Goal: Task Accomplishment & Management: Manage account settings

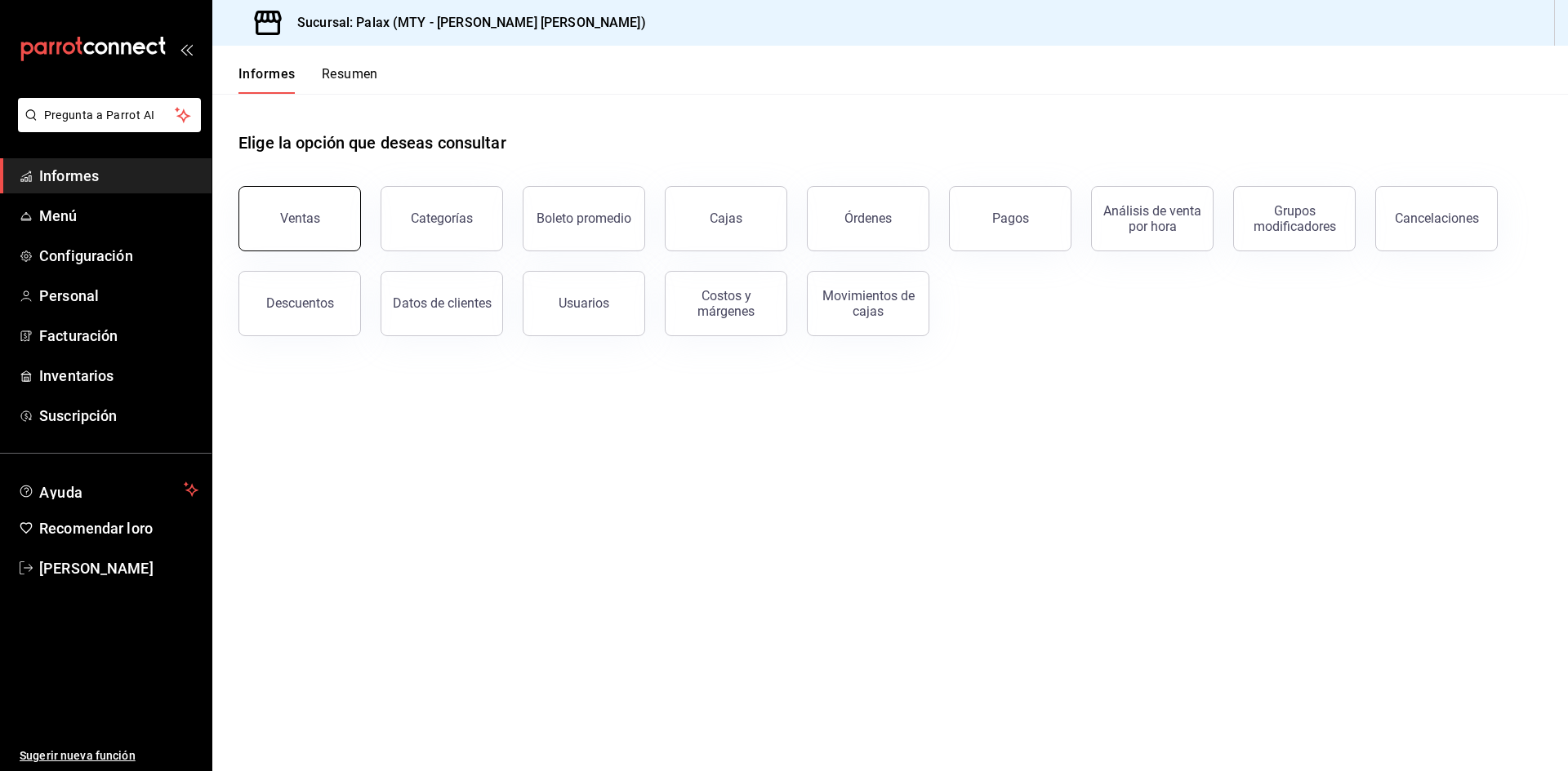
click at [270, 219] on button "Ventas" at bounding box center [299, 219] width 122 height 65
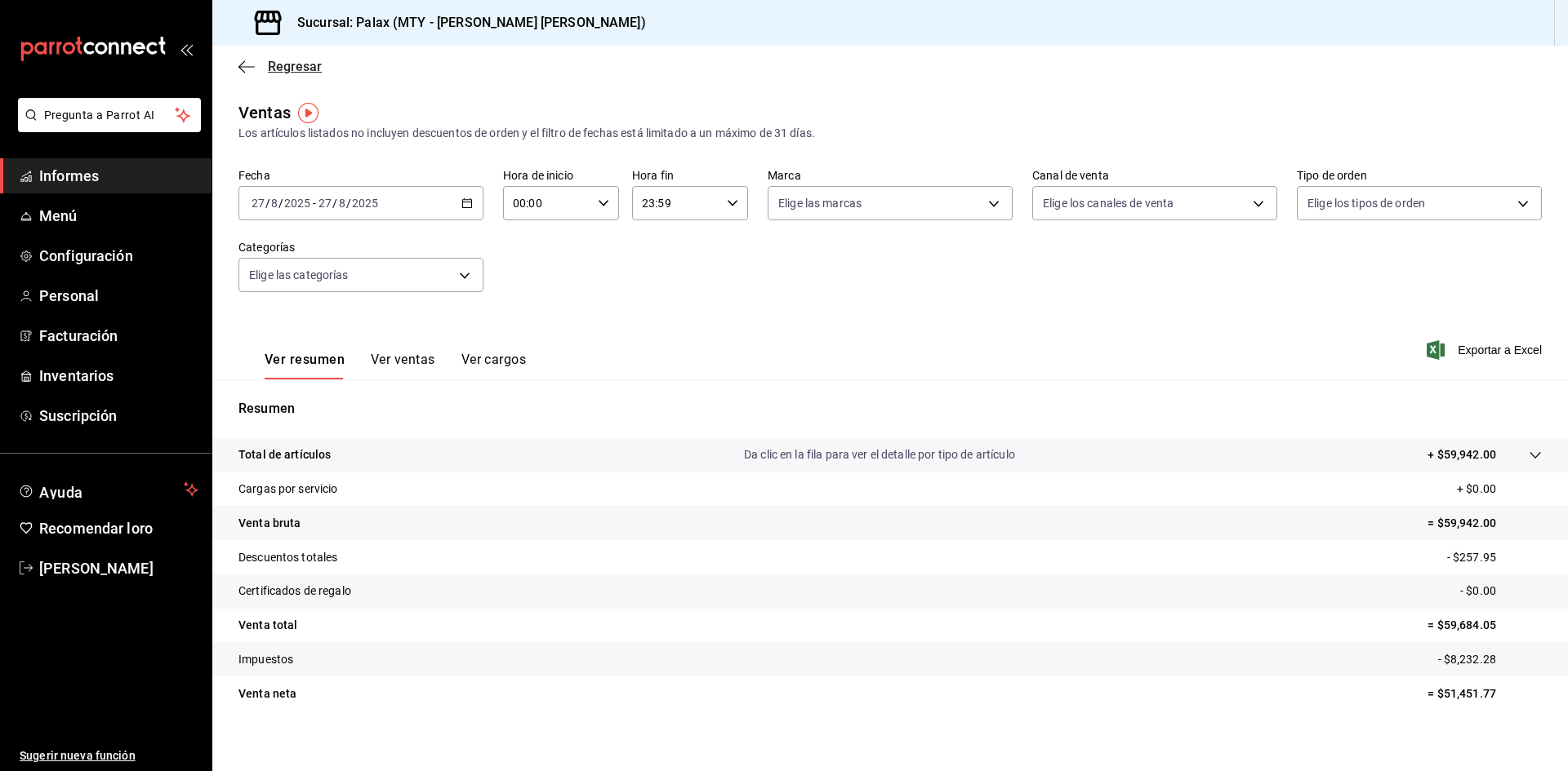
click at [246, 70] on icon "button" at bounding box center [246, 67] width 16 height 14
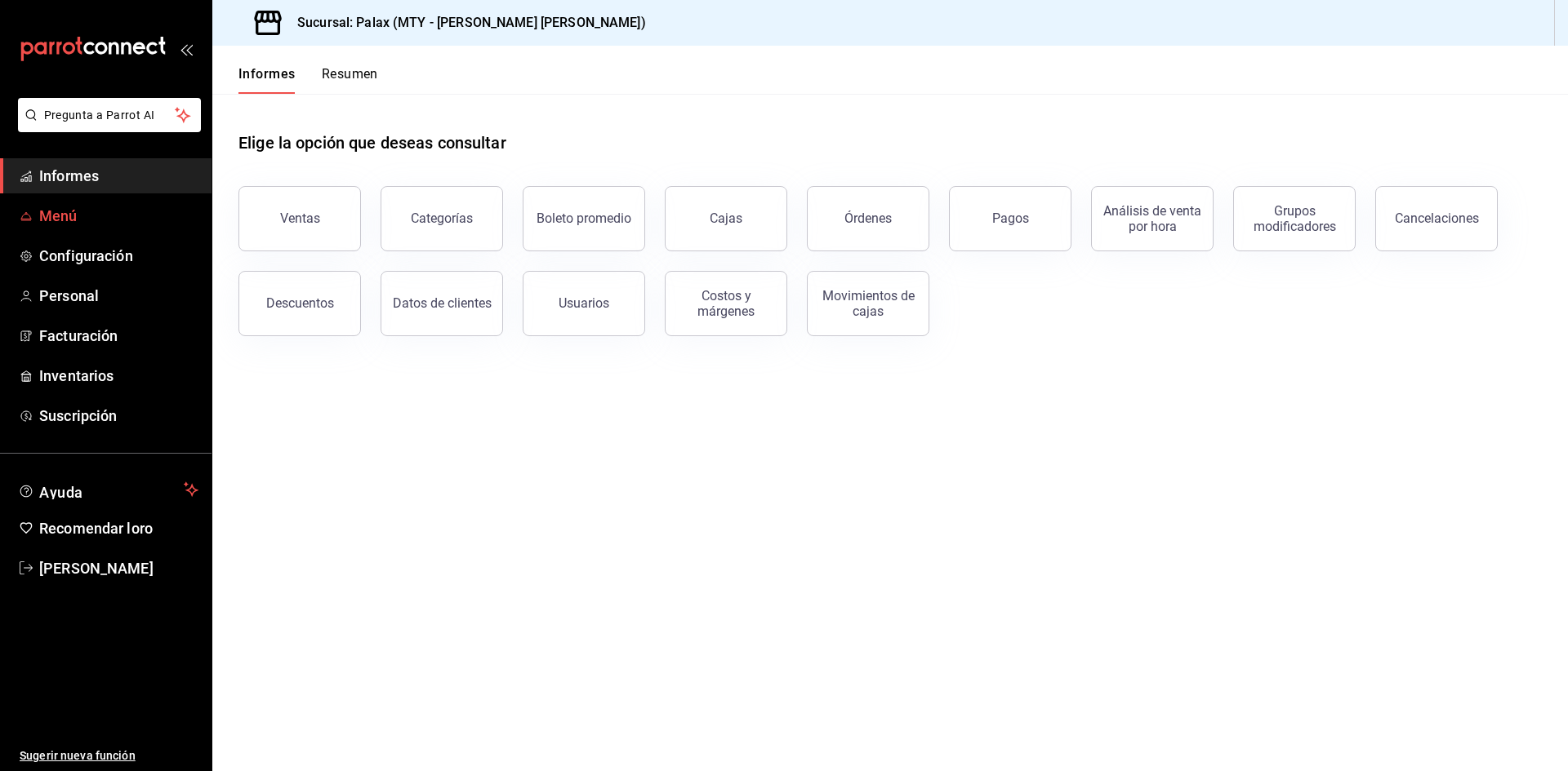
click at [43, 218] on font "Menú" at bounding box center [58, 215] width 38 height 17
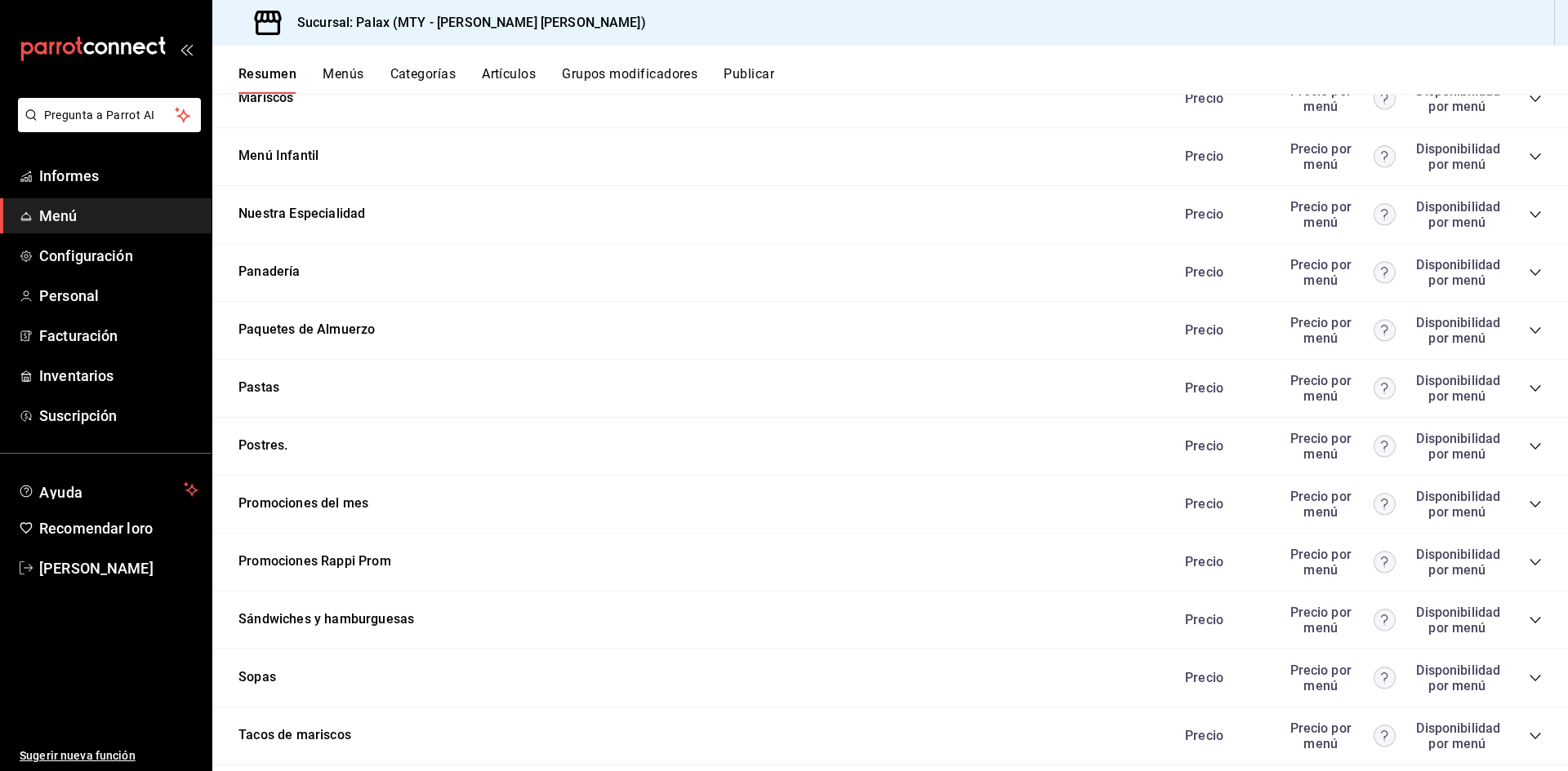
scroll to position [2122, 0]
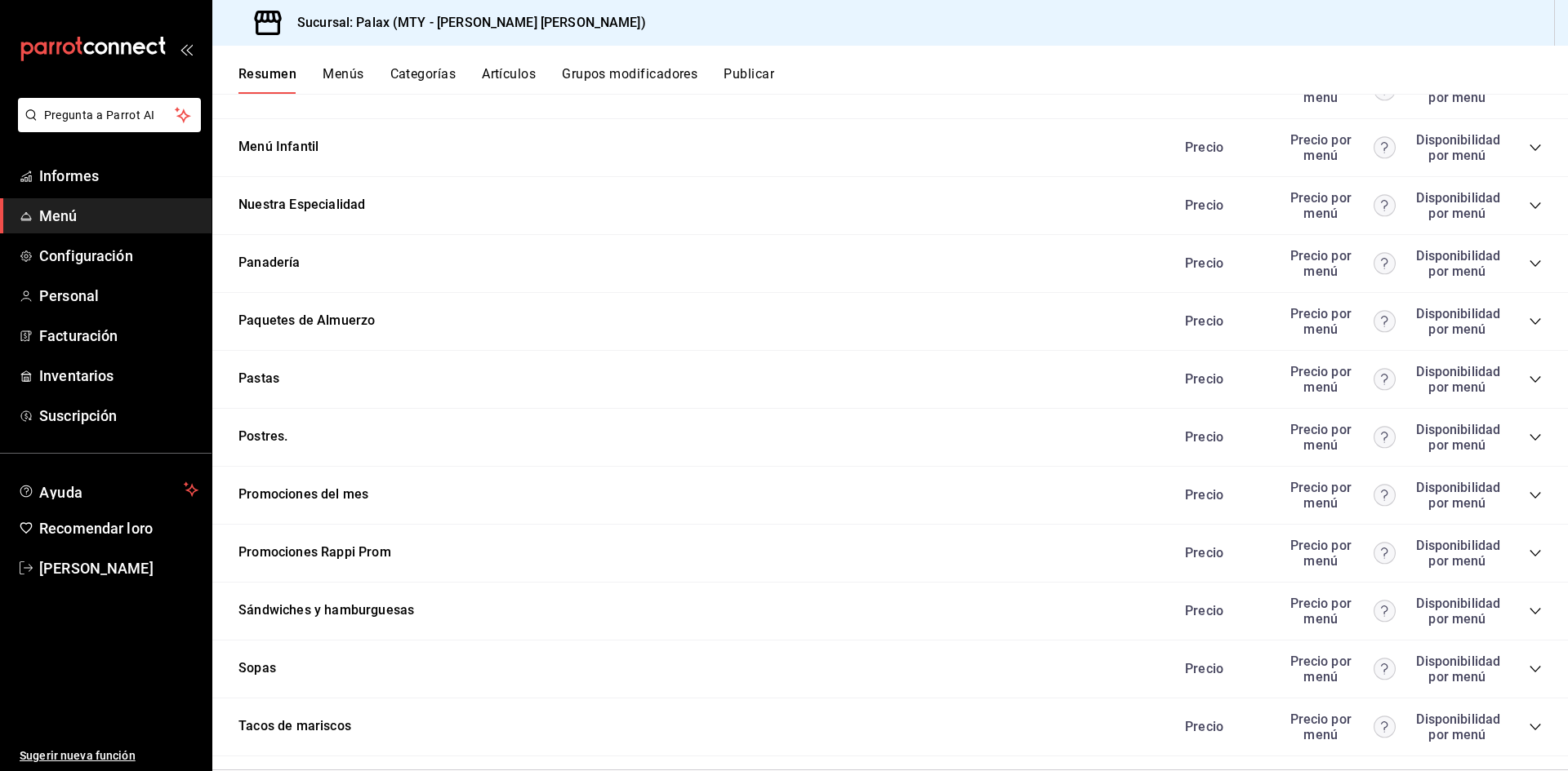
click at [283, 486] on font "Promociones del mes" at bounding box center [303, 493] width 129 height 15
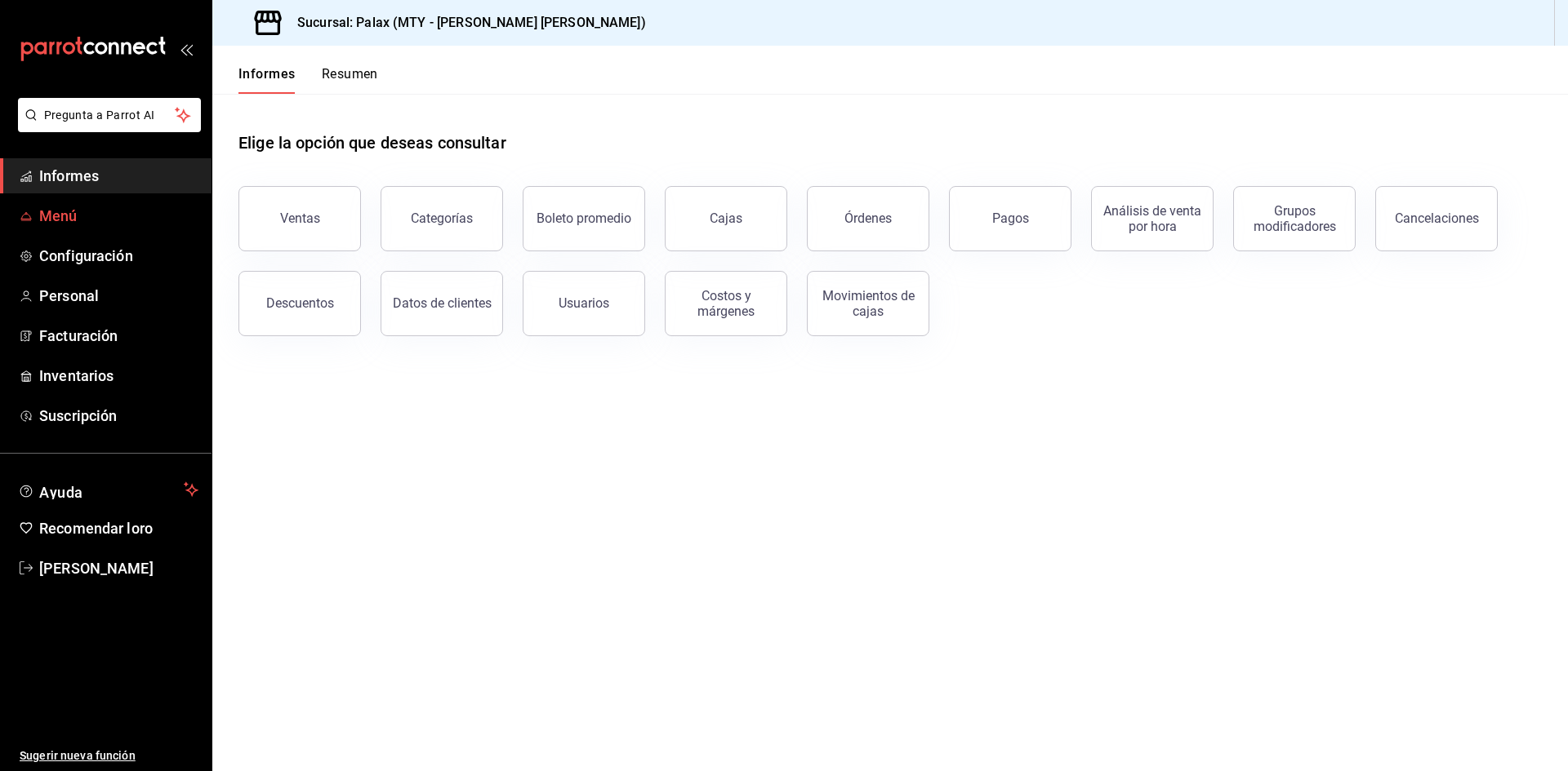
click at [64, 214] on font "Menú" at bounding box center [58, 215] width 38 height 17
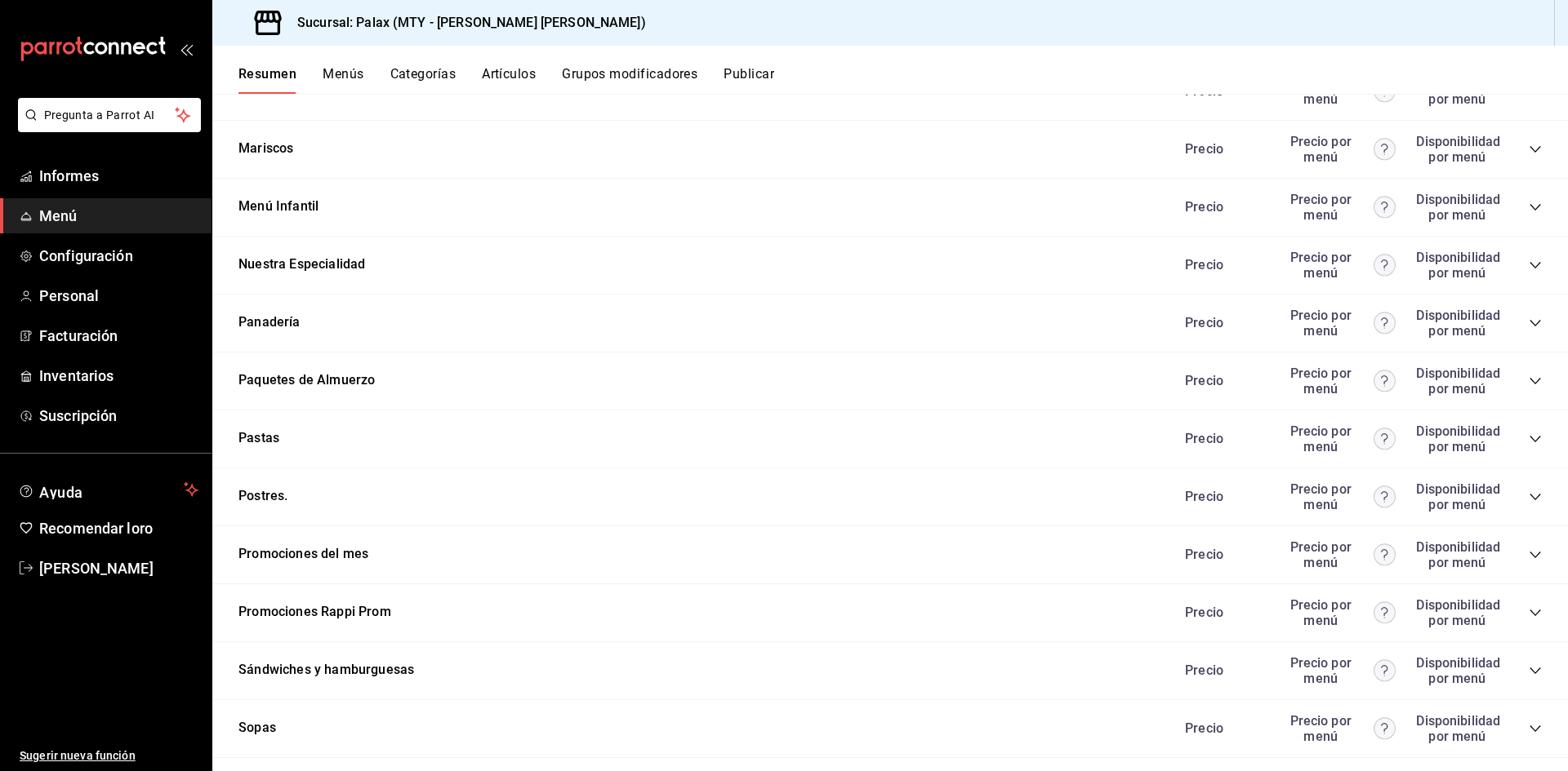
scroll to position [2204, 0]
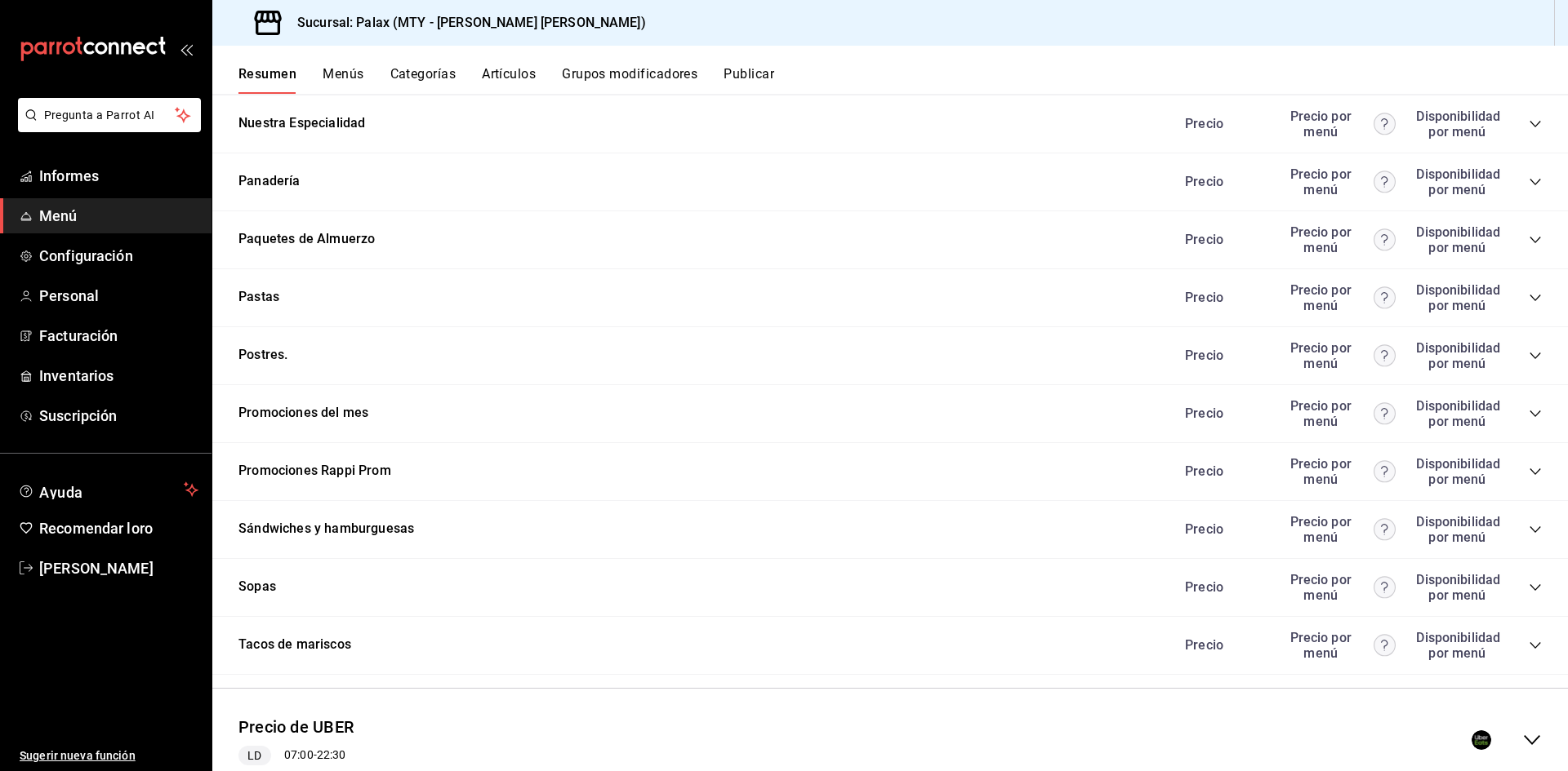
click at [1529, 407] on icon "colapsar-categoría-fila" at bounding box center [1535, 413] width 13 height 13
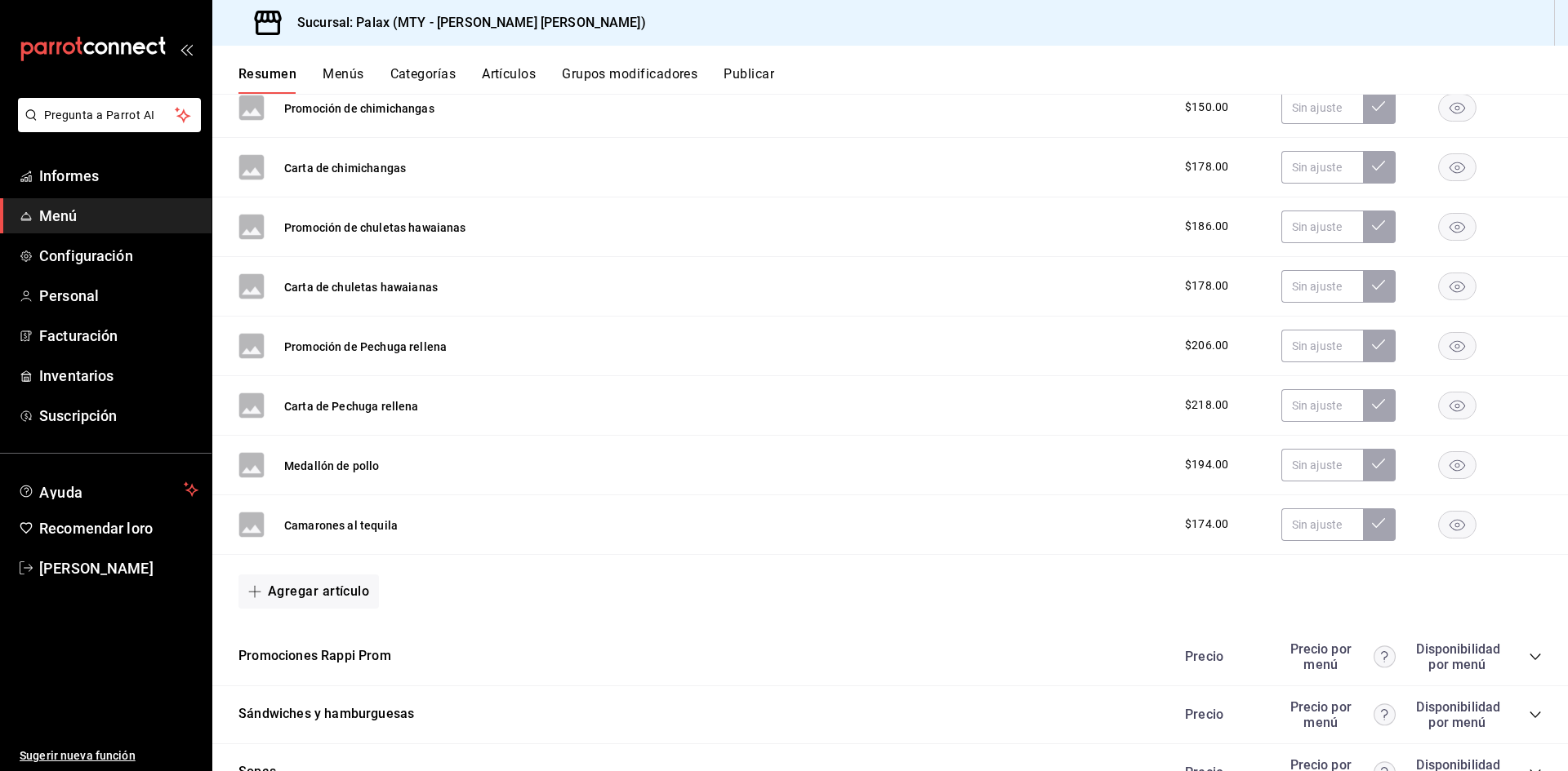
scroll to position [7427, 0]
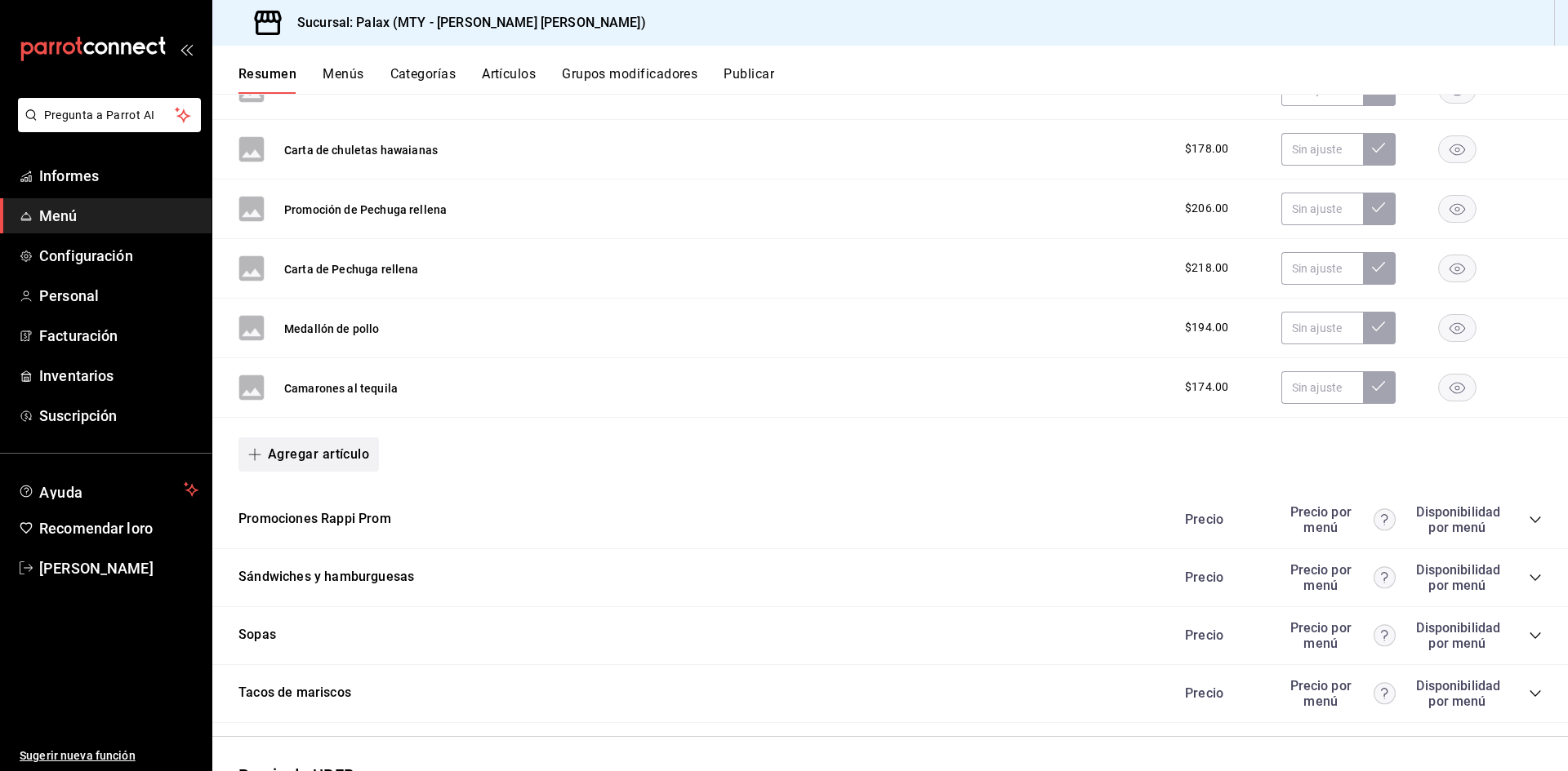
click at [318, 446] on font "Agregar artículo" at bounding box center [318, 453] width 101 height 15
click at [304, 521] on font "Artículo nuevo" at bounding box center [295, 530] width 74 height 18
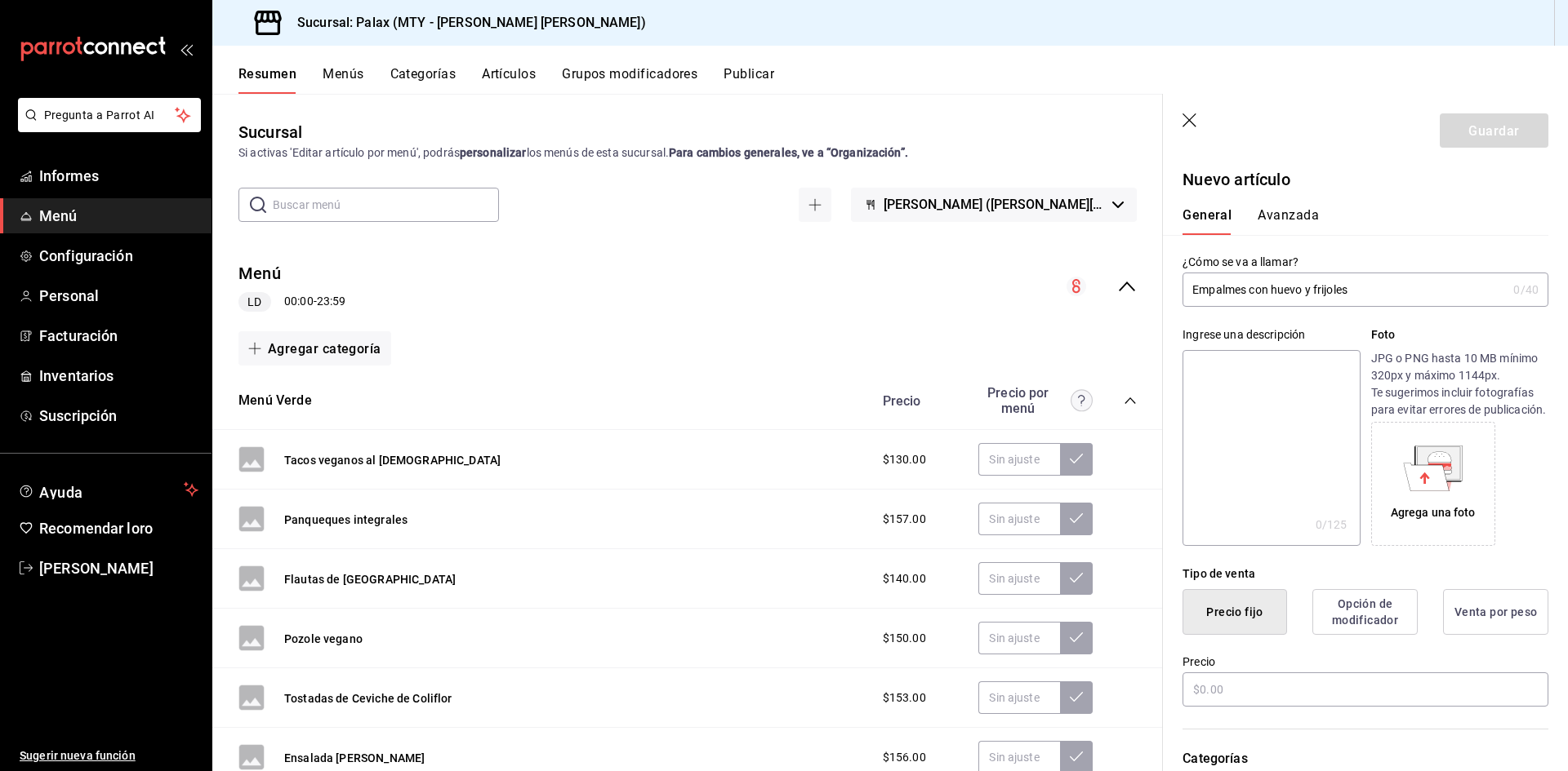
click at [1192, 290] on input "Empalmes con huevo y frijoles" at bounding box center [1344, 289] width 324 height 33
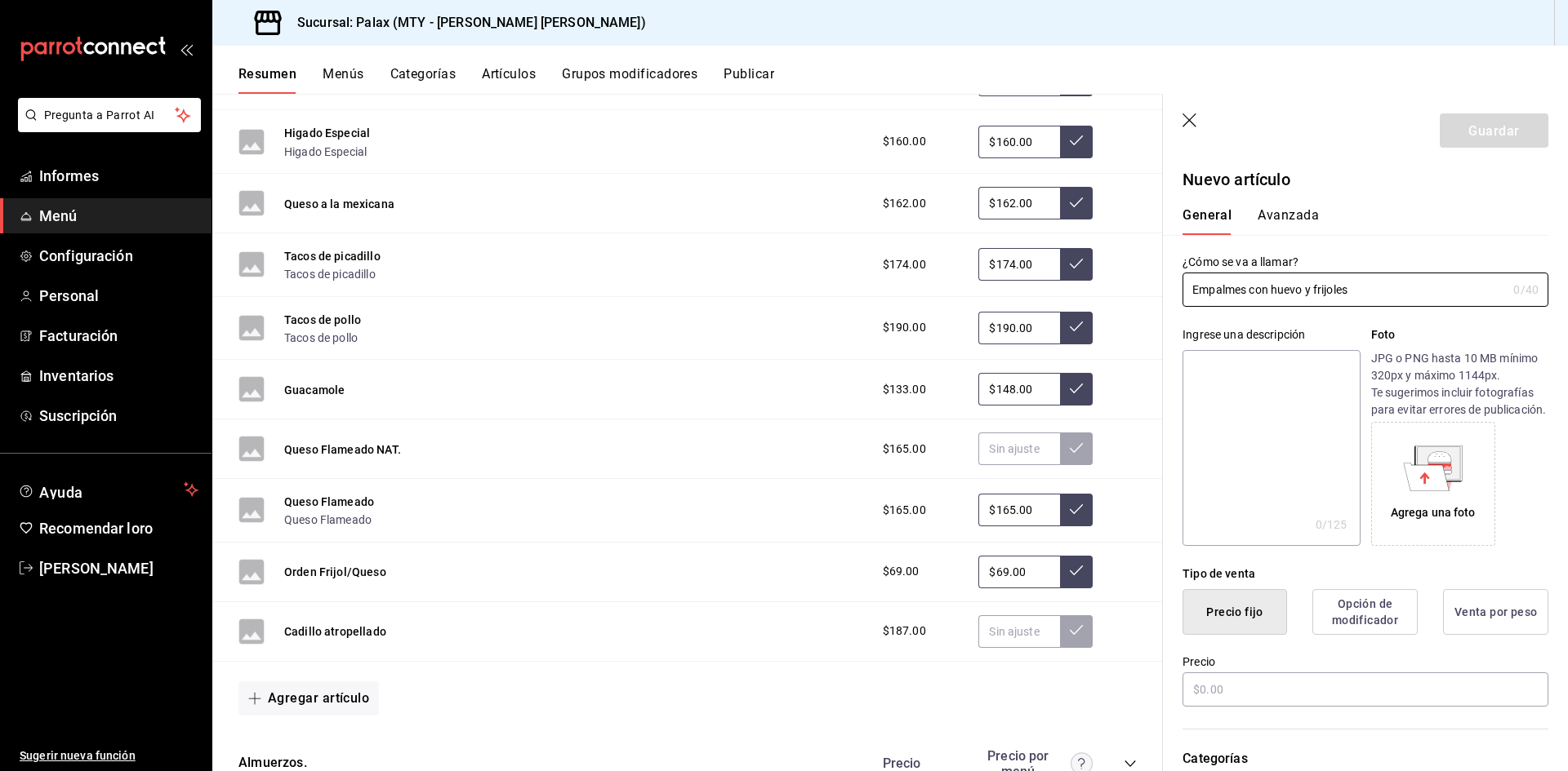
scroll to position [898, 0]
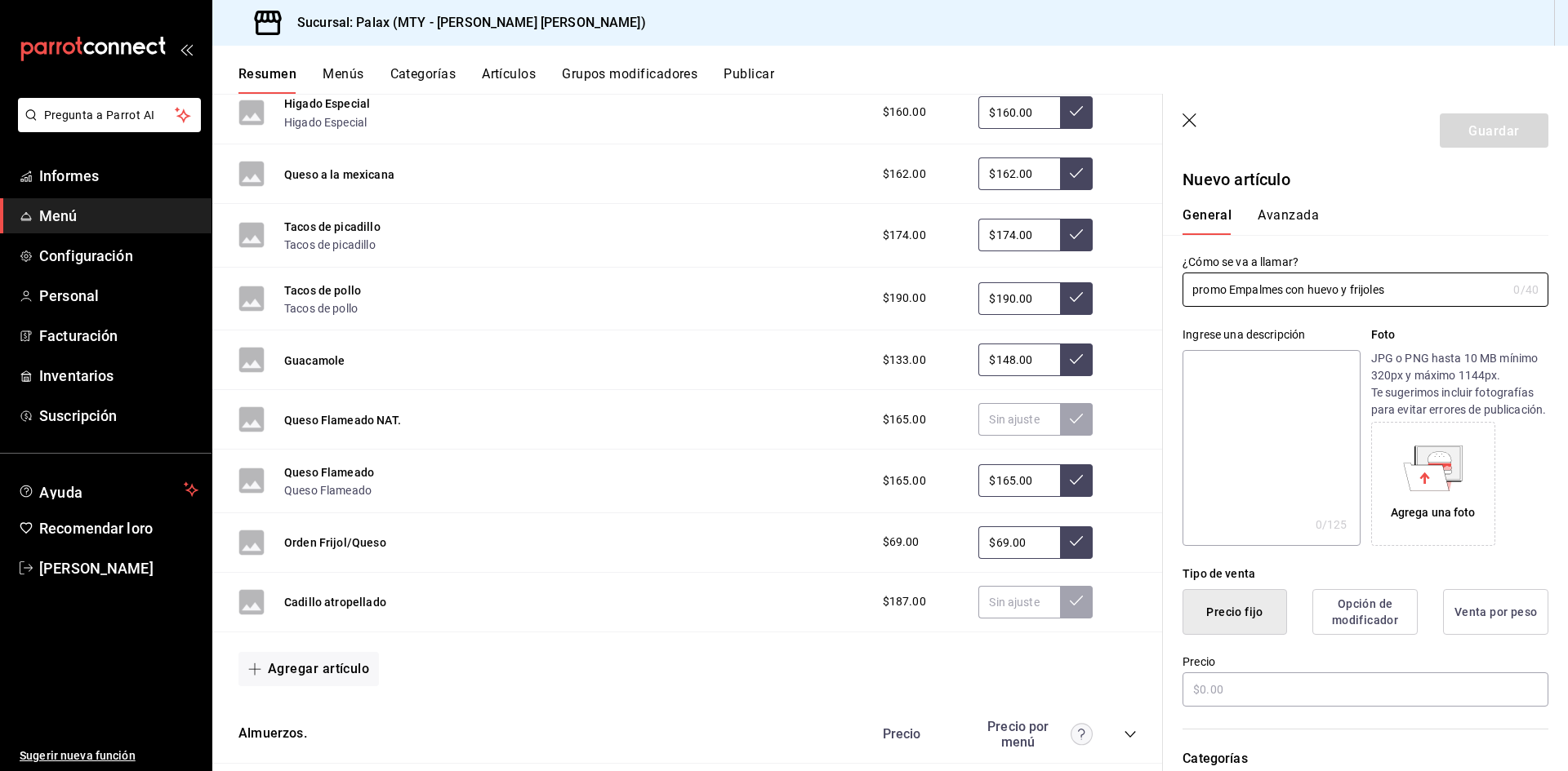
drag, startPoint x: 1222, startPoint y: 292, endPoint x: 1166, endPoint y: 291, distance: 56.0
click at [1166, 291] on div "¿Cómo se va a llamar? promo Empalmes con huevo y frijoles 0 /40 ¿Cómo se va a l…" at bounding box center [1355, 270] width 386 height 71
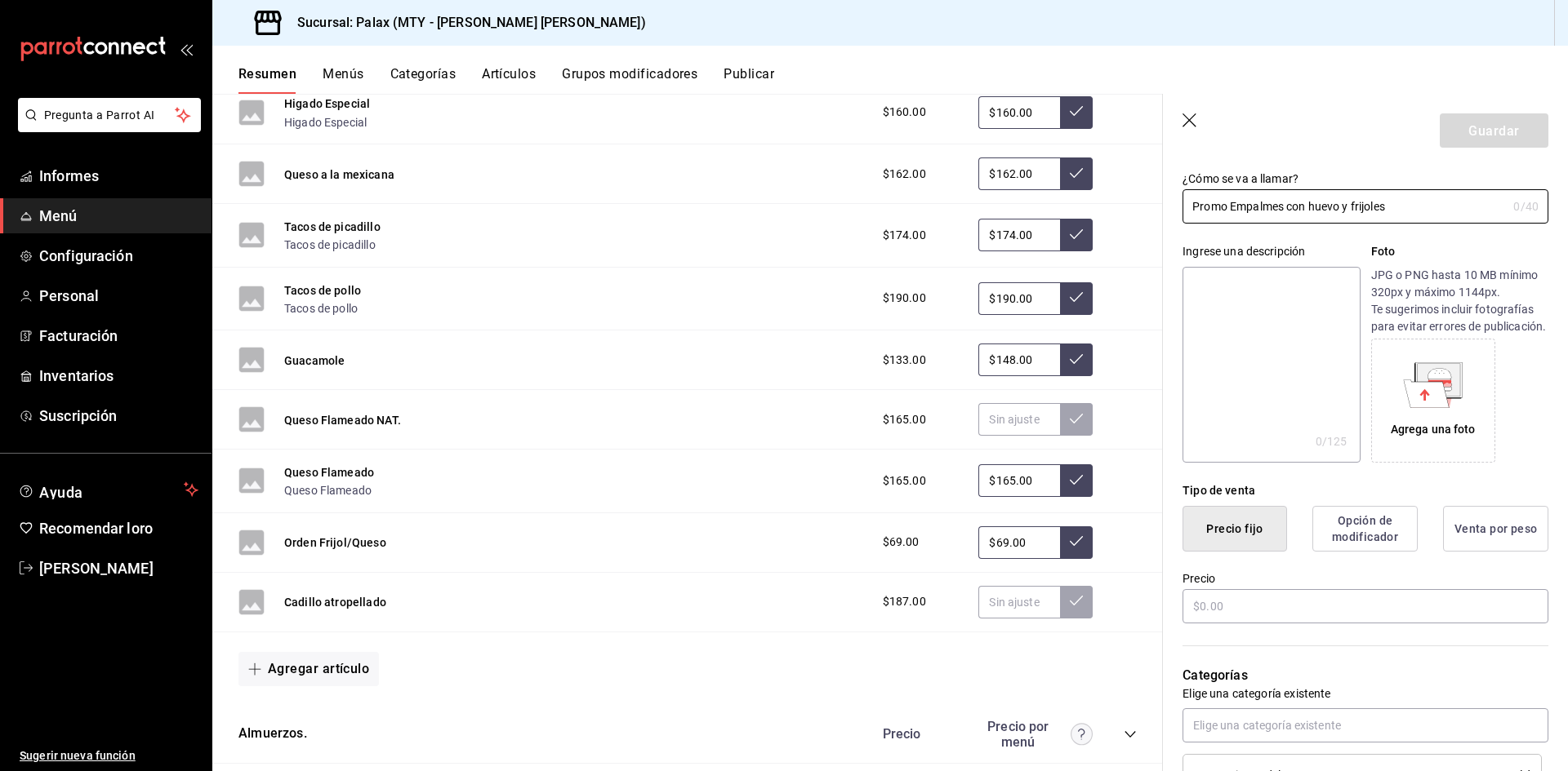
scroll to position [163, 0]
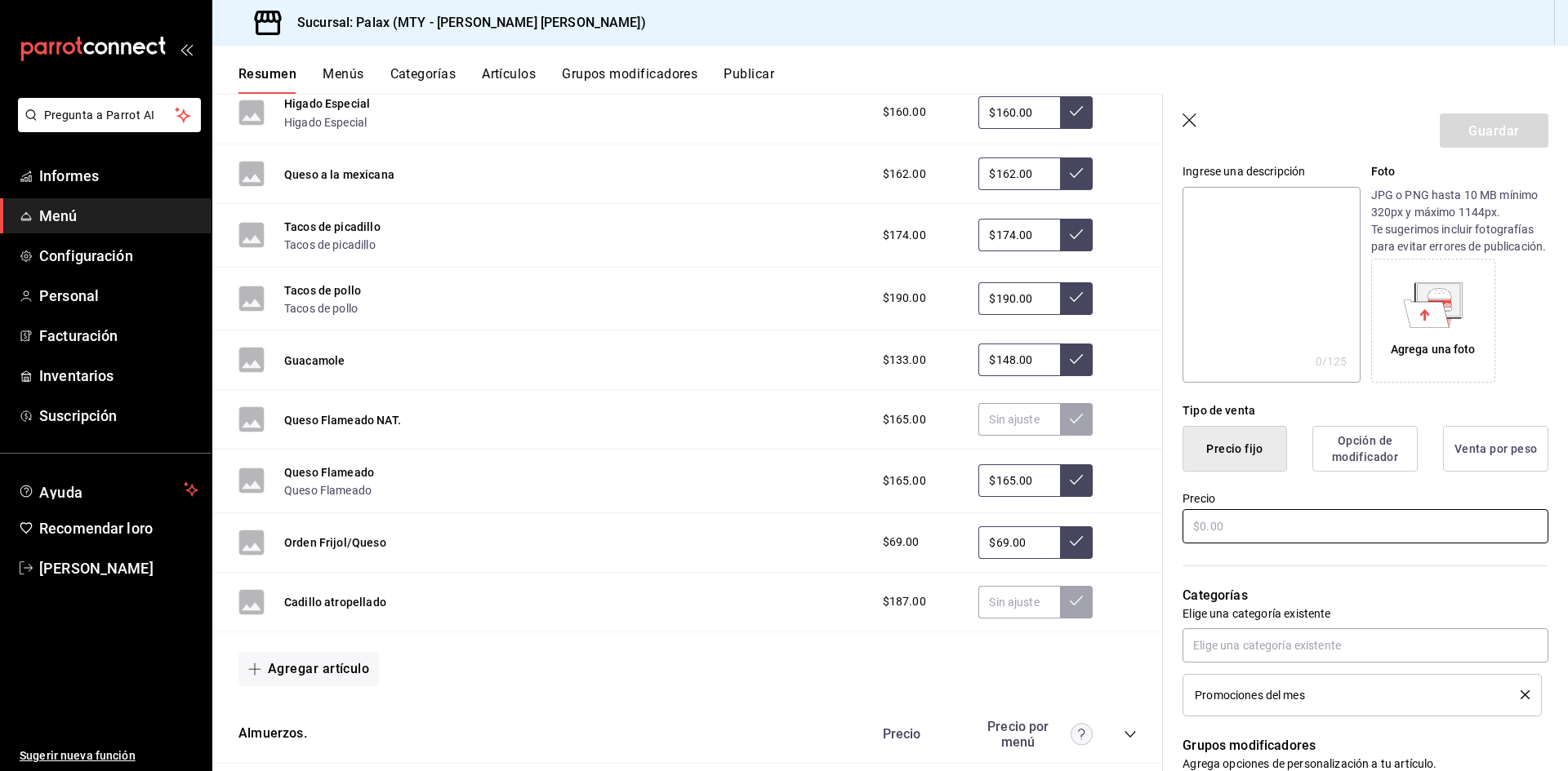
type input "Promo Empalmes con huevo y frijoles"
click at [1282, 526] on input "text" at bounding box center [1365, 526] width 366 height 34
click at [1272, 543] on input "text" at bounding box center [1365, 526] width 366 height 34
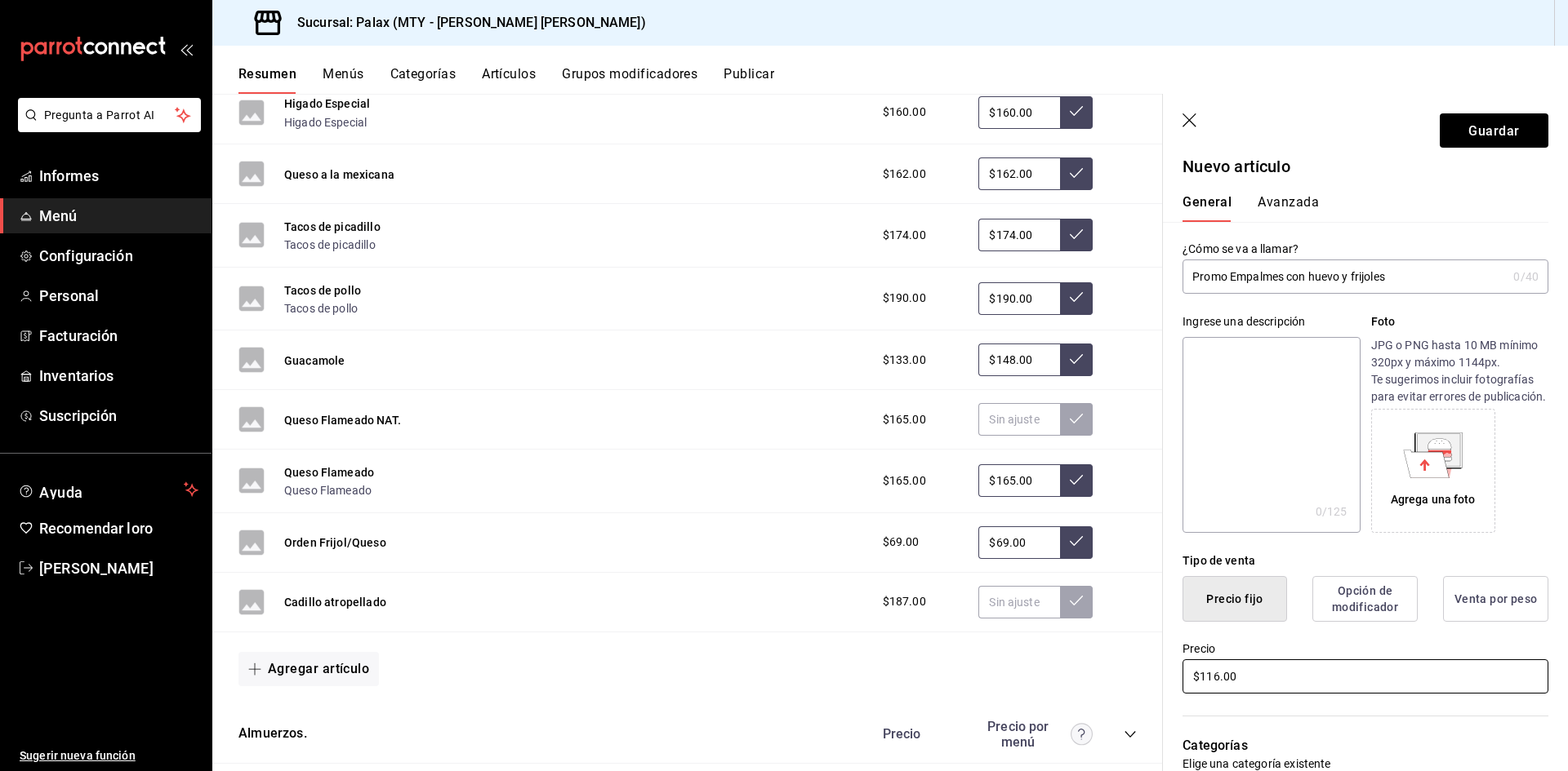
scroll to position [0, 0]
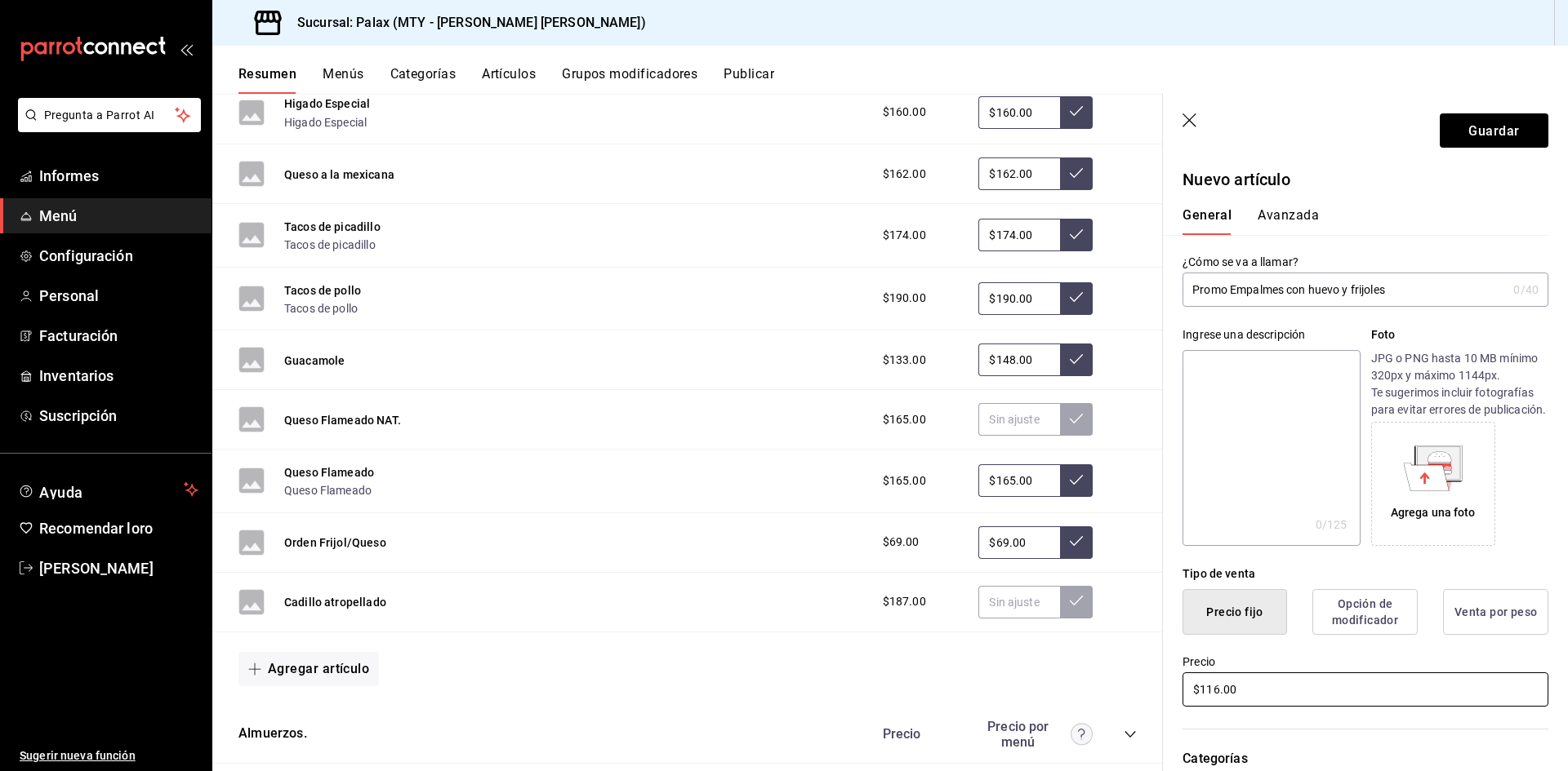
type input "$116.00"
drag, startPoint x: 1360, startPoint y: 292, endPoint x: 1163, endPoint y: 286, distance: 197.1
click at [1163, 286] on div "¿Cómo se va a llamar? Promo Empalmes con huevo y frijoles 0 /40 ¿Cómo se va a l…" at bounding box center [1355, 270] width 386 height 71
click at [1282, 211] on font "Avanzada" at bounding box center [1289, 214] width 62 height 15
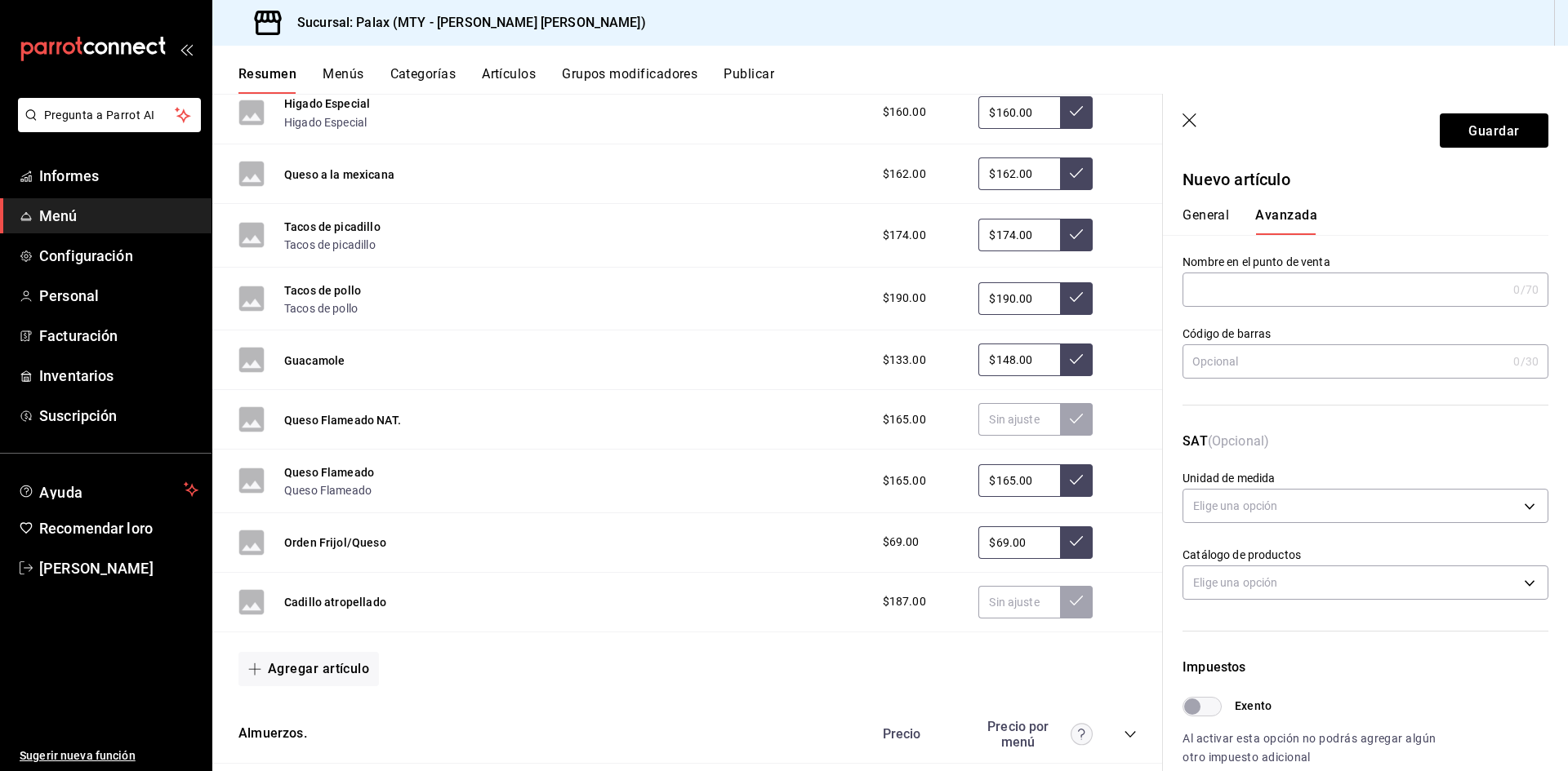
click at [1284, 293] on input "text" at bounding box center [1344, 289] width 324 height 33
paste input "Promo Empalmes con huevo y frijoles"
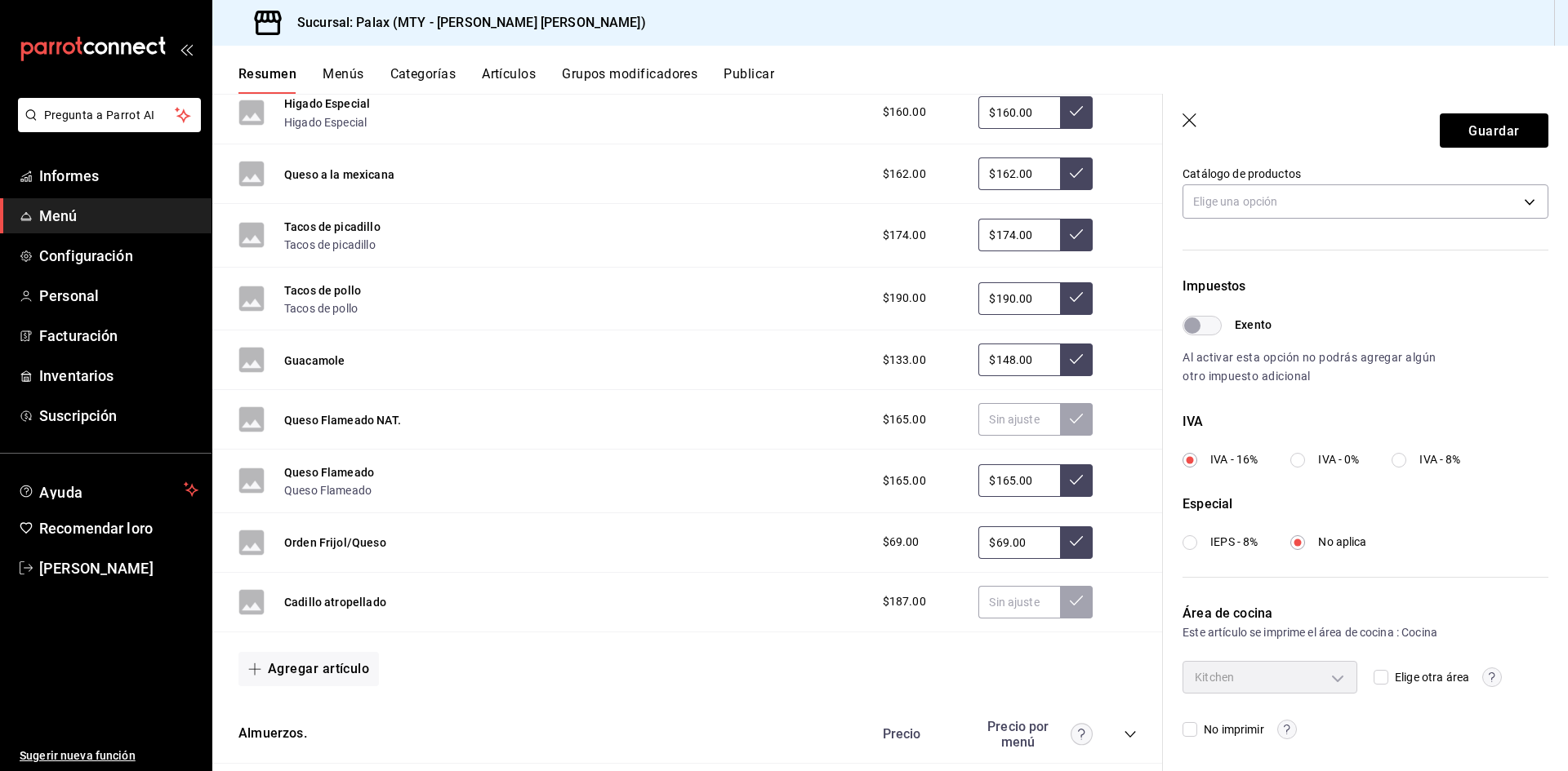
scroll to position [382, 0]
type input "Promo Empalmes con huevo y frijoles"
click at [1497, 135] on font "Guardar" at bounding box center [1494, 129] width 51 height 15
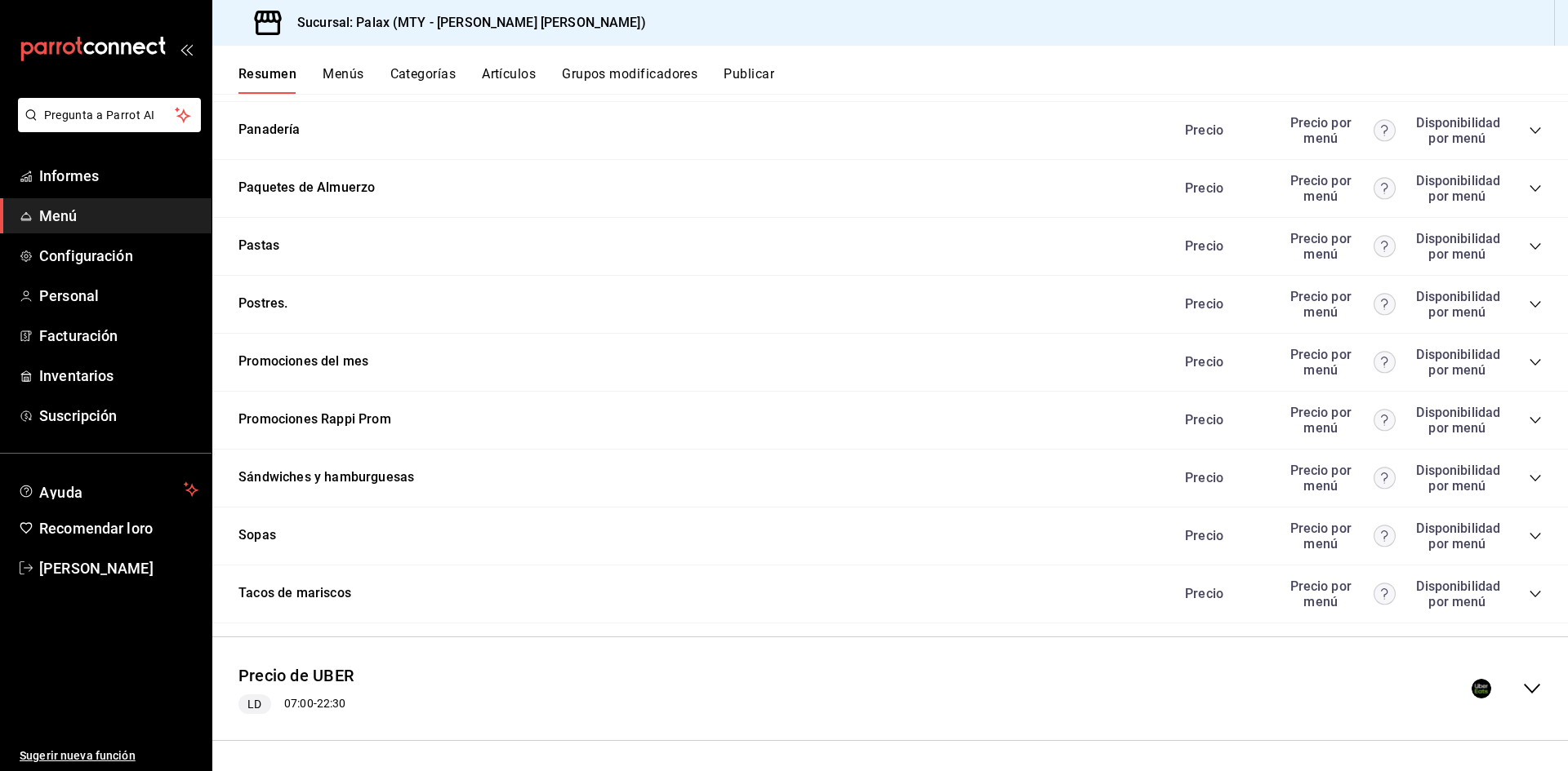
scroll to position [2271, 0]
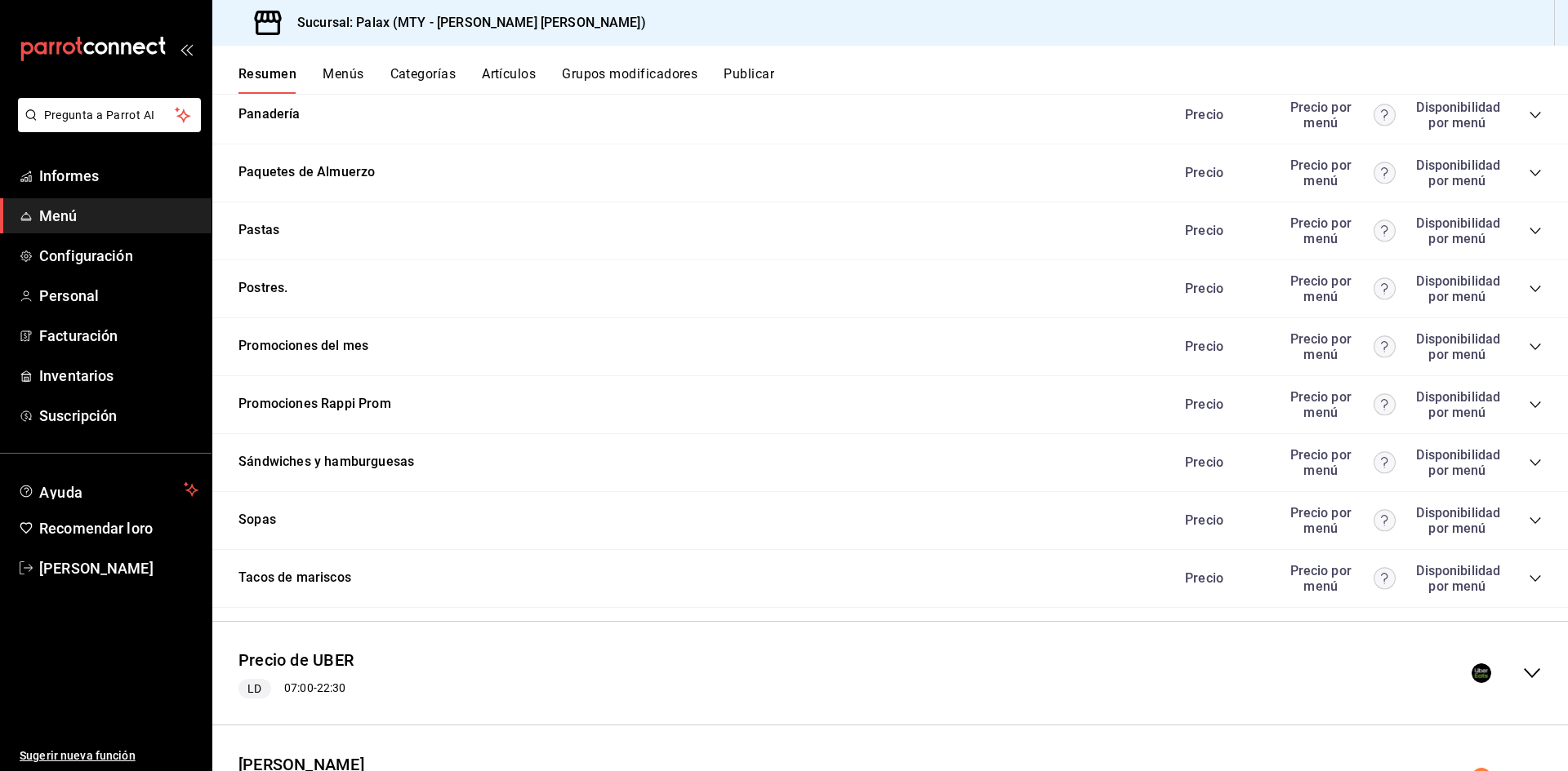
click at [1529, 341] on icon "colapsar-categoría-fila" at bounding box center [1535, 346] width 13 height 13
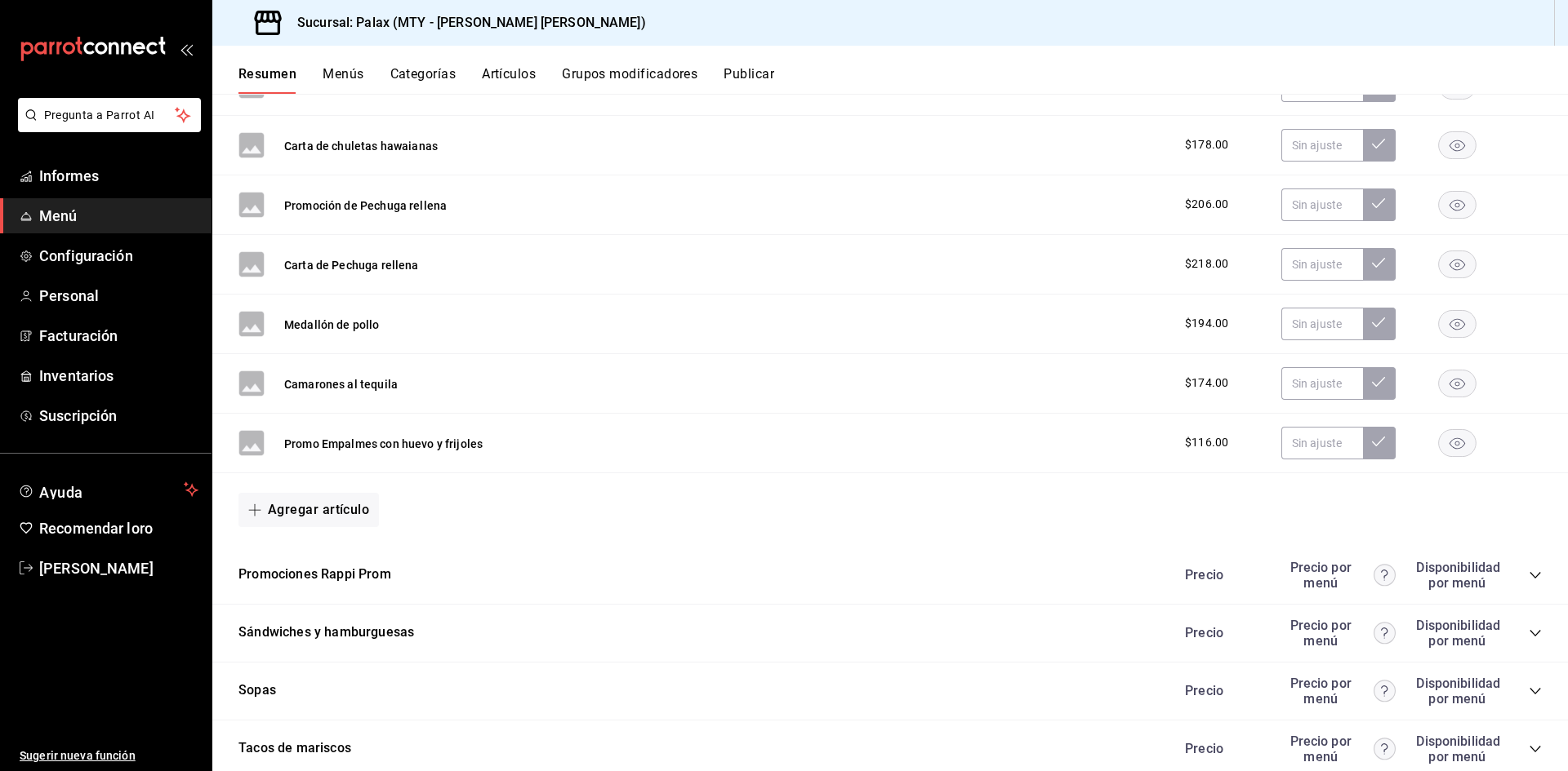
scroll to position [7413, 0]
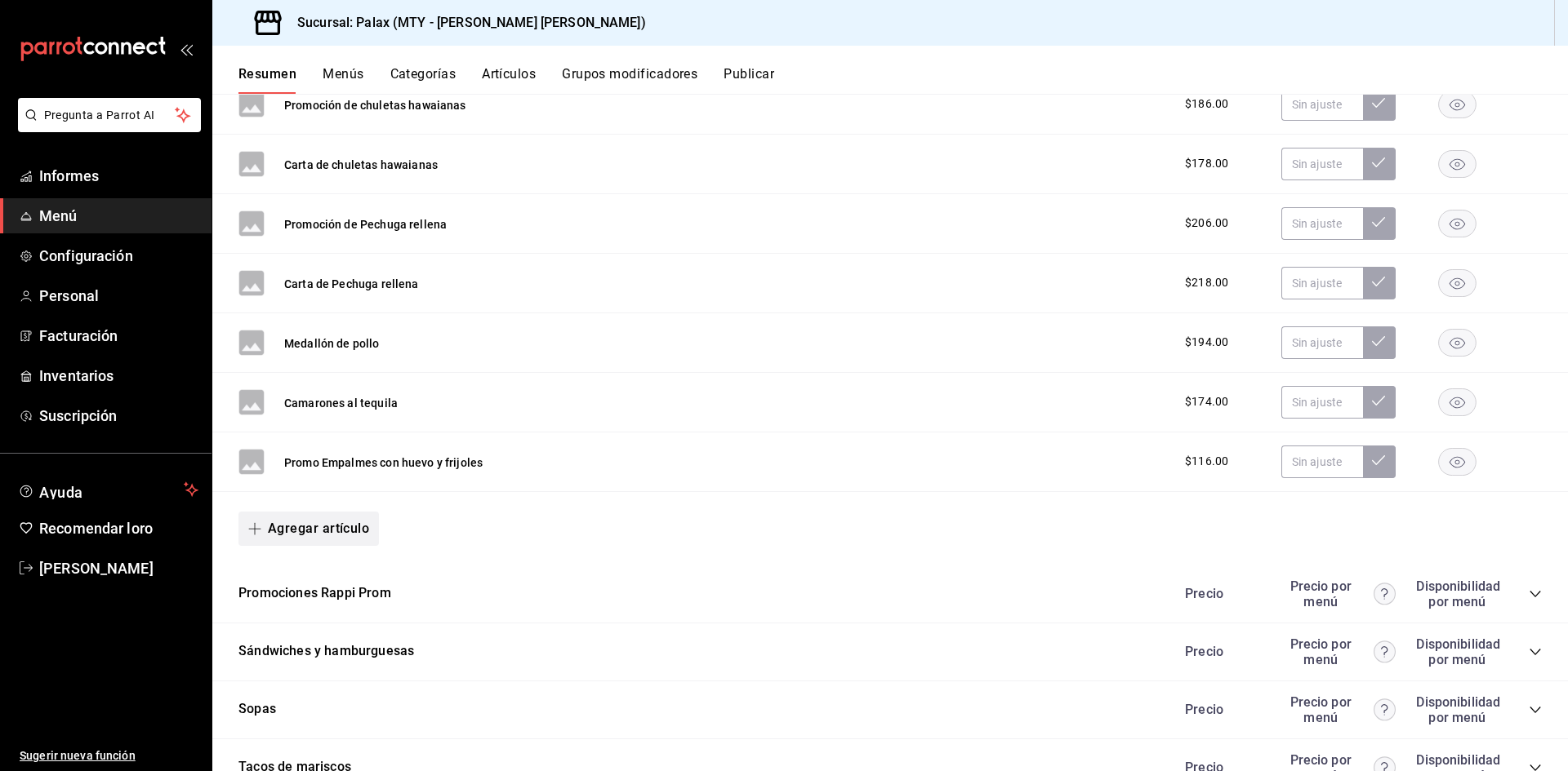
click at [317, 525] on font "Agregar artículo" at bounding box center [318, 528] width 101 height 15
click at [324, 602] on font "Artículo nuevo" at bounding box center [295, 604] width 74 height 13
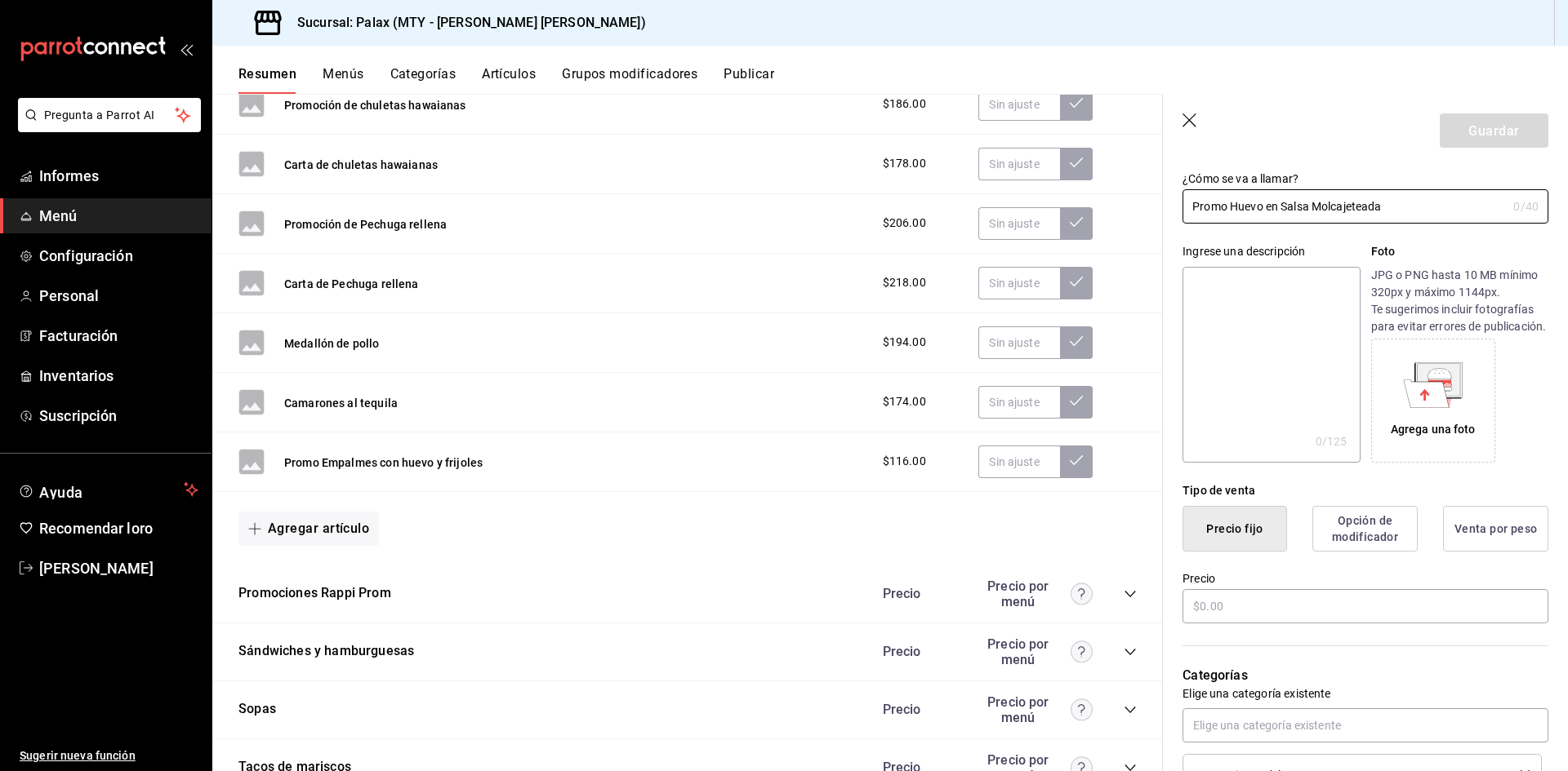
scroll to position [245, 0]
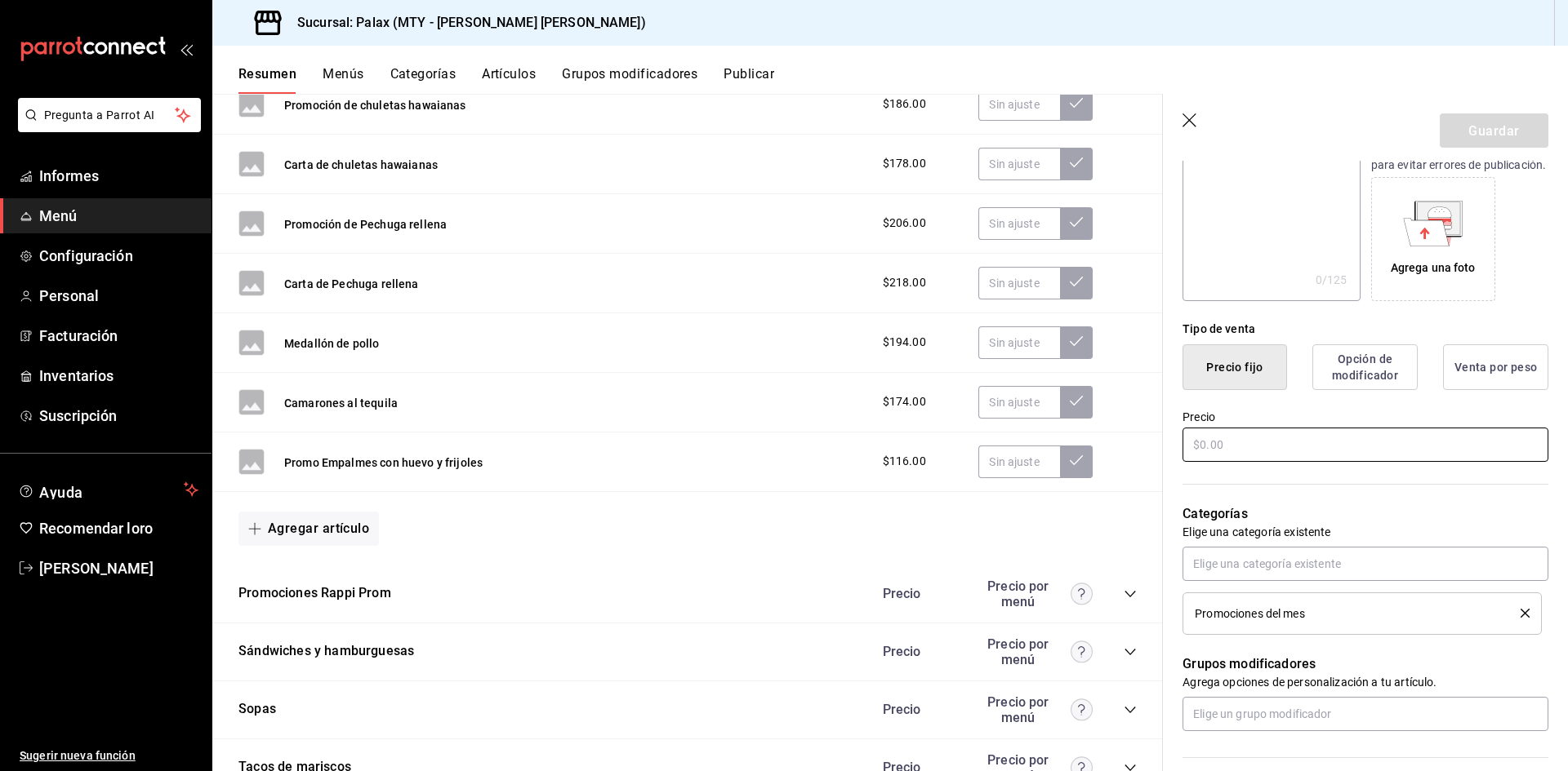
type input "Promo Huevo en Salsa Molcajeteada"
click at [1276, 462] on input "text" at bounding box center [1365, 444] width 366 height 34
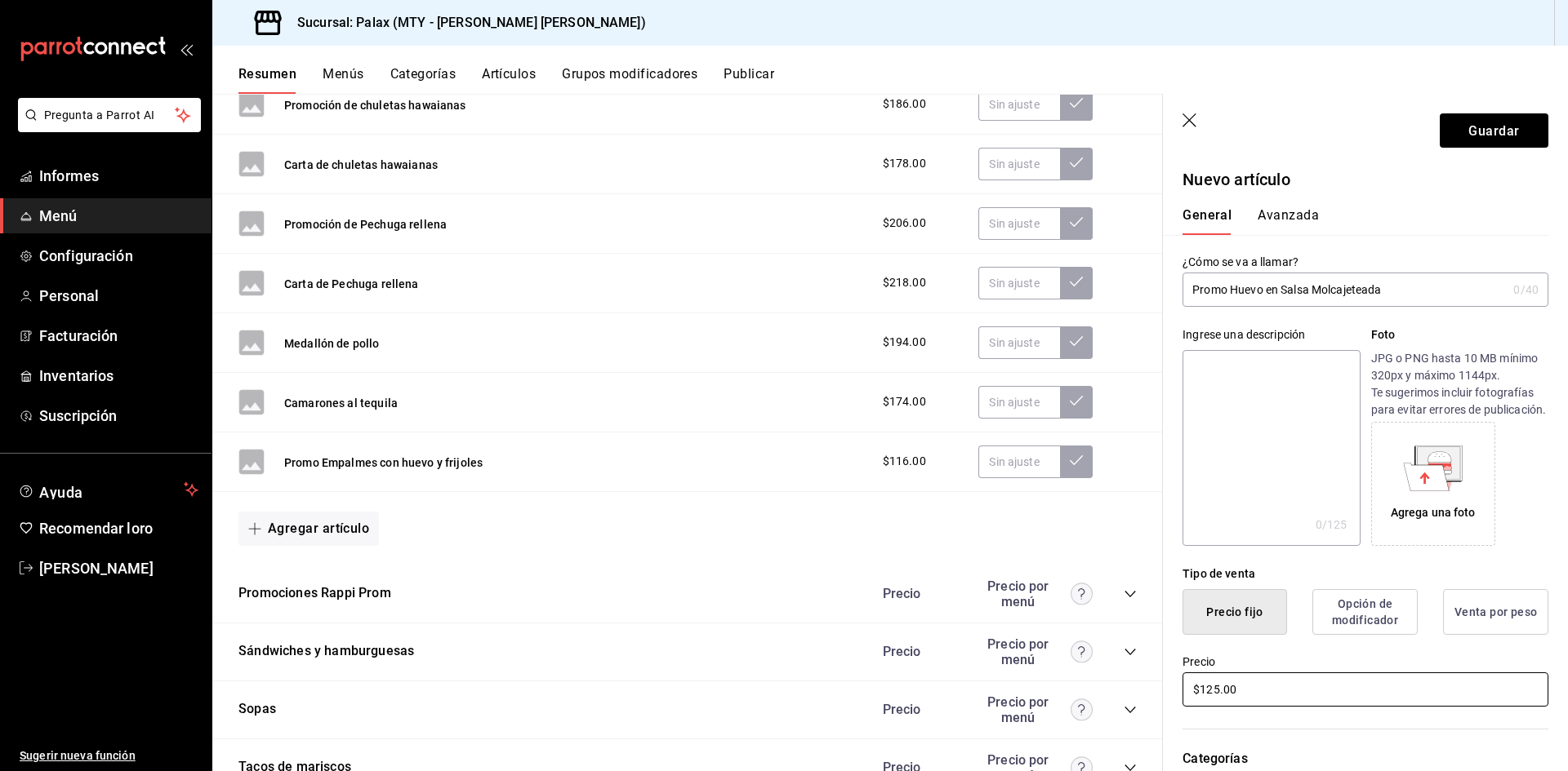
type input "$125.00"
drag, startPoint x: 1421, startPoint y: 296, endPoint x: 1179, endPoint y: 296, distance: 242.0
click at [1179, 296] on div "¿Cómo se va a llamar? Promo Huevo en Salsa Molcajeteada 0 /40 ¿Cómo se va a lla…" at bounding box center [1355, 270] width 386 height 71
click at [1480, 132] on font "Guardar" at bounding box center [1494, 129] width 51 height 15
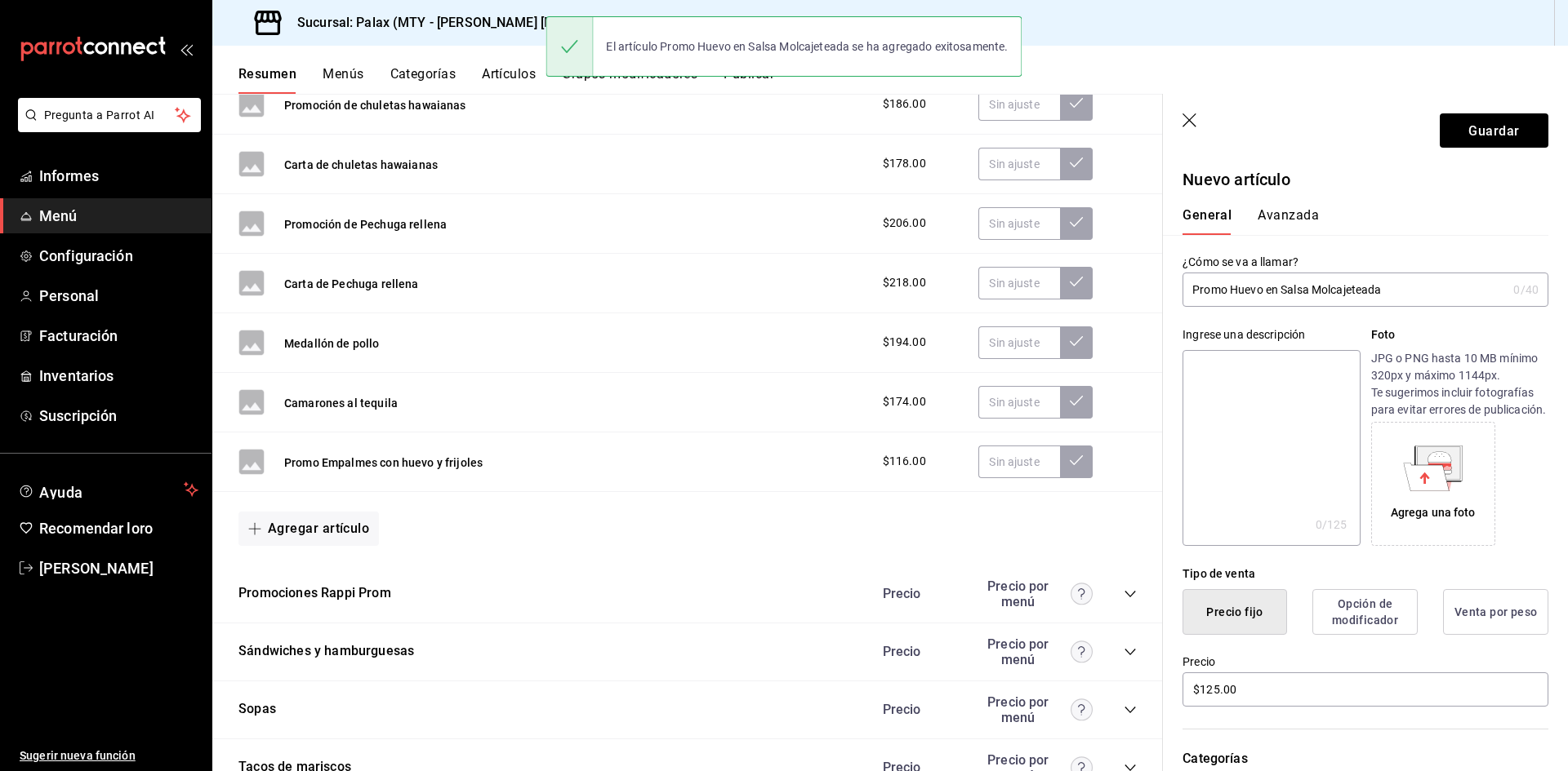
click at [1295, 218] on section "Guardar Nuevo artículo General Avanzada ¿Cómo se va a llamar? Promo Huevo en Sa…" at bounding box center [1365, 432] width 405 height 677
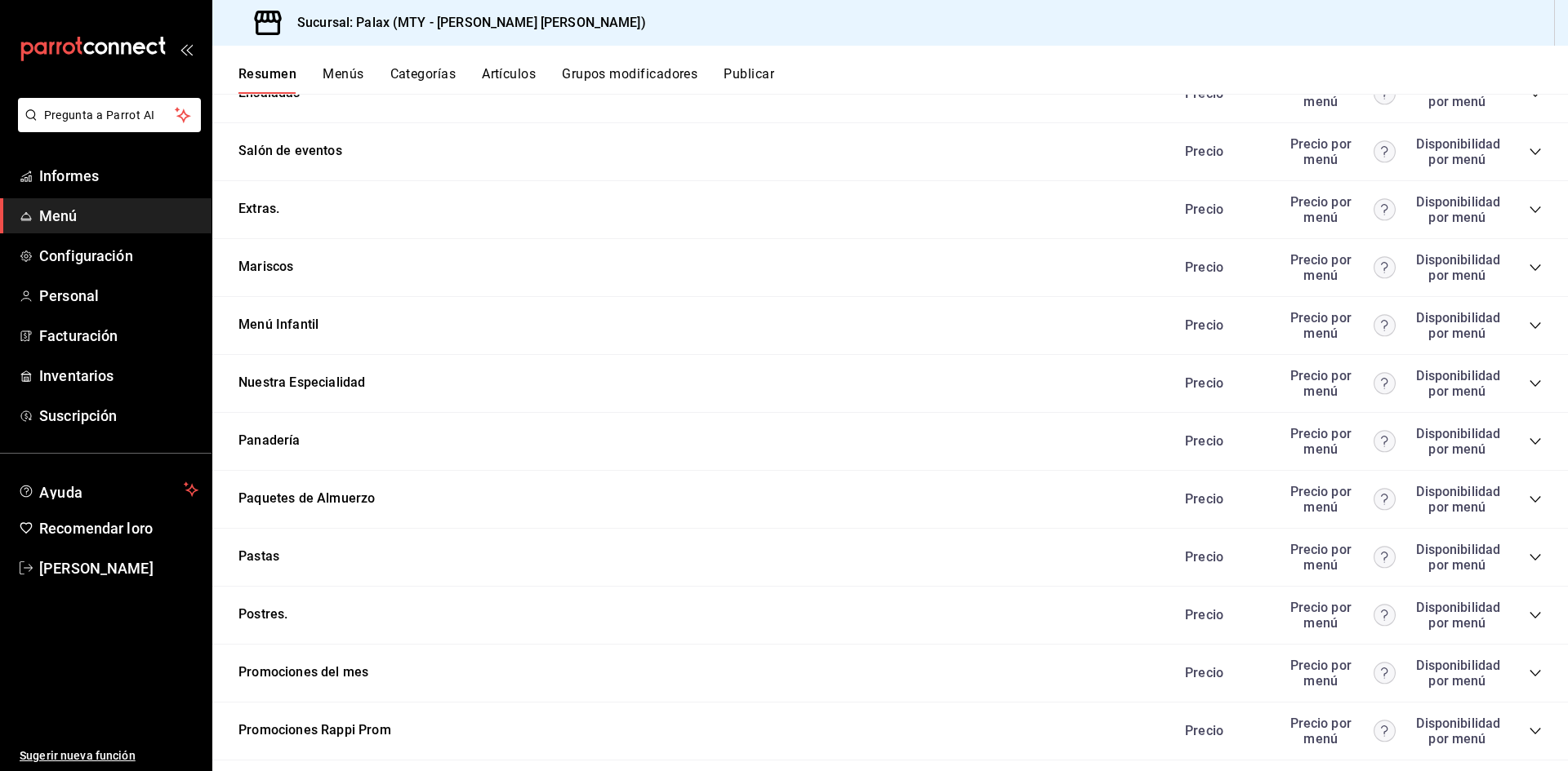
scroll to position [2352, 0]
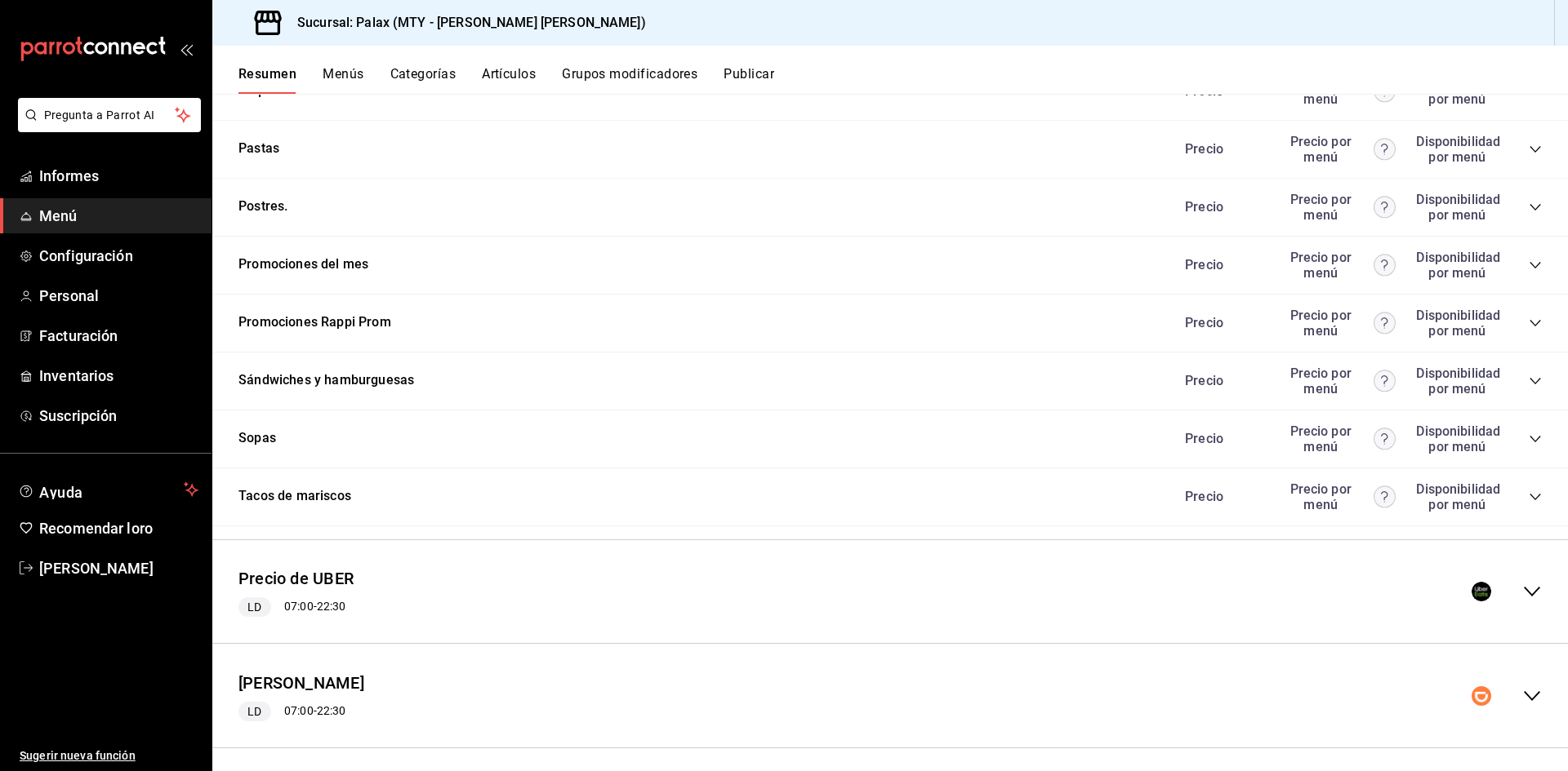
click at [1529, 259] on icon "colapsar-categoría-fila" at bounding box center [1535, 265] width 13 height 13
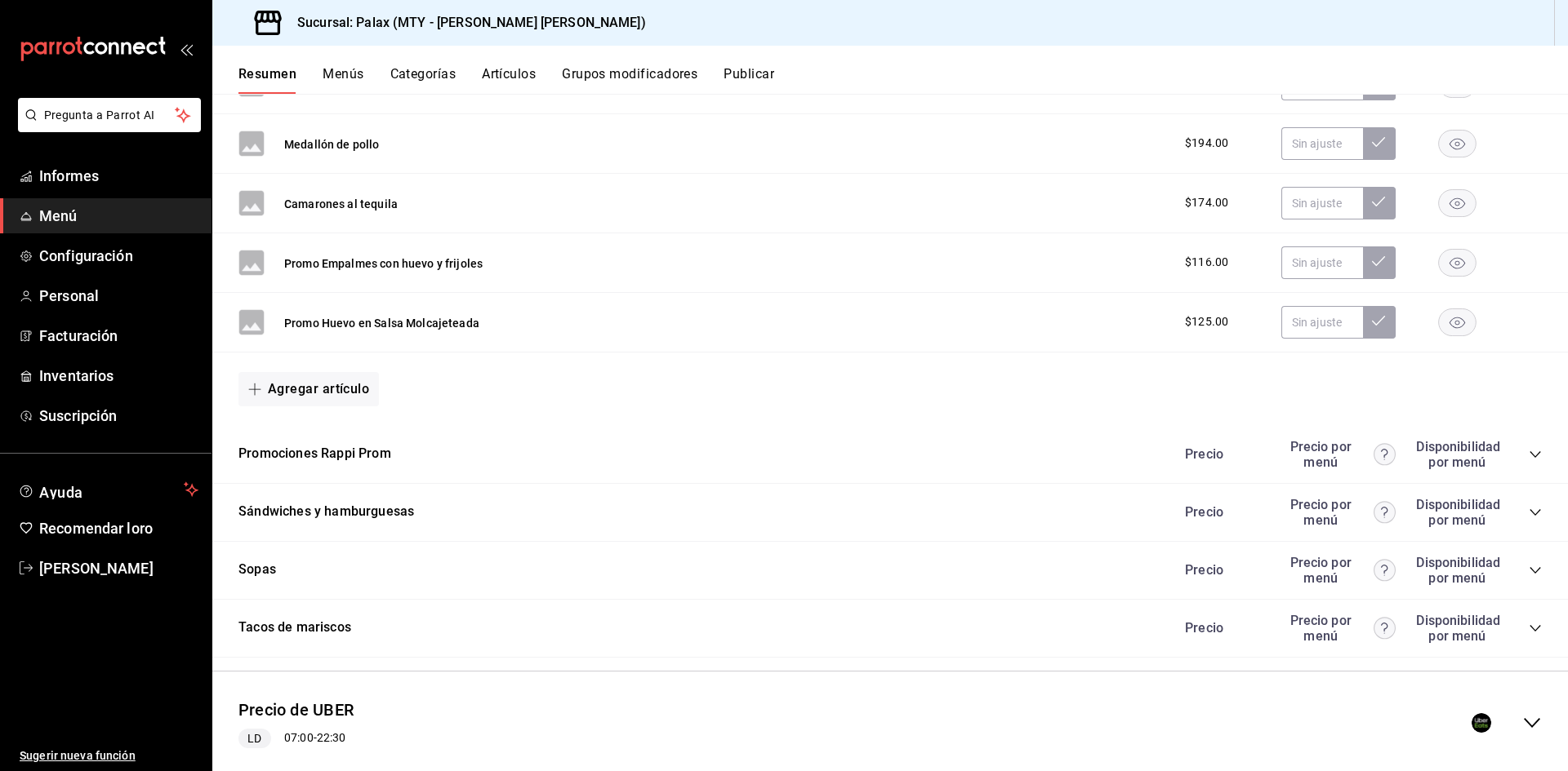
scroll to position [7633, 0]
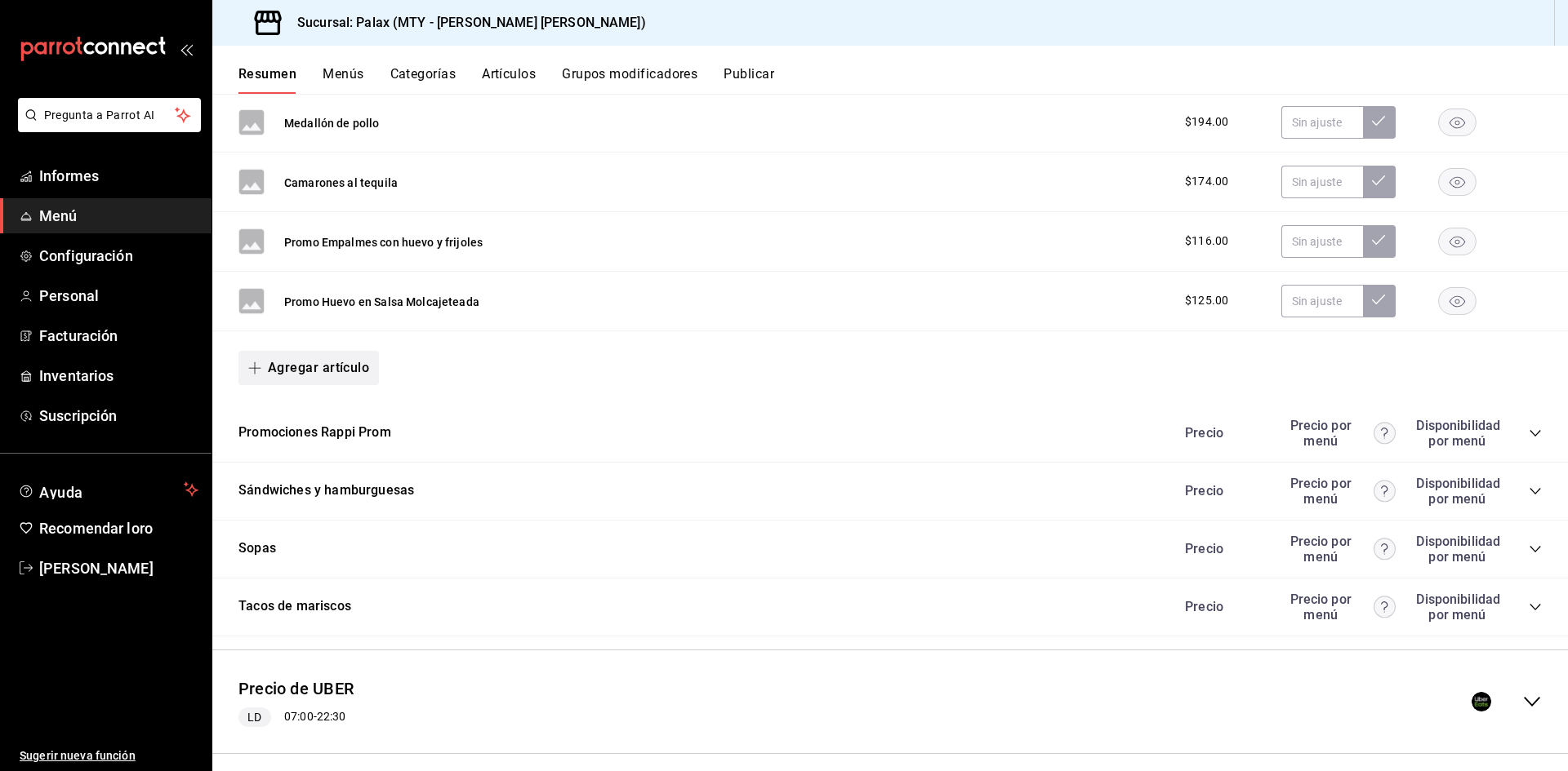
click at [338, 360] on font "Agregar artículo" at bounding box center [318, 367] width 101 height 15
click at [329, 446] on font "Artículo nuevo" at bounding box center [295, 443] width 74 height 13
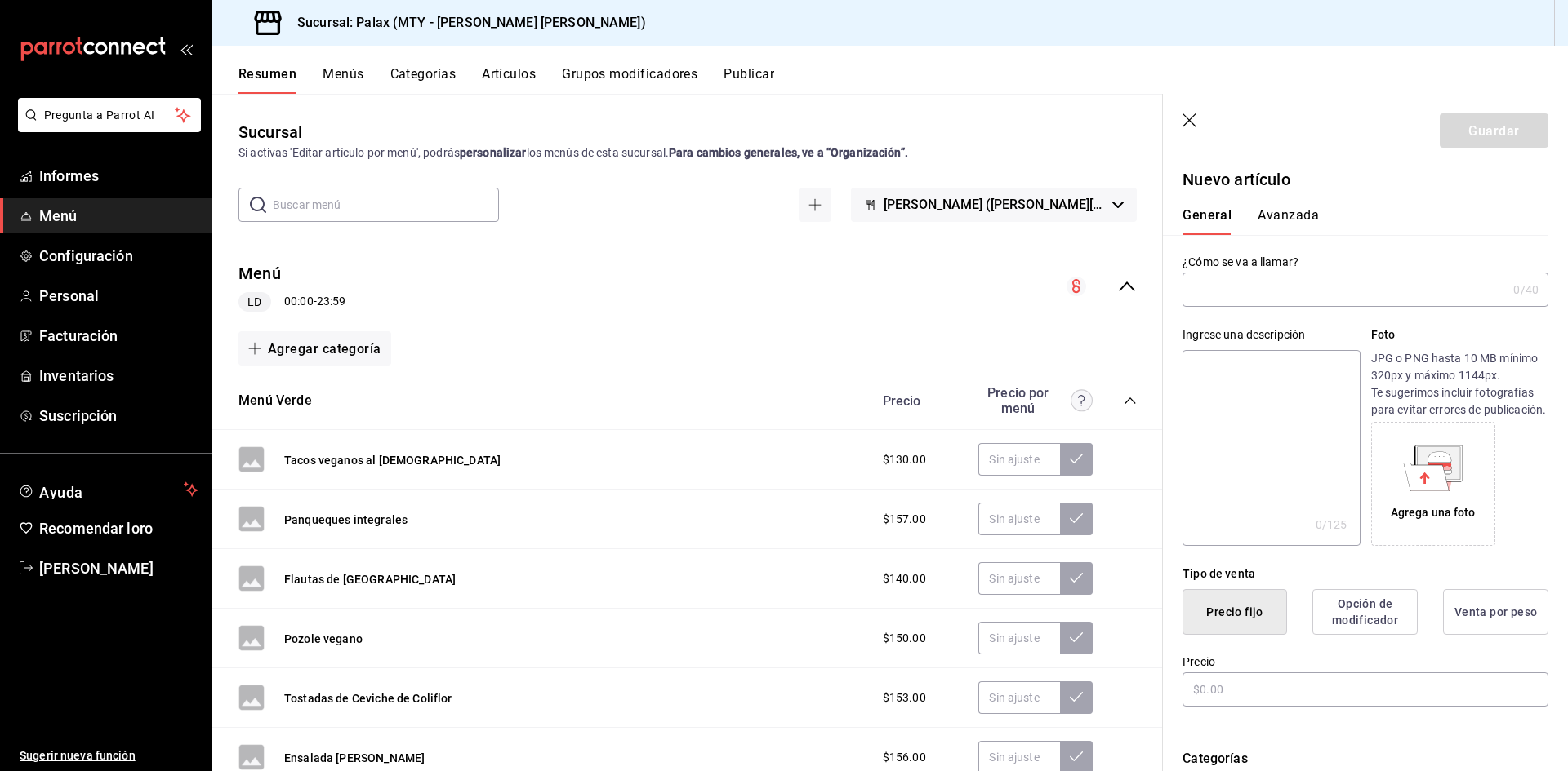
click at [1263, 286] on input "text" at bounding box center [1344, 289] width 324 height 33
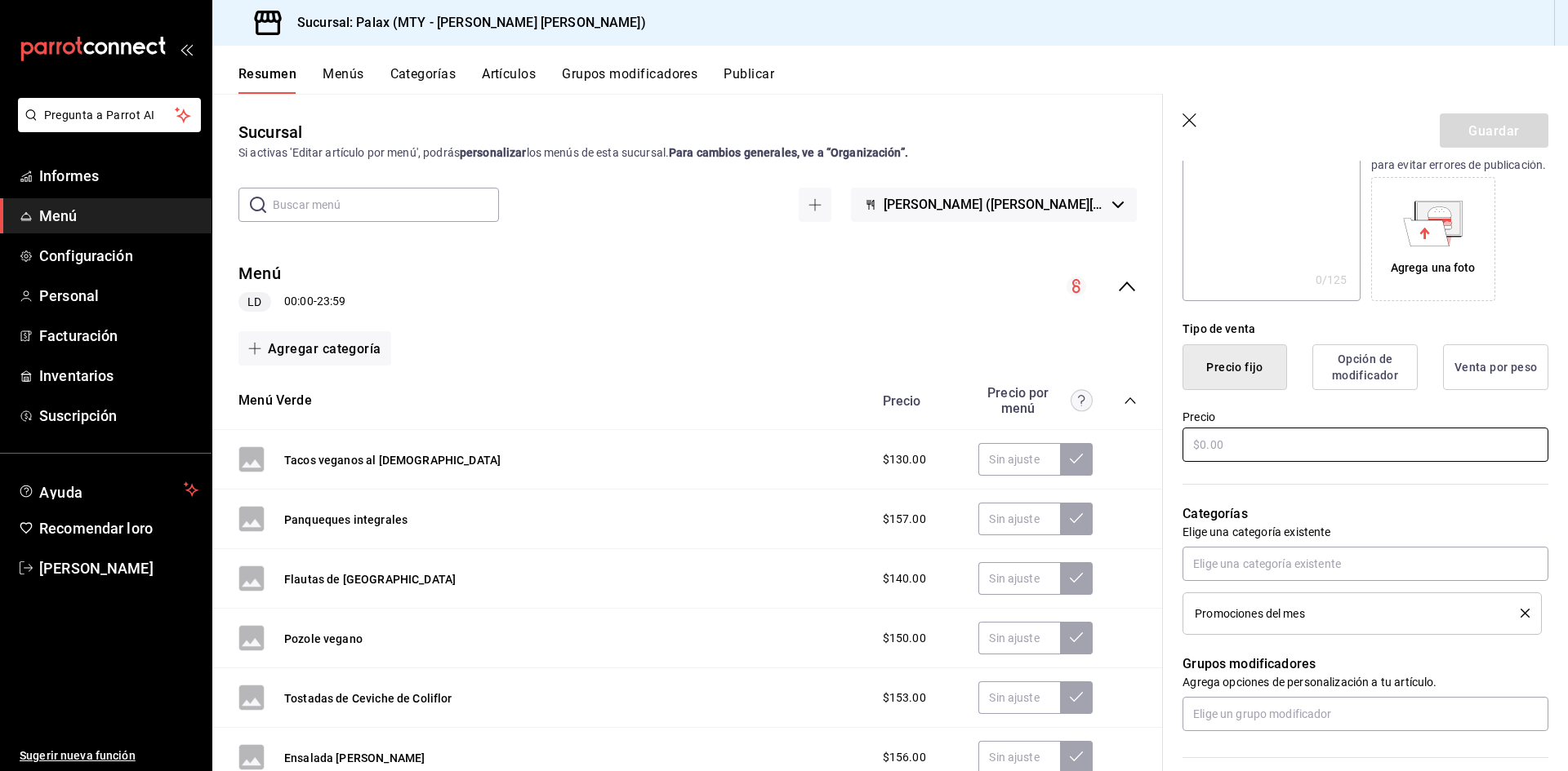
type input "Promo Huevo con Pan Tostado"
click at [1285, 462] on input "text" at bounding box center [1365, 444] width 366 height 34
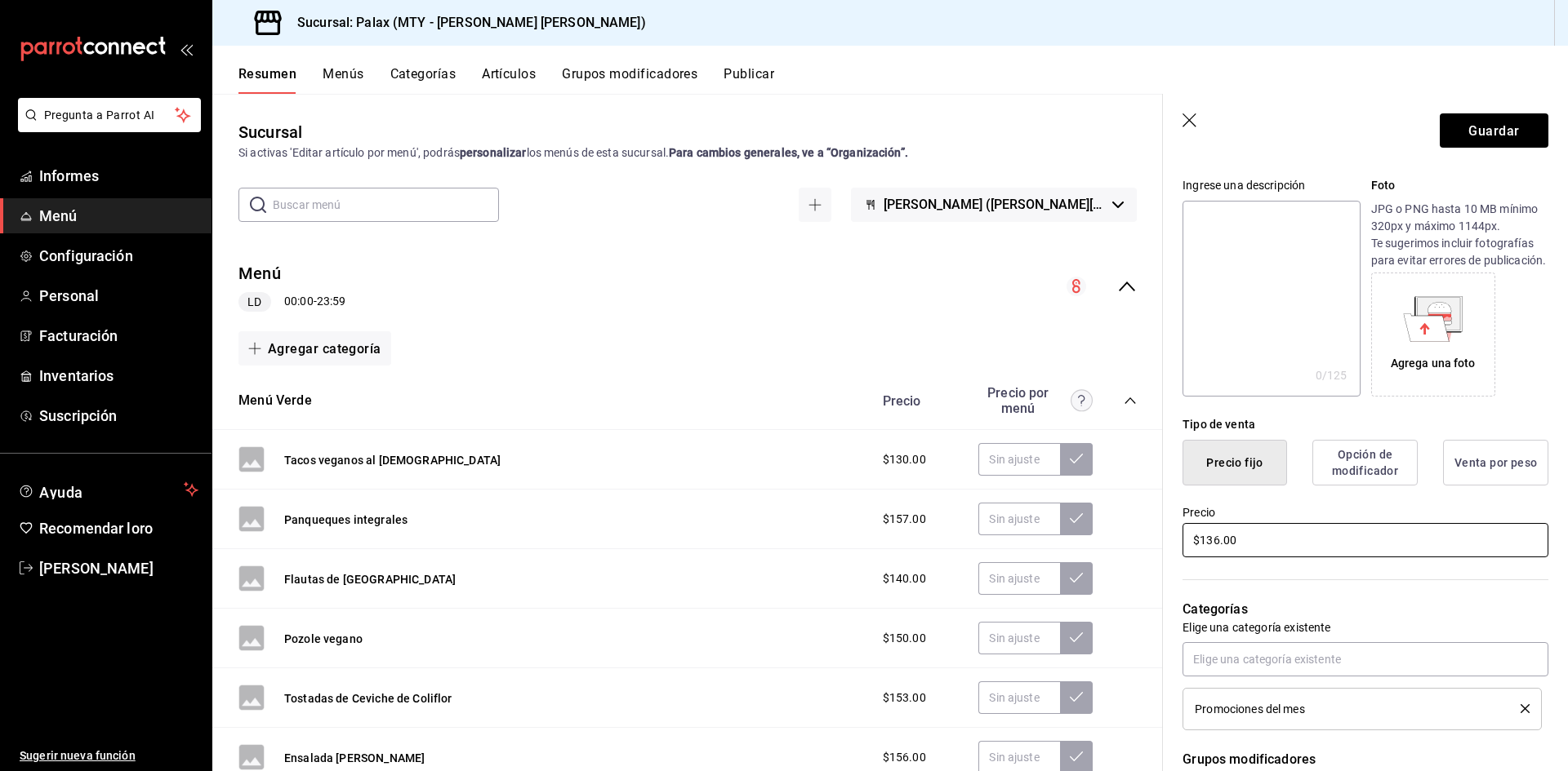
scroll to position [0, 0]
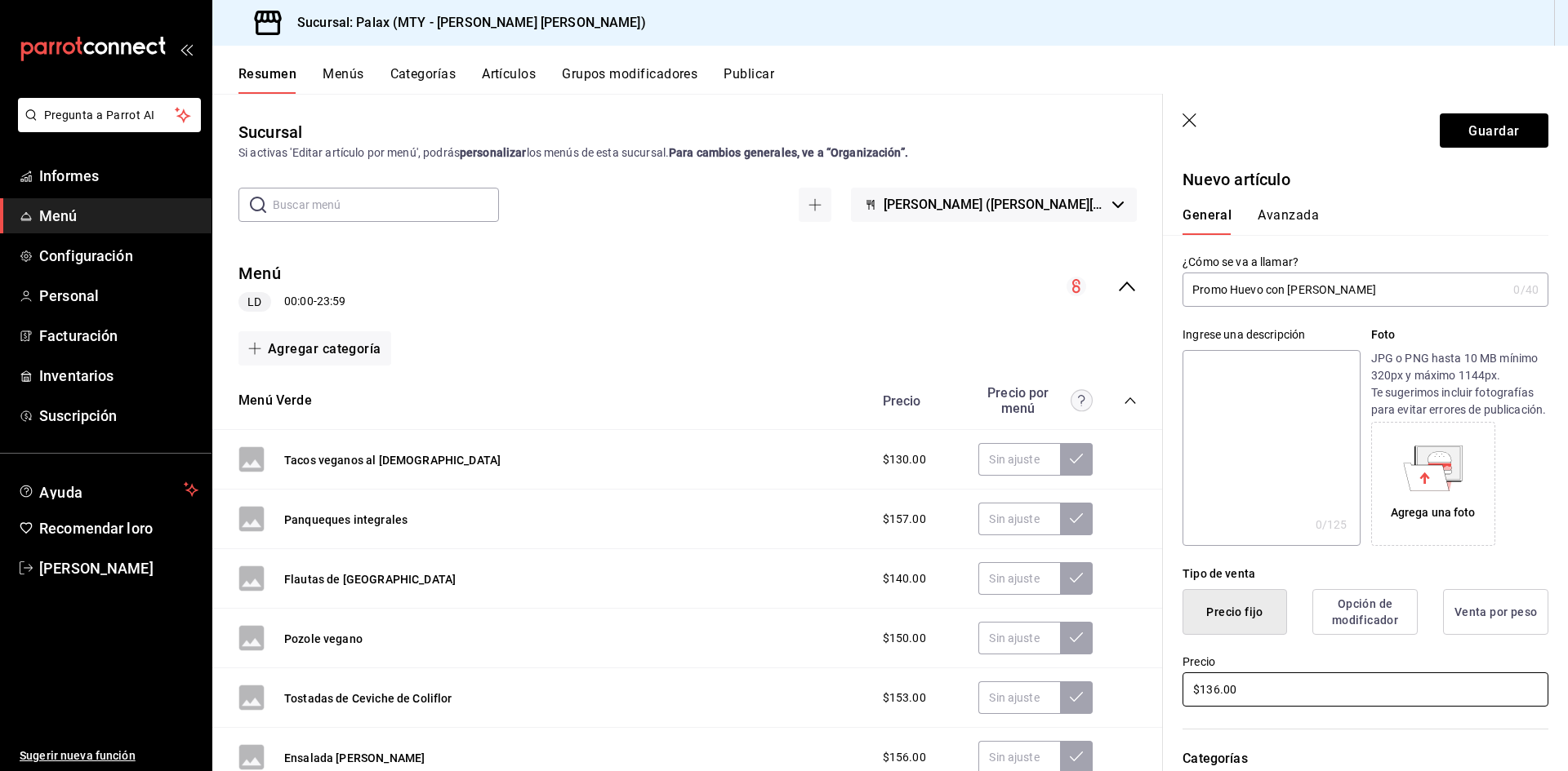
type input "$136.00"
drag, startPoint x: 1365, startPoint y: 283, endPoint x: 1175, endPoint y: 297, distance: 190.5
click at [1175, 297] on div "¿Cómo se va a llamar? Promo Huevo con Pan Tostado 0 /40 ¿Cómo se va a llamar?" at bounding box center [1355, 270] width 386 height 71
click at [1496, 122] on font "Guardar" at bounding box center [1494, 129] width 51 height 15
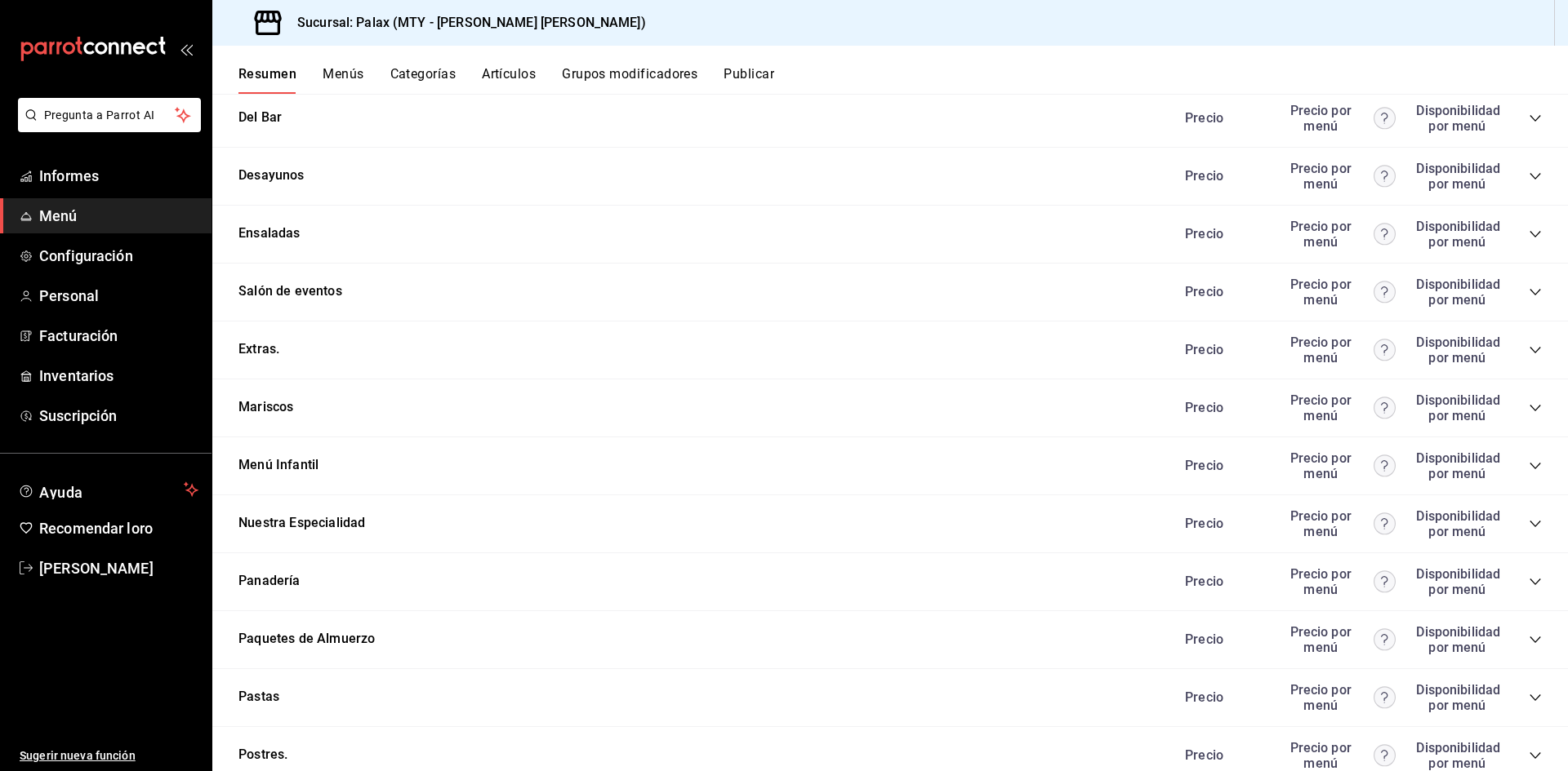
scroll to position [1959, 0]
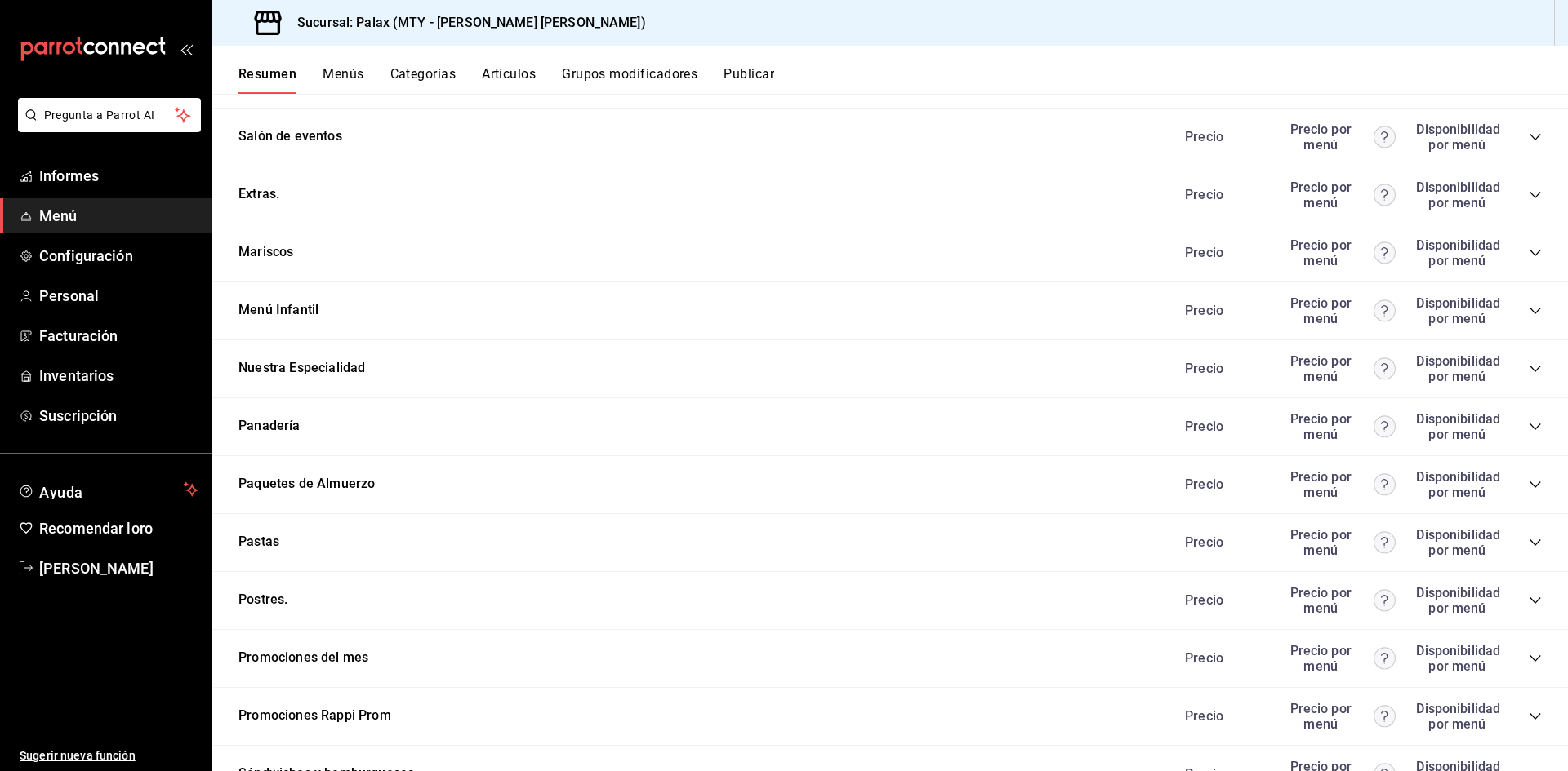
click at [1530, 655] on icon "colapsar-categoría-fila" at bounding box center [1535, 658] width 11 height 6
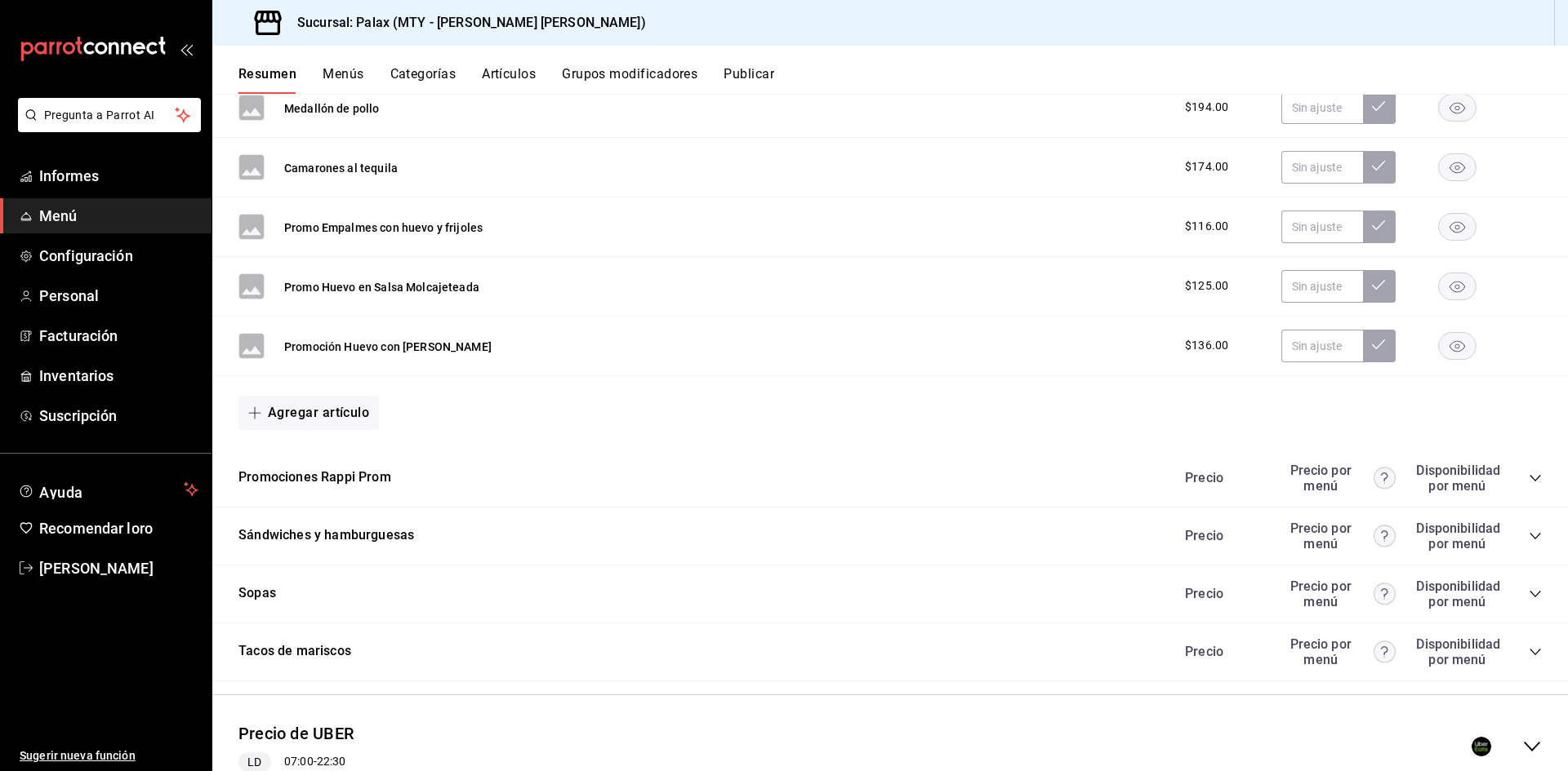
scroll to position [7658, 0]
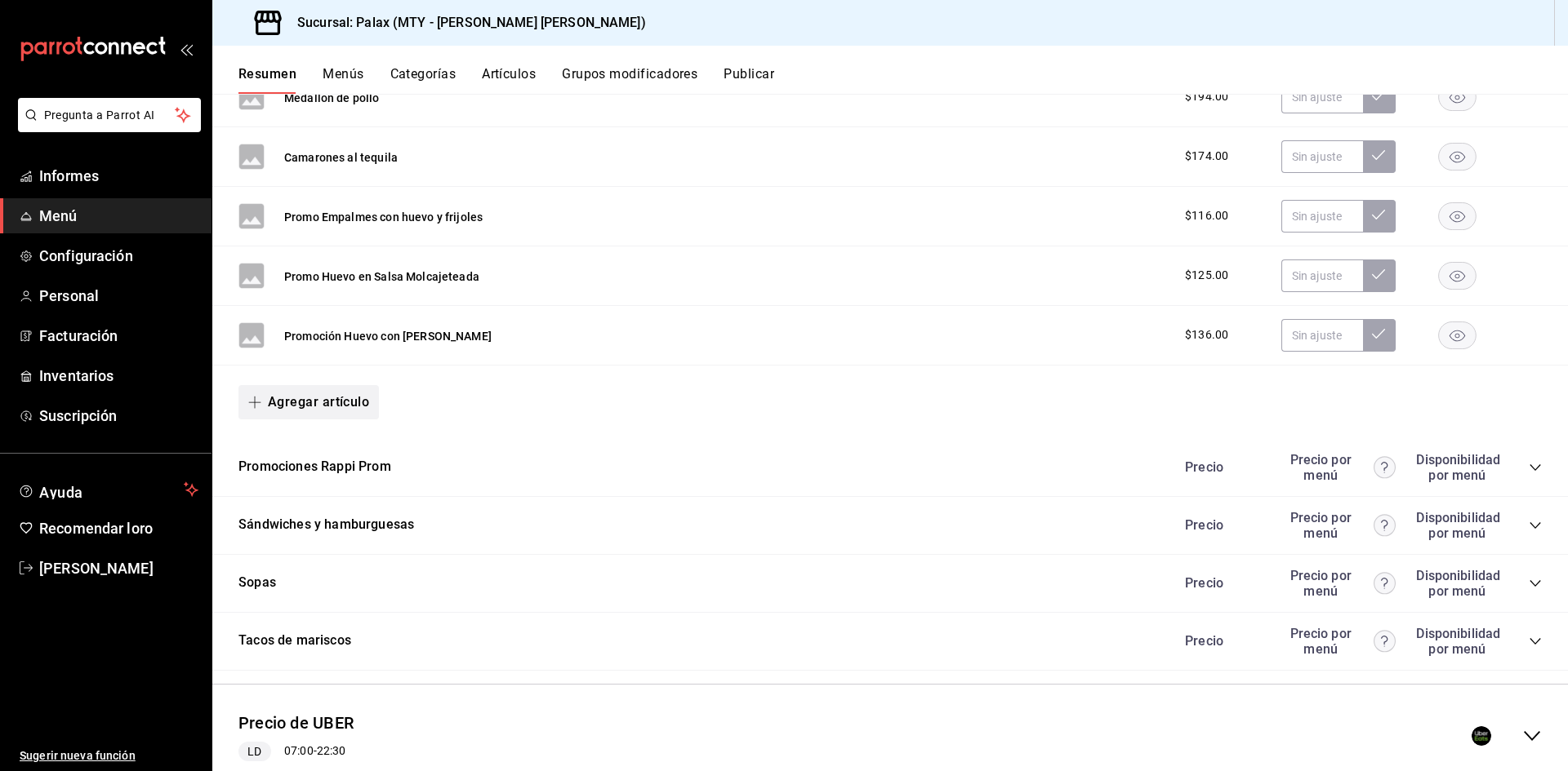
click at [333, 394] on font "Agregar artículo" at bounding box center [318, 402] width 101 height 15
click at [311, 431] on font "Artículo existente" at bounding box center [303, 436] width 89 height 13
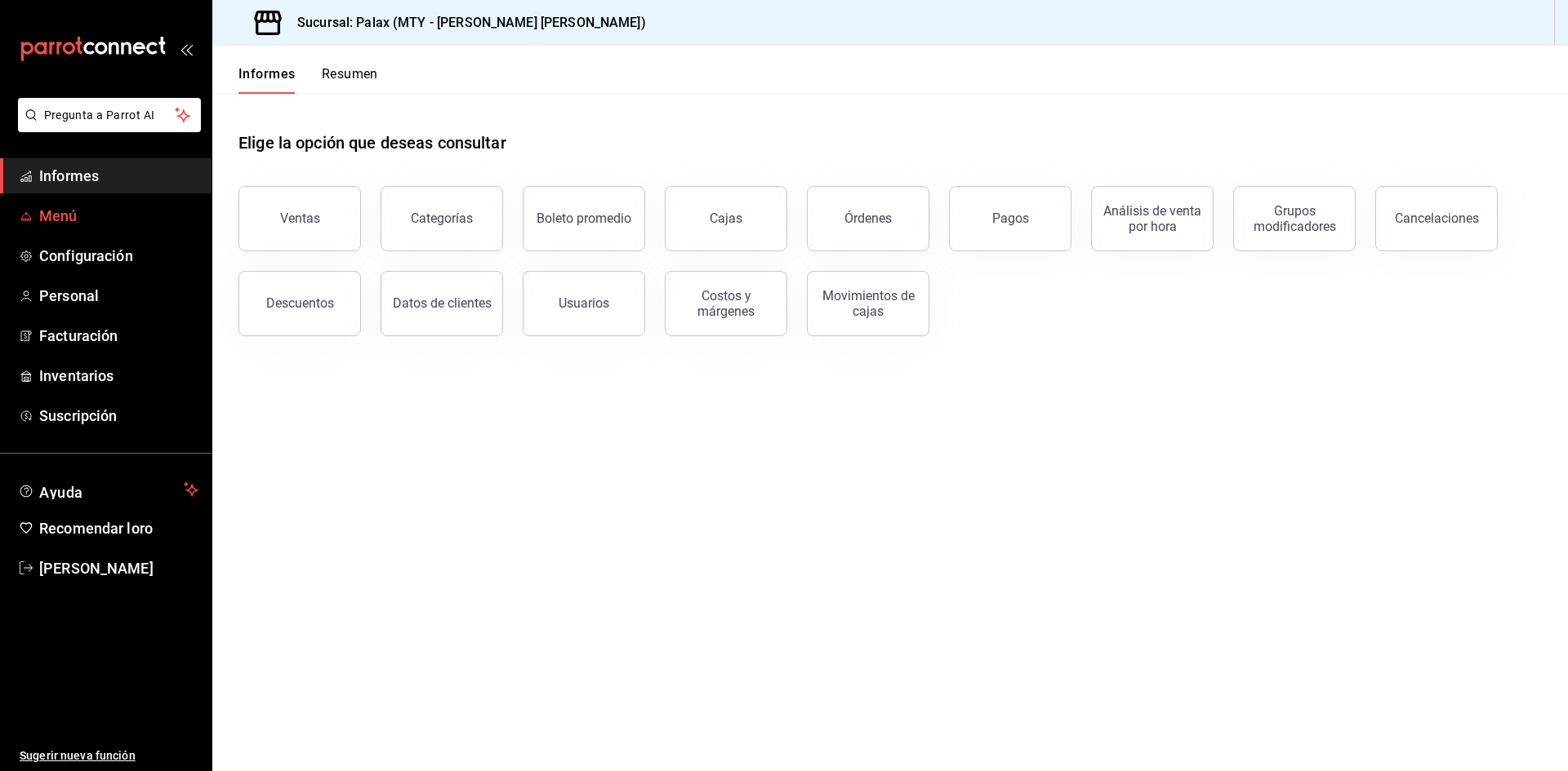
click at [74, 222] on font "Menú" at bounding box center [58, 215] width 38 height 17
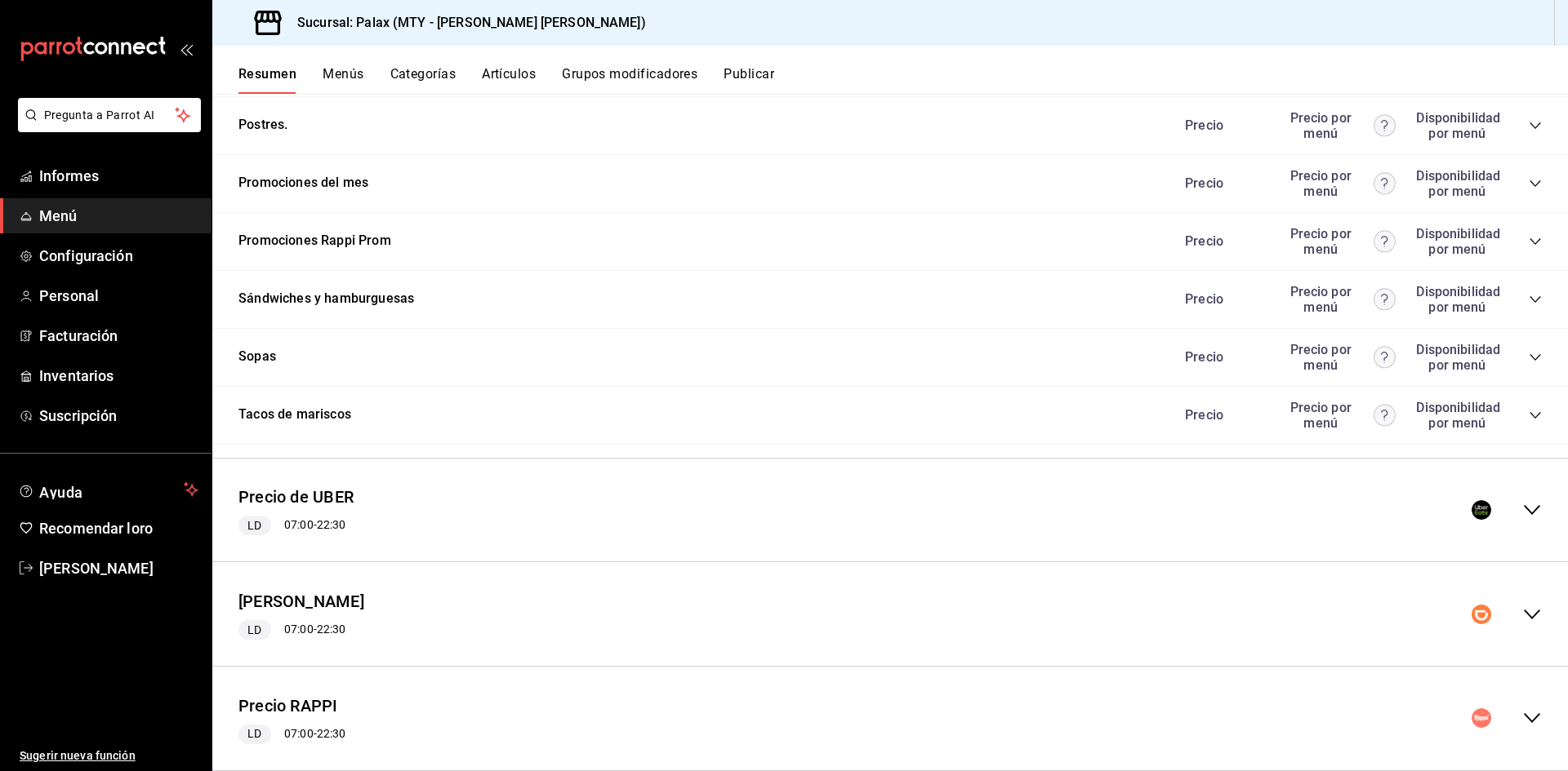
scroll to position [2318, 0]
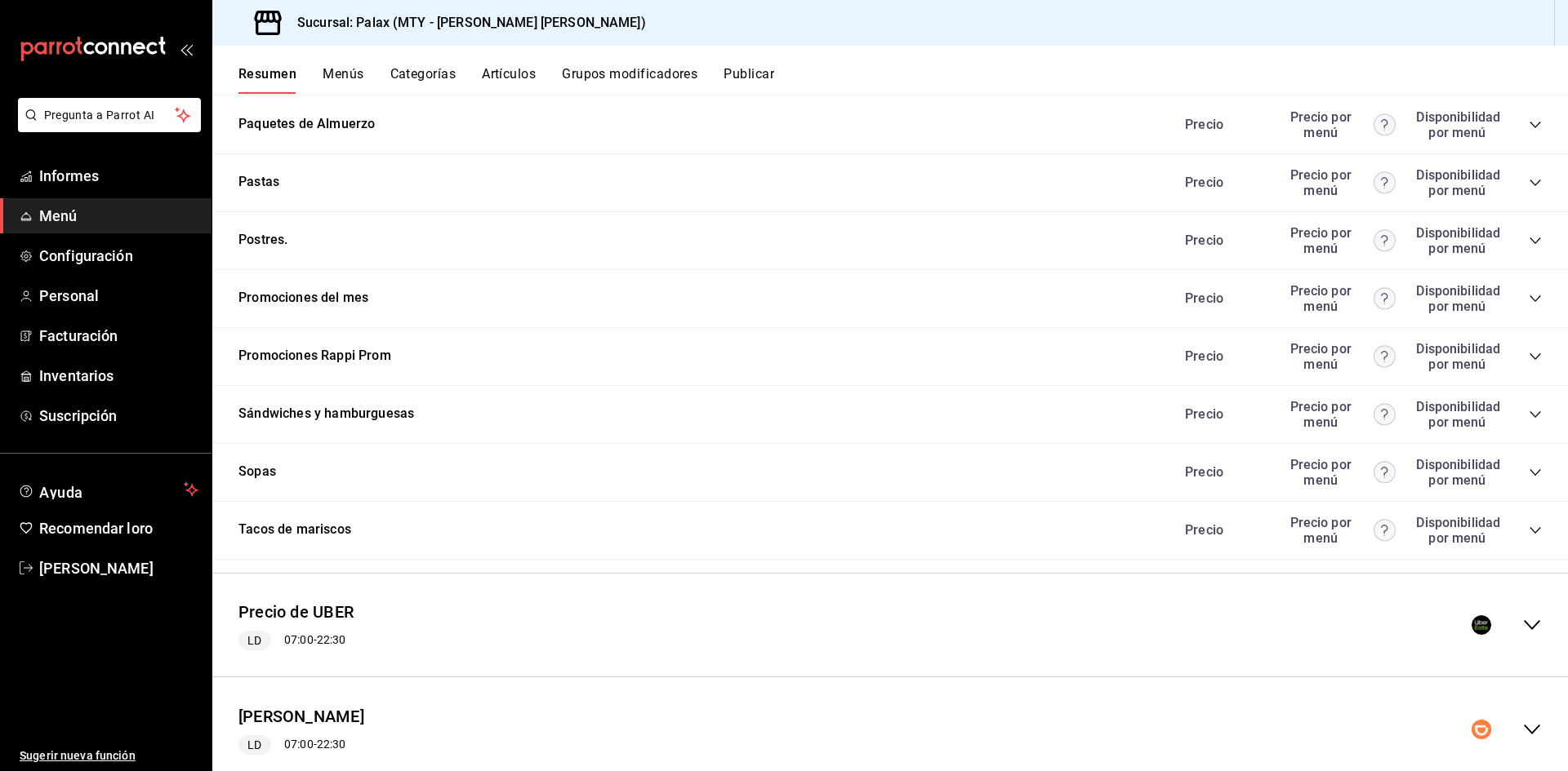
click at [1529, 292] on icon "colapsar-categoría-fila" at bounding box center [1535, 298] width 13 height 13
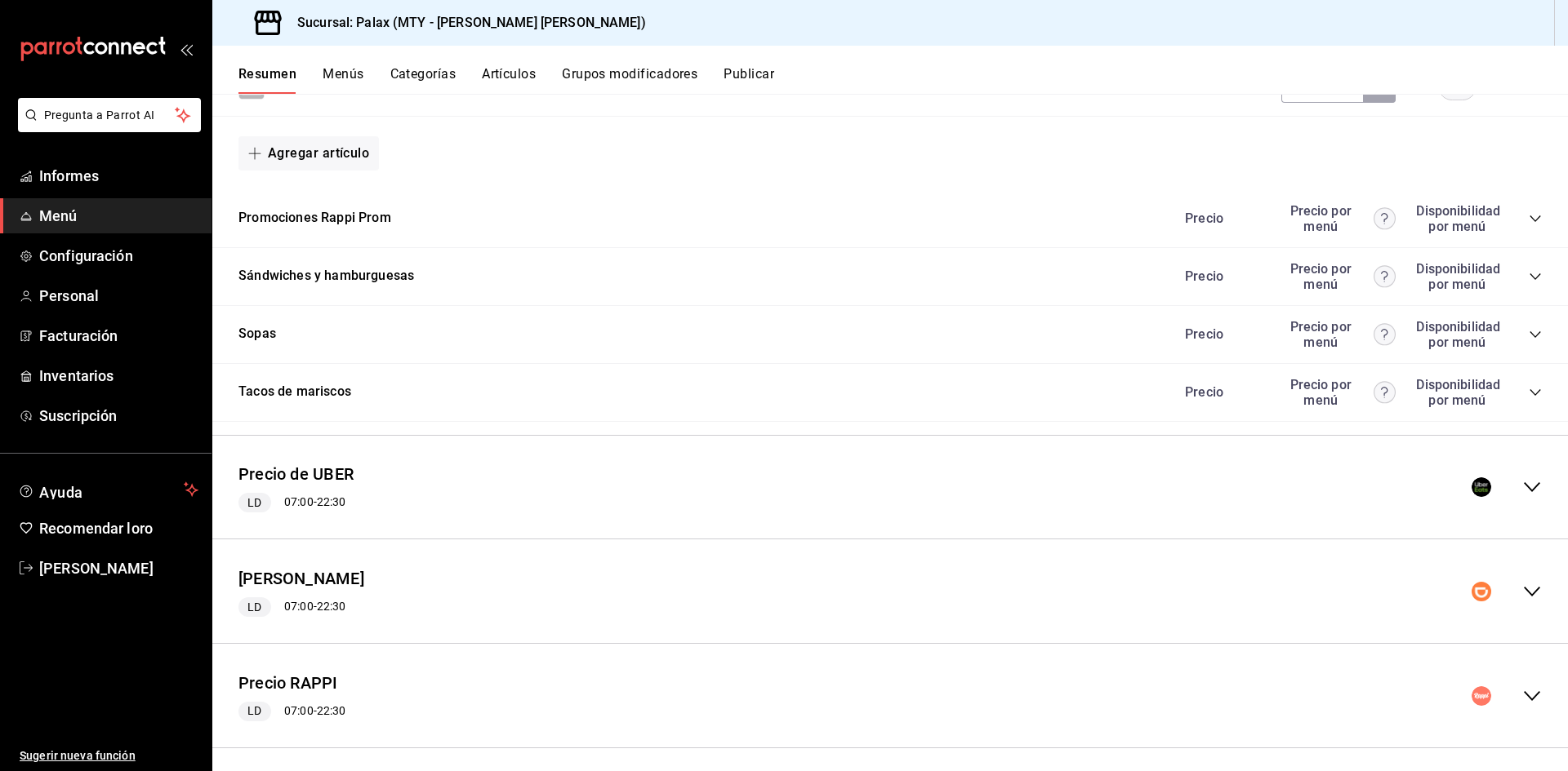
scroll to position [7702, 0]
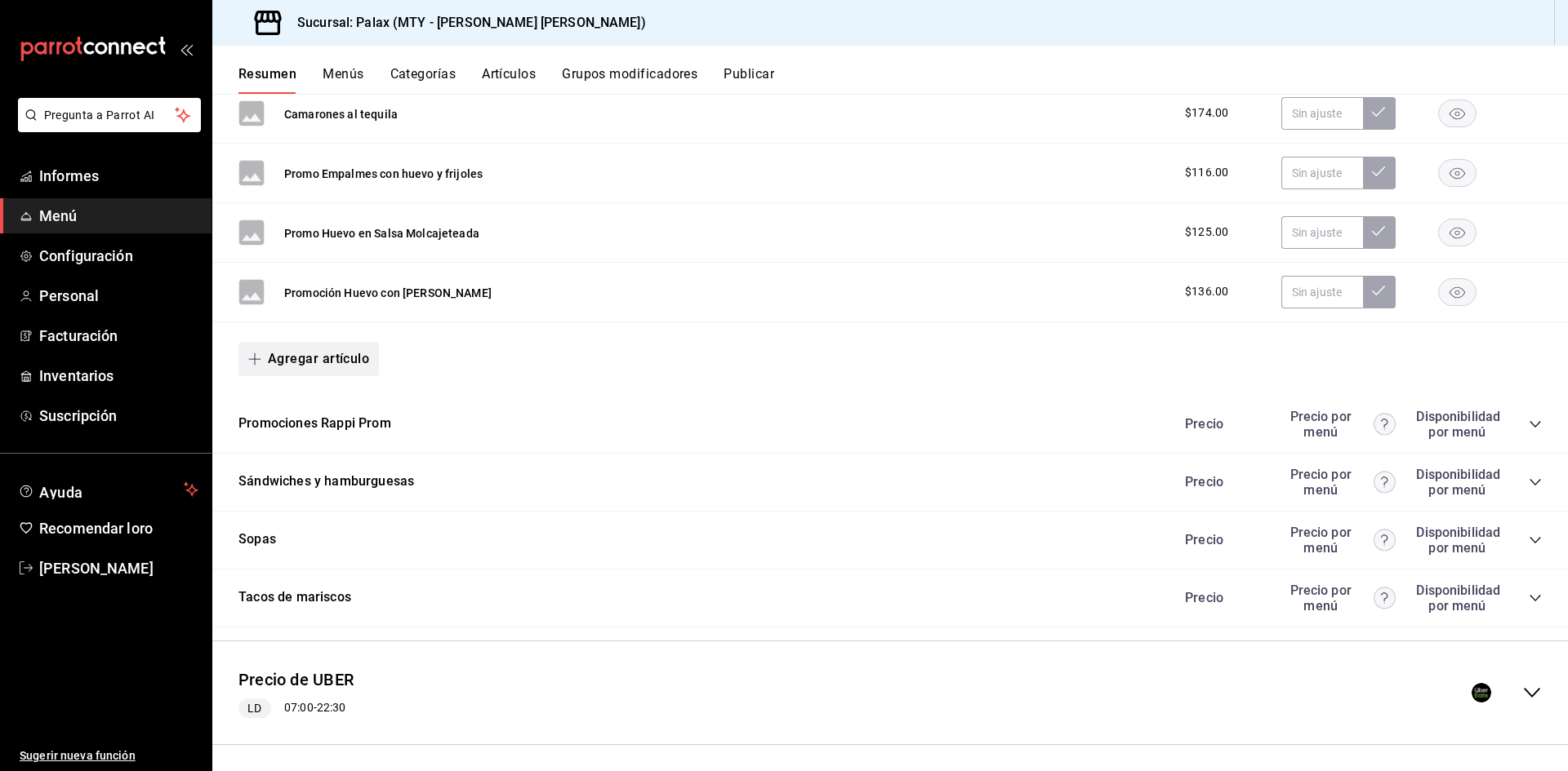
click at [302, 351] on font "Agregar artículo" at bounding box center [318, 358] width 101 height 15
click at [320, 435] on font "Artículo nuevo" at bounding box center [295, 434] width 74 height 13
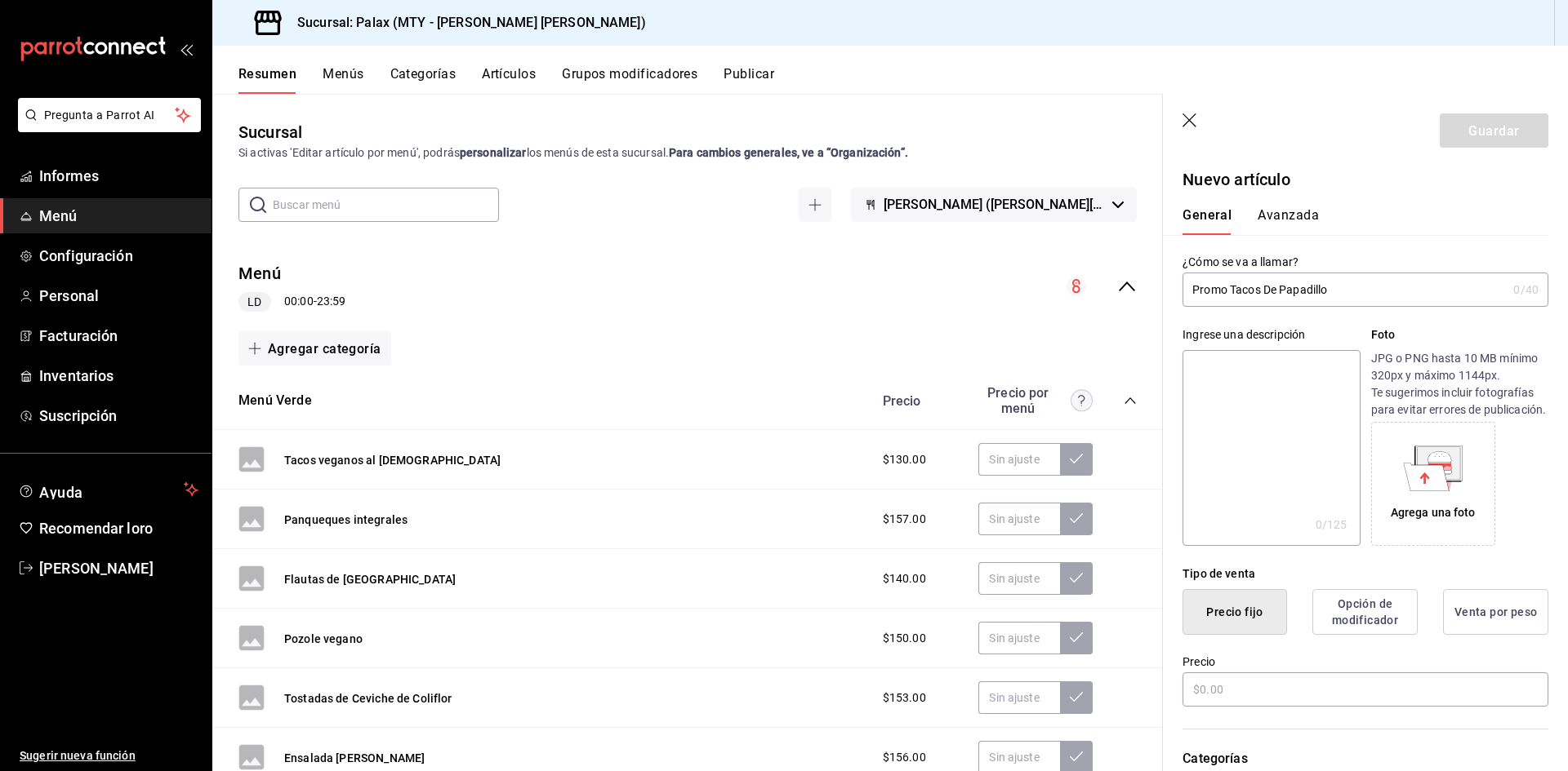
drag, startPoint x: 1349, startPoint y: 290, endPoint x: 1189, endPoint y: 289, distance: 160.0
click at [1189, 289] on input "Promo Tacos De Papadillo" at bounding box center [1344, 289] width 324 height 33
type input "Promo Tacos De Papadillo"
click at [1275, 700] on input "text" at bounding box center [1365, 690] width 366 height 34
type input "$122.00"
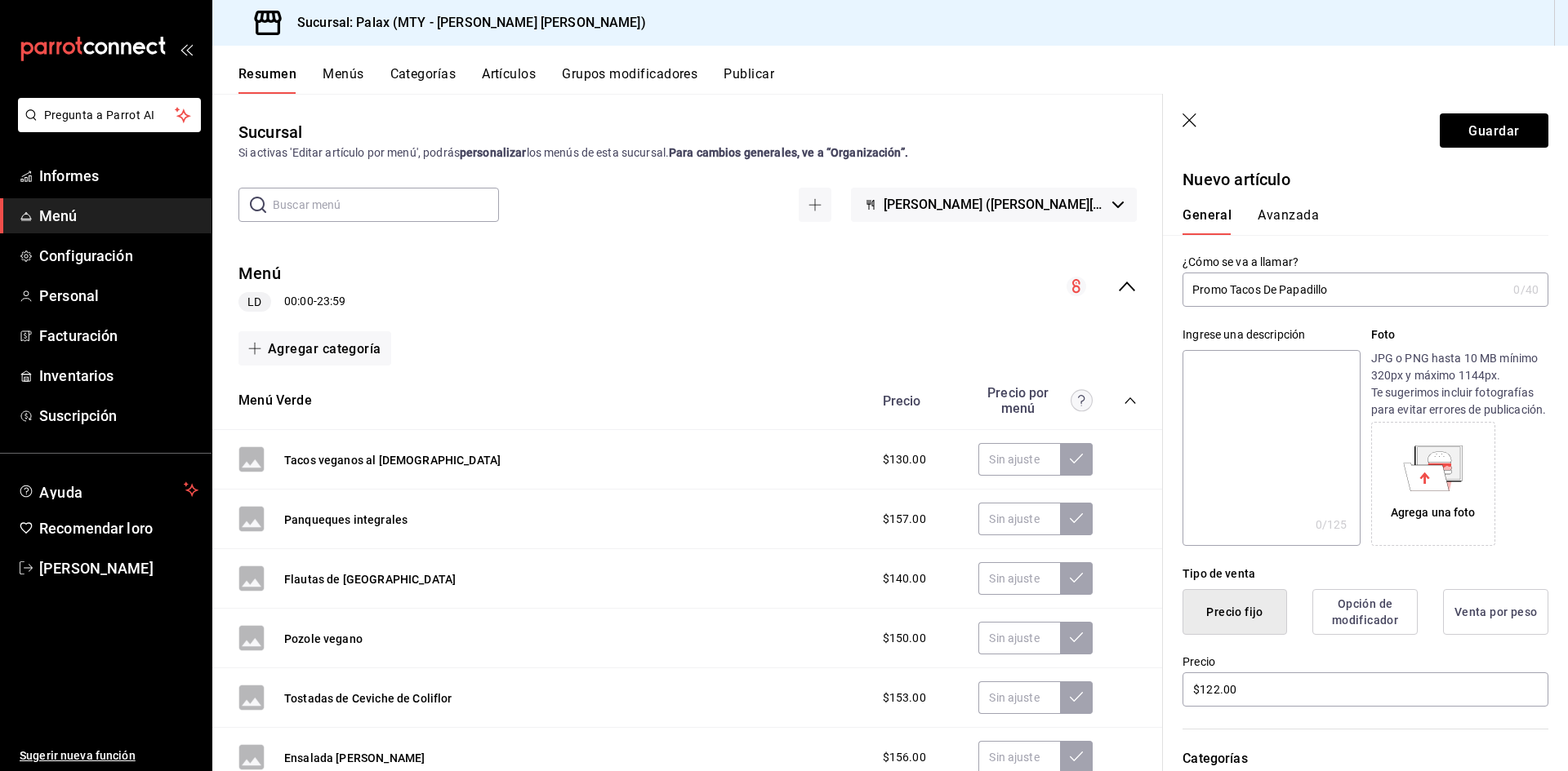
drag, startPoint x: 1298, startPoint y: 218, endPoint x: 1305, endPoint y: 246, distance: 28.9
click at [1297, 218] on font "Avanzada" at bounding box center [1289, 214] width 62 height 15
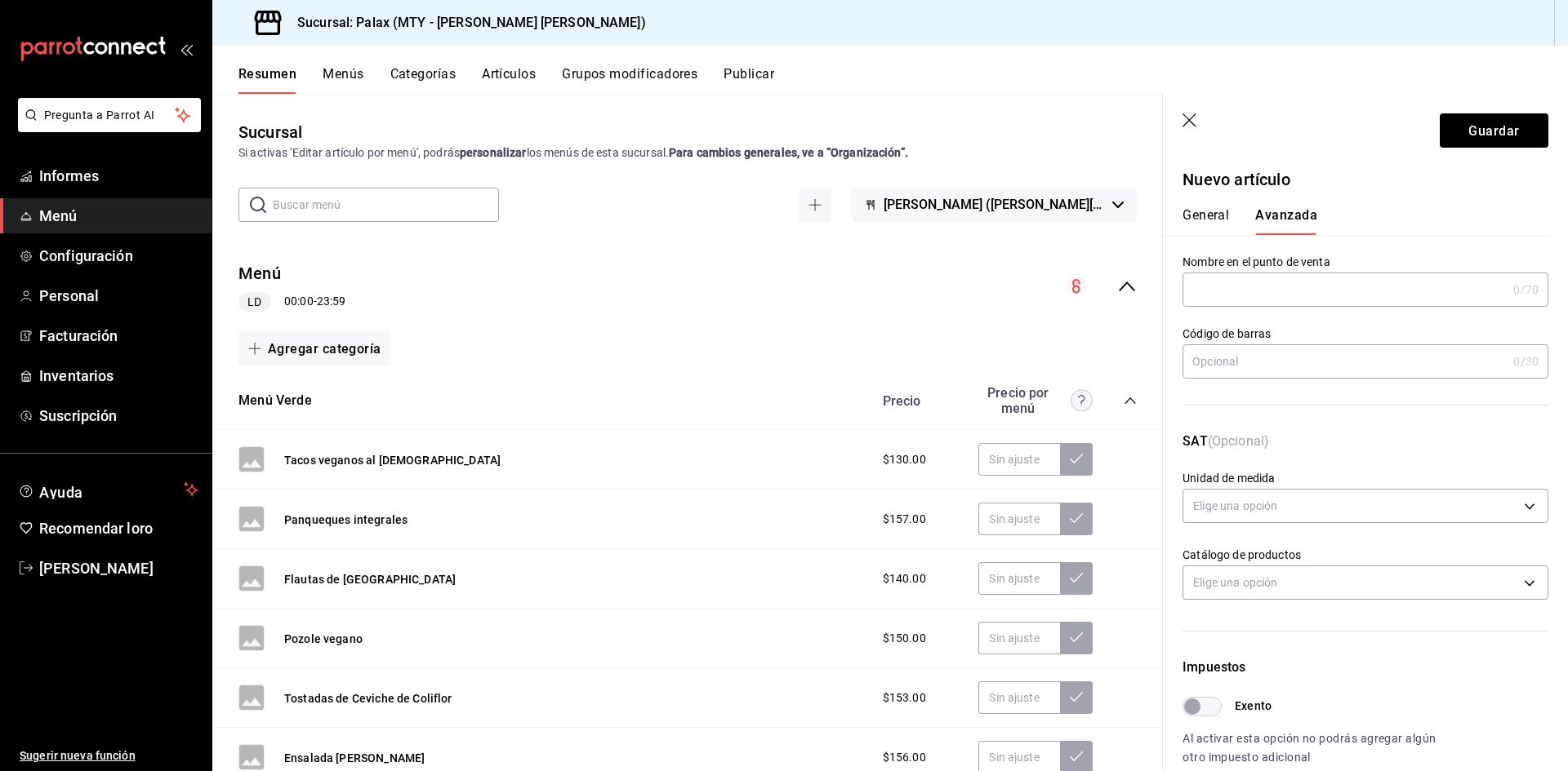
click at [1304, 292] on input "text" at bounding box center [1344, 289] width 324 height 33
paste input "Promo Tacos De Papadillo"
type input "Promo Tacos De Papadillo"
click at [1469, 123] on font "Guardar" at bounding box center [1494, 129] width 51 height 15
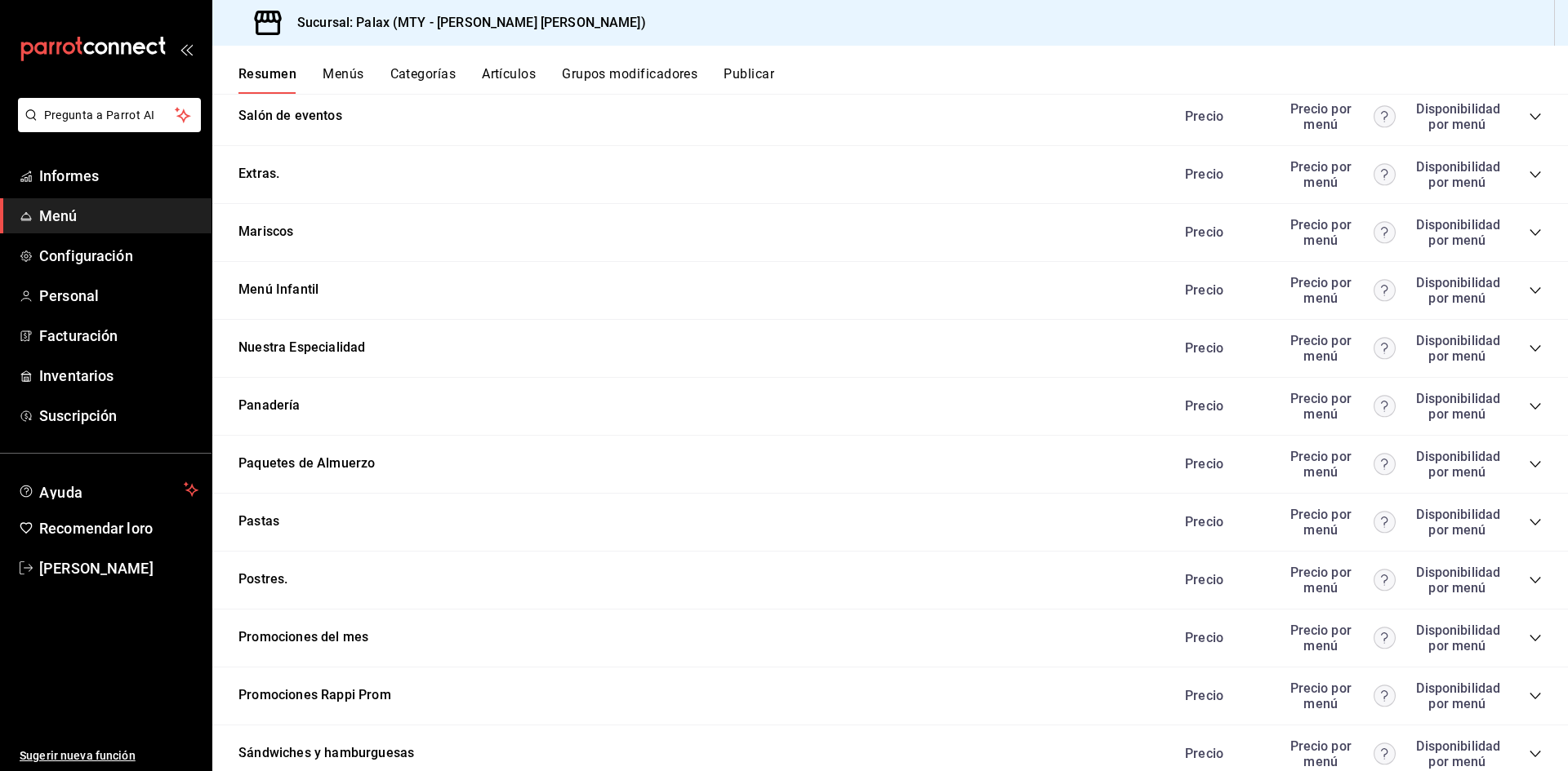
scroll to position [1995, 0]
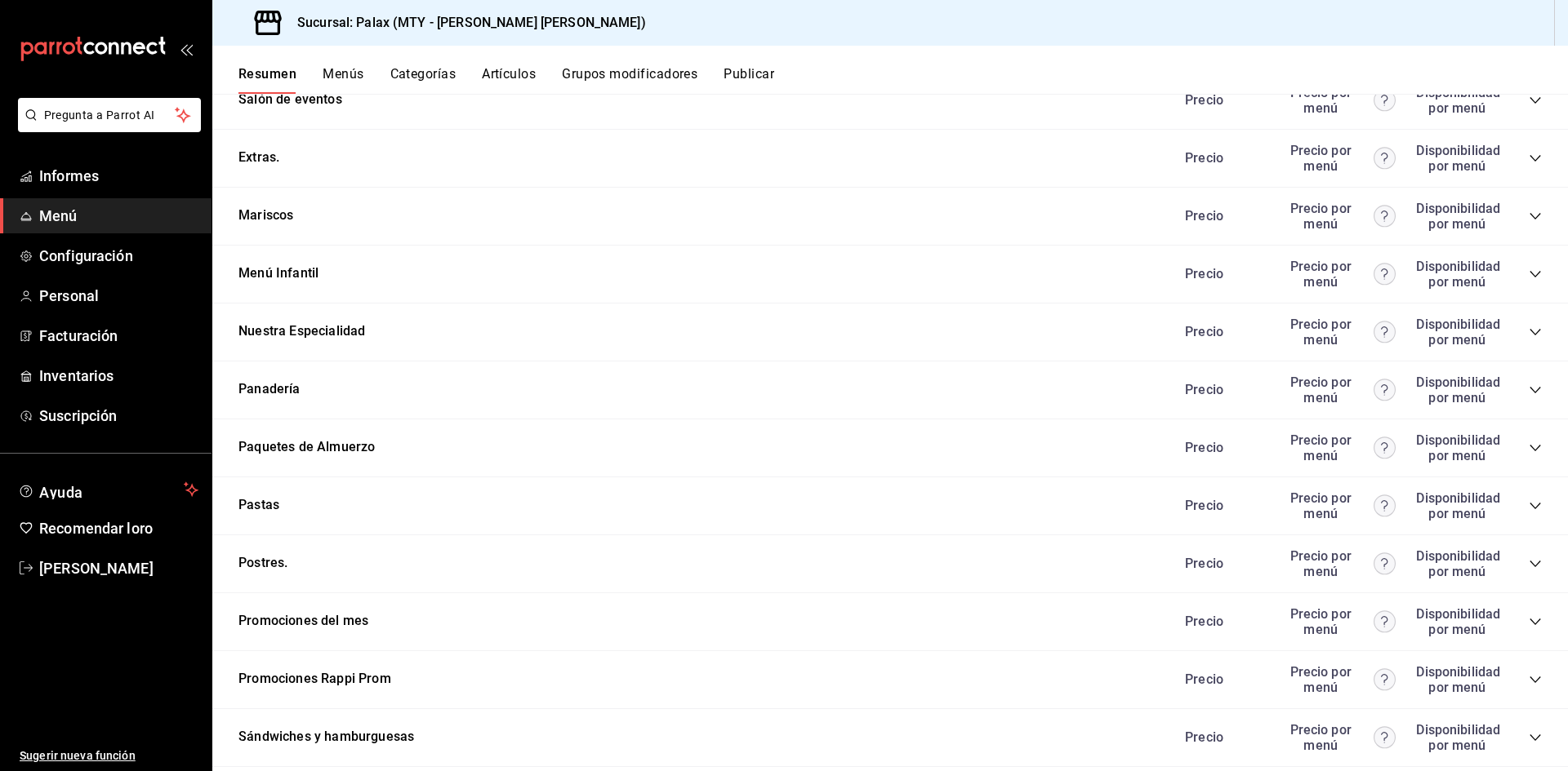
click at [1529, 618] on icon "colapsar-categoría-fila" at bounding box center [1535, 622] width 13 height 13
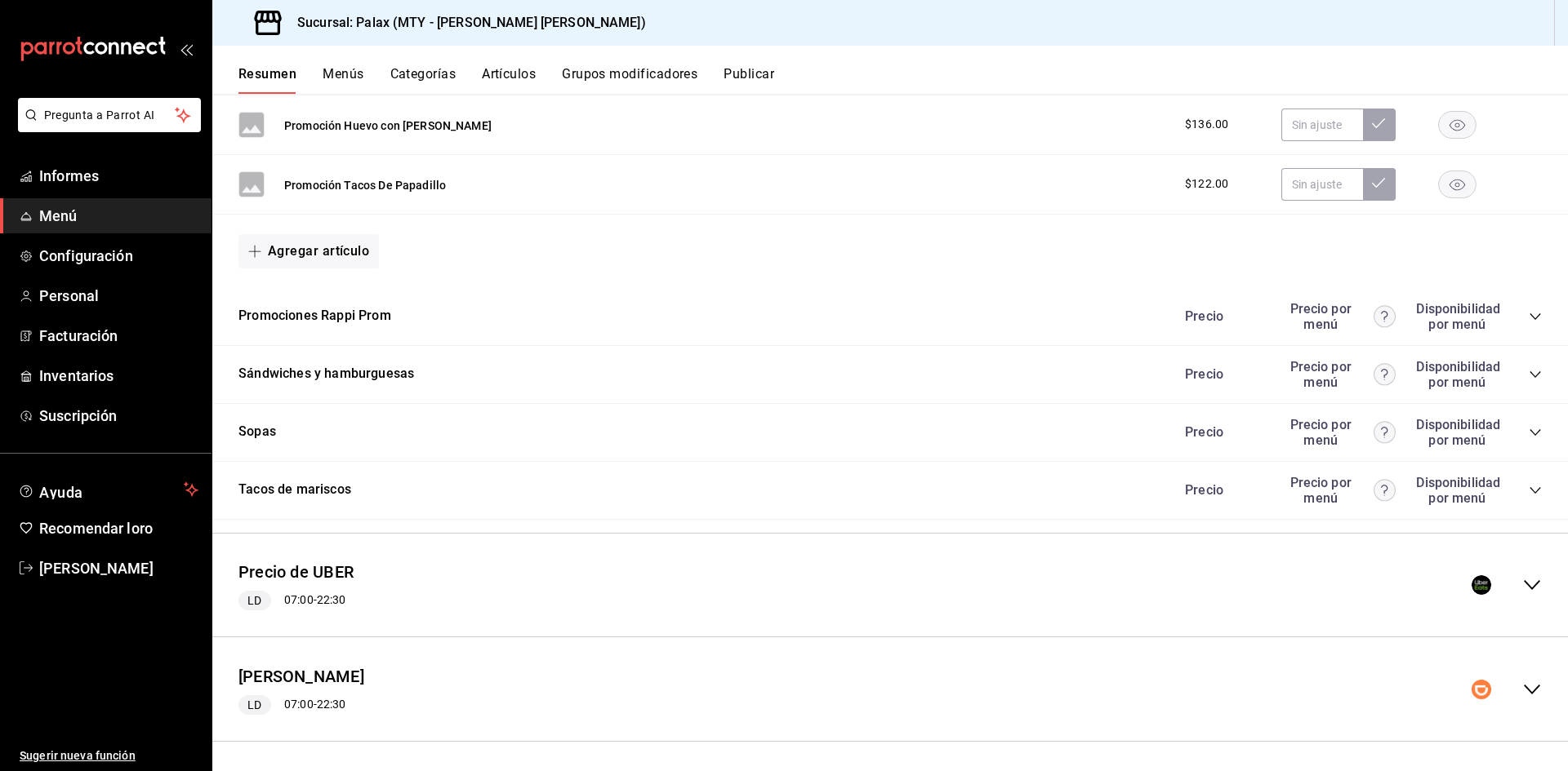
scroll to position [7793, 0]
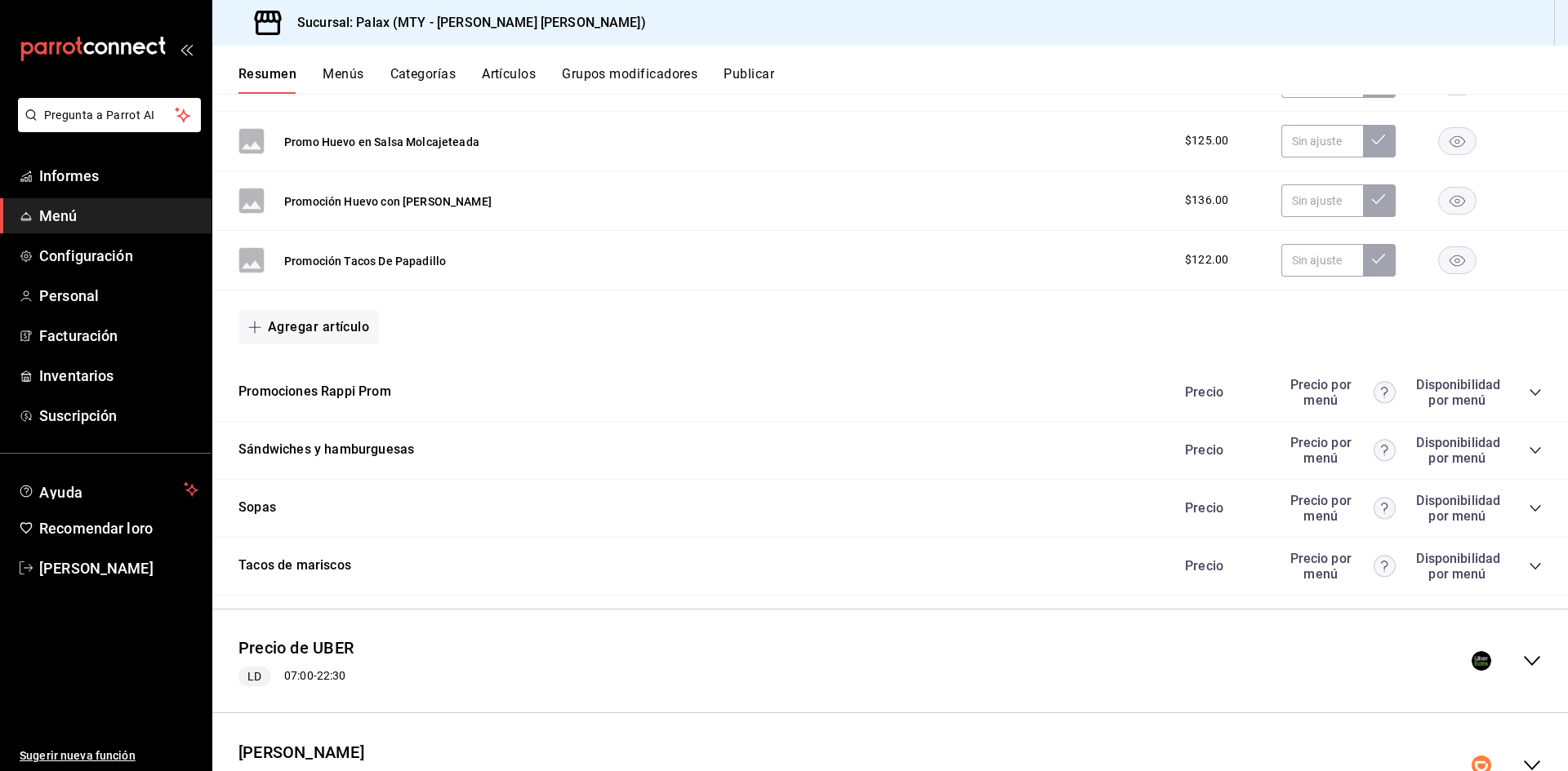
drag, startPoint x: 283, startPoint y: 314, endPoint x: 292, endPoint y: 318, distance: 9.8
click at [285, 319] on font "Agregar artículo" at bounding box center [318, 327] width 101 height 15
click at [291, 400] on font "Artículo nuevo" at bounding box center [295, 402] width 74 height 13
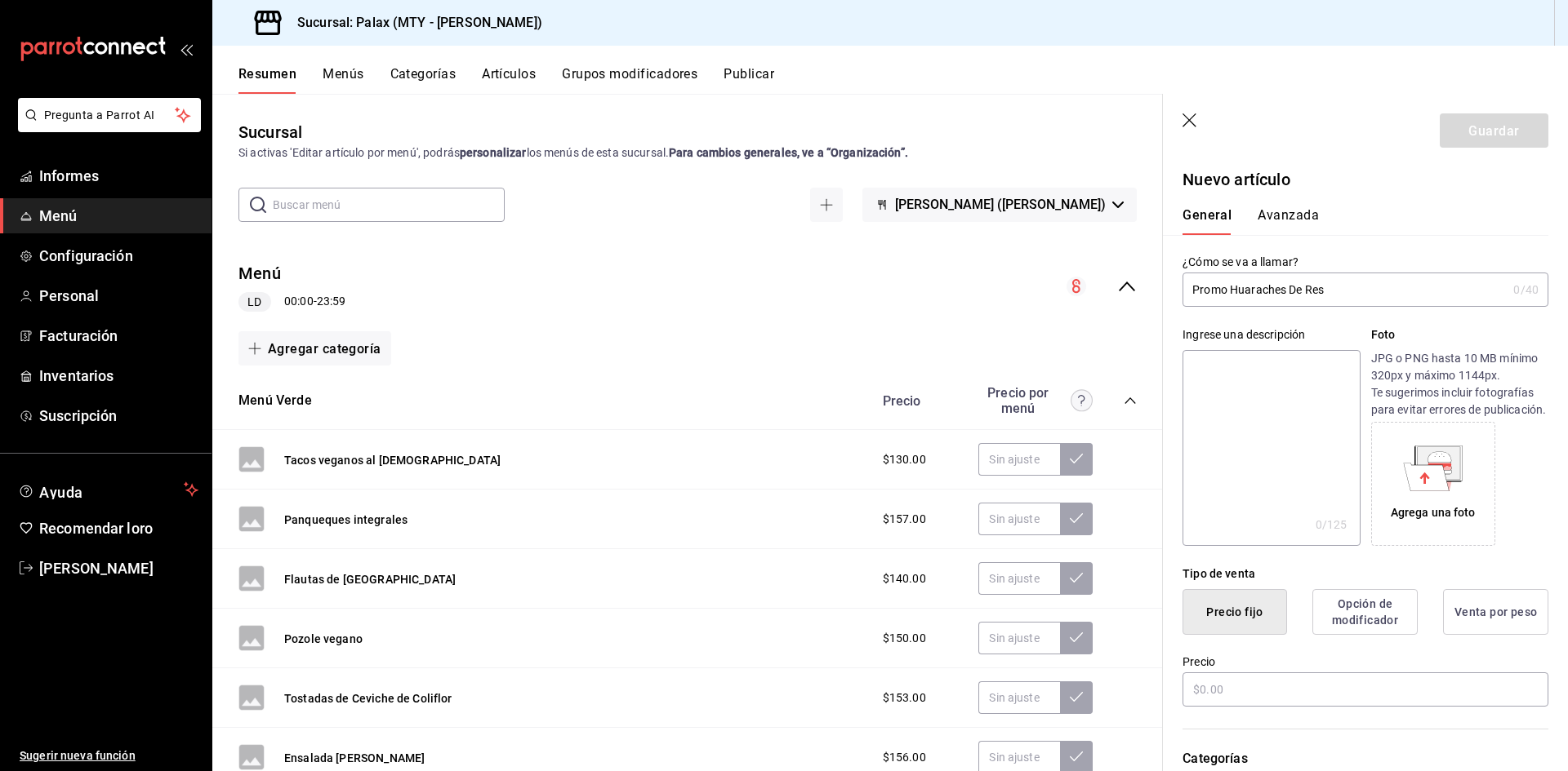
drag, startPoint x: 1332, startPoint y: 294, endPoint x: 1183, endPoint y: 302, distance: 149.2
click at [1183, 302] on input "Promo Huaraches De Res" at bounding box center [1344, 289] width 324 height 33
type input "Promo Huaraches De Res"
click at [1335, 702] on input "text" at bounding box center [1365, 690] width 366 height 34
type input "$138.00"
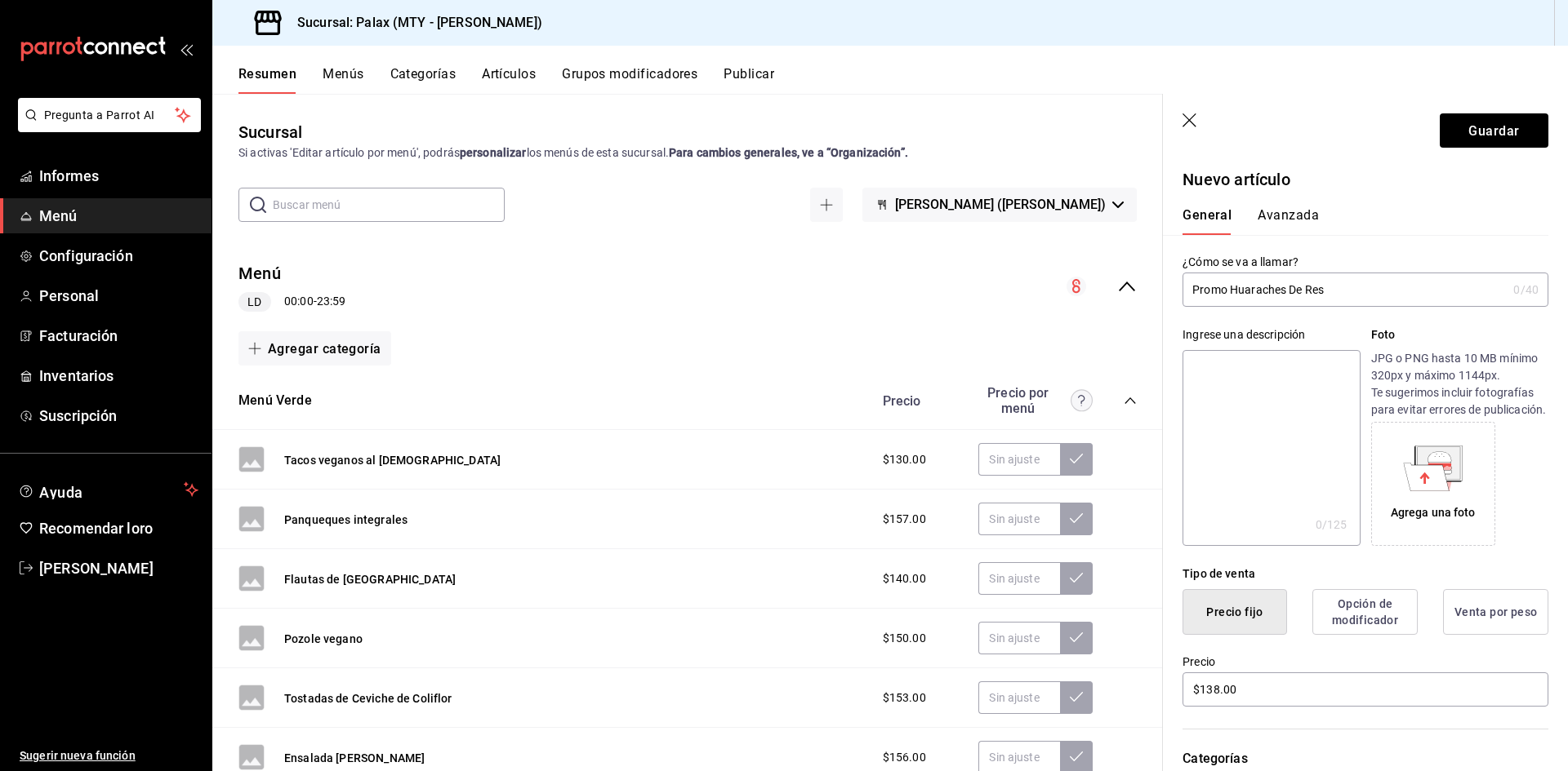
click at [1306, 216] on font "Avanzada" at bounding box center [1289, 214] width 62 height 15
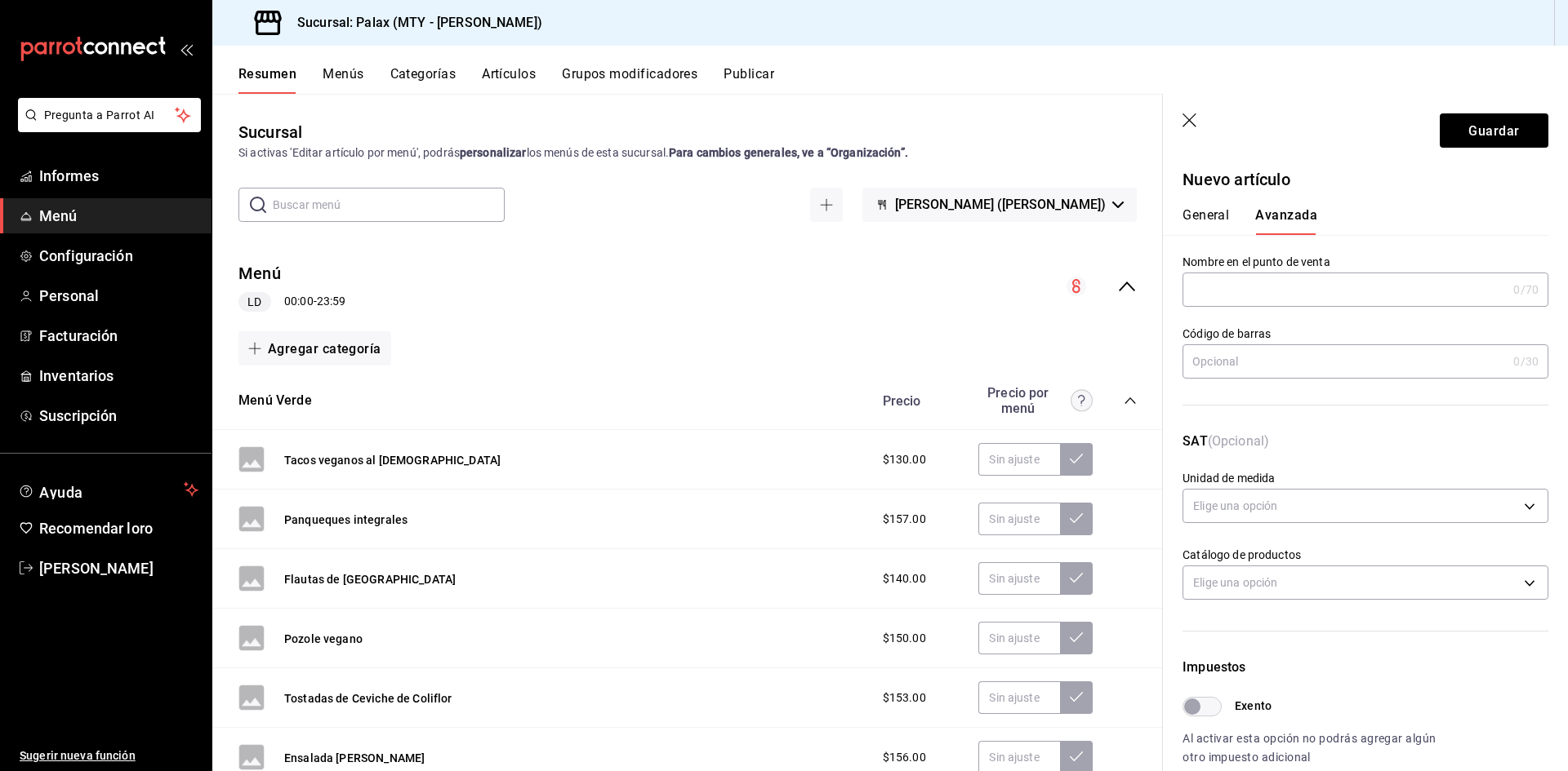
click at [1306, 283] on input "text" at bounding box center [1344, 289] width 324 height 33
paste input "Promo Huaraches De Res"
type input "Promo Huaraches De Res"
click at [1514, 129] on button "Guardar" at bounding box center [1495, 130] width 109 height 34
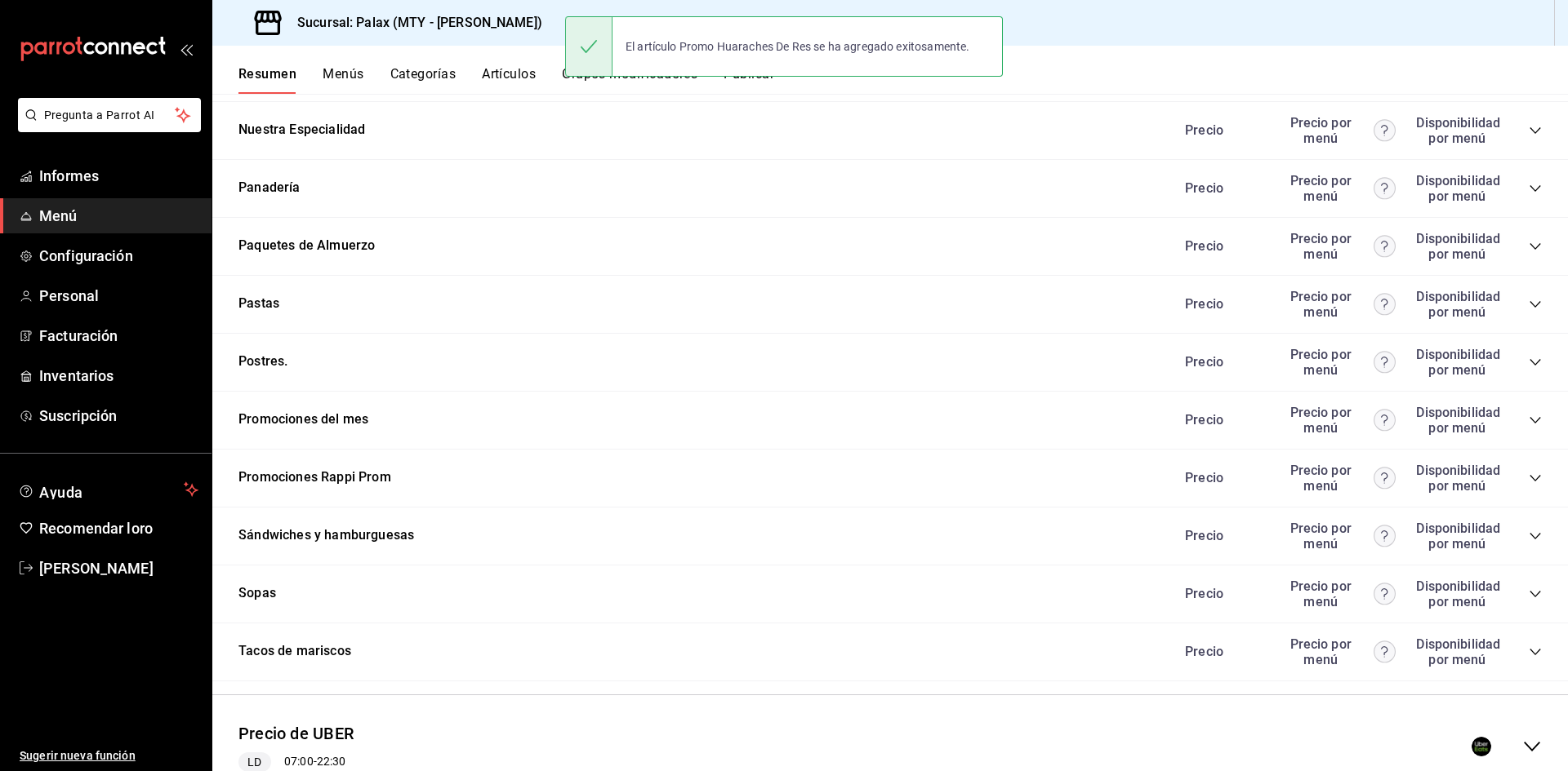
scroll to position [2233, 0]
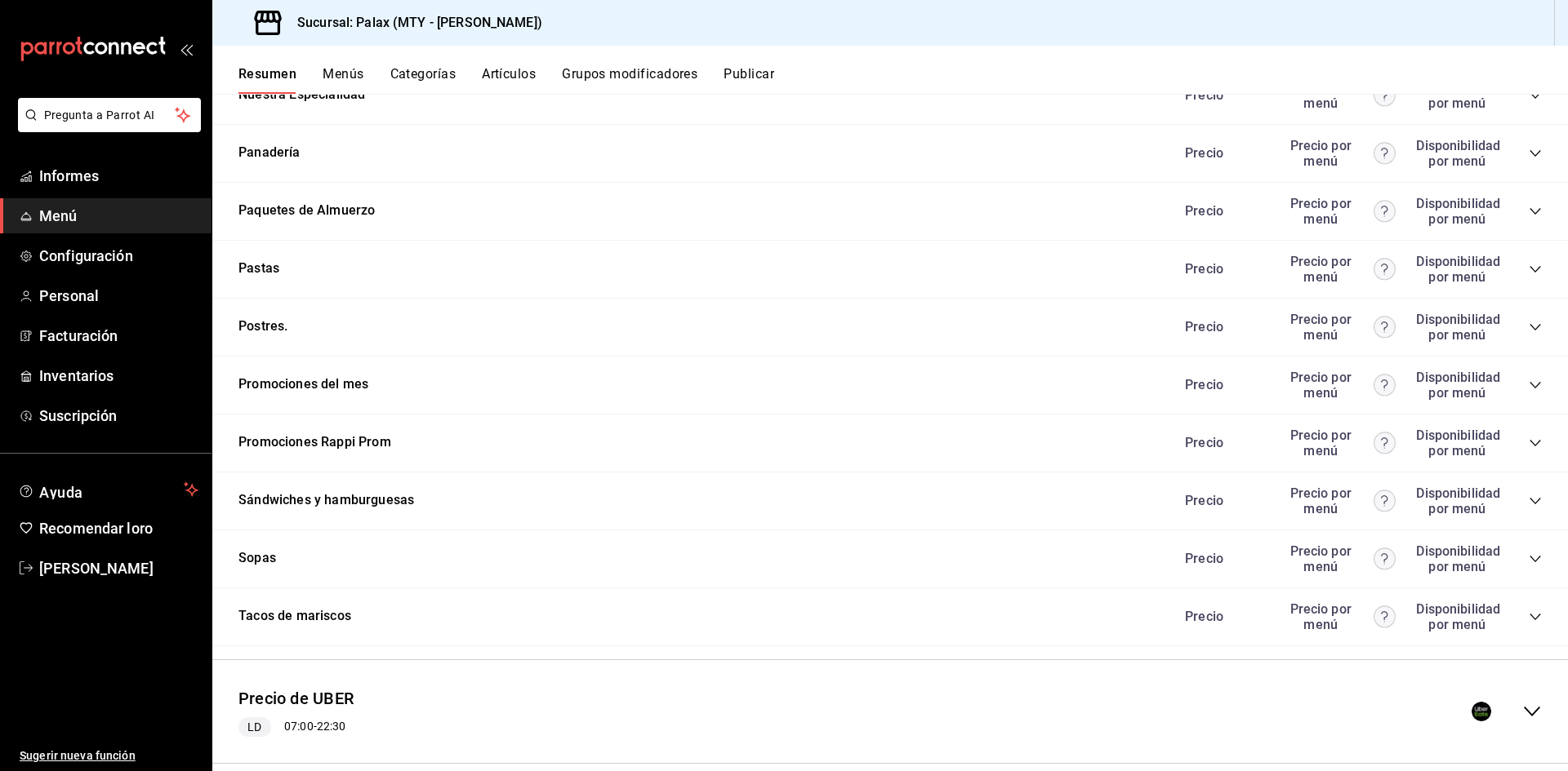
click at [1530, 382] on icon "colapsar-categoría-fila" at bounding box center [1535, 385] width 11 height 6
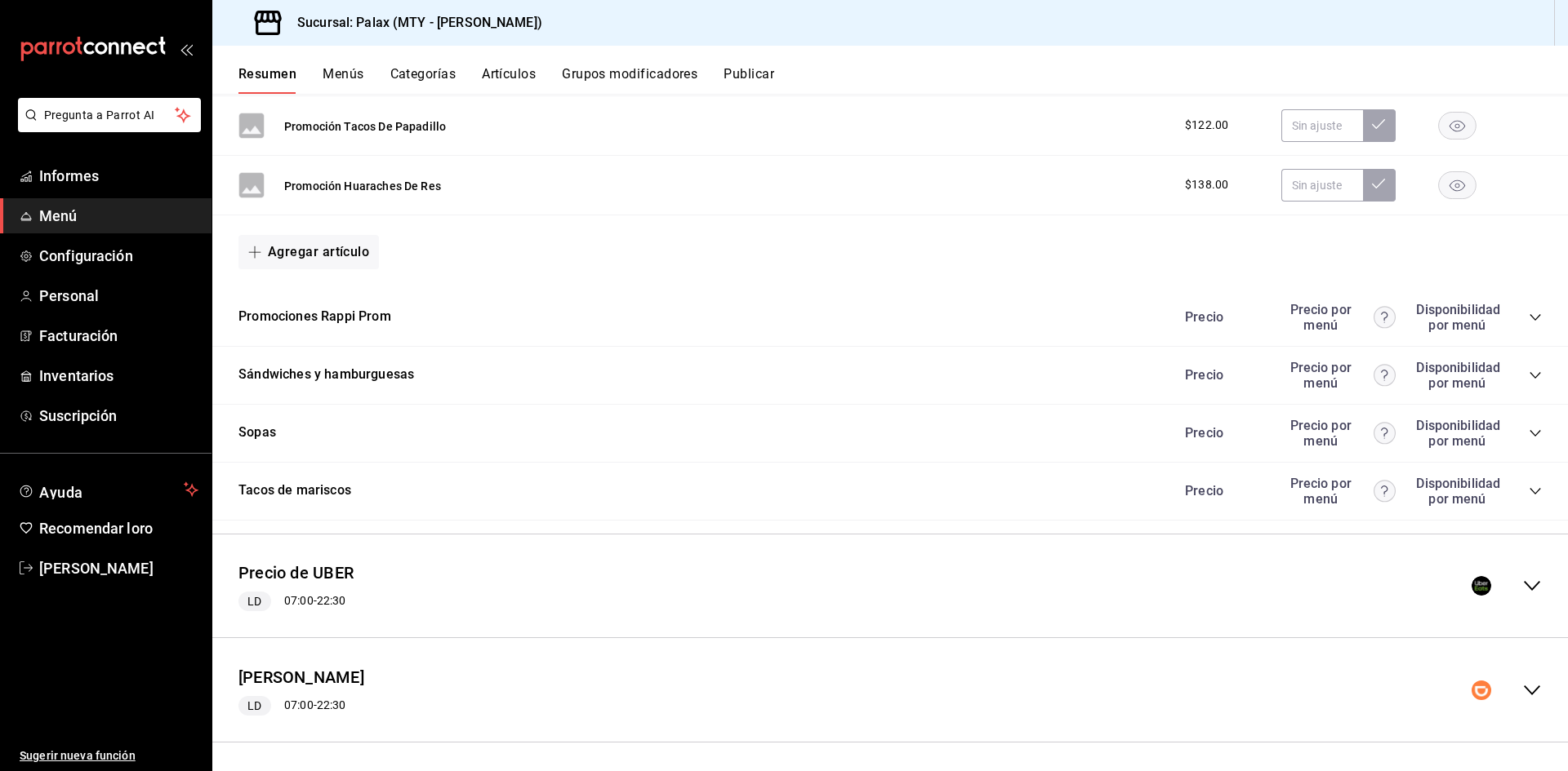
scroll to position [7686, 0]
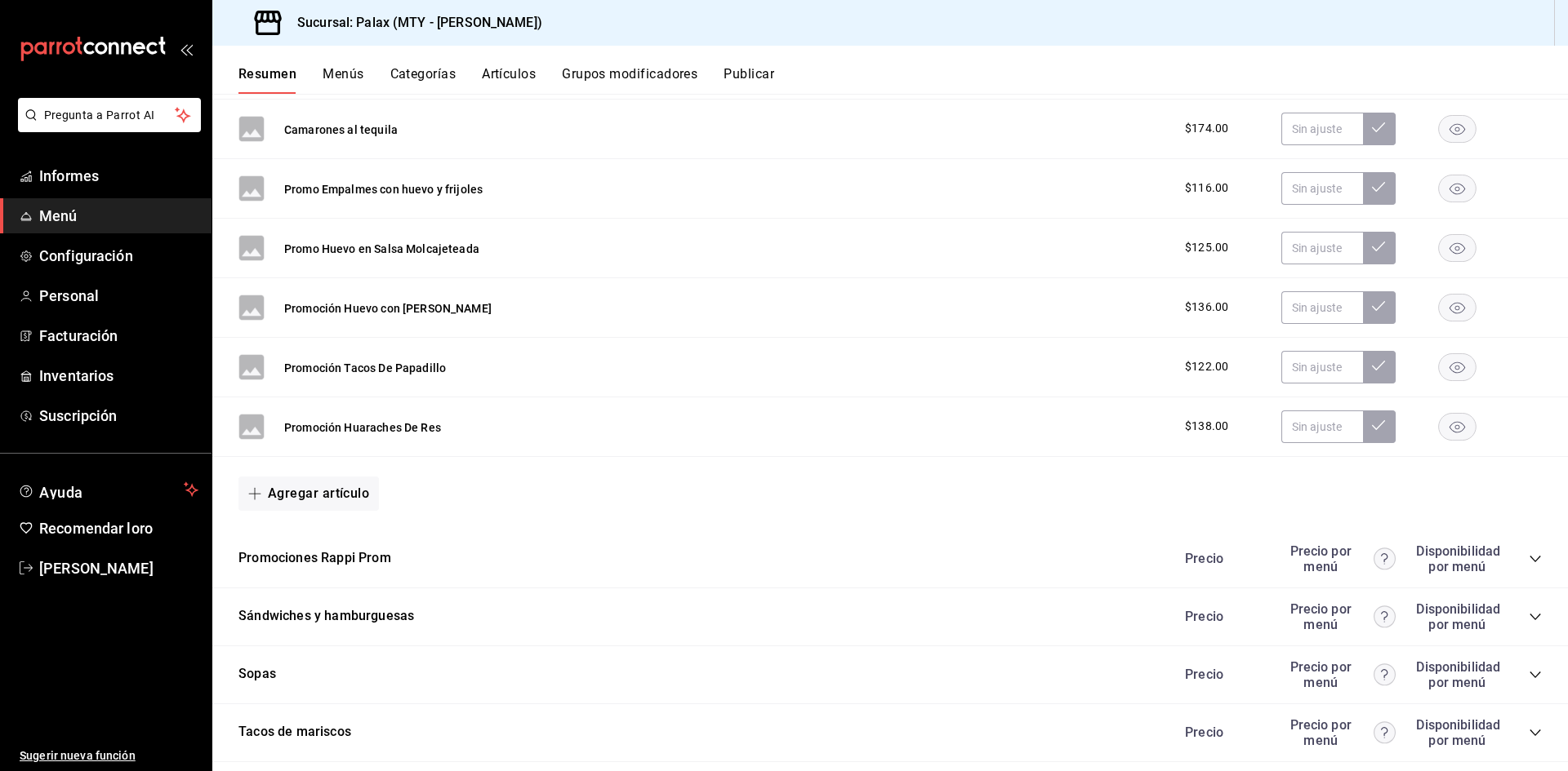
click at [337, 485] on font "Agregar artículo" at bounding box center [318, 493] width 101 height 15
click at [306, 571] on font "Artículo nuevo" at bounding box center [295, 568] width 74 height 13
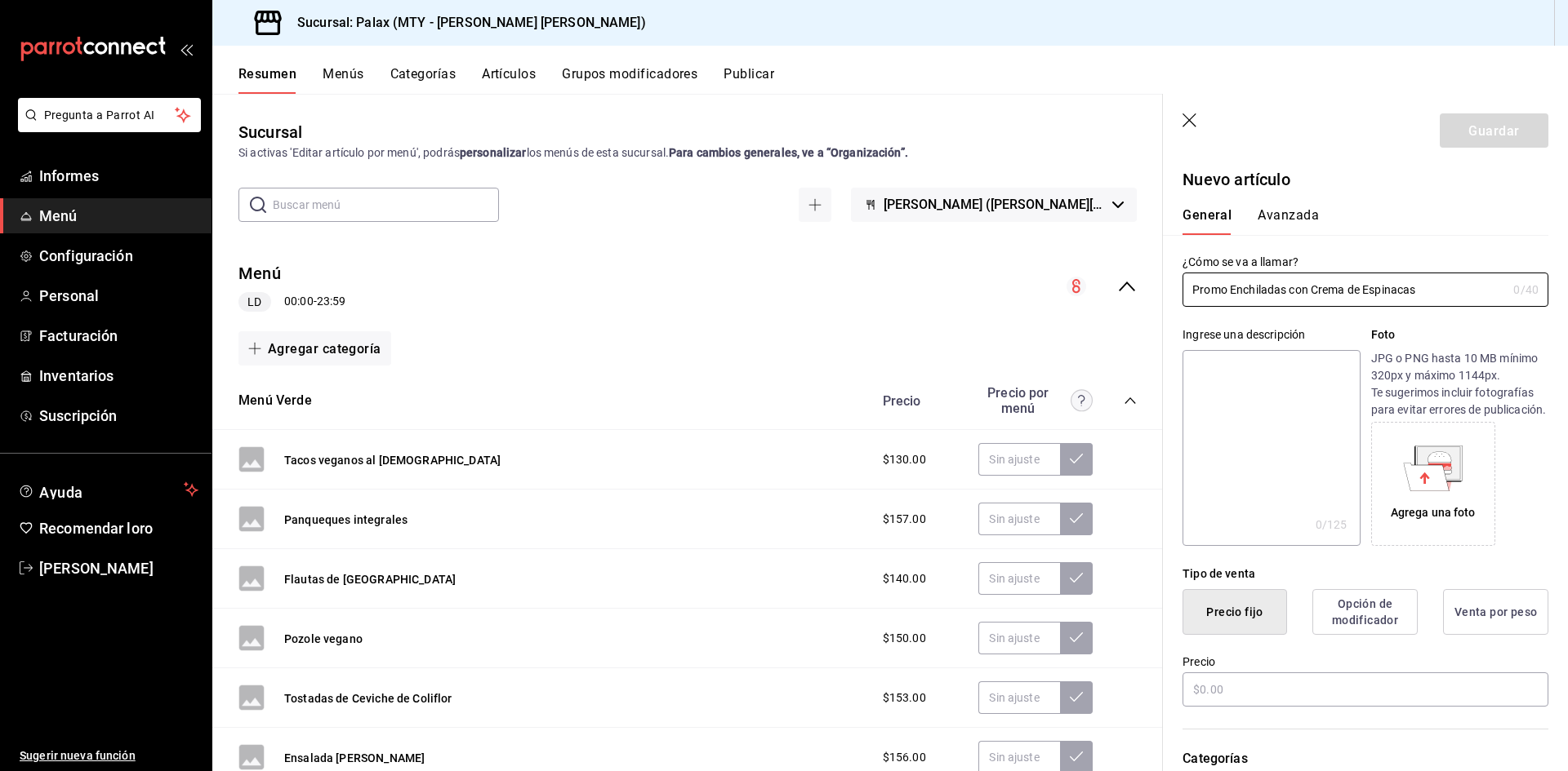
drag, startPoint x: 1427, startPoint y: 289, endPoint x: 1178, endPoint y: 293, distance: 249.0
click at [1170, 296] on div "¿Cómo se va a llamar? Promo Enchiladas con Crema de Espinacas 0 /40 ¿Cómo se va…" at bounding box center [1355, 270] width 386 height 71
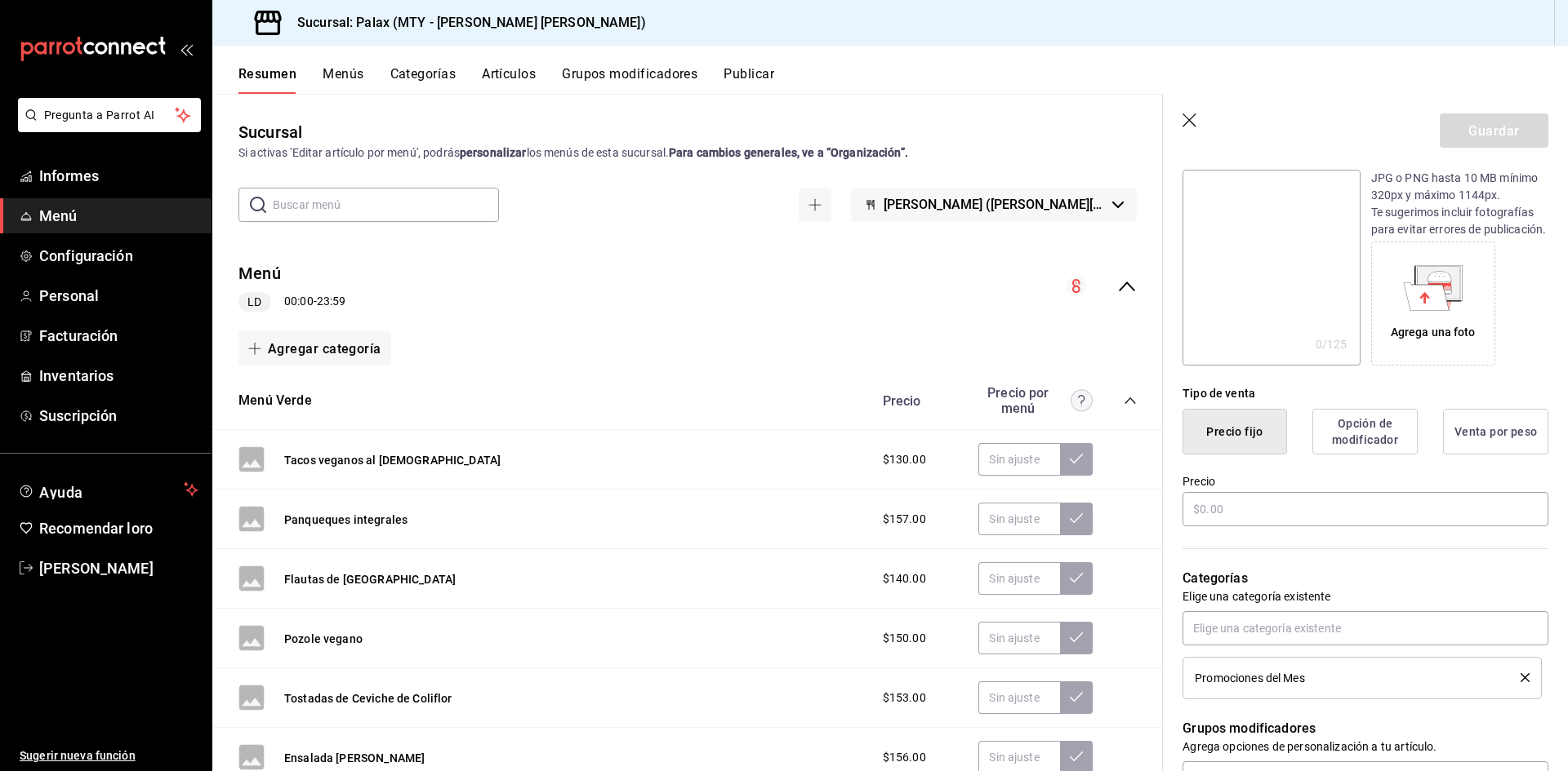
scroll to position [245, 0]
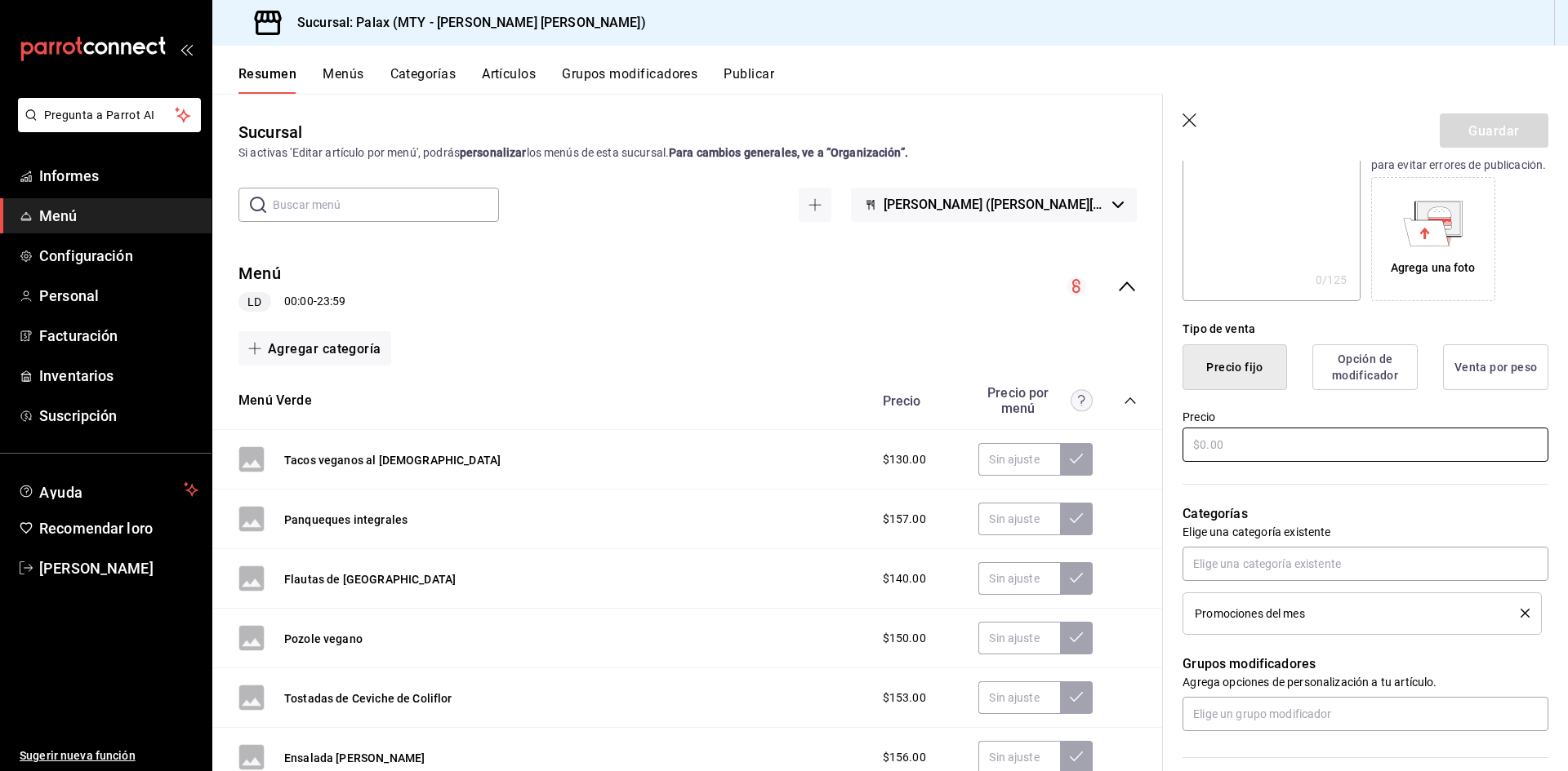
type input "Promo Enchiladas con Crema de Espinacas"
click at [1247, 460] on input "text" at bounding box center [1365, 444] width 366 height 34
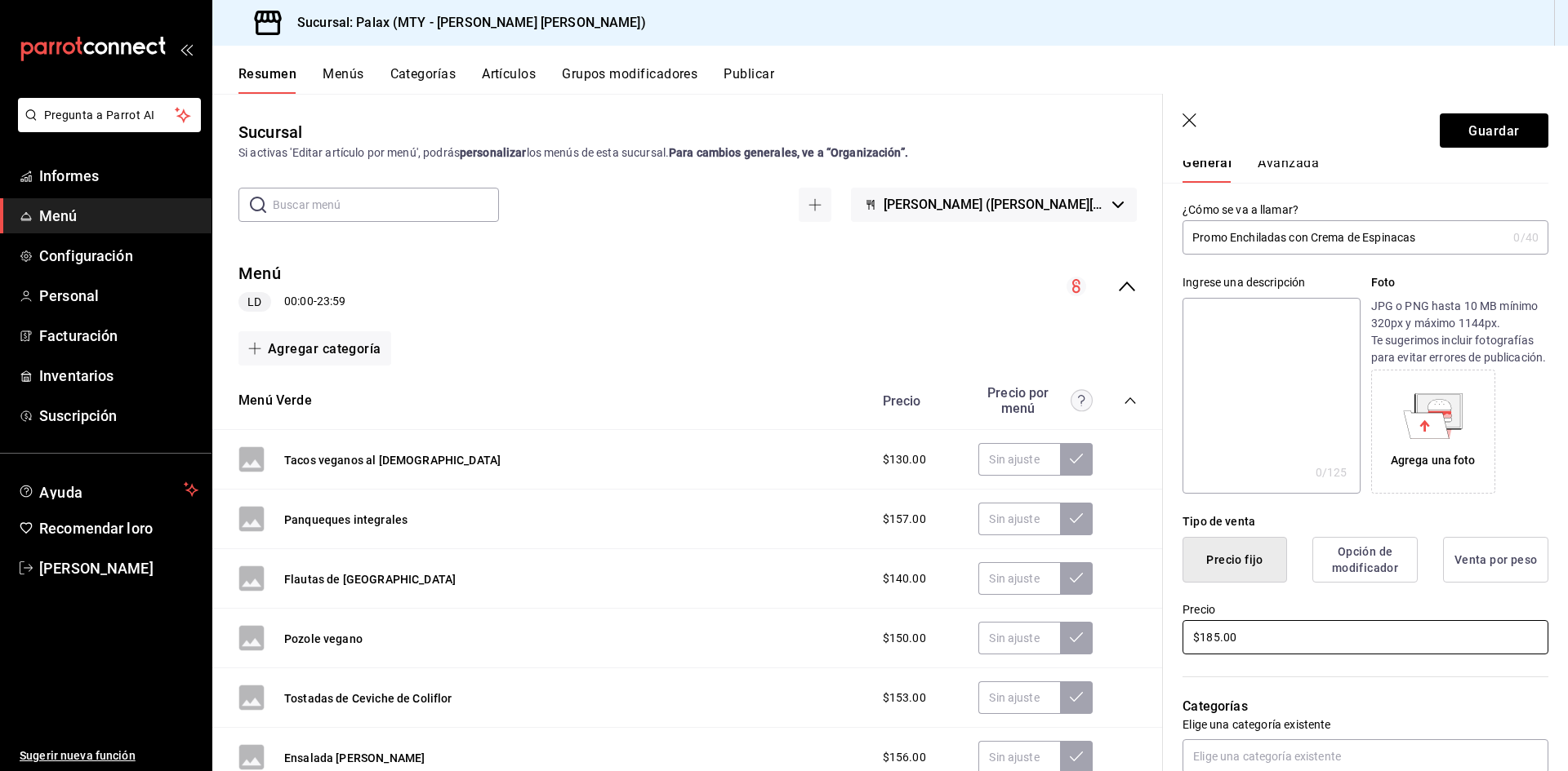
scroll to position [0, 0]
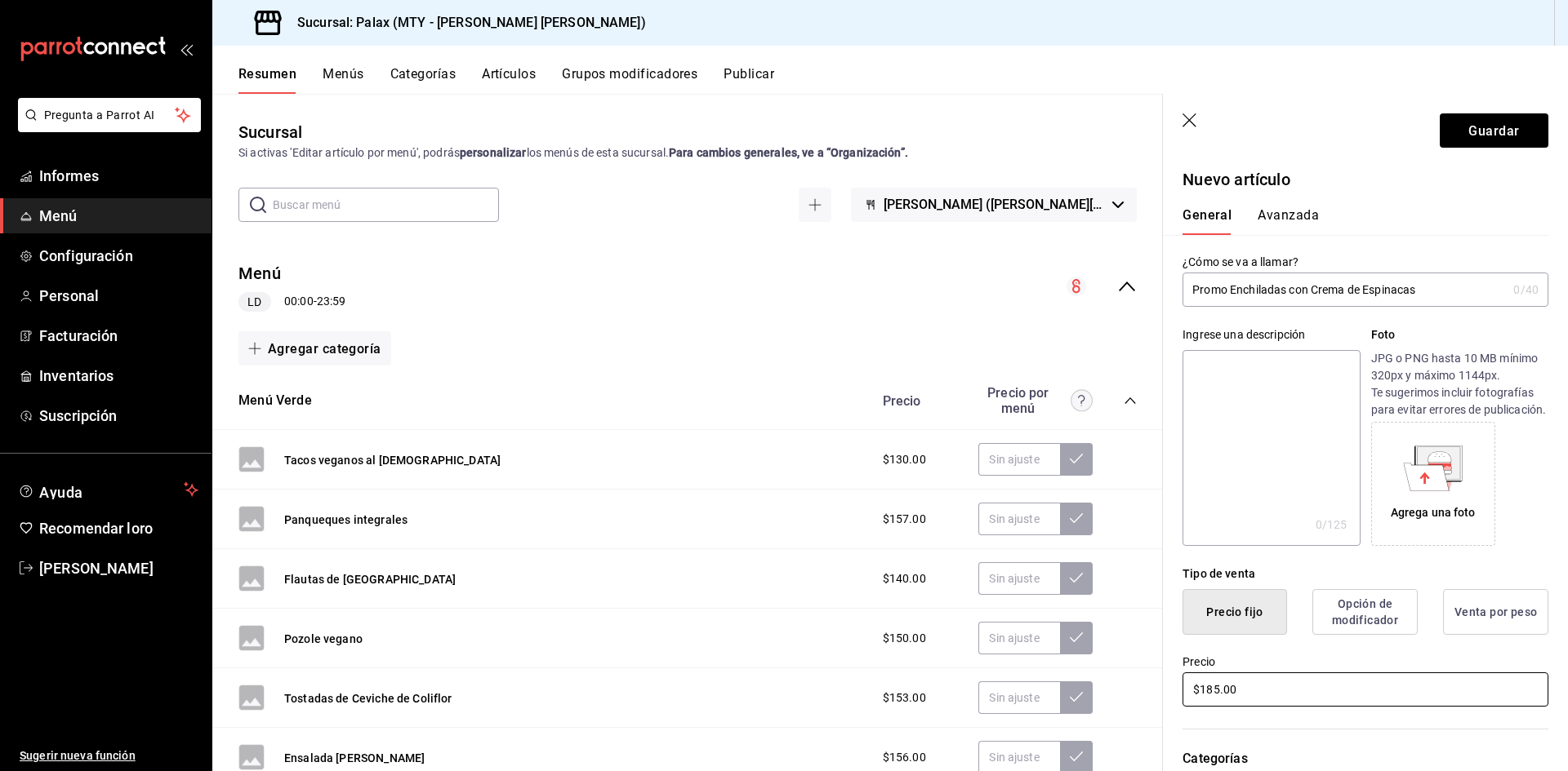
type input "$185.00"
click at [1287, 220] on font "Avanzada" at bounding box center [1289, 214] width 62 height 15
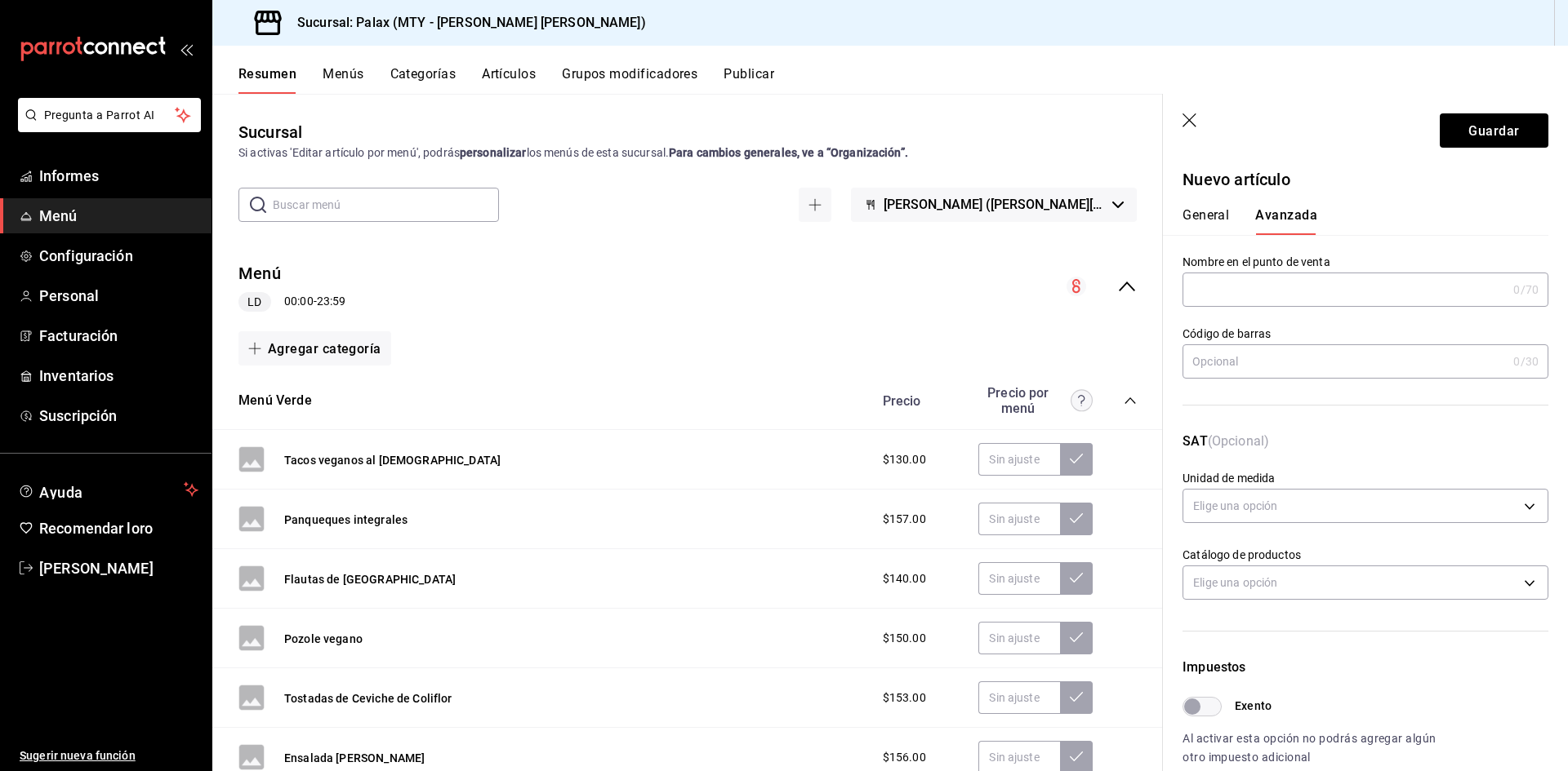
click at [1300, 295] on input "text" at bounding box center [1344, 289] width 324 height 33
paste input "Promo Enchiladas con Crema de Espinacas"
type input "Promo Enchiladas con Crema de Espinacas"
click at [1483, 130] on font "Guardar" at bounding box center [1494, 129] width 51 height 15
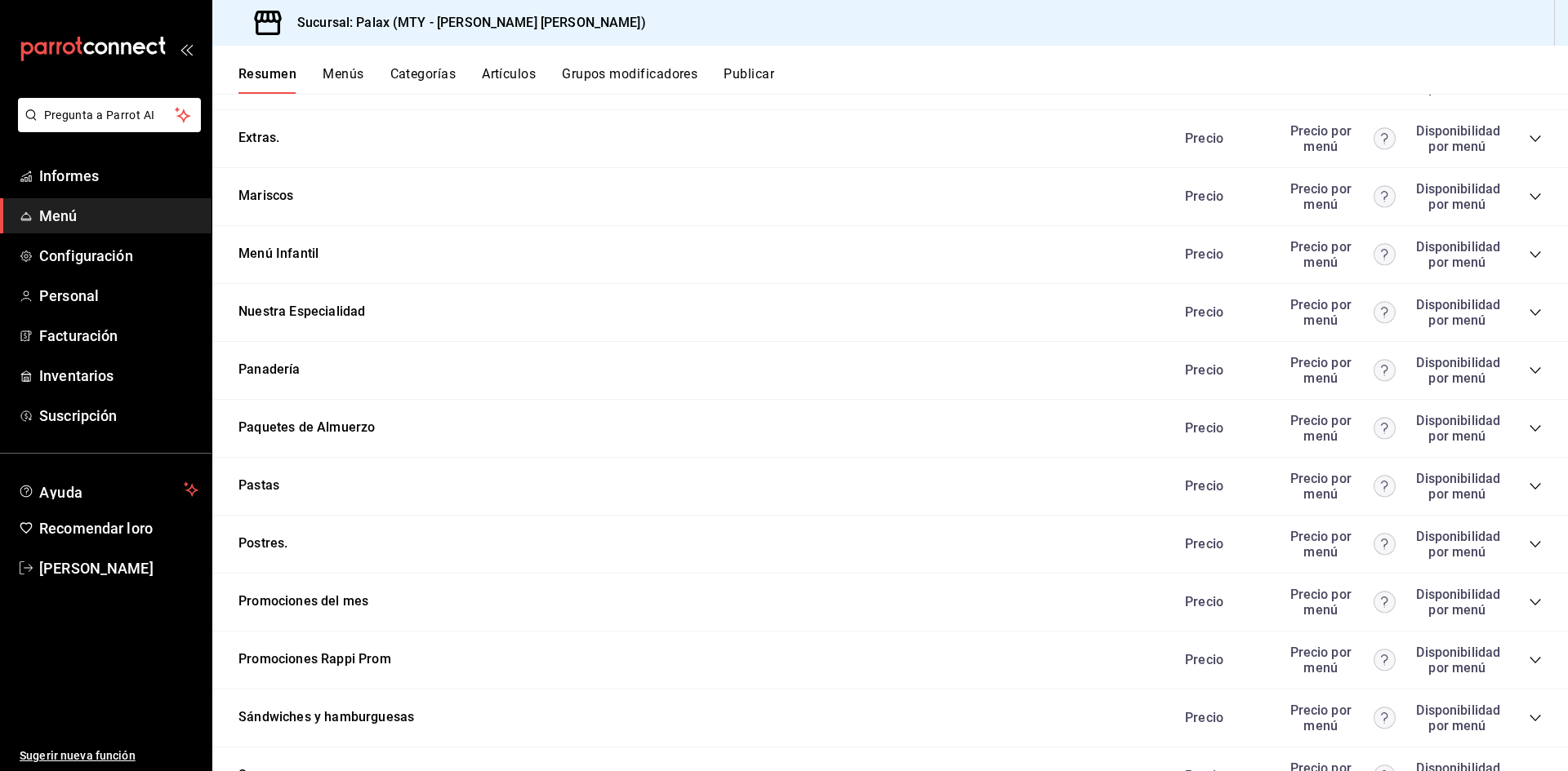
scroll to position [2062, 0]
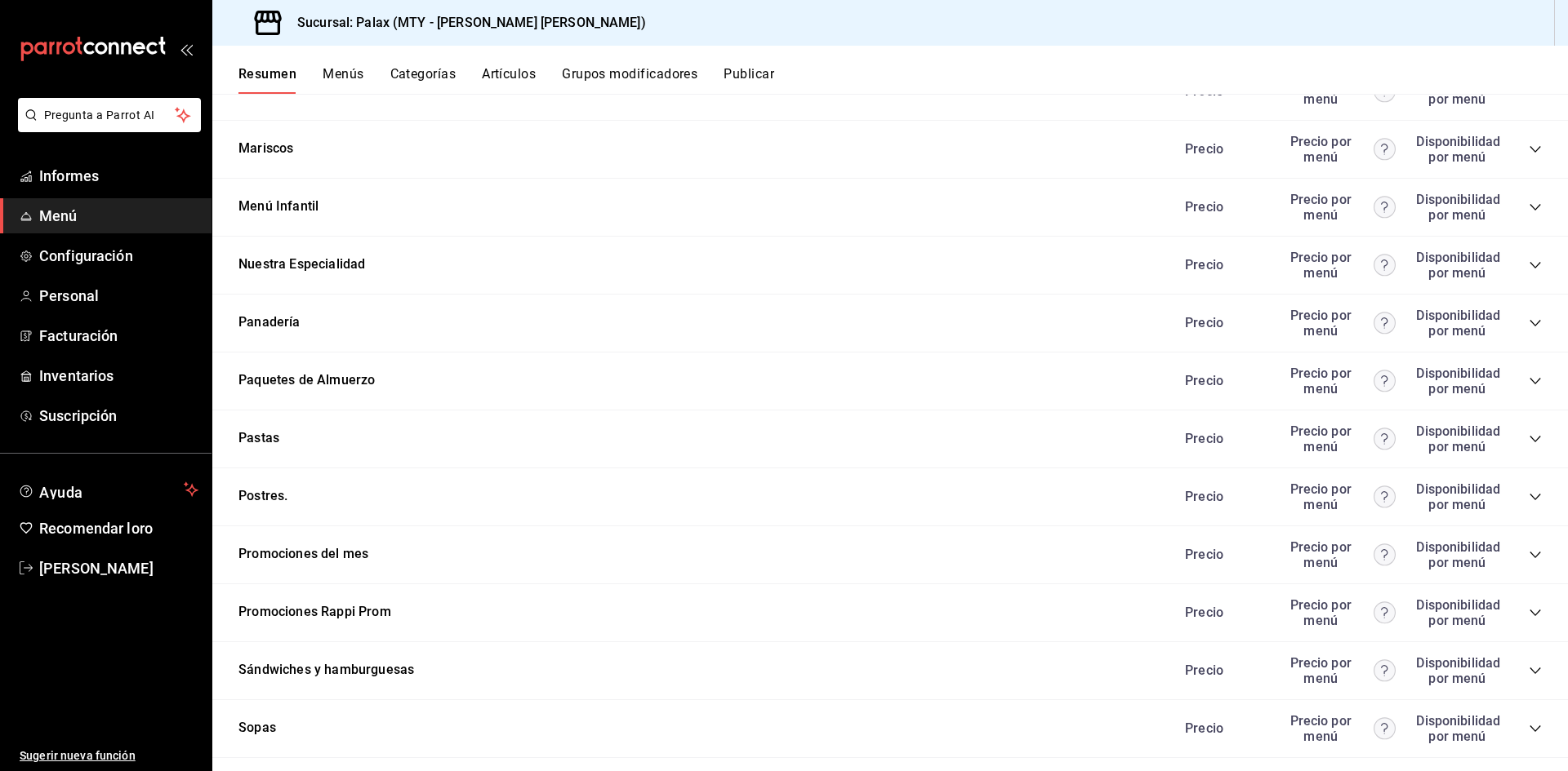
click at [1529, 549] on icon "colapsar-categoría-fila" at bounding box center [1535, 555] width 13 height 13
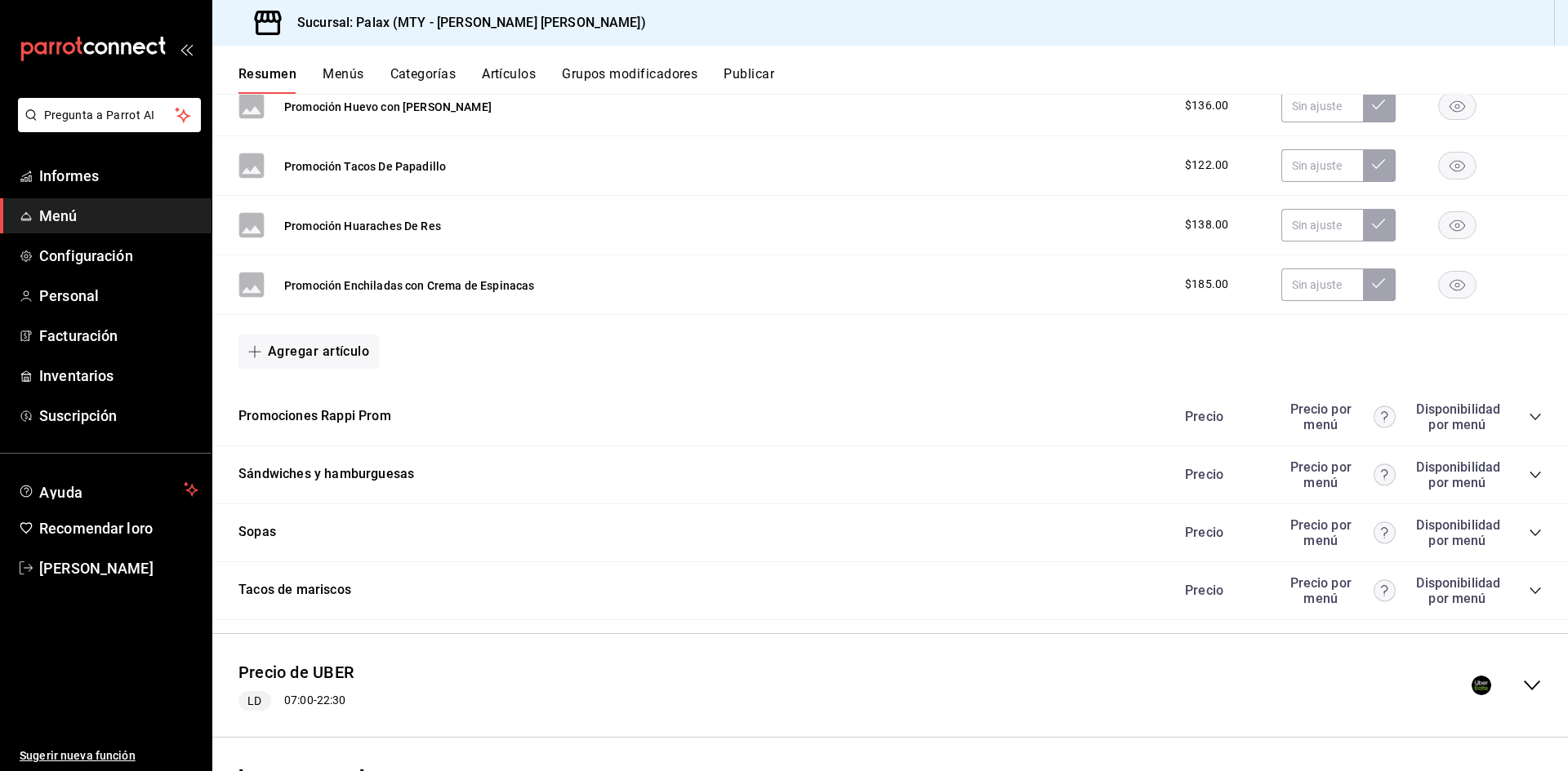
scroll to position [8086, 0]
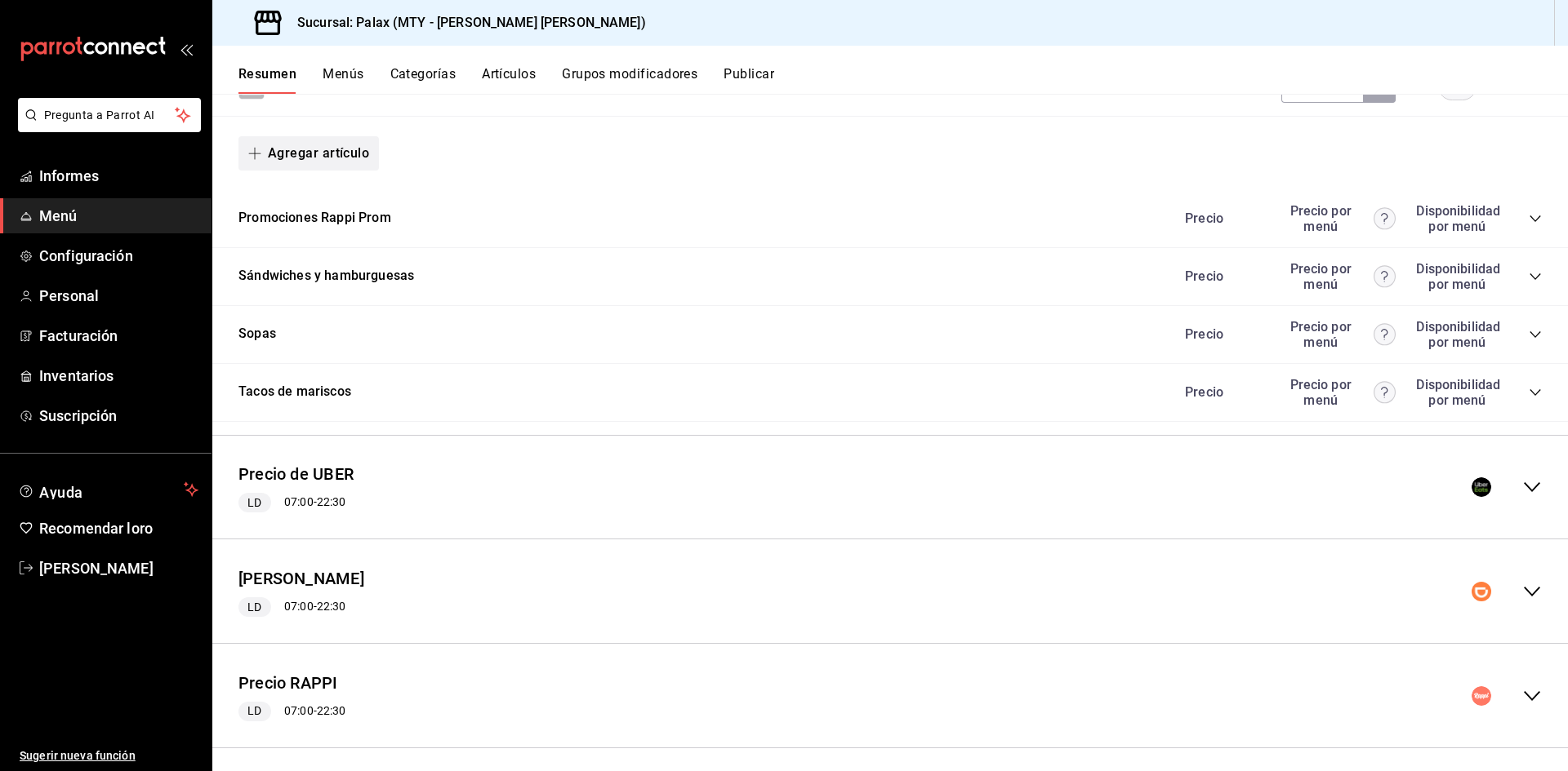
click at [314, 145] on font "Agregar artículo" at bounding box center [318, 153] width 101 height 15
click at [312, 236] on font "Artículo nuevo" at bounding box center [295, 228] width 74 height 18
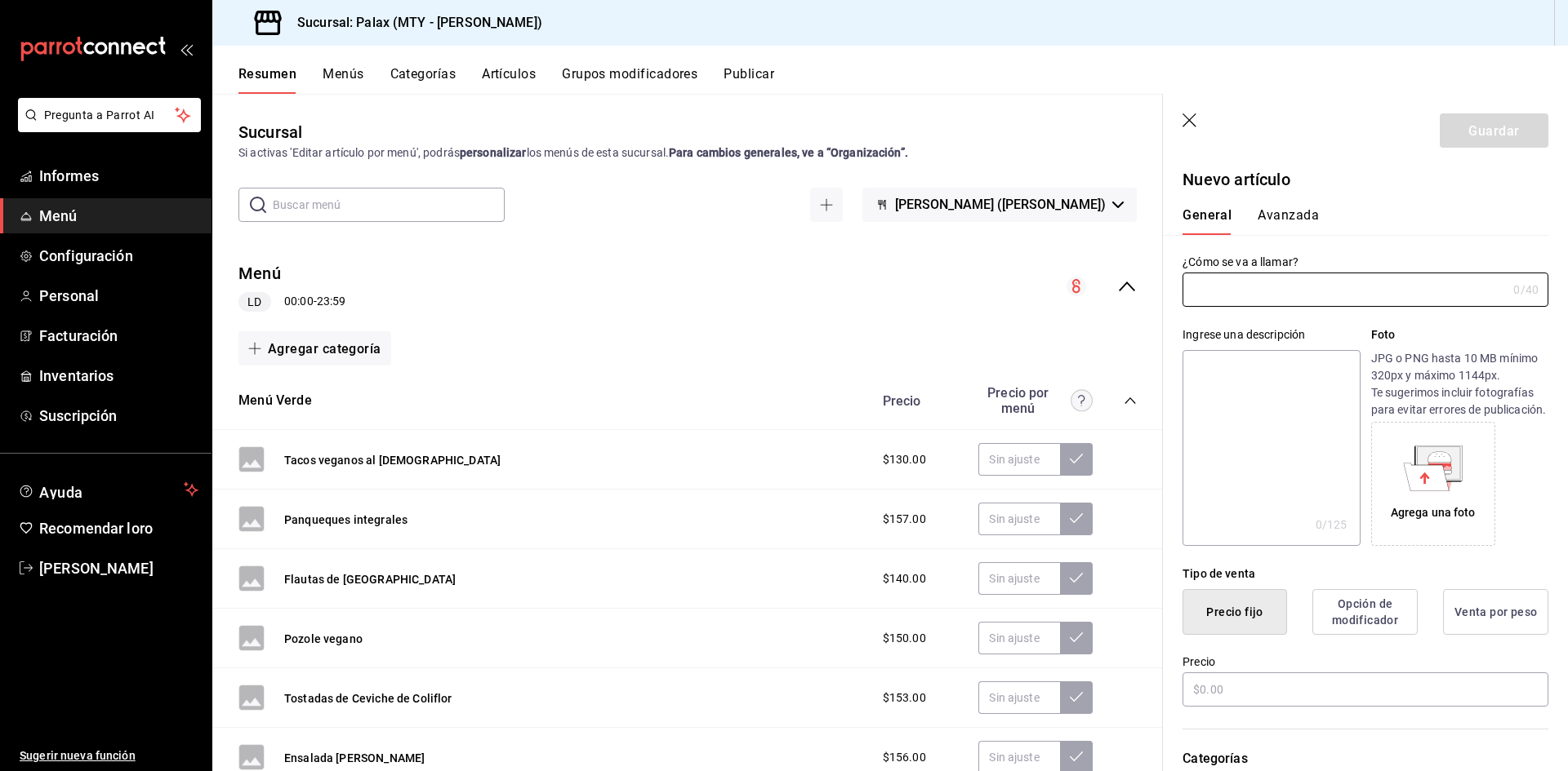
drag, startPoint x: 1310, startPoint y: 285, endPoint x: 1308, endPoint y: 220, distance: 65.0
click at [1310, 286] on input "text" at bounding box center [1344, 289] width 324 height 33
type input "Promo Burrito De Milanesa"
click at [1318, 707] on input "text" at bounding box center [1365, 690] width 366 height 34
type input "$188.00"
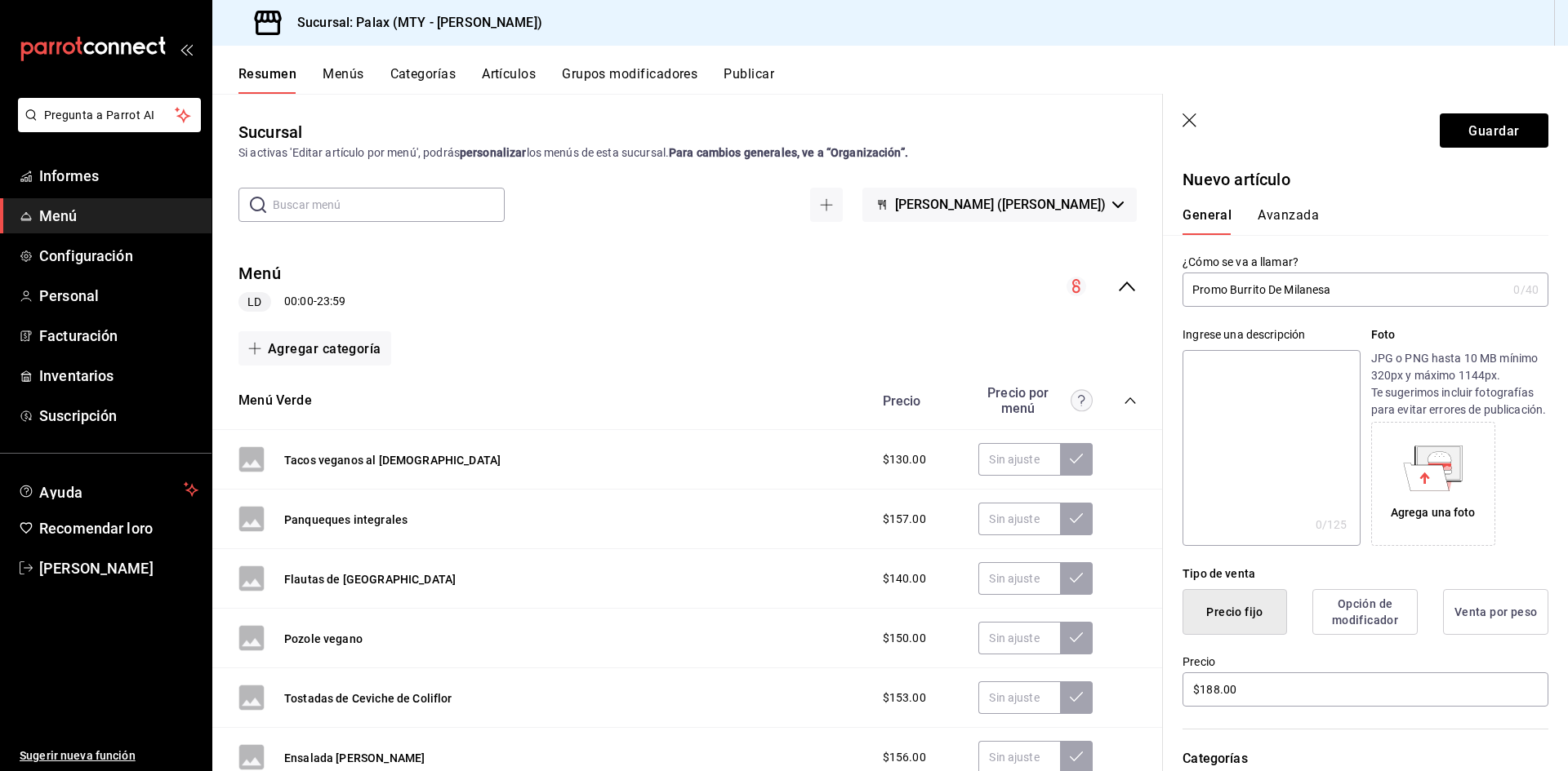
drag, startPoint x: 1340, startPoint y: 287, endPoint x: 1187, endPoint y: 293, distance: 153.1
click at [1187, 293] on input "Promo Burrito De Milanesa" at bounding box center [1344, 289] width 324 height 33
click at [1289, 220] on font "Avanzada" at bounding box center [1289, 214] width 62 height 15
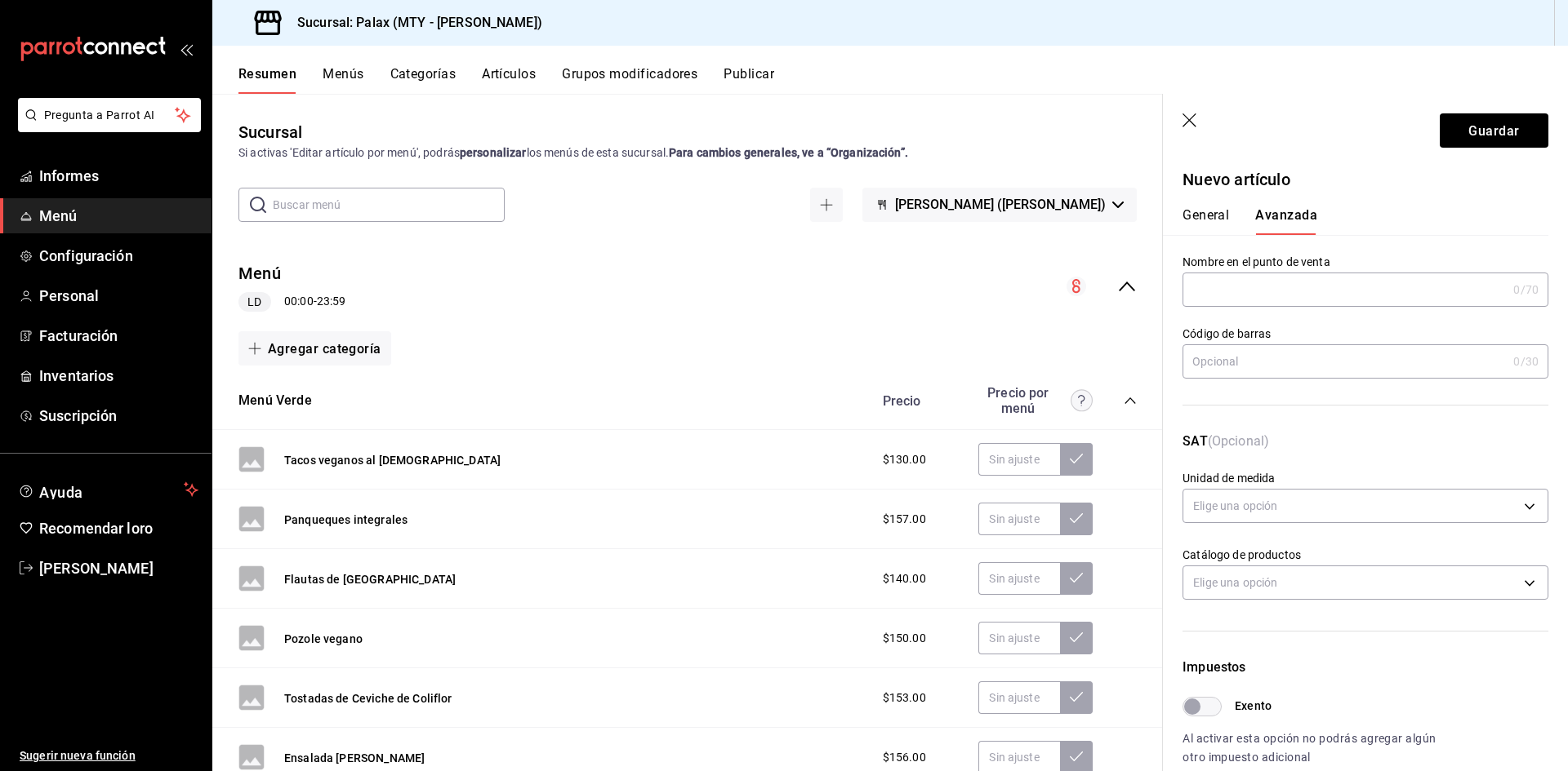
click at [1280, 285] on input "text" at bounding box center [1344, 289] width 324 height 33
paste input "Promo Burrito De Milanesa"
type input "Promo Burrito De Milanesa"
click at [1494, 128] on font "Guardar" at bounding box center [1494, 129] width 51 height 15
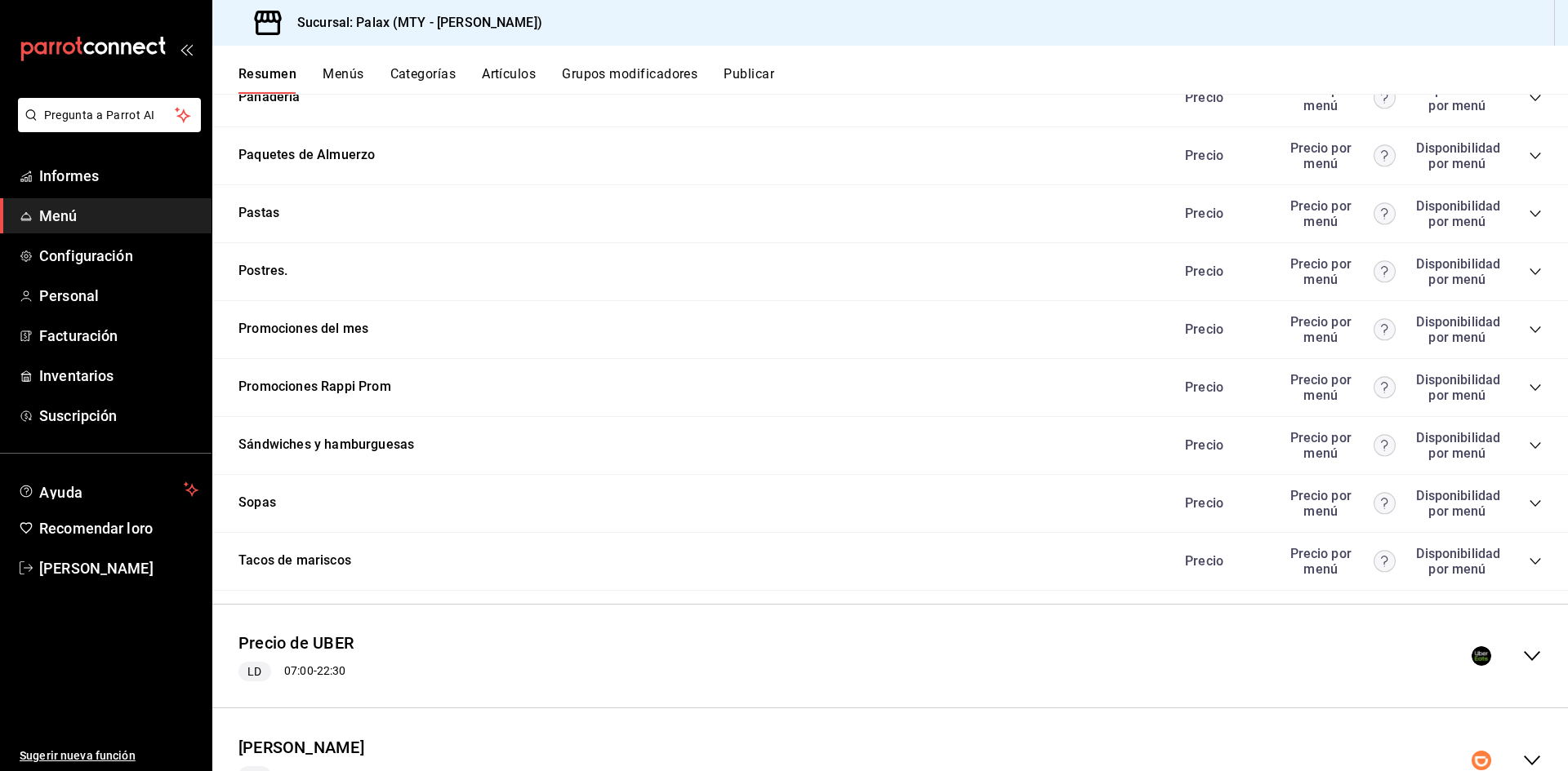
scroll to position [2292, 0]
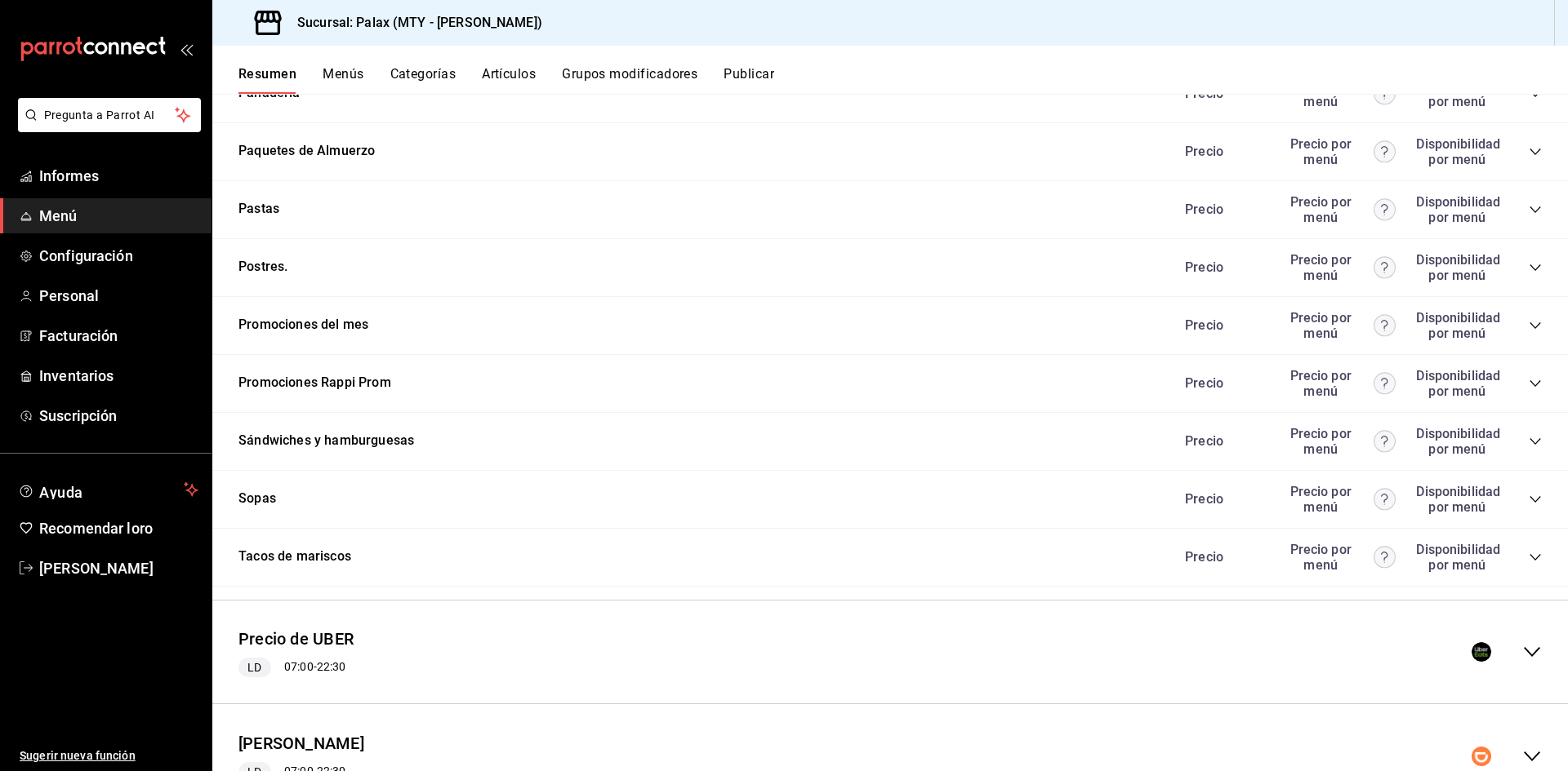
click at [1530, 322] on icon "colapsar-categoría-fila" at bounding box center [1535, 325] width 11 height 6
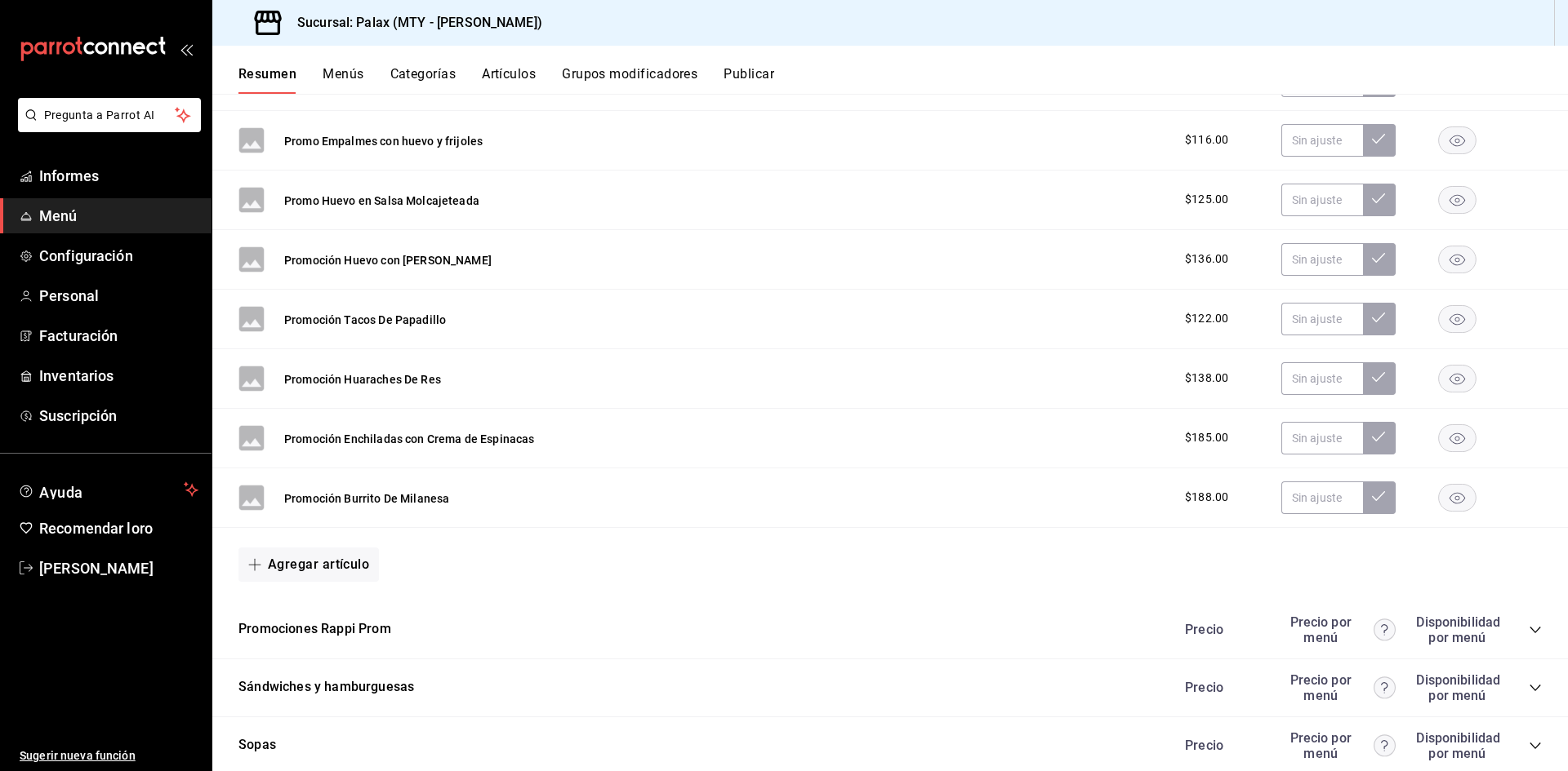
scroll to position [7668, 0]
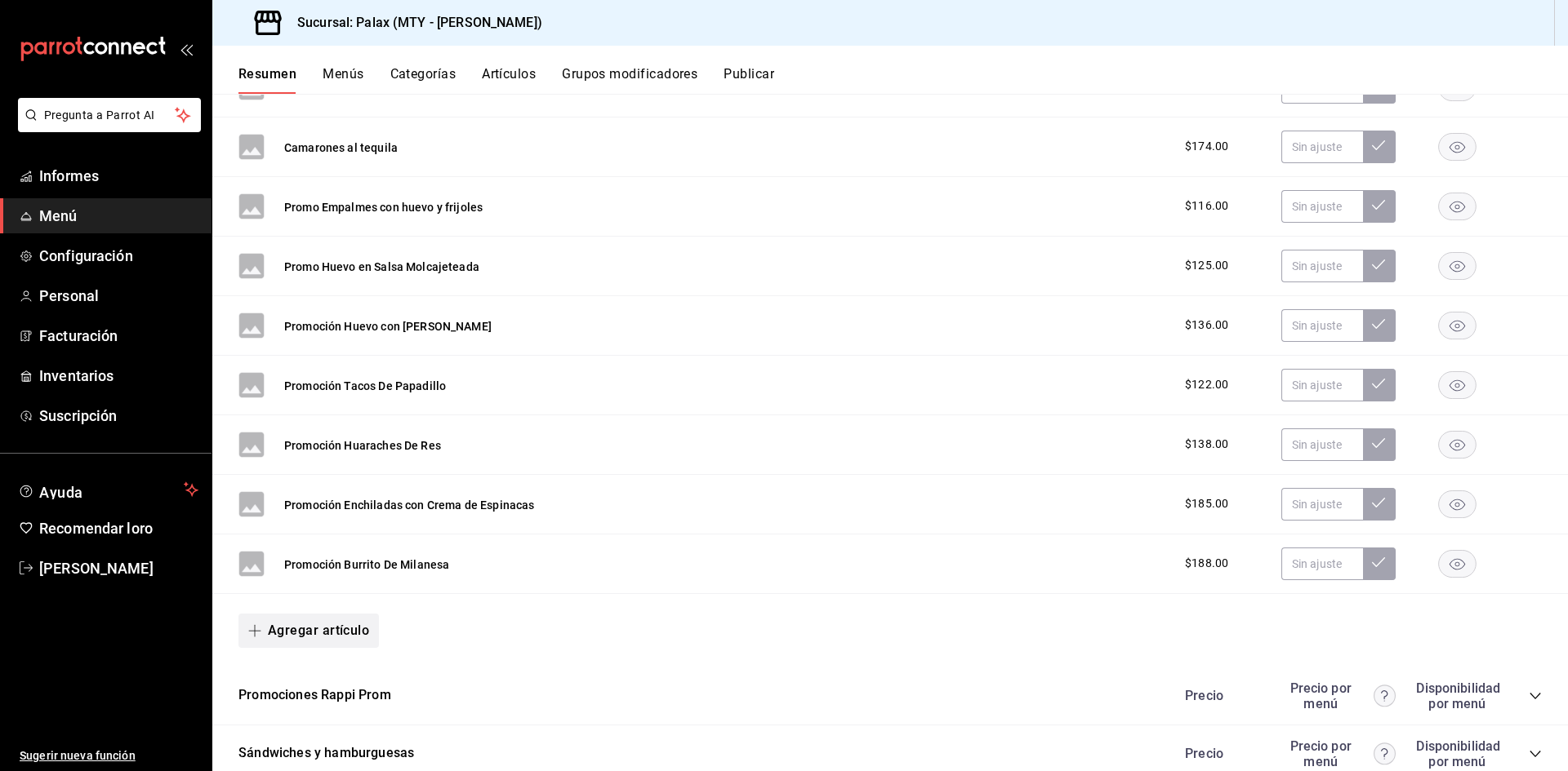
click at [322, 628] on font "Agregar artículo" at bounding box center [318, 630] width 101 height 15
drag, startPoint x: 316, startPoint y: 705, endPoint x: 338, endPoint y: 170, distance: 535.5
click at [315, 705] on font "Artículo nuevo" at bounding box center [295, 706] width 74 height 13
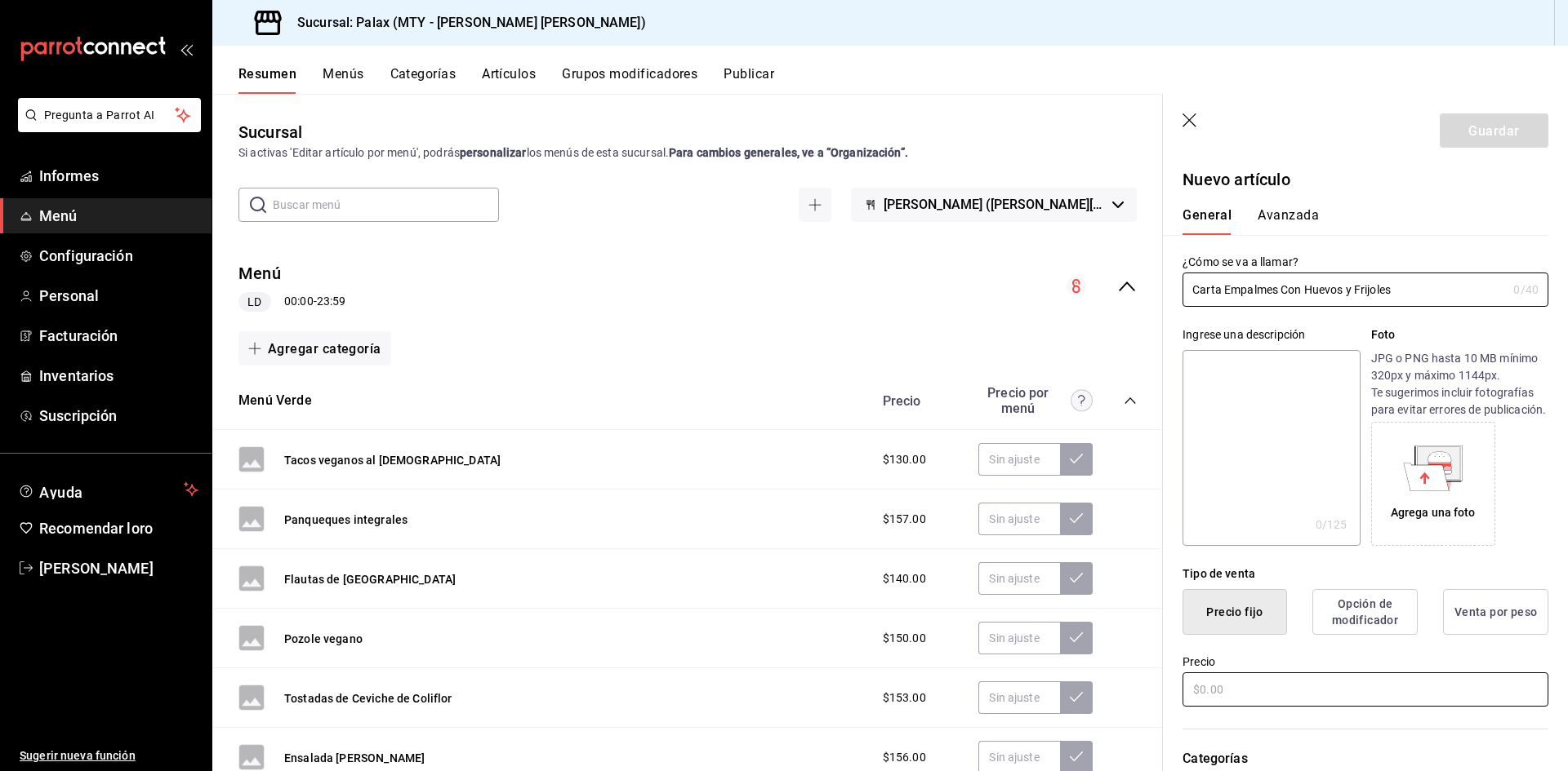
type input "Carta Empalmes Con Huevos y Frijoles"
click at [1256, 703] on input "text" at bounding box center [1365, 690] width 366 height 34
type input "$160.00"
drag, startPoint x: 1411, startPoint y: 286, endPoint x: 1189, endPoint y: 284, distance: 222.0
click at [1189, 284] on input "Carta Empalmes Con Huevos y Frijoles" at bounding box center [1344, 289] width 324 height 33
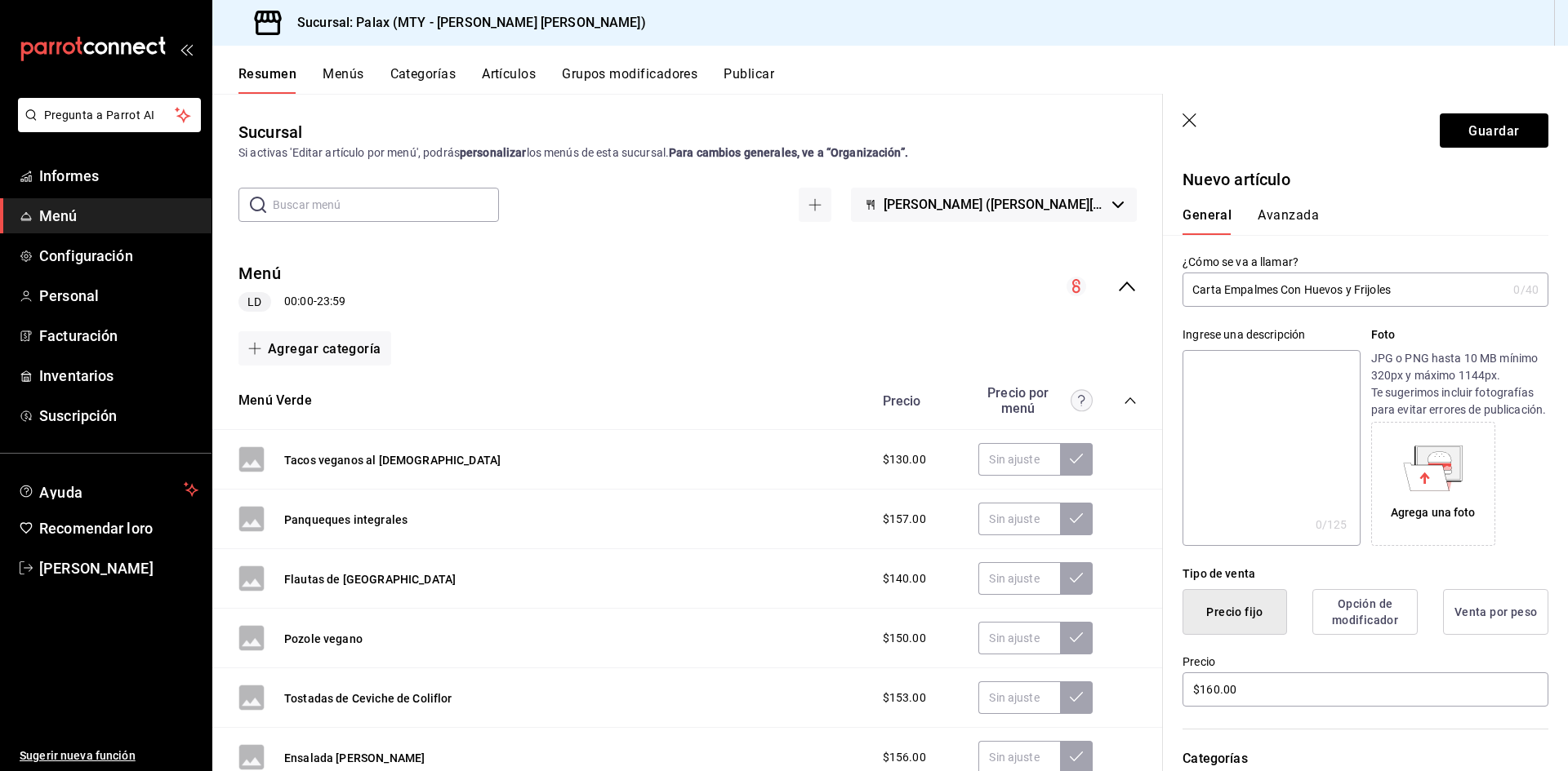
click at [1294, 215] on font "Avanzada" at bounding box center [1289, 214] width 62 height 15
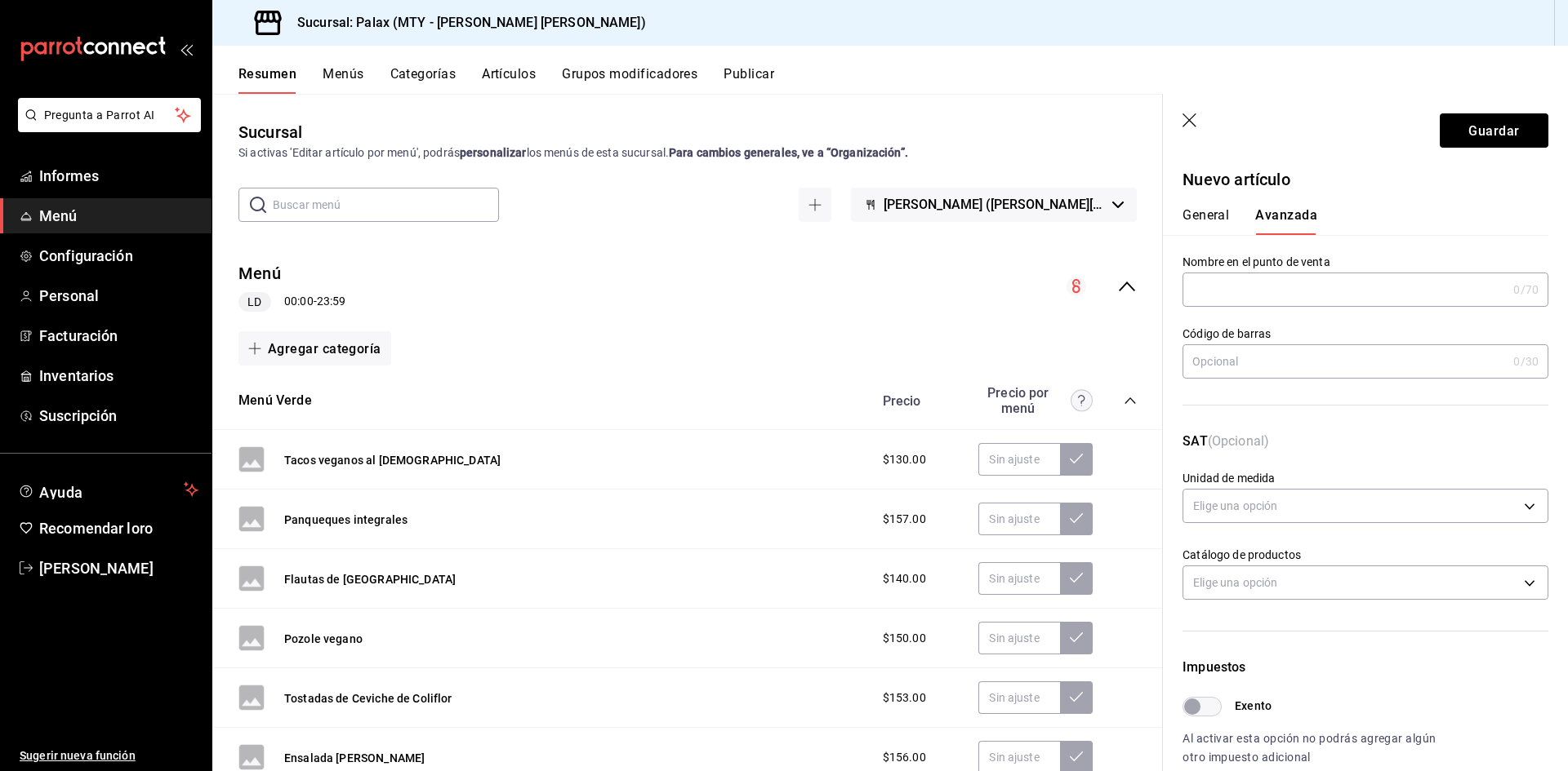
click at [1283, 294] on input "text" at bounding box center [1344, 289] width 324 height 33
paste input "Carta Empalmes Con Huevos y Frijoles"
type input "Carta Empalmes Con Huevos y Frijoles"
click at [1494, 134] on font "Guardar" at bounding box center [1494, 129] width 51 height 15
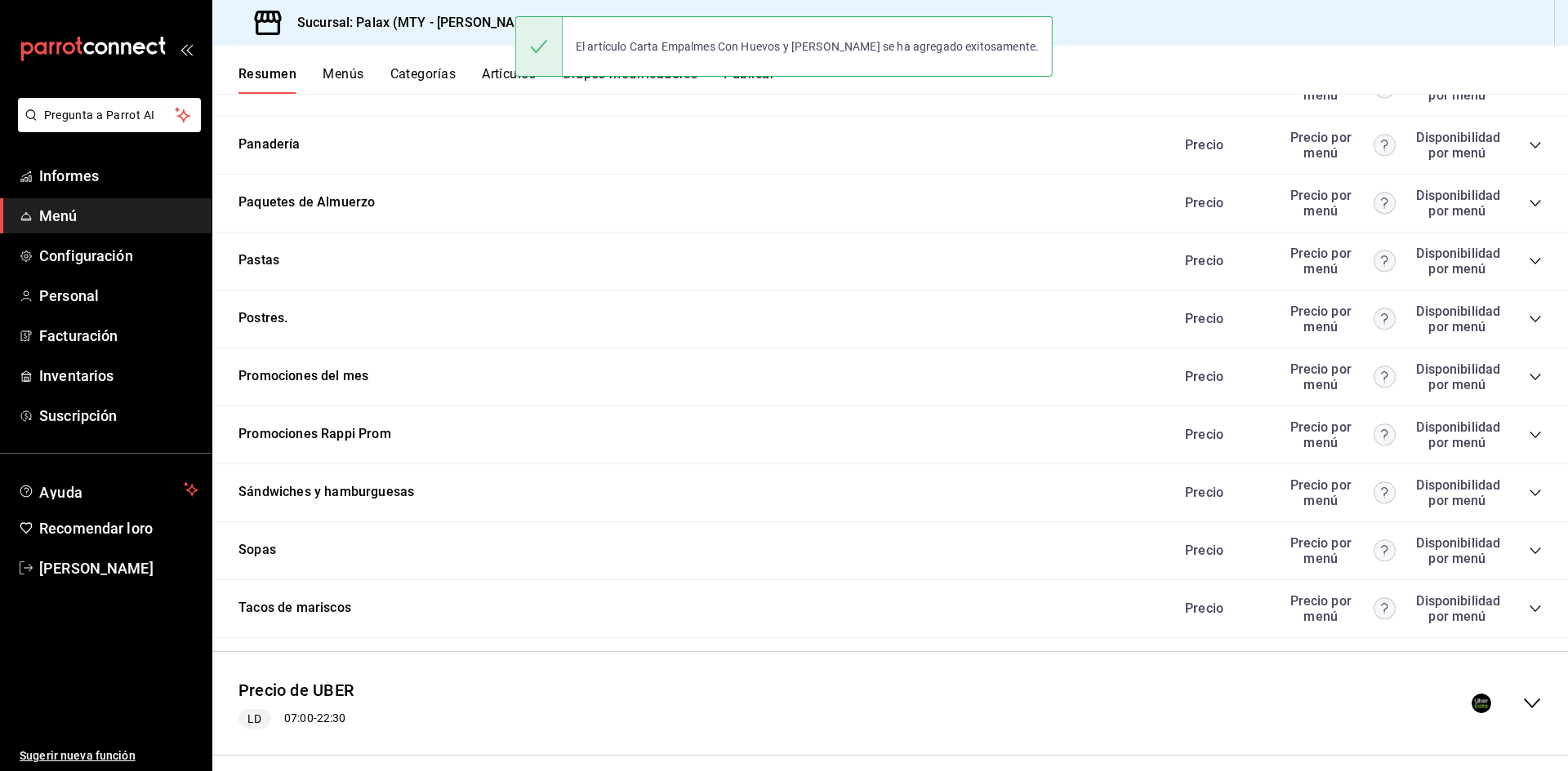
scroll to position [2264, 0]
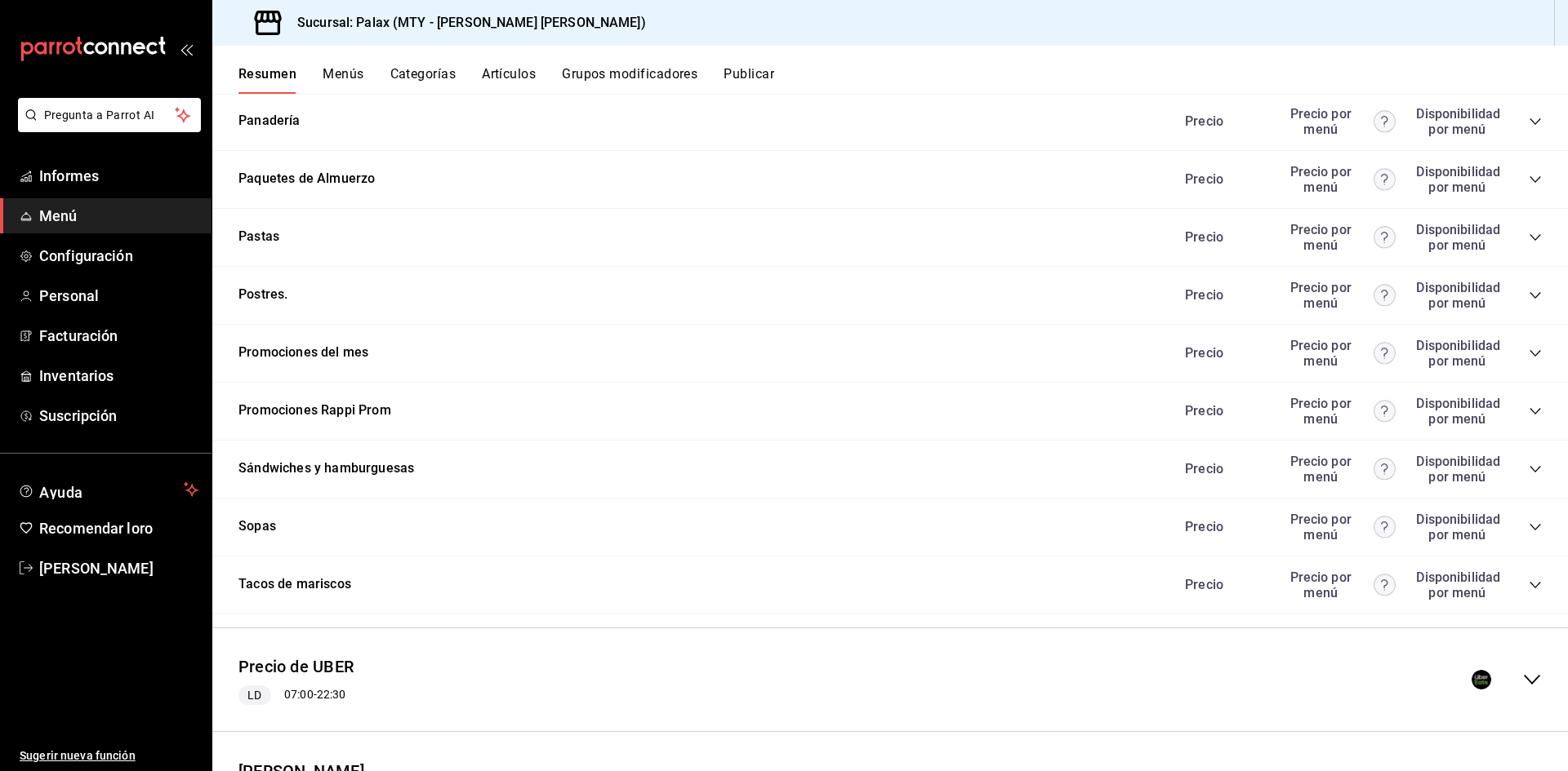
click at [1529, 350] on icon "colapsar-categoría-fila" at bounding box center [1535, 353] width 13 height 13
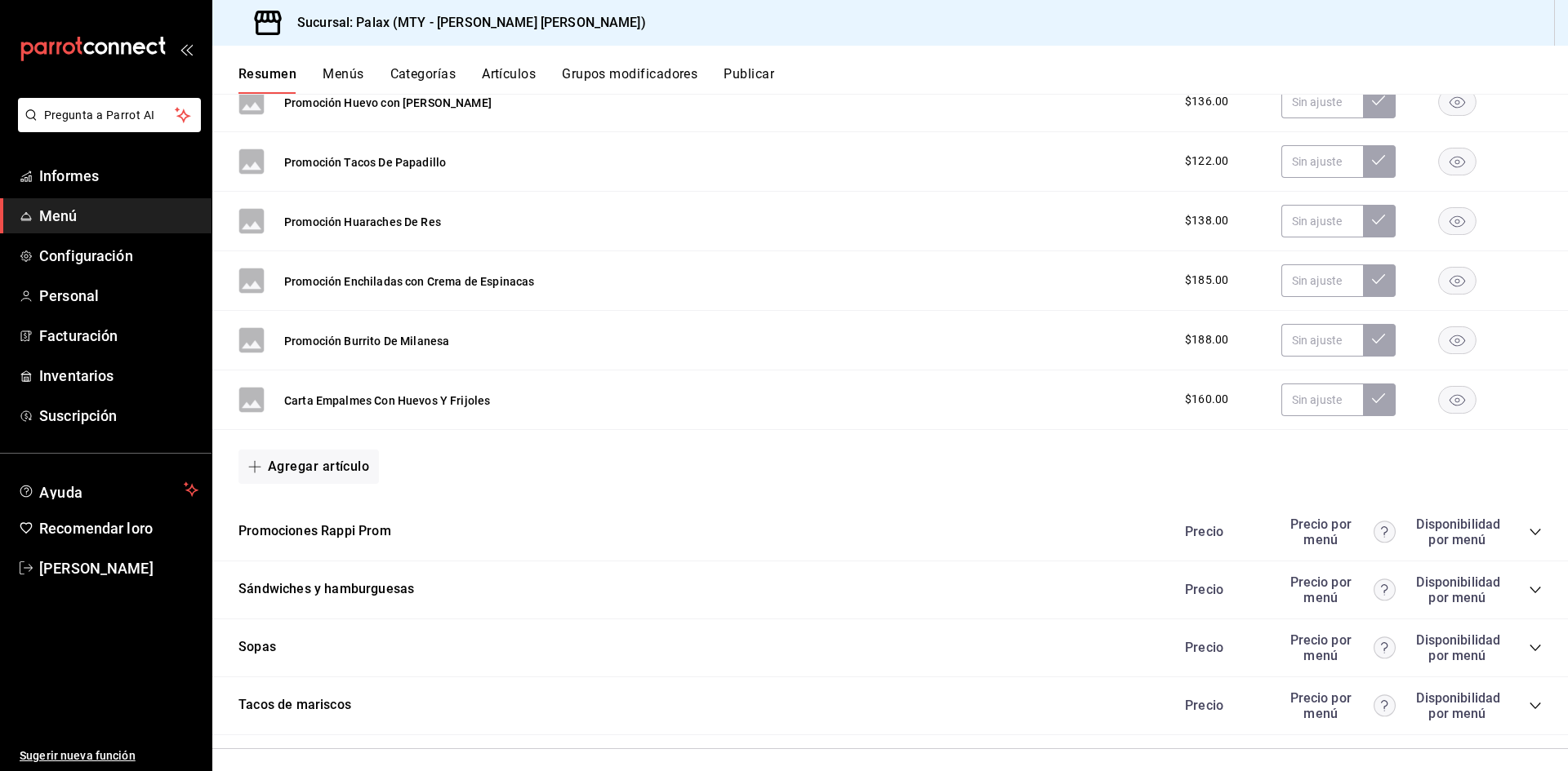
scroll to position [7880, 0]
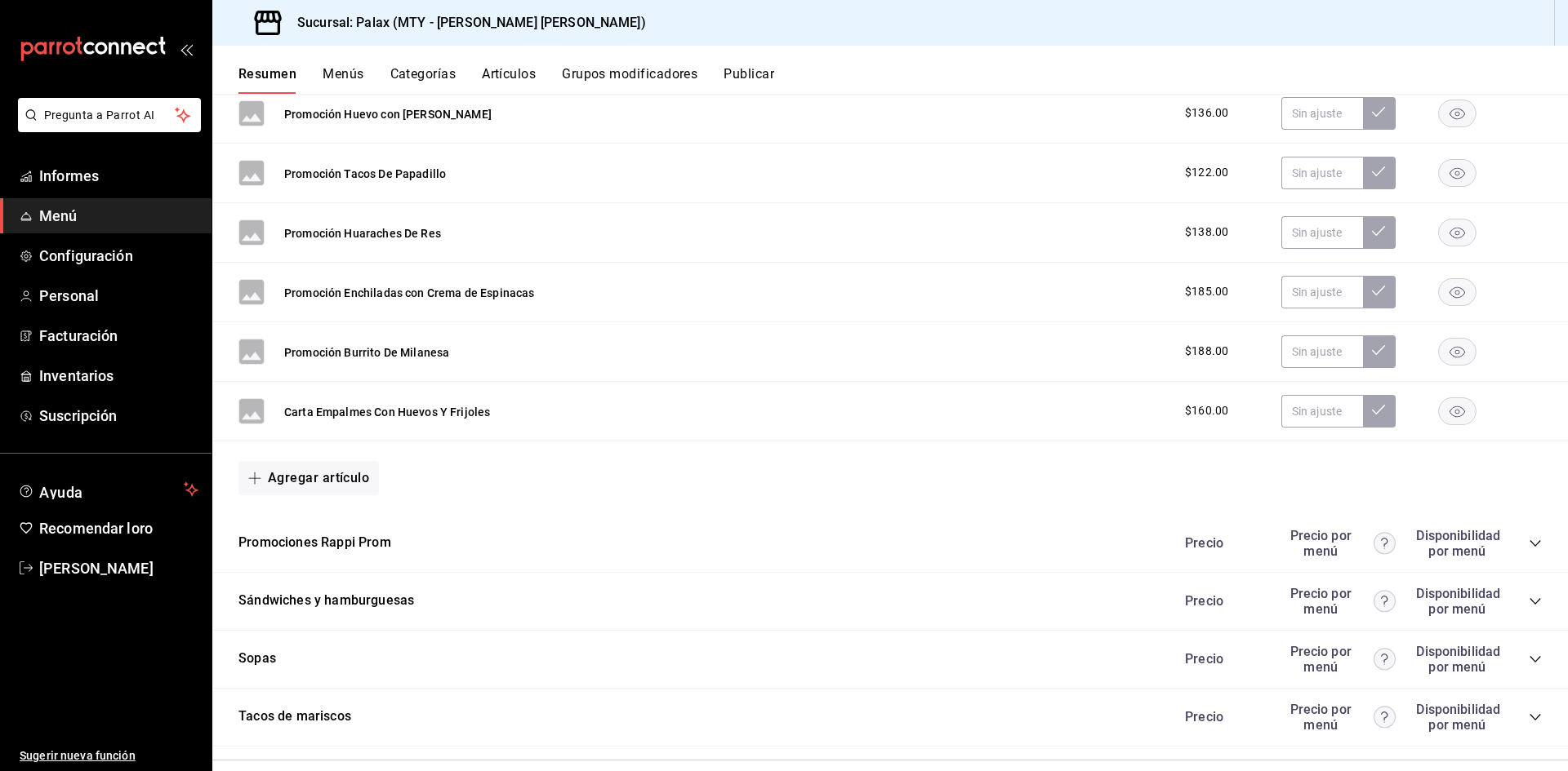
click at [333, 470] on font "Agregar artículo" at bounding box center [318, 477] width 101 height 15
drag, startPoint x: 313, startPoint y: 549, endPoint x: 324, endPoint y: 548, distance: 11.0
click at [317, 547] on font "Artículo nuevo" at bounding box center [295, 553] width 74 height 13
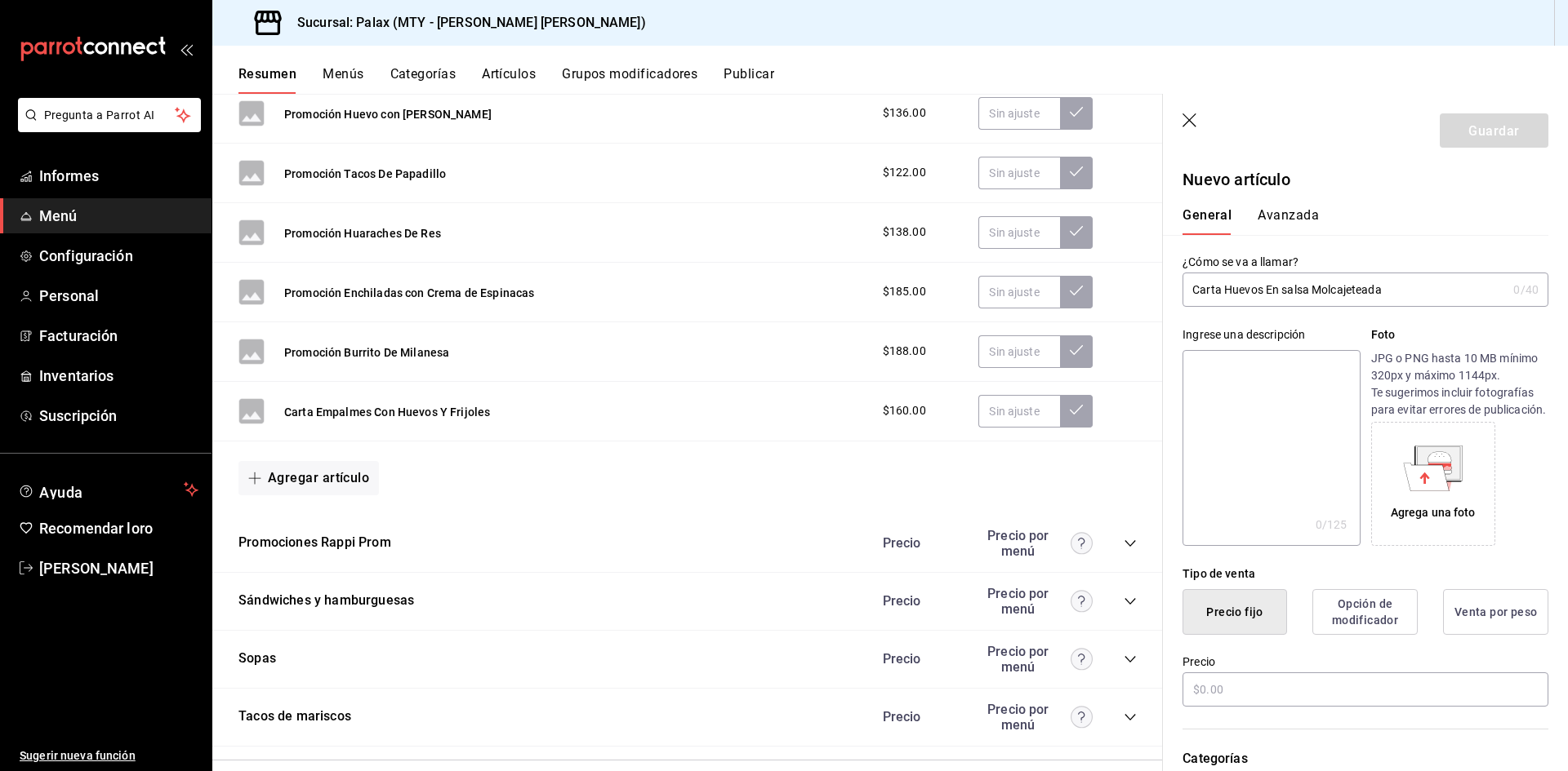
drag, startPoint x: 1380, startPoint y: 278, endPoint x: 1193, endPoint y: 286, distance: 187.2
click at [1193, 286] on input "Carta Huevos En salsa Molcajeteada" at bounding box center [1344, 289] width 324 height 33
type input "Carta Huevos En salsa Molcajeteada"
click at [1287, 698] on input "text" at bounding box center [1365, 690] width 366 height 34
type input "$162.00"
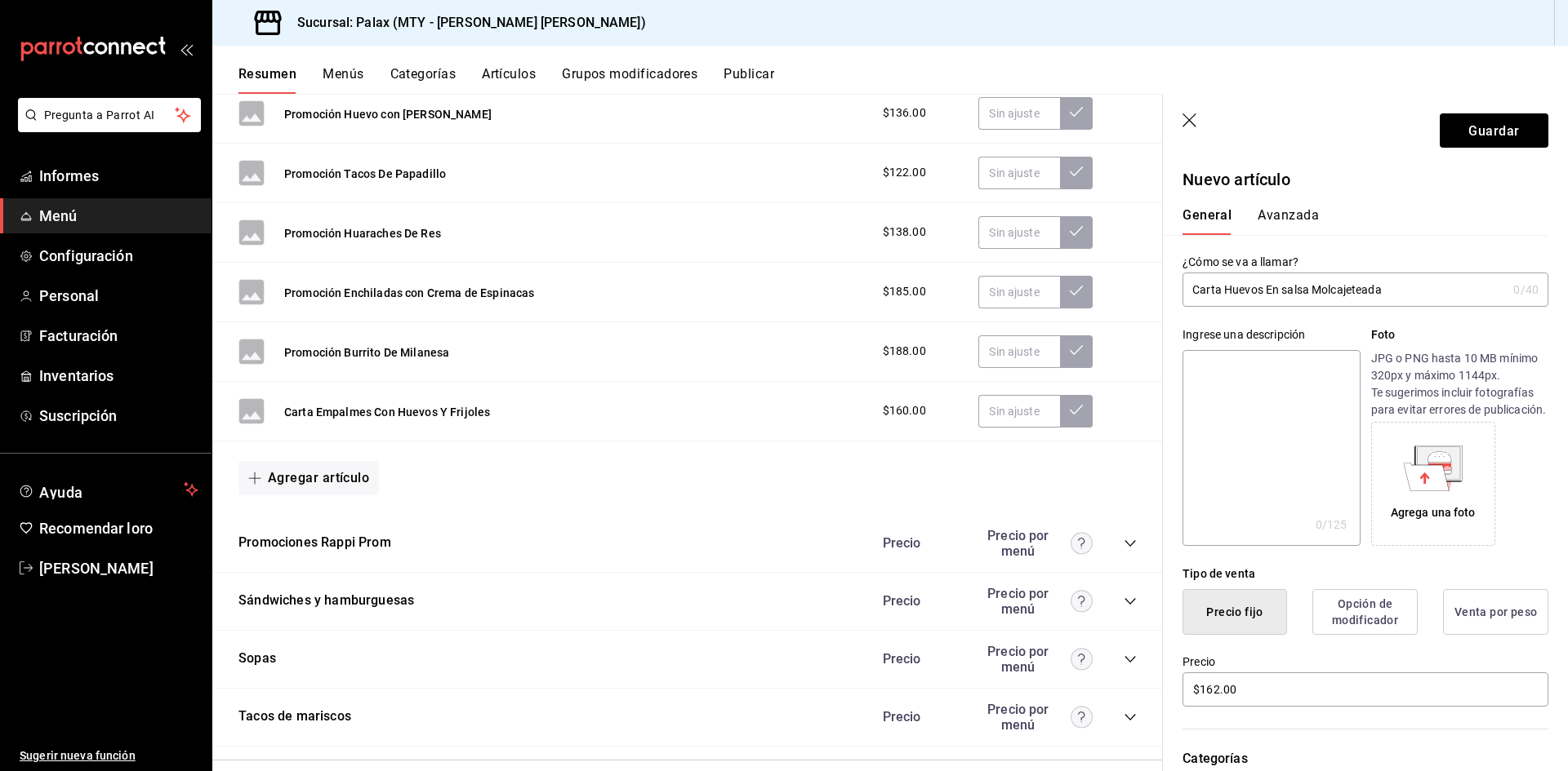
click at [1283, 211] on font "Avanzada" at bounding box center [1289, 214] width 62 height 15
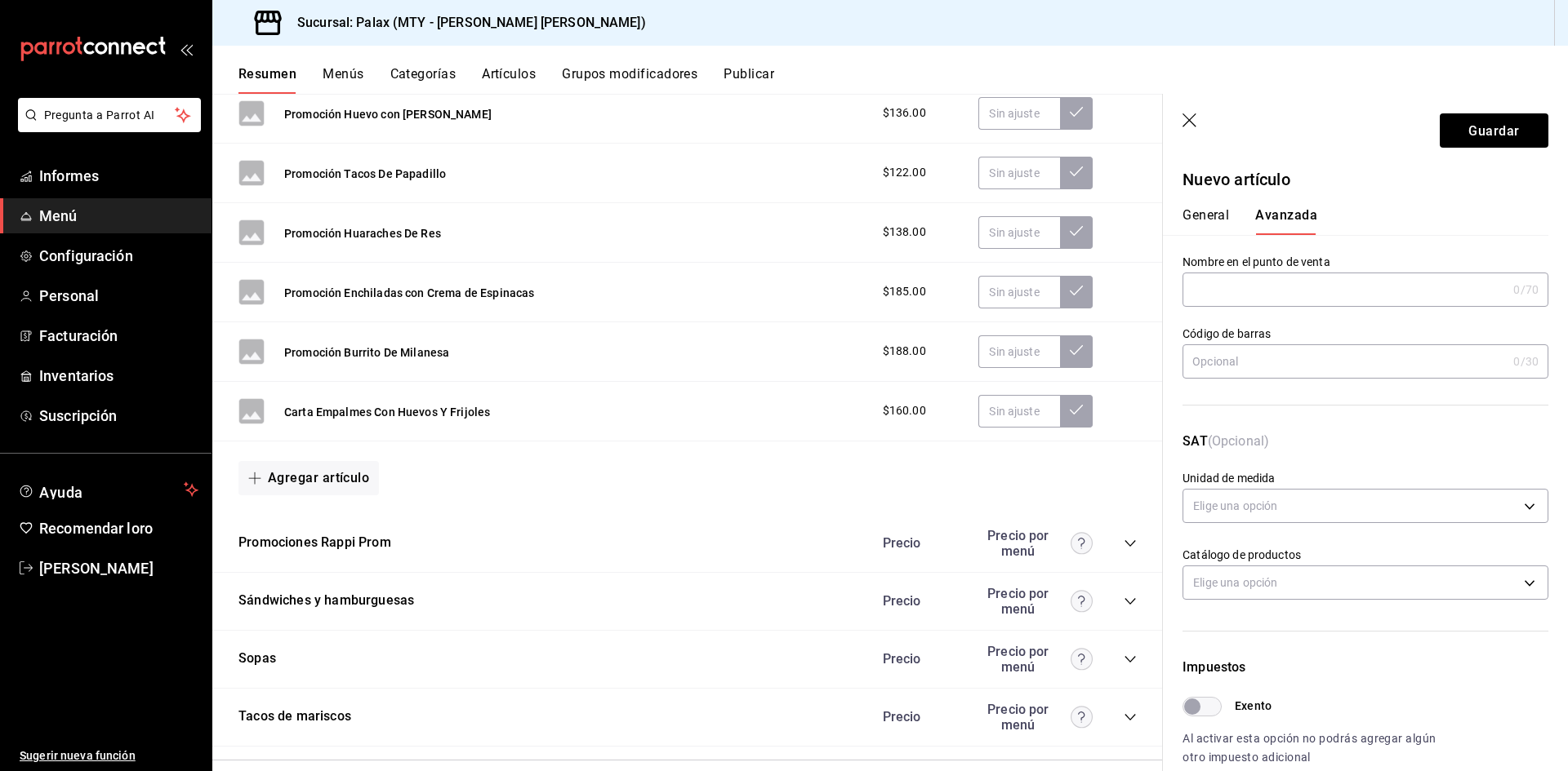
click at [1255, 281] on input "text" at bounding box center [1344, 289] width 324 height 33
paste input "Carta Huevos En salsa Molcajeteada"
type input "Carta Huevos En salsa Molcajeteada"
click at [1498, 130] on font "Guardar" at bounding box center [1494, 129] width 51 height 15
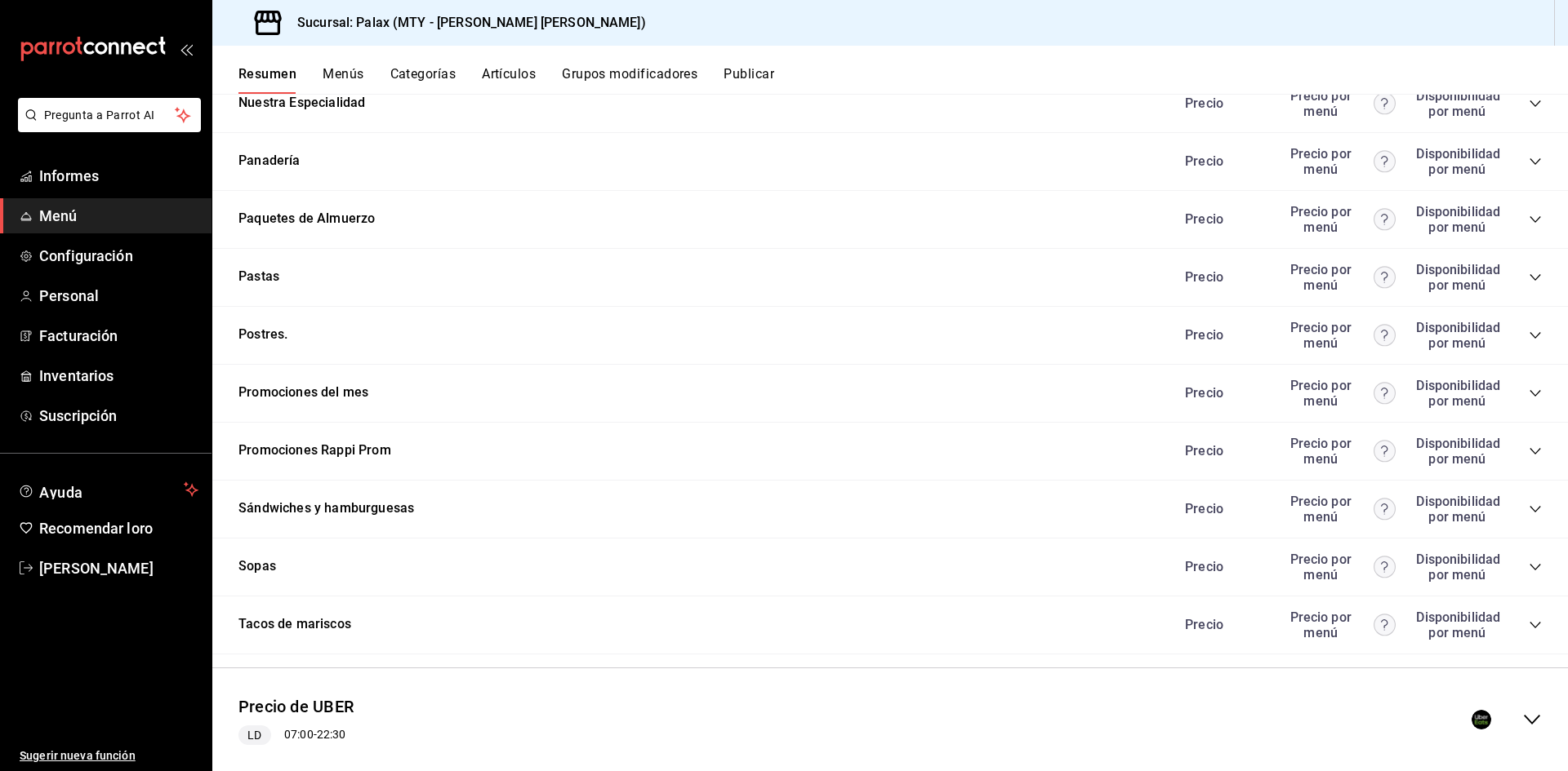
scroll to position [2229, 0]
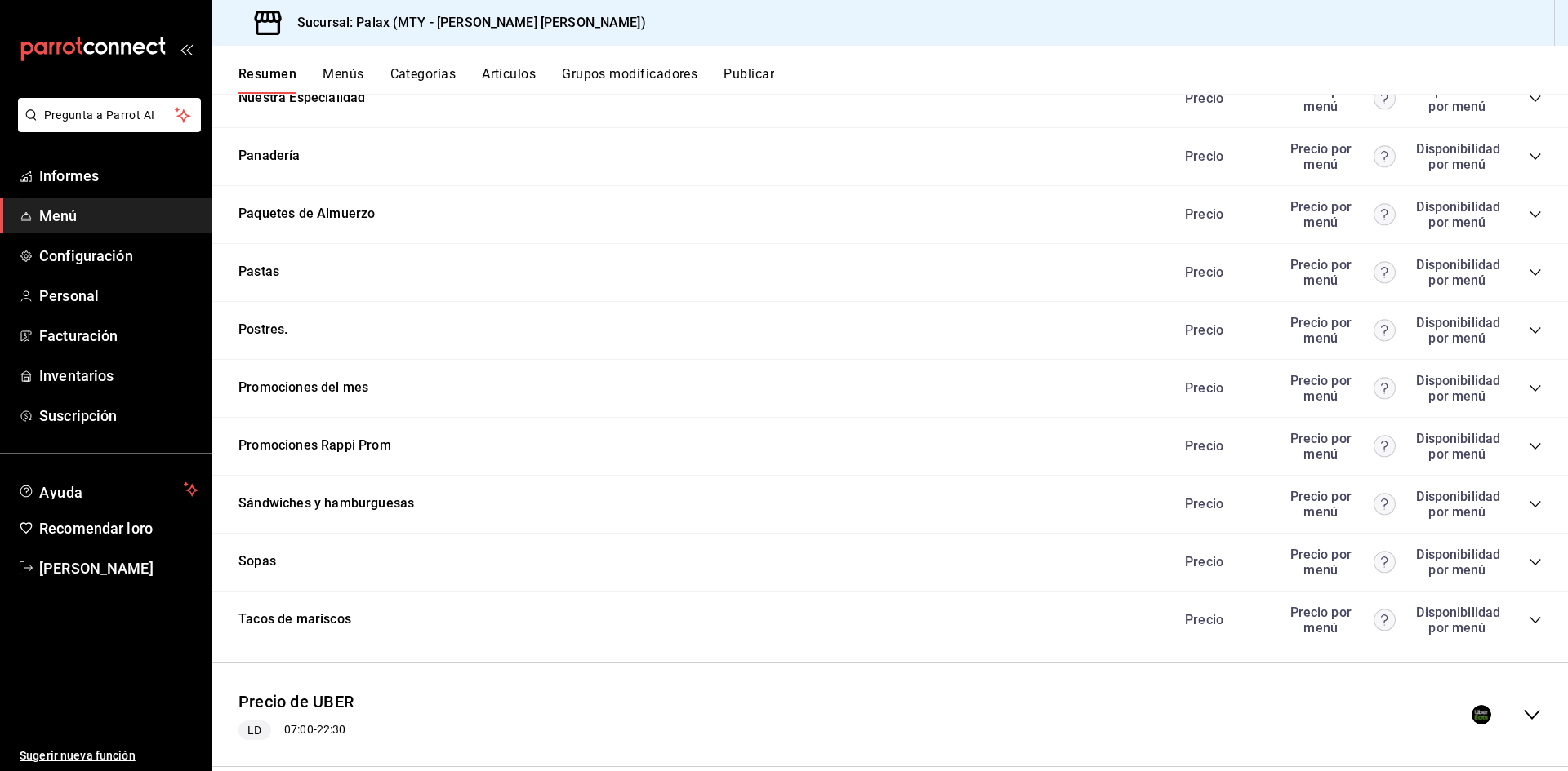
click at [1529, 382] on icon "colapsar-categoría-fila" at bounding box center [1535, 388] width 13 height 13
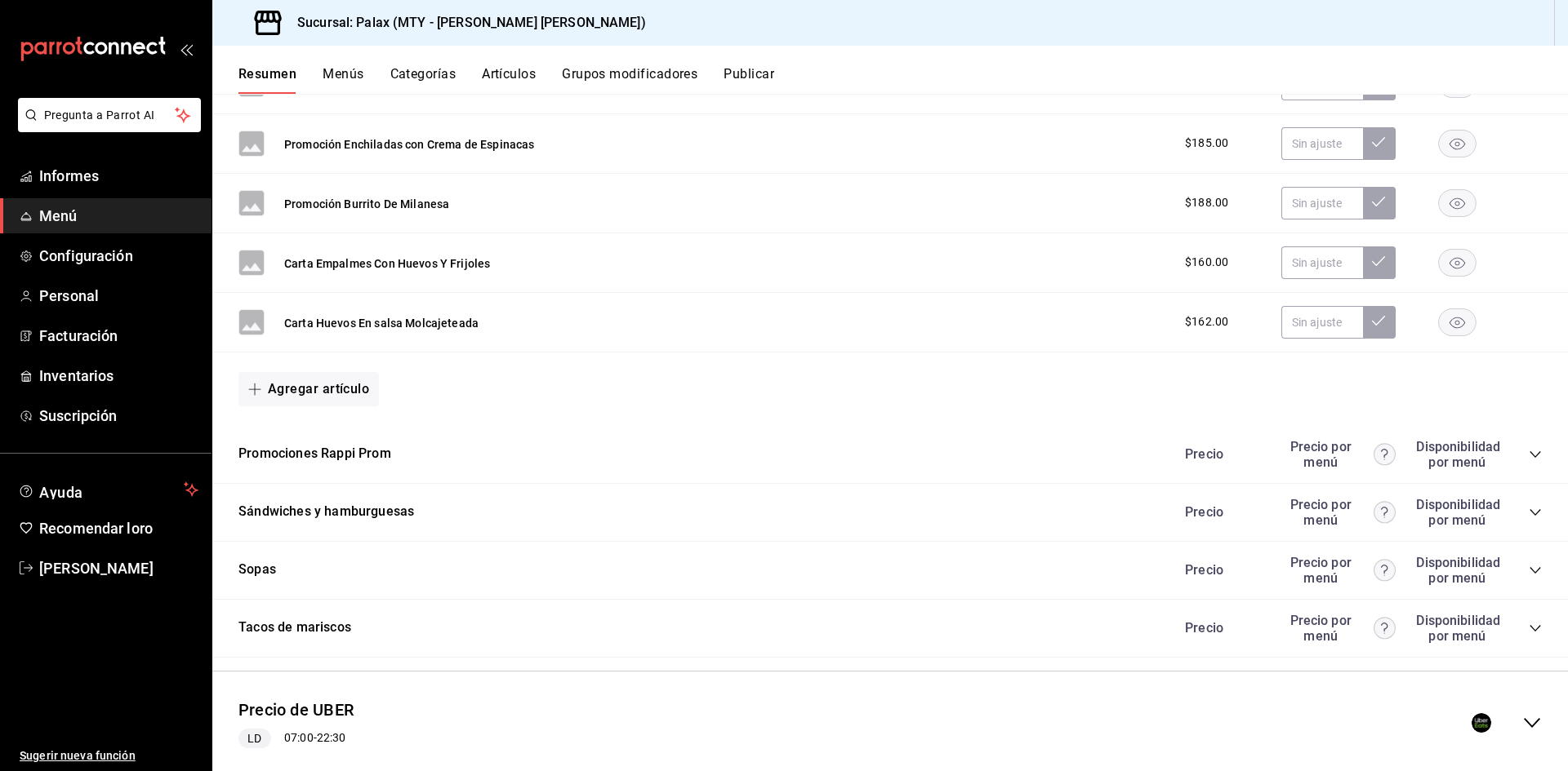
scroll to position [8020, 0]
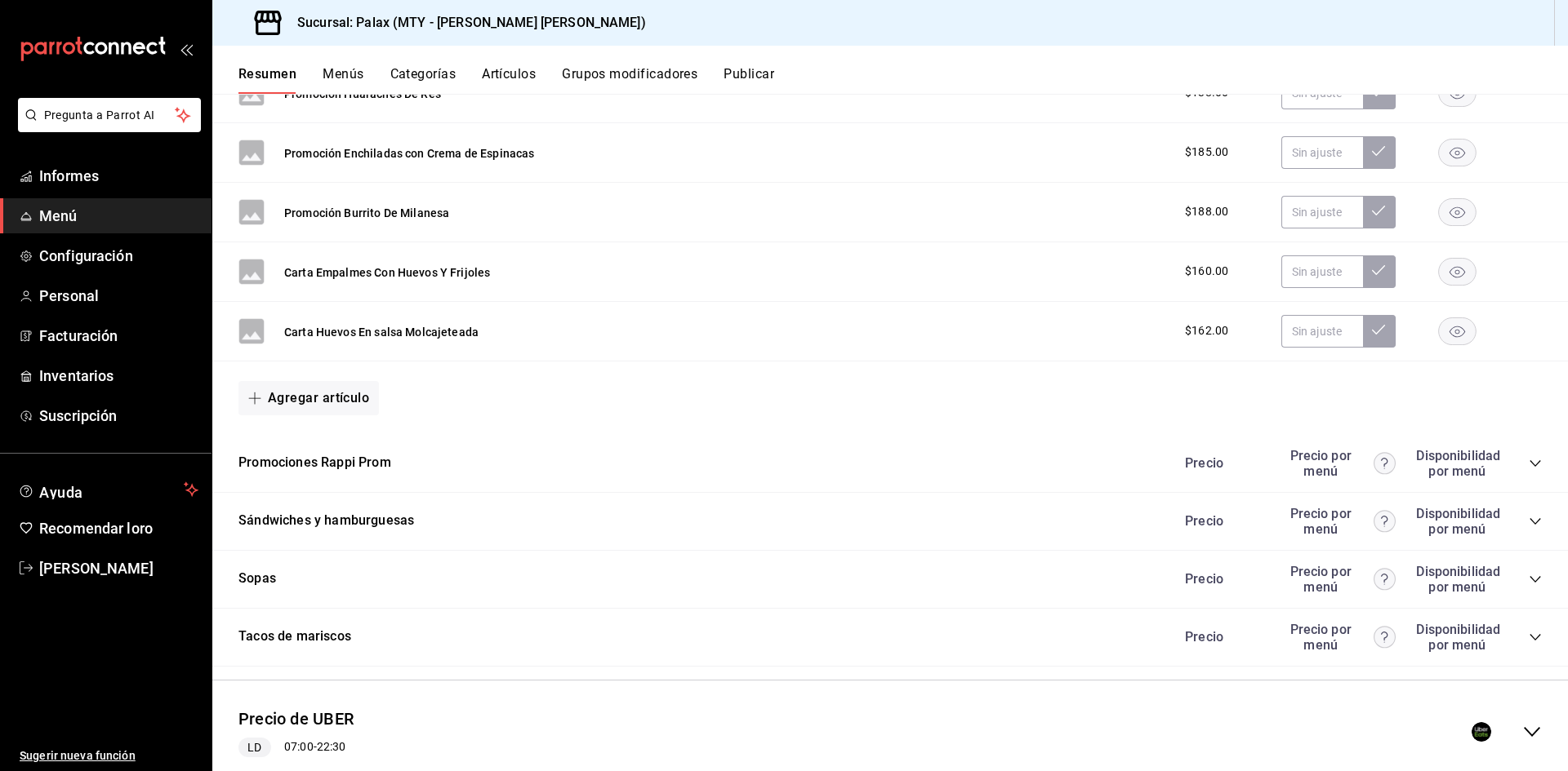
drag, startPoint x: 346, startPoint y: 392, endPoint x: 385, endPoint y: 431, distance: 55.2
click at [346, 392] on font "Agregar artículo" at bounding box center [318, 397] width 101 height 15
drag, startPoint x: 307, startPoint y: 472, endPoint x: 366, endPoint y: 457, distance: 60.9
click at [307, 473] on font "Artículo nuevo" at bounding box center [295, 473] width 74 height 13
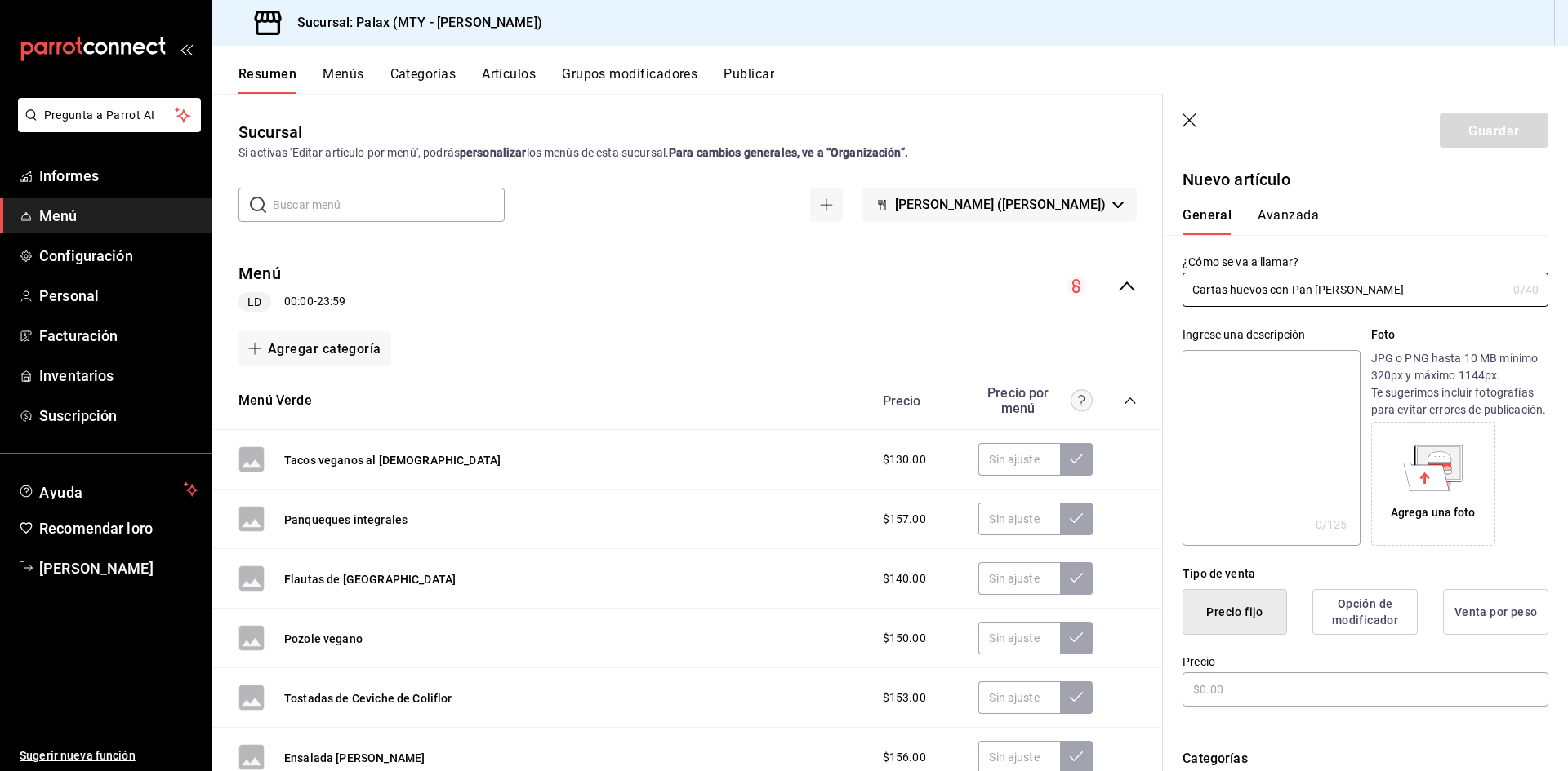
drag, startPoint x: 1383, startPoint y: 281, endPoint x: 1141, endPoint y: 286, distance: 242.1
click at [1135, 286] on main "Sucursal Si activas 'Editar artículo por menú', podrás personalizar los menús d…" at bounding box center [890, 432] width 1355 height 677
type input "Cartas huevos con Pan [PERSON_NAME]"
click at [1352, 693] on input "text" at bounding box center [1365, 690] width 366 height 34
type input "$170.00"
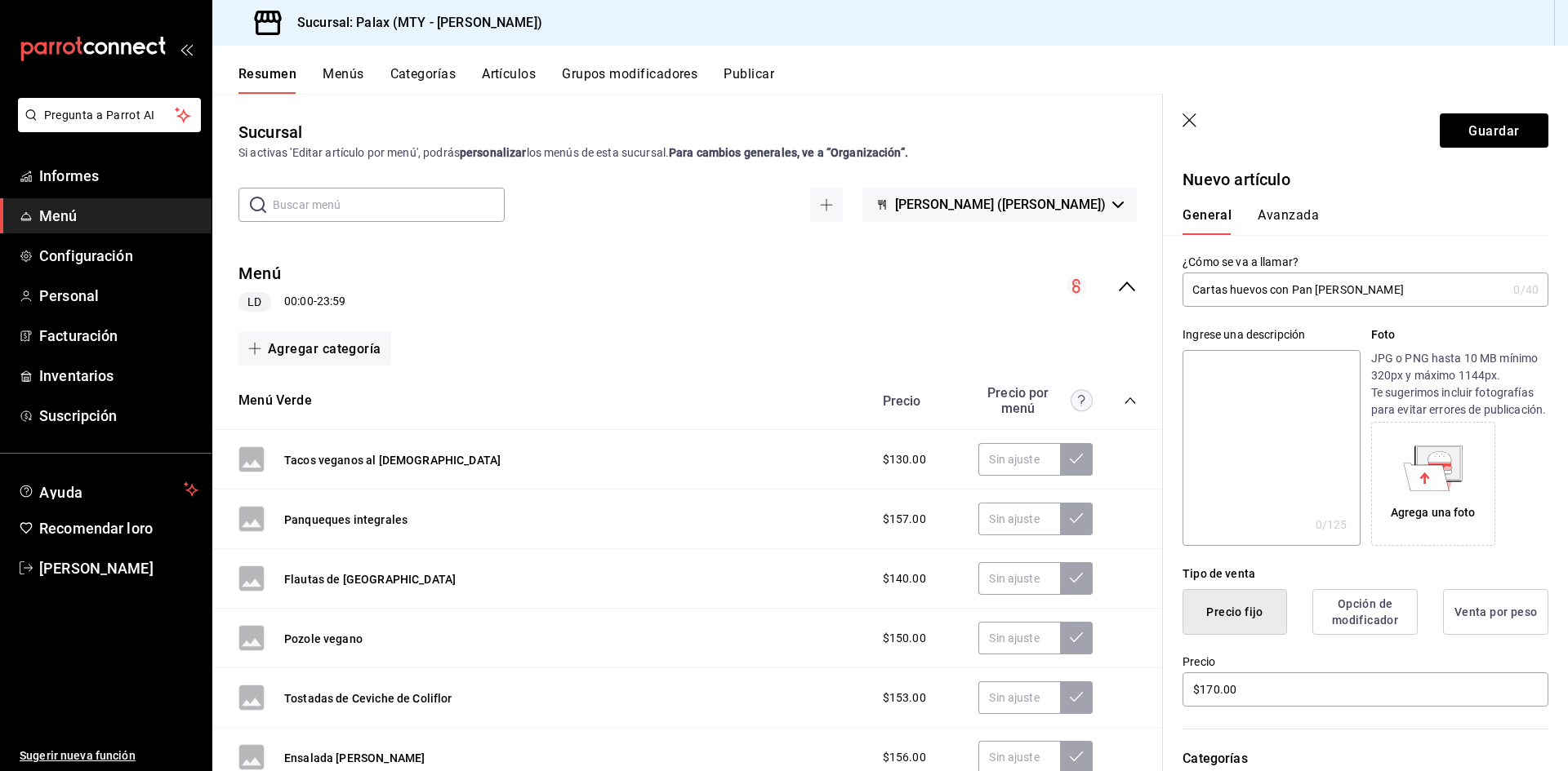
click at [1291, 217] on font "Avanzada" at bounding box center [1289, 214] width 62 height 15
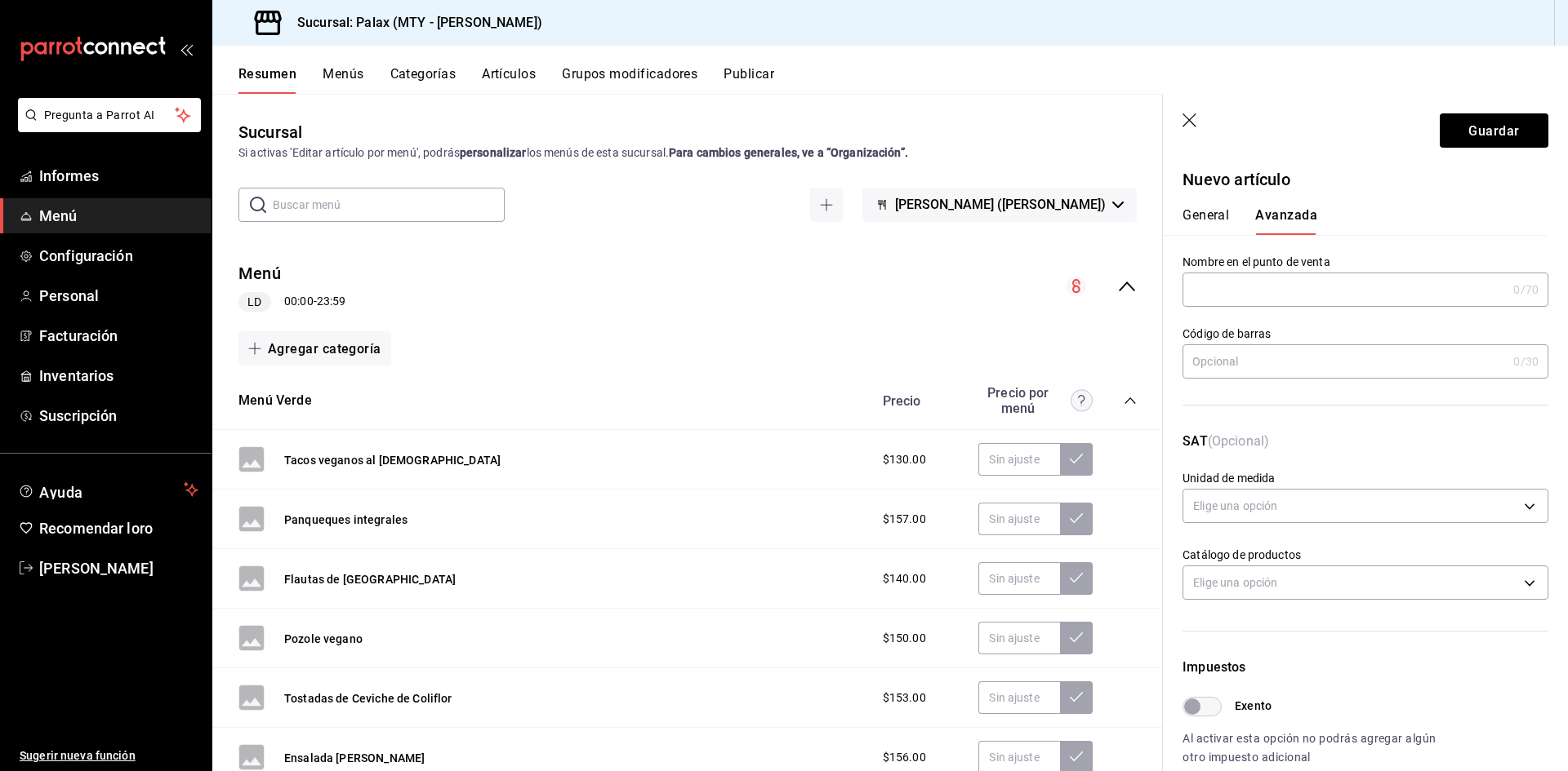
click at [1292, 296] on input "text" at bounding box center [1344, 289] width 324 height 33
paste input "Cartas huevos con Pan [PERSON_NAME]"
type input "Cartas huevos con Pan [PERSON_NAME]"
click at [1476, 117] on button "Guardar" at bounding box center [1495, 130] width 109 height 34
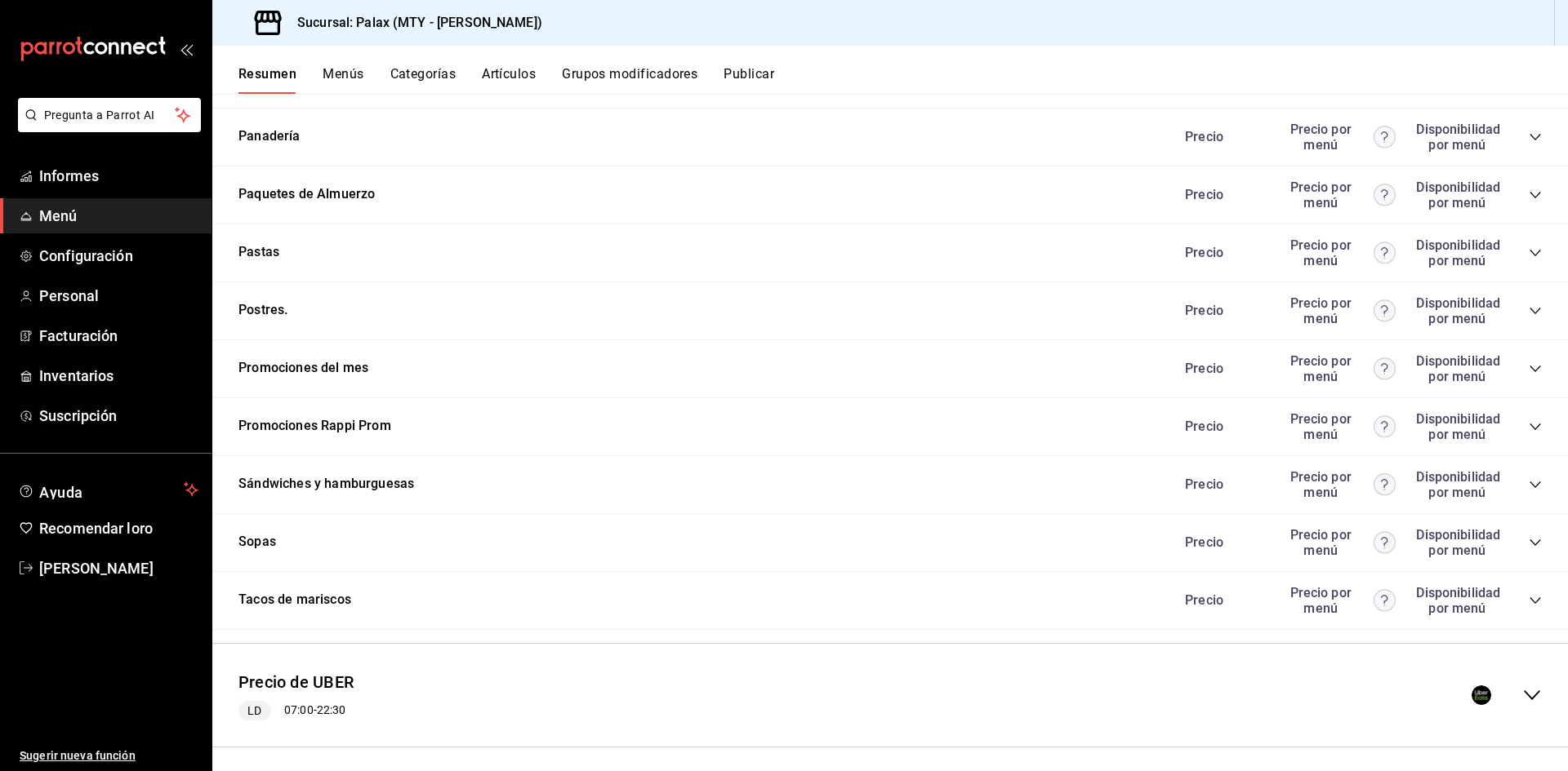
scroll to position [2251, 0]
click at [1529, 359] on icon "colapsar-categoría-fila" at bounding box center [1535, 365] width 13 height 13
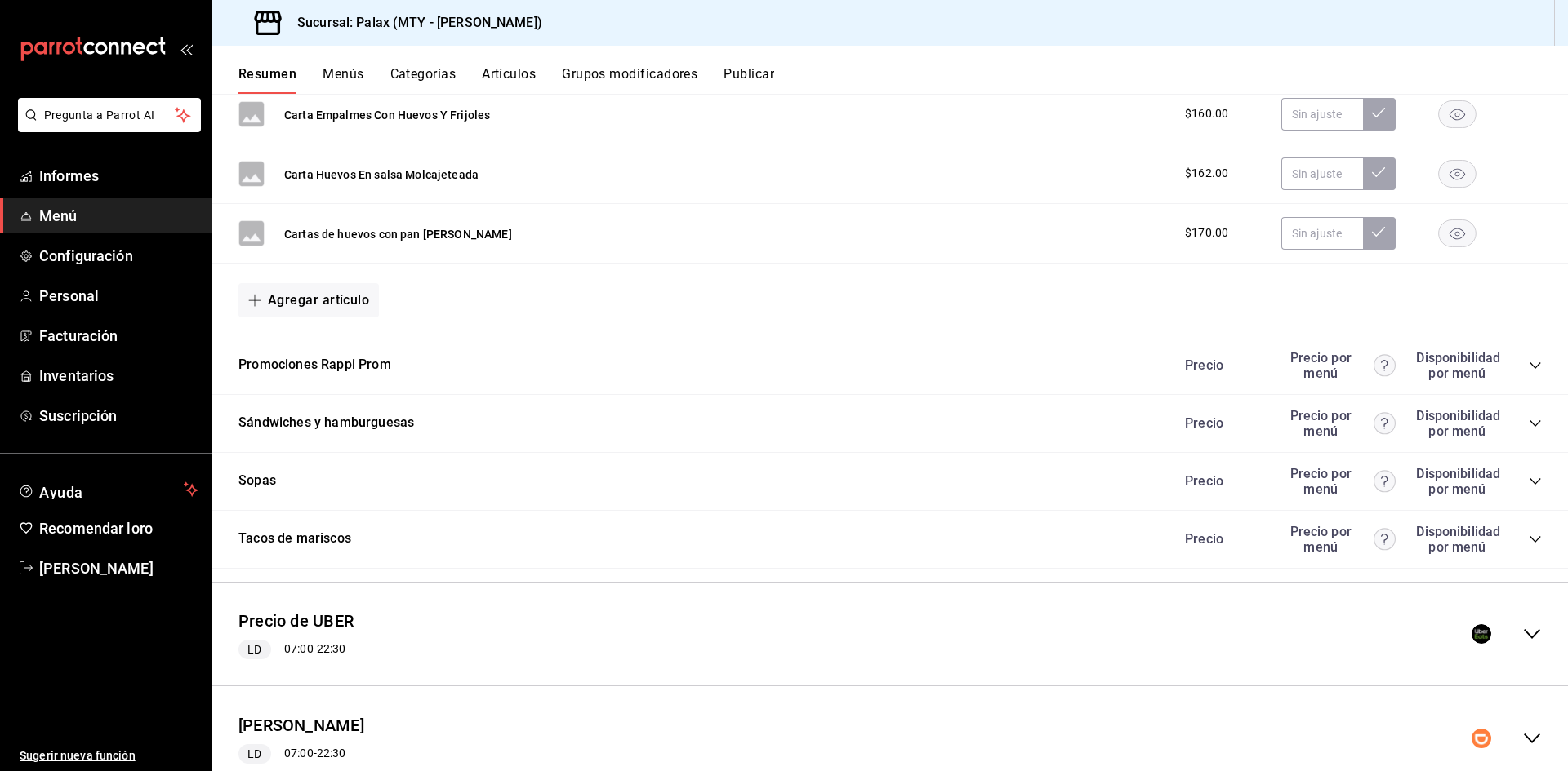
scroll to position [8188, 0]
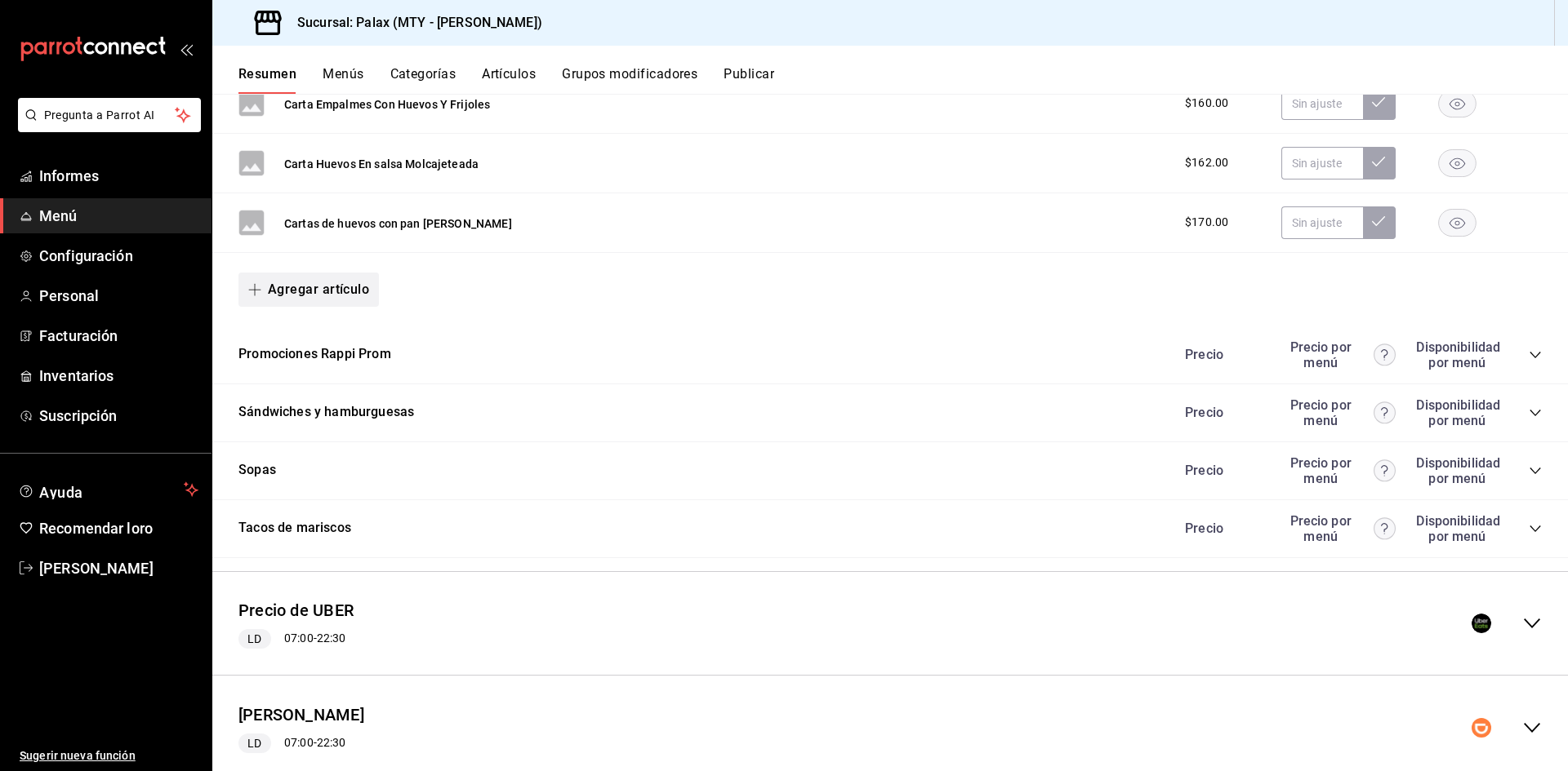
click at [328, 272] on button "Agregar artículo" at bounding box center [308, 289] width 140 height 34
click at [309, 356] on font "Artículo nuevo" at bounding box center [295, 365] width 74 height 18
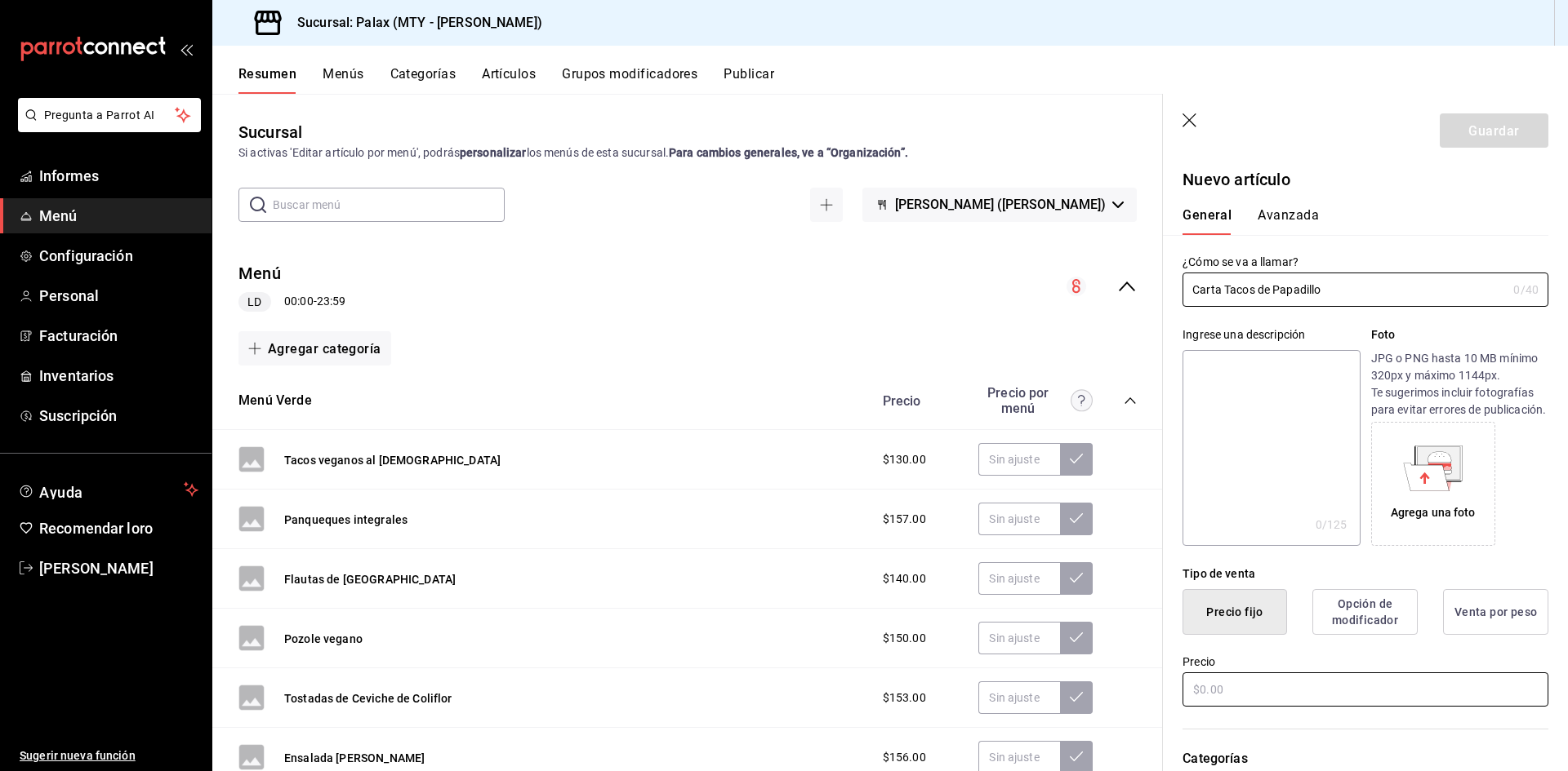
type input "Carta Tacos de Papadillo"
click at [1330, 707] on input "text" at bounding box center [1365, 690] width 366 height 34
type input "$164.00"
drag, startPoint x: 1351, startPoint y: 289, endPoint x: 1170, endPoint y: 292, distance: 181.0
click at [1170, 292] on div "¿Cómo se va a llamar? Carta Tacos de Papadillo 0 /40 ¿Cómo se va a llamar?" at bounding box center [1355, 270] width 386 height 71
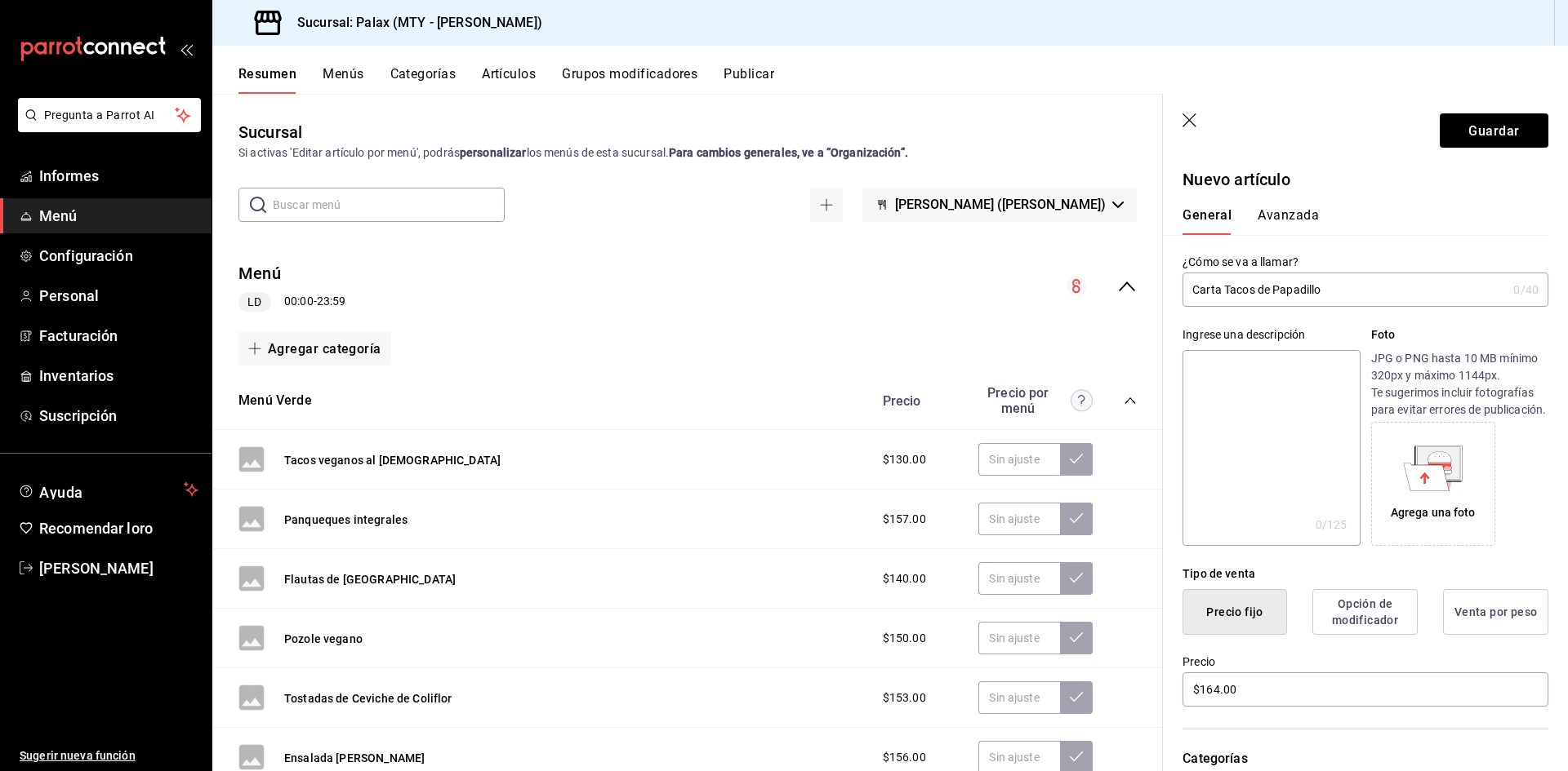
click at [1278, 231] on button "Avanzada" at bounding box center [1289, 220] width 62 height 29
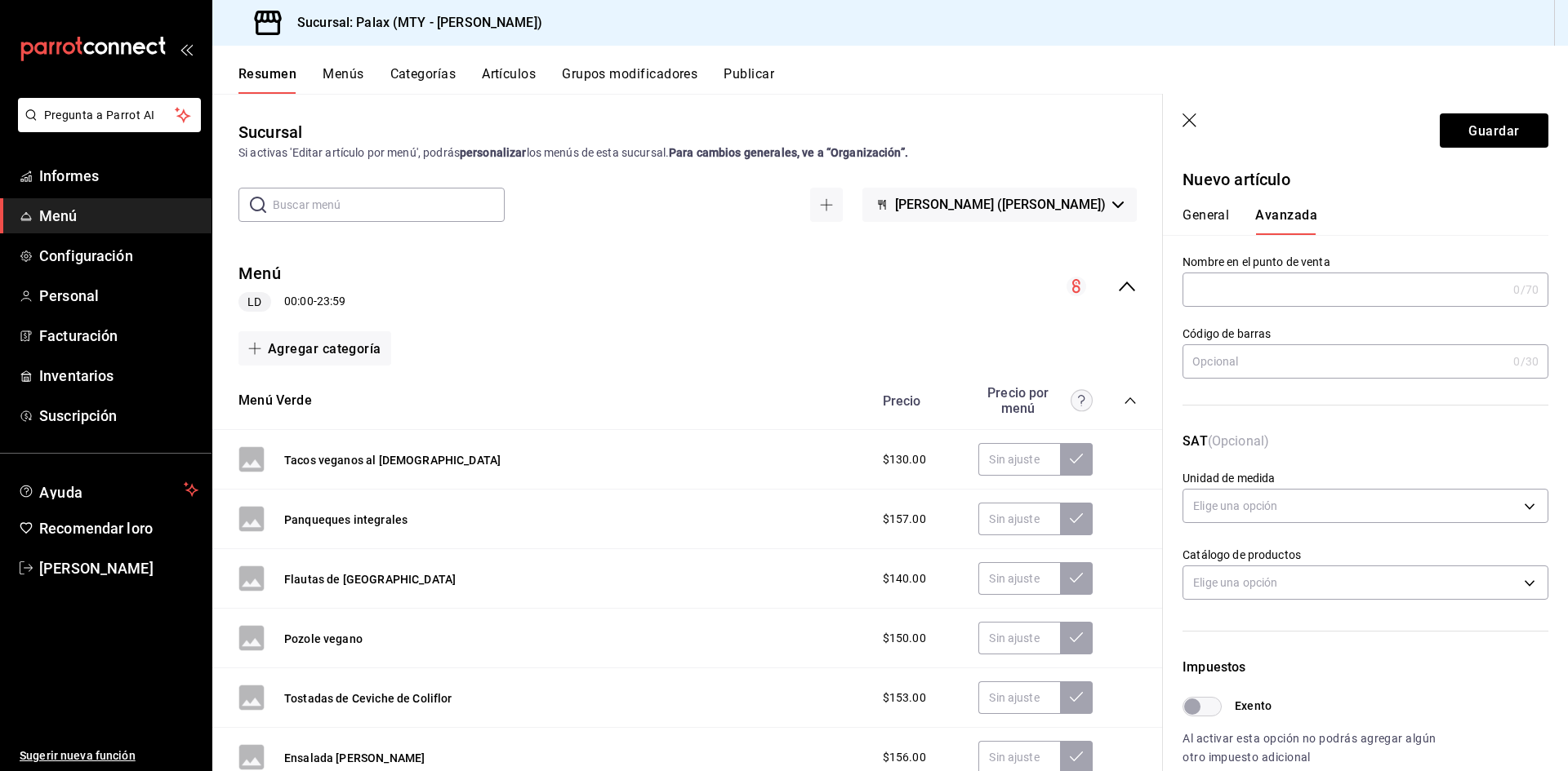
click at [1269, 289] on input "text" at bounding box center [1344, 289] width 324 height 33
paste input "Carta Tacos de Papadillo"
click at [1222, 289] on input "Carta Tacos de Papadillo" at bounding box center [1344, 289] width 324 height 33
type input "Carta De Tacos de Papadillo"
click at [1207, 218] on font "General" at bounding box center [1205, 214] width 46 height 15
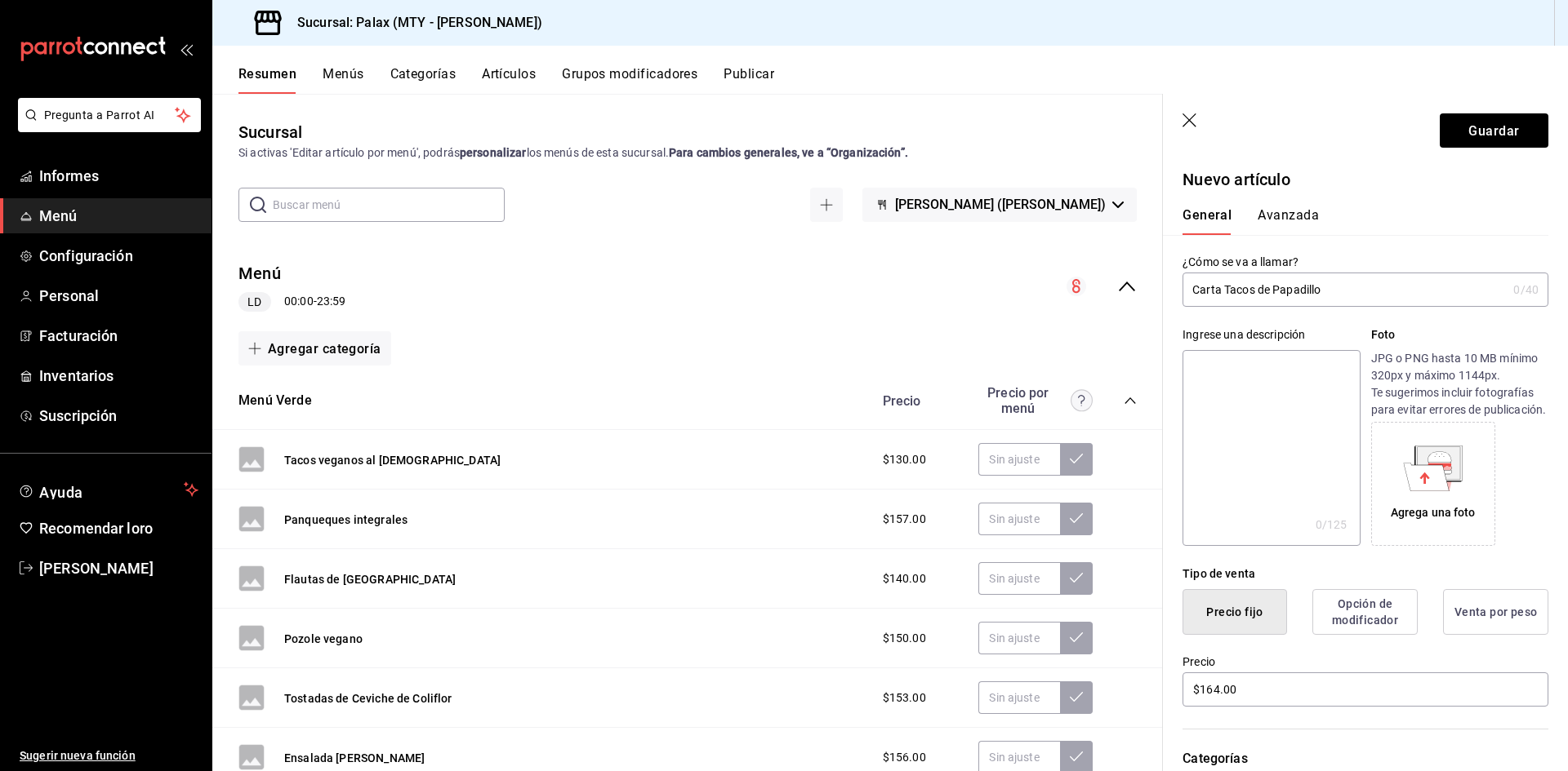
click at [1224, 292] on input "Carta Tacos de Papadillo" at bounding box center [1344, 289] width 324 height 33
type input "Carta de Tacos de Papadillo"
click at [1452, 131] on button "Guardar" at bounding box center [1495, 130] width 109 height 34
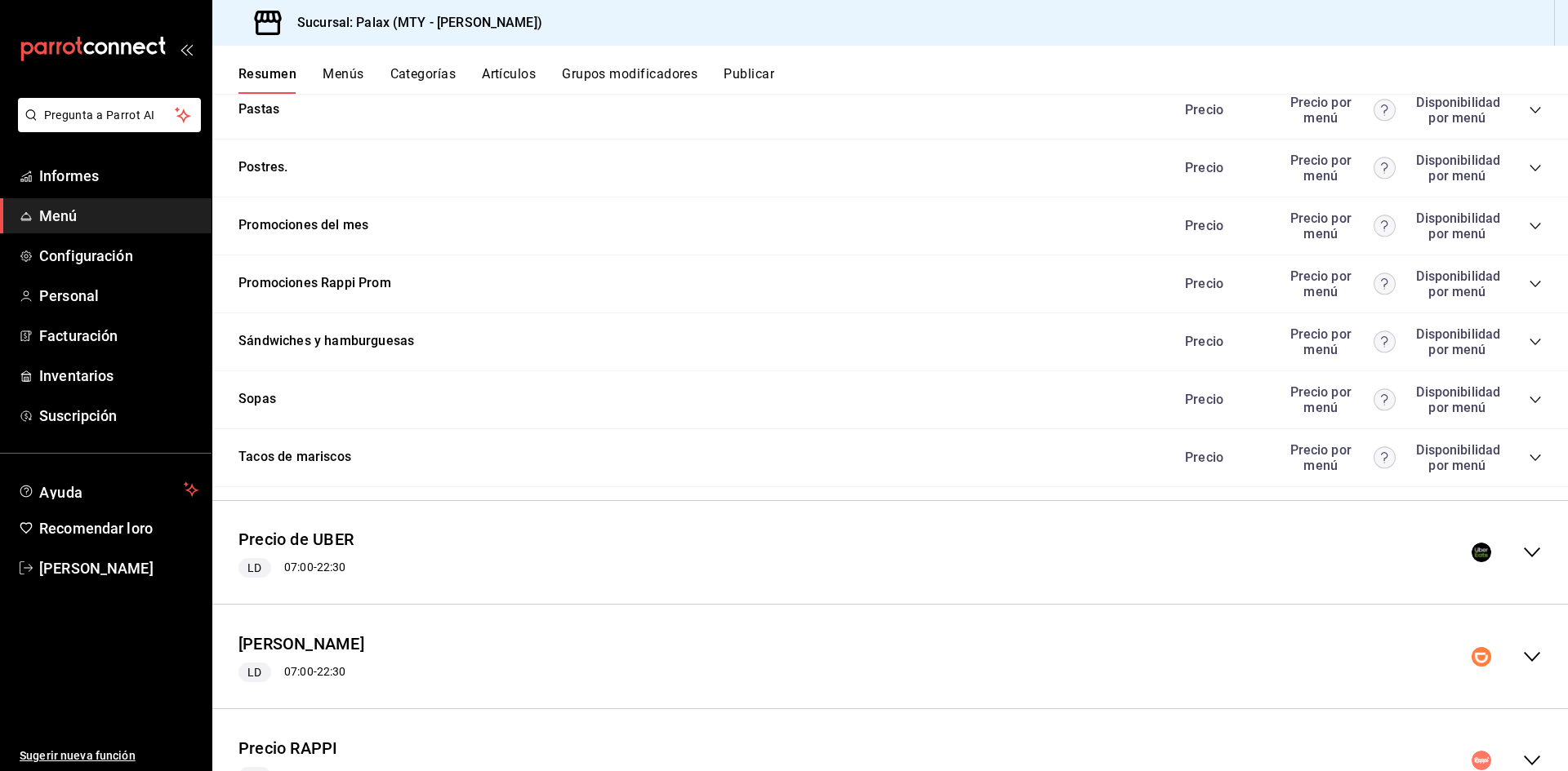
scroll to position [2299, 0]
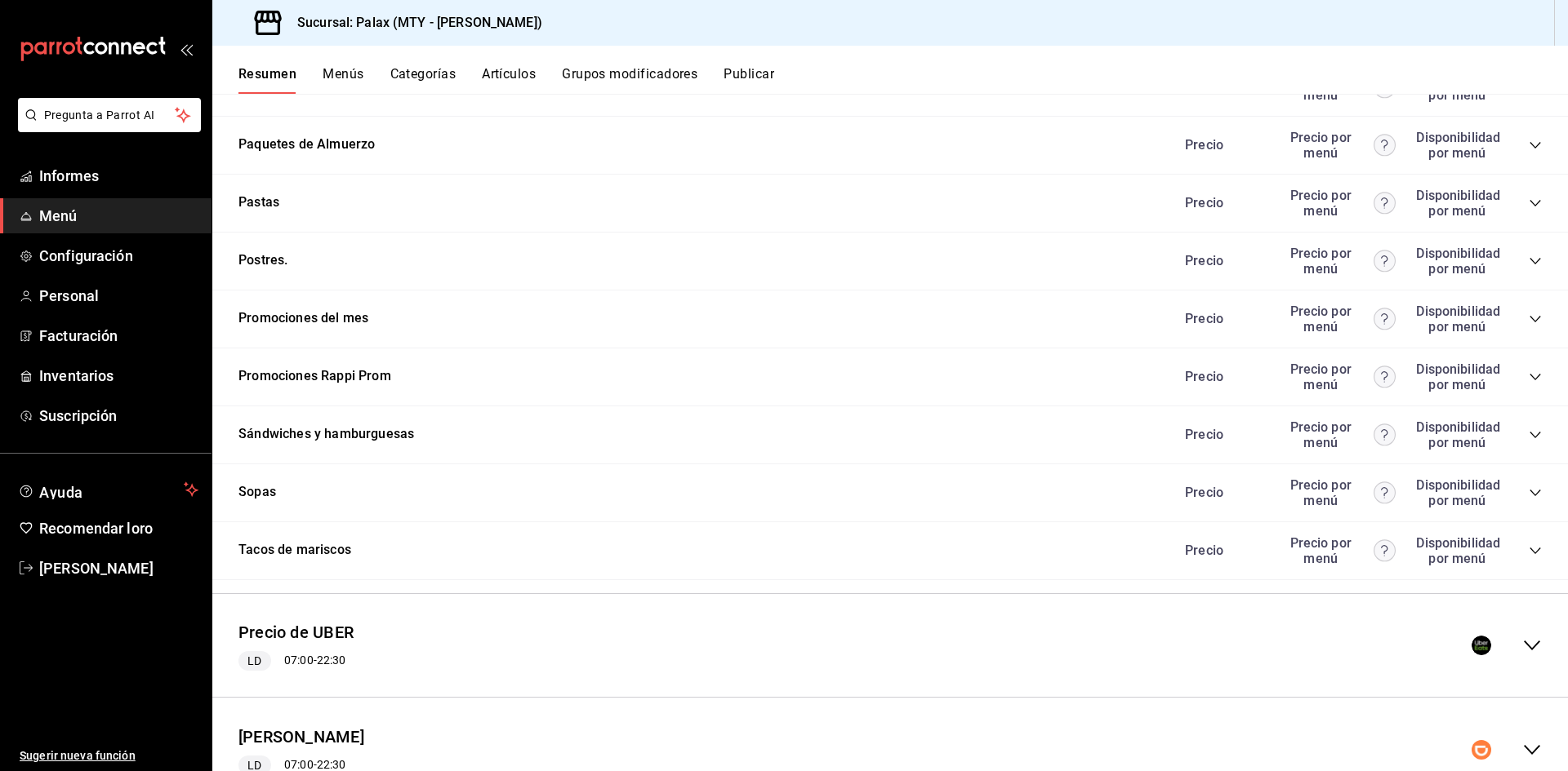
click at [1529, 318] on icon "colapsar-categoría-fila" at bounding box center [1535, 319] width 13 height 13
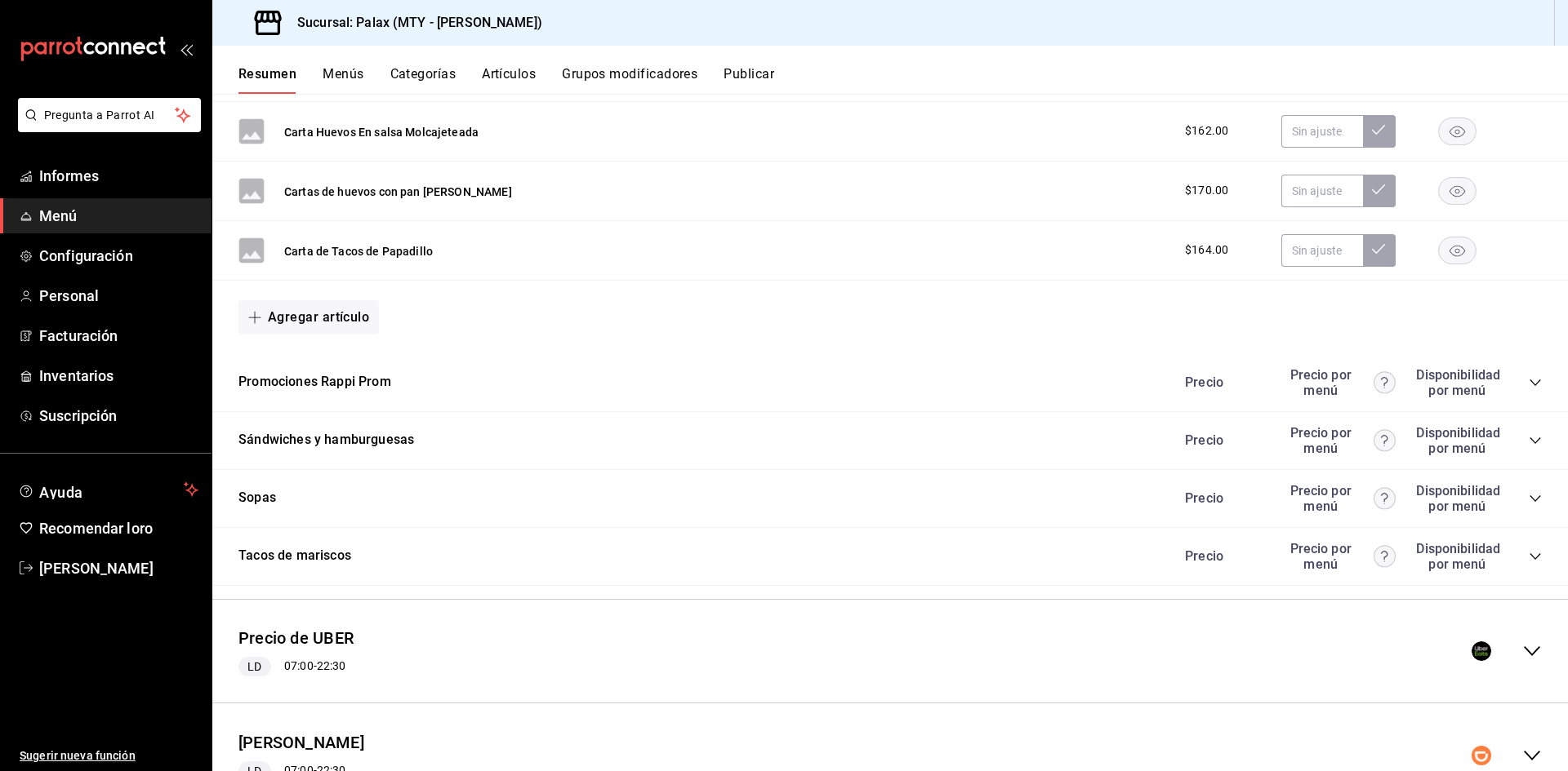
scroll to position [8384, 0]
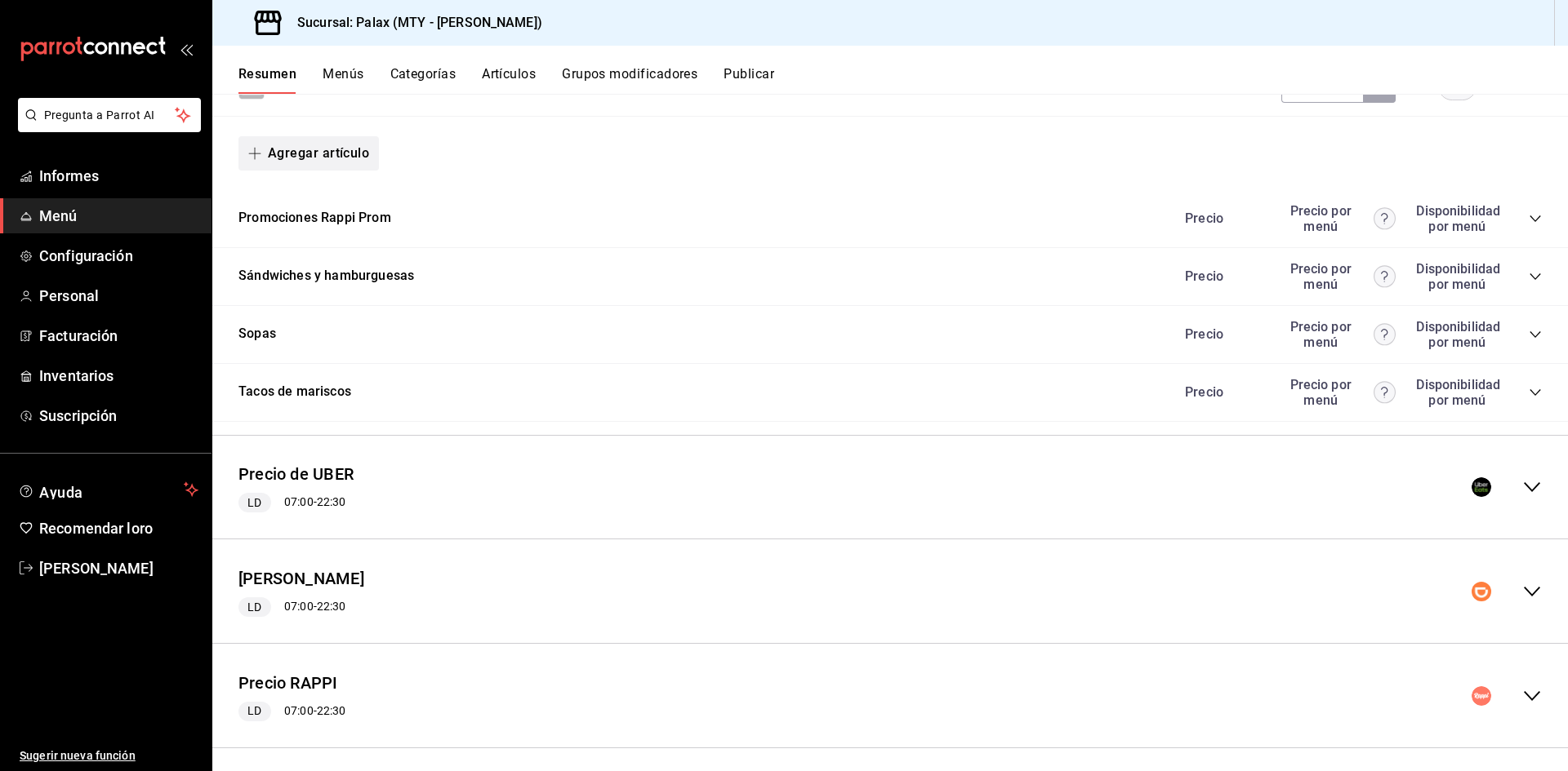
click at [346, 145] on font "Agregar artículo" at bounding box center [318, 153] width 101 height 15
click at [321, 237] on li "Artículo nuevo" at bounding box center [303, 228] width 129 height 41
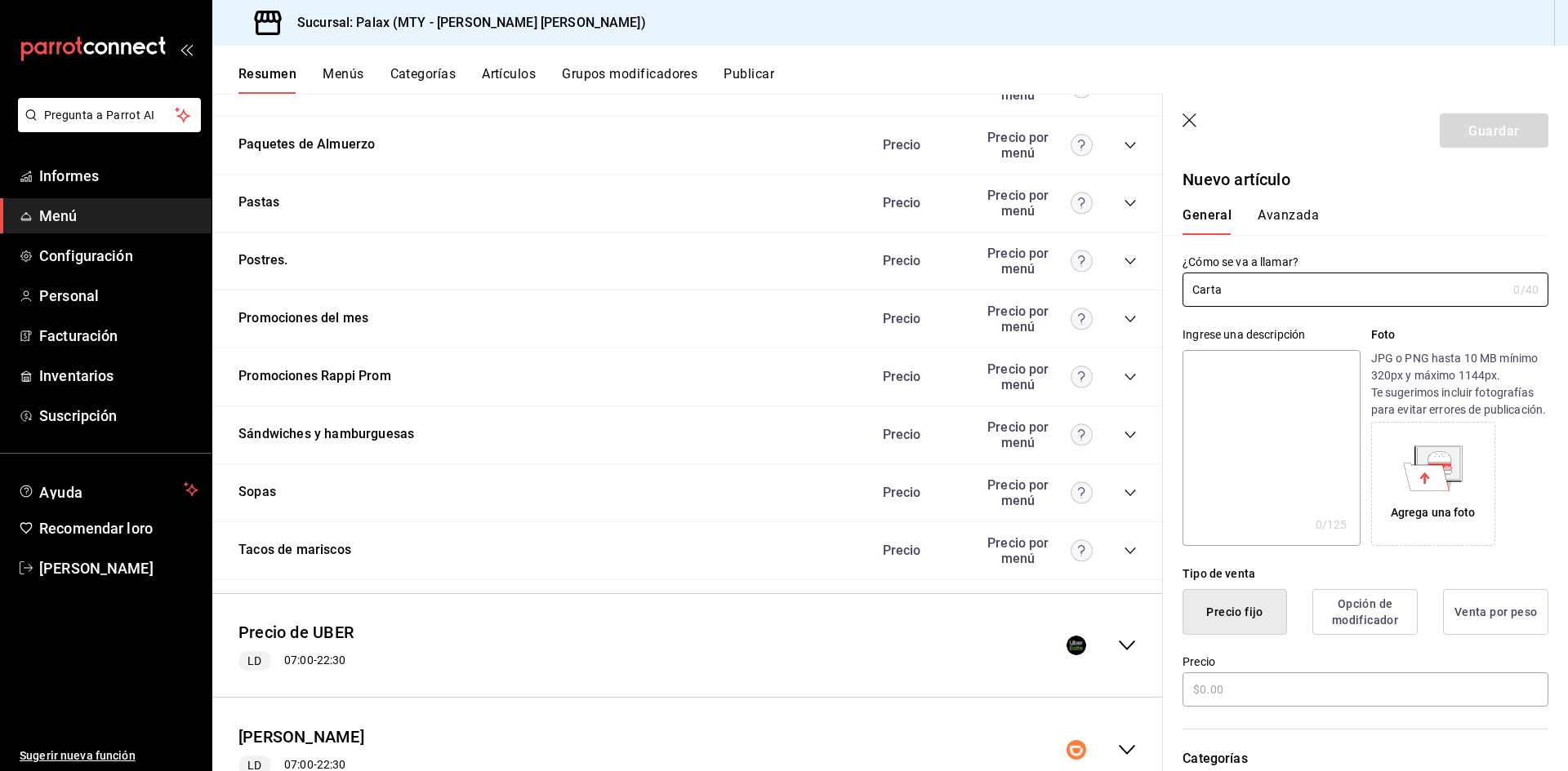
scroll to position [2462, 0]
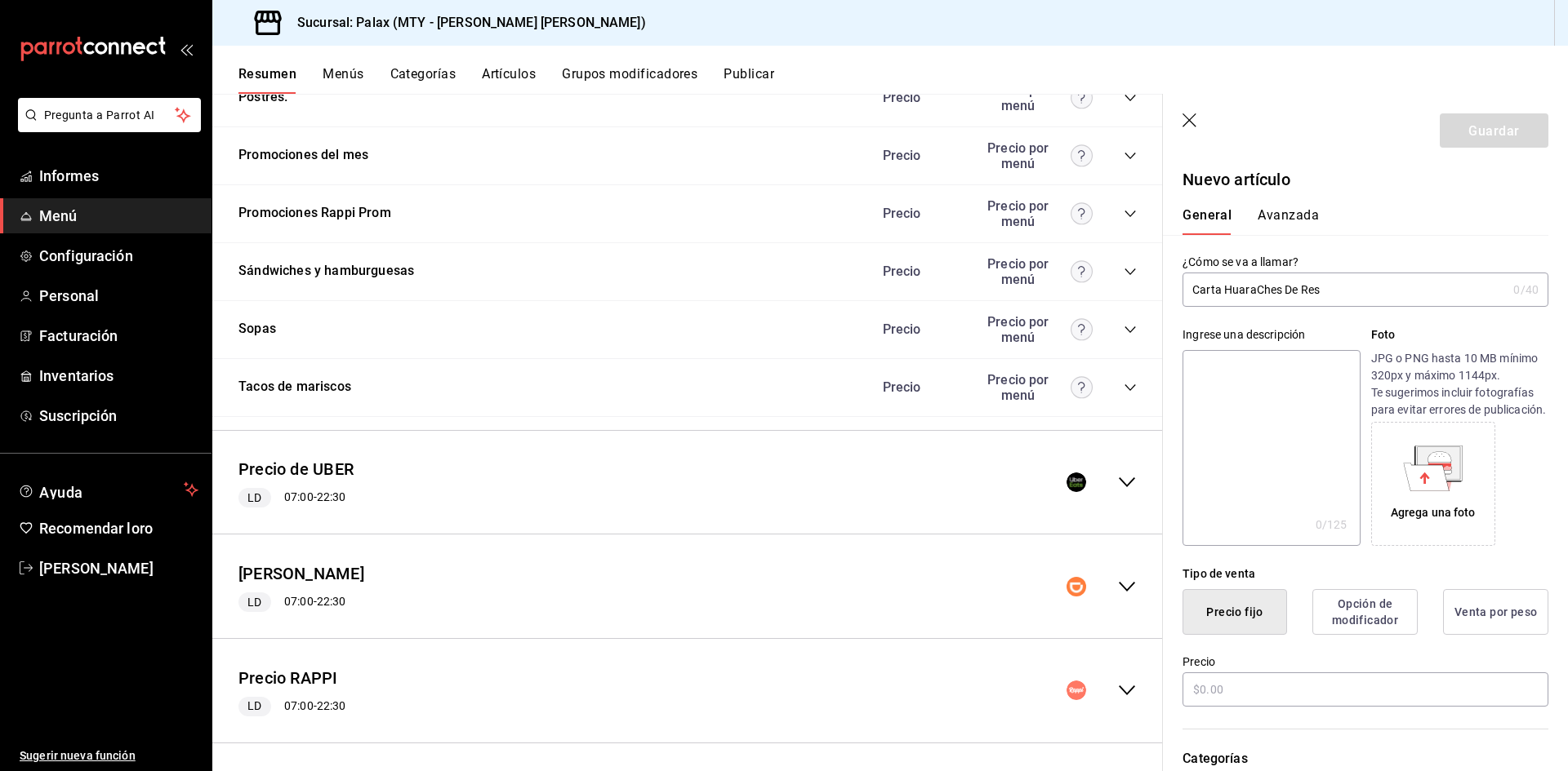
click at [1263, 289] on input "Carta HuaraChes De Res" at bounding box center [1344, 289] width 324 height 33
type input "Carta Huaraches De Res"
click at [1256, 701] on input "text" at bounding box center [1365, 690] width 366 height 34
type input "$172.00"
drag, startPoint x: 1342, startPoint y: 282, endPoint x: 1192, endPoint y: 292, distance: 150.3
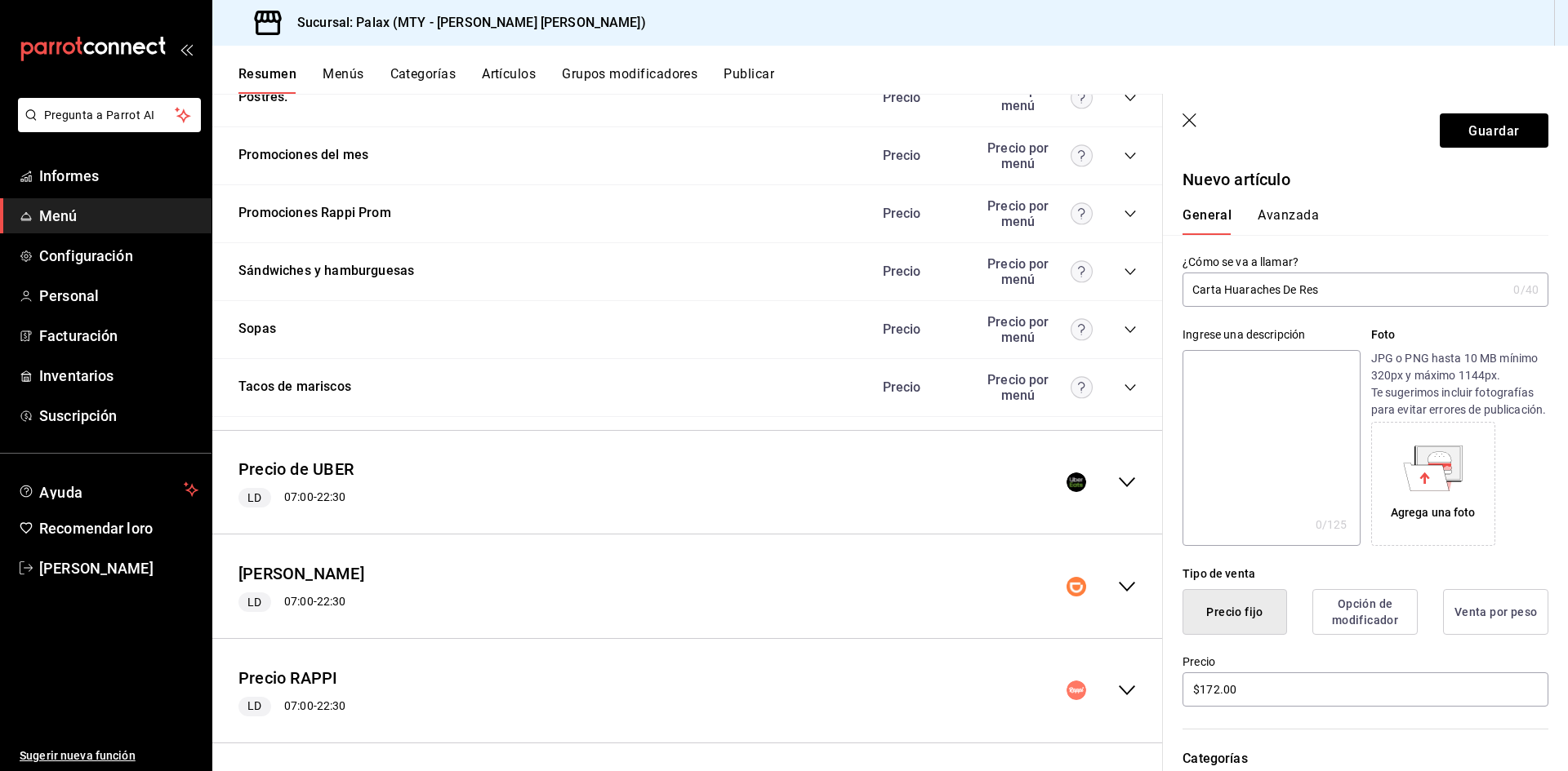
click at [1192, 292] on input "Carta Huaraches De Res" at bounding box center [1344, 289] width 324 height 33
click at [1274, 203] on div "General Avanzada" at bounding box center [1355, 213] width 386 height 43
click at [1287, 220] on font "Avanzada" at bounding box center [1289, 214] width 62 height 15
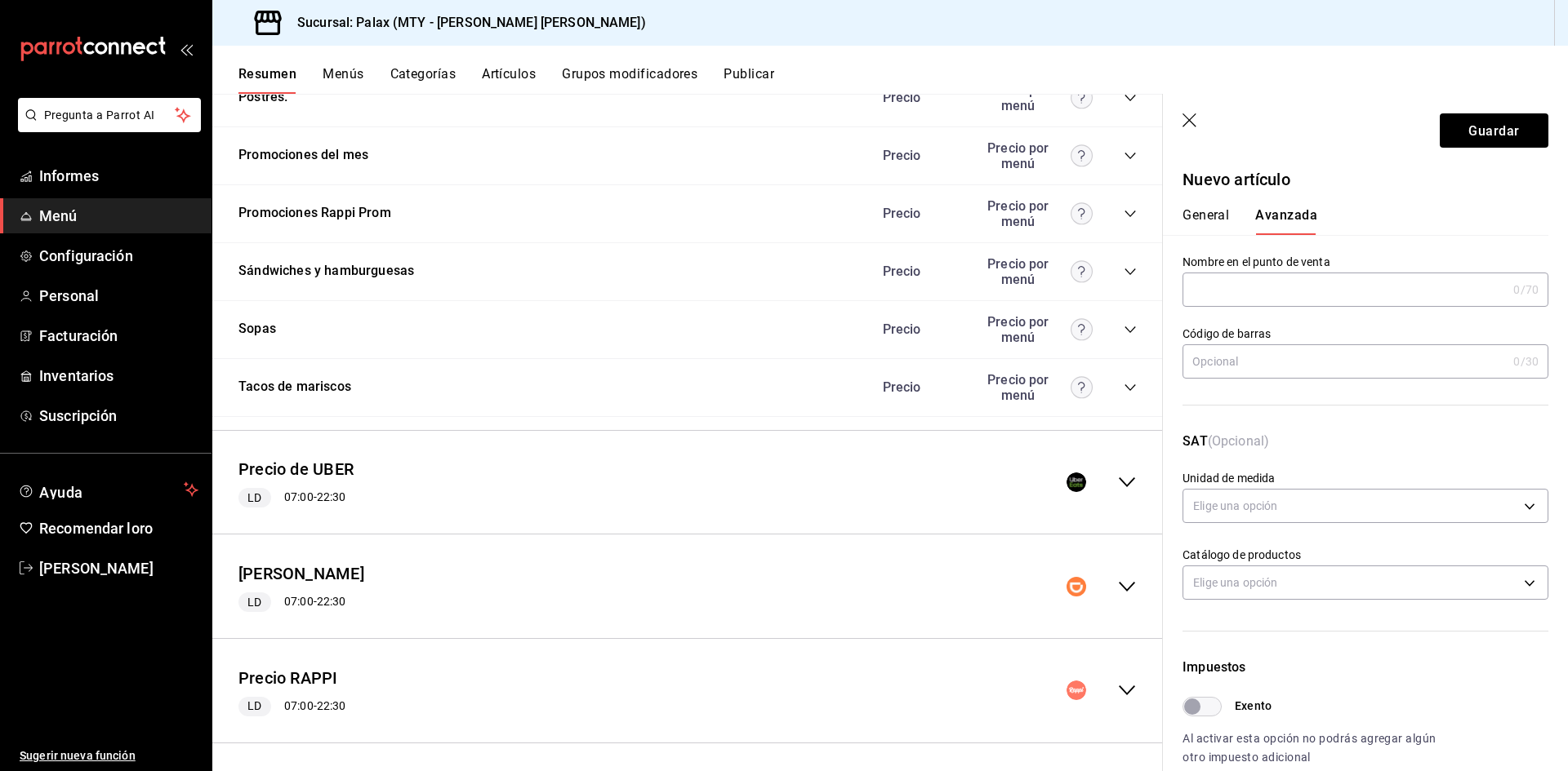
click at [1253, 291] on input "text" at bounding box center [1344, 289] width 324 height 33
paste input "Carta Huaraches De Res"
type input "Carta Huaraches De Res"
click at [1473, 128] on font "Guardar" at bounding box center [1494, 129] width 51 height 15
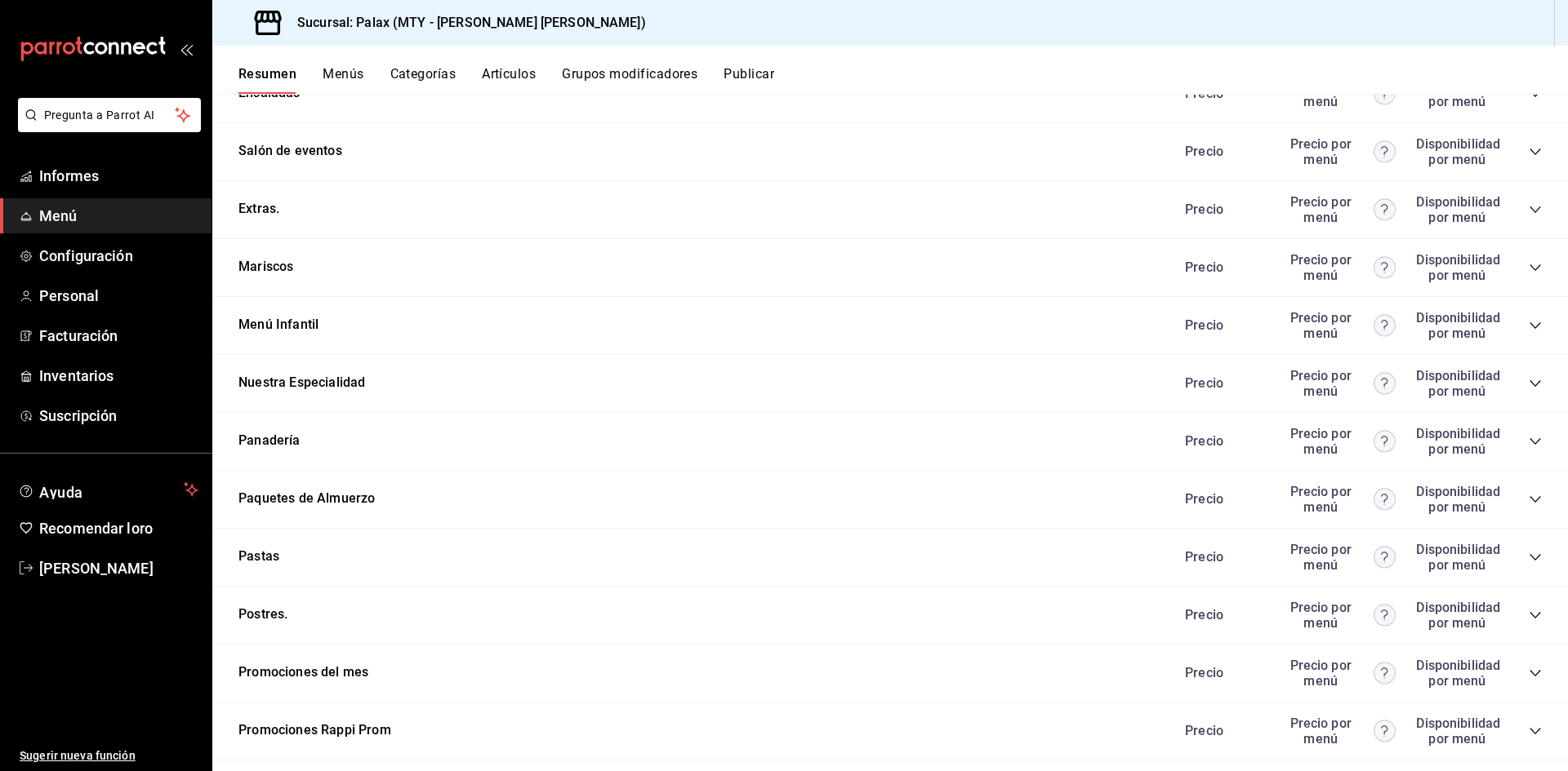
scroll to position [2189, 0]
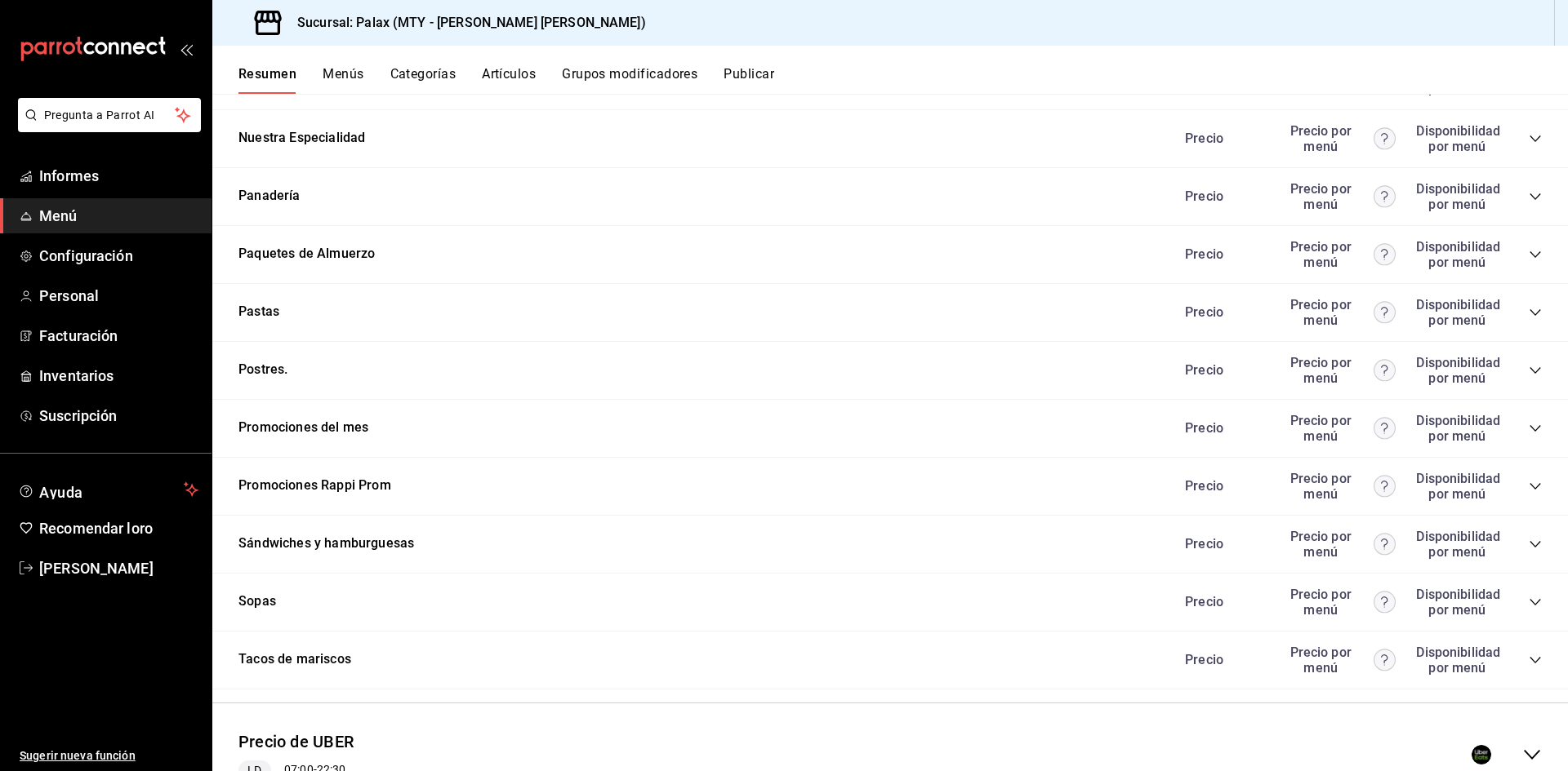
click at [1529, 424] on icon "colapsar-categoría-fila" at bounding box center [1535, 428] width 13 height 13
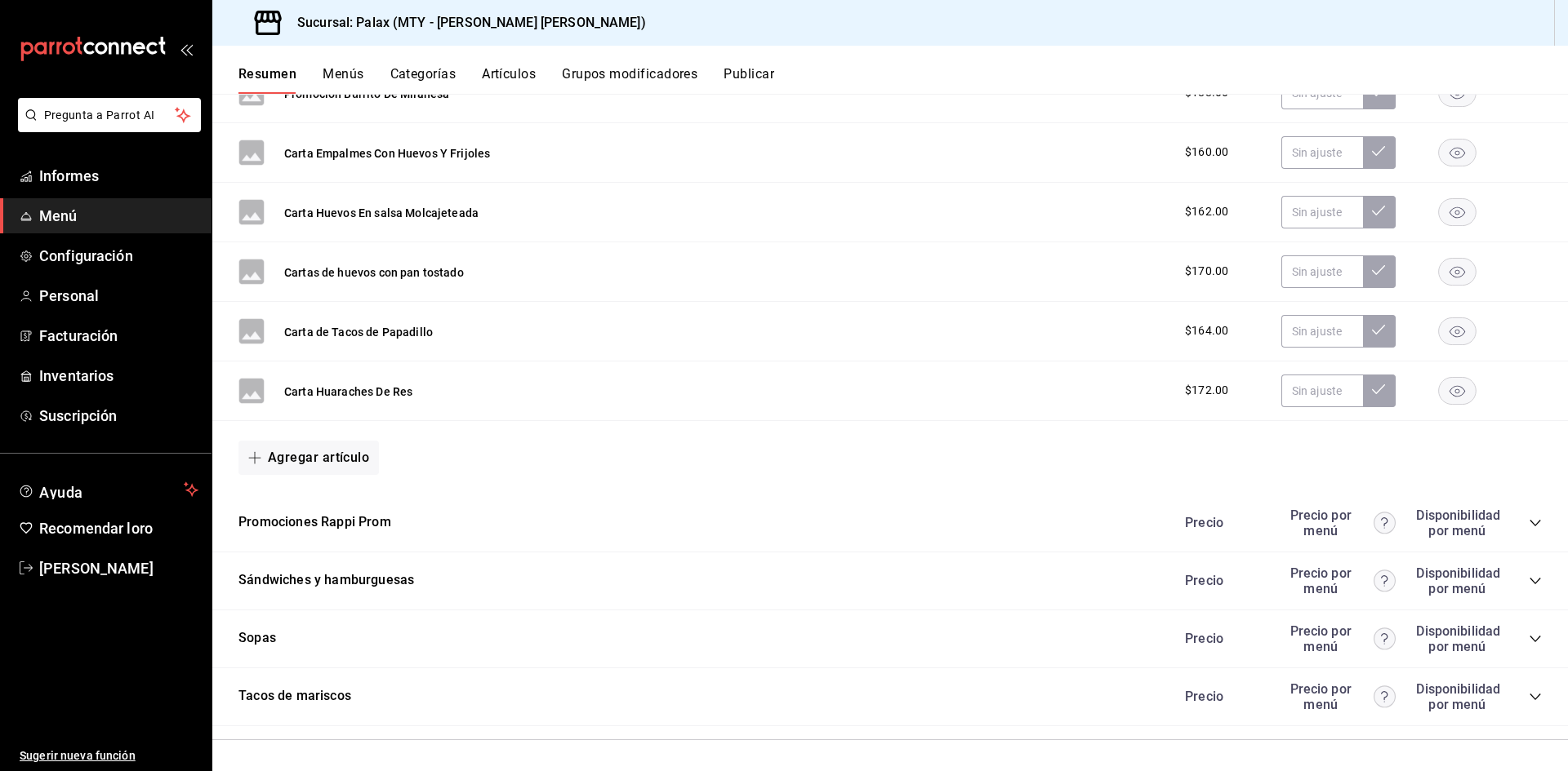
scroll to position [8117, 0]
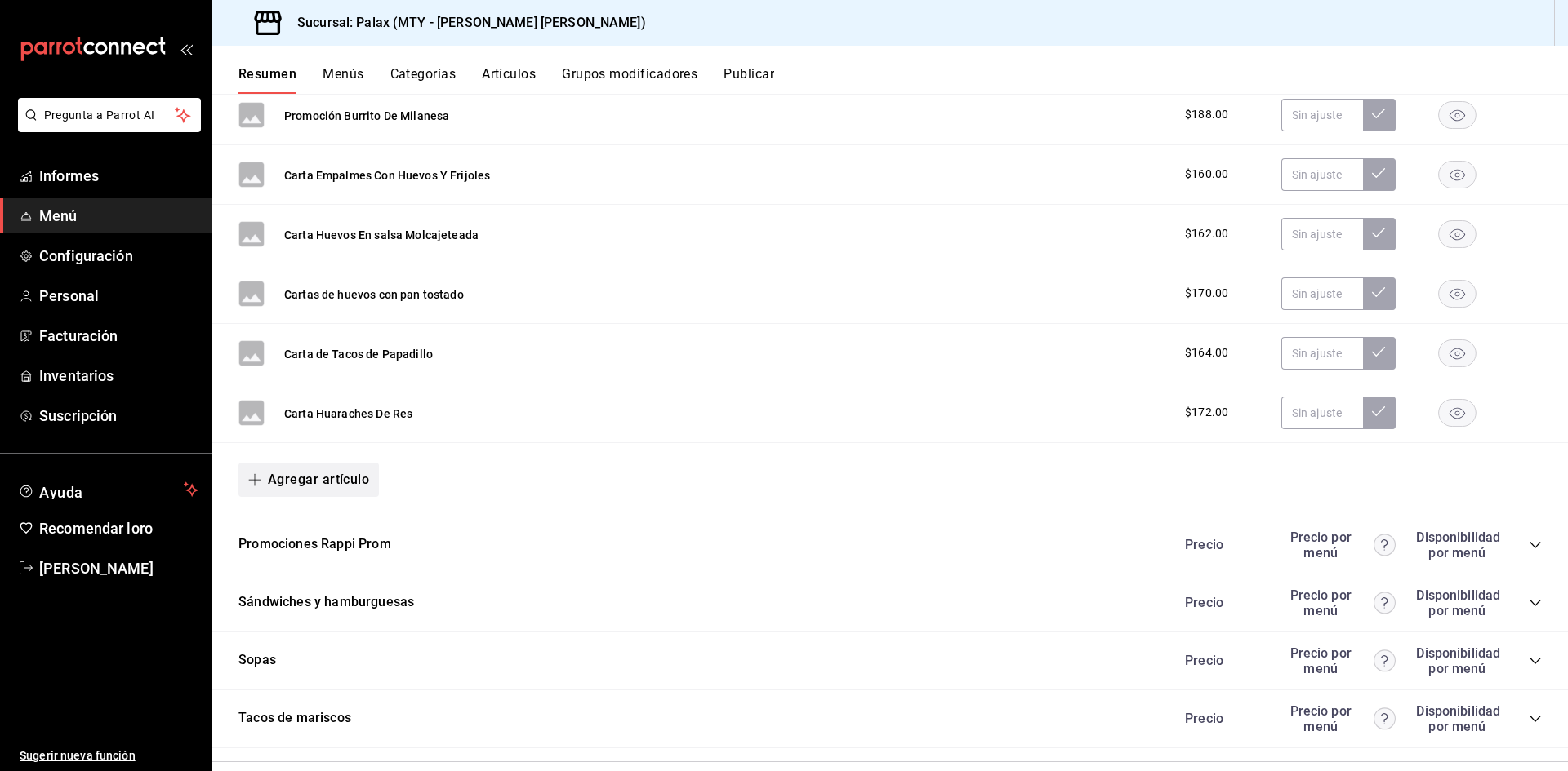
click at [311, 477] on font "Agregar artículo" at bounding box center [318, 479] width 101 height 15
click at [321, 563] on font "Artículo nuevo" at bounding box center [295, 555] width 74 height 18
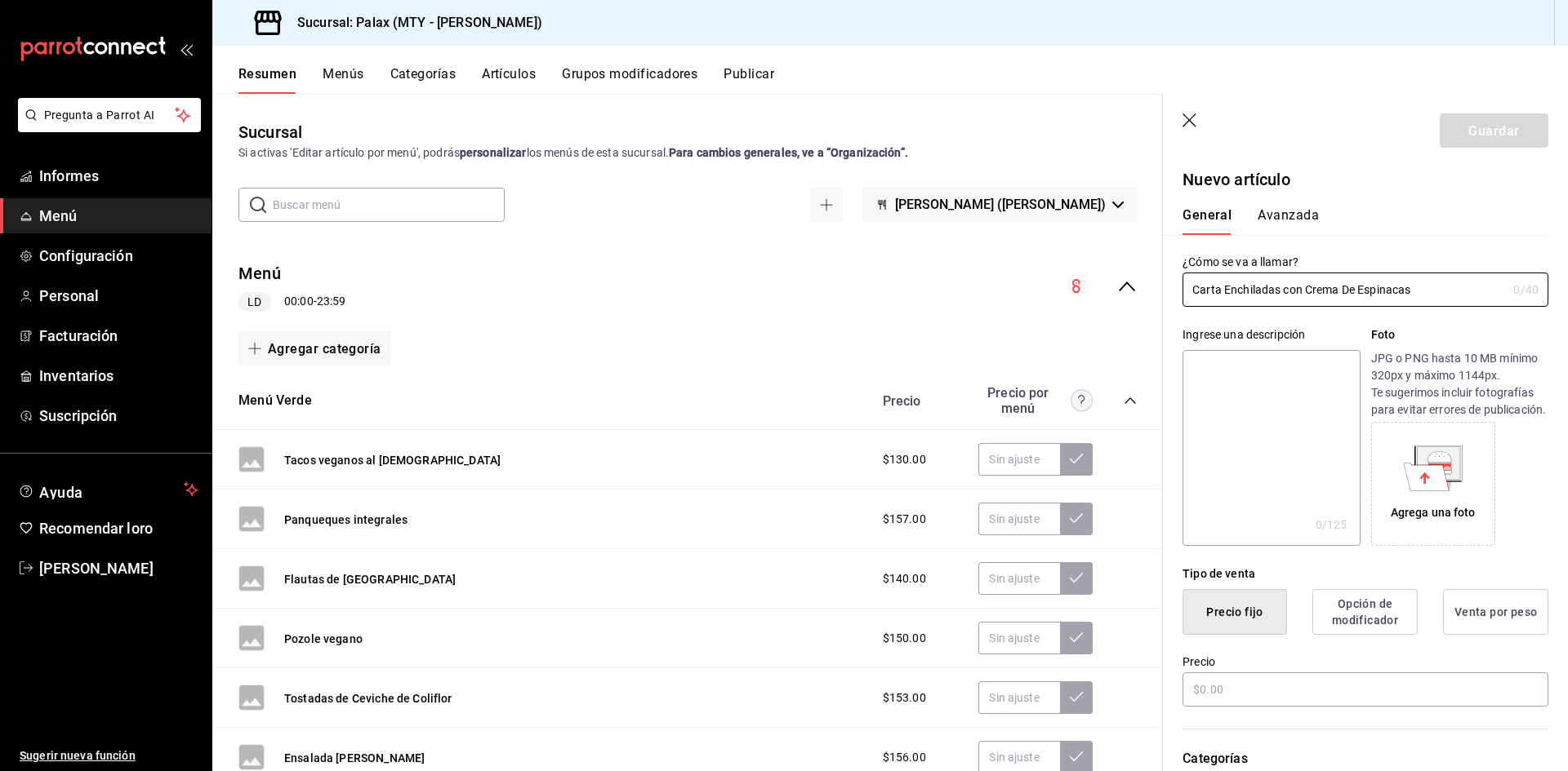
drag, startPoint x: 1412, startPoint y: 291, endPoint x: 1201, endPoint y: 275, distance: 211.6
click at [1171, 268] on div "¿Cómo se va a llamar? Carta Enchiladas con Crema De Espinacas 0 /40 ¿Cómo se va…" at bounding box center [1355, 270] width 386 height 71
type input "Carta Enchiladas con Crema De Espinacas"
click at [1339, 703] on input "text" at bounding box center [1365, 690] width 366 height 34
type input "$204.00"
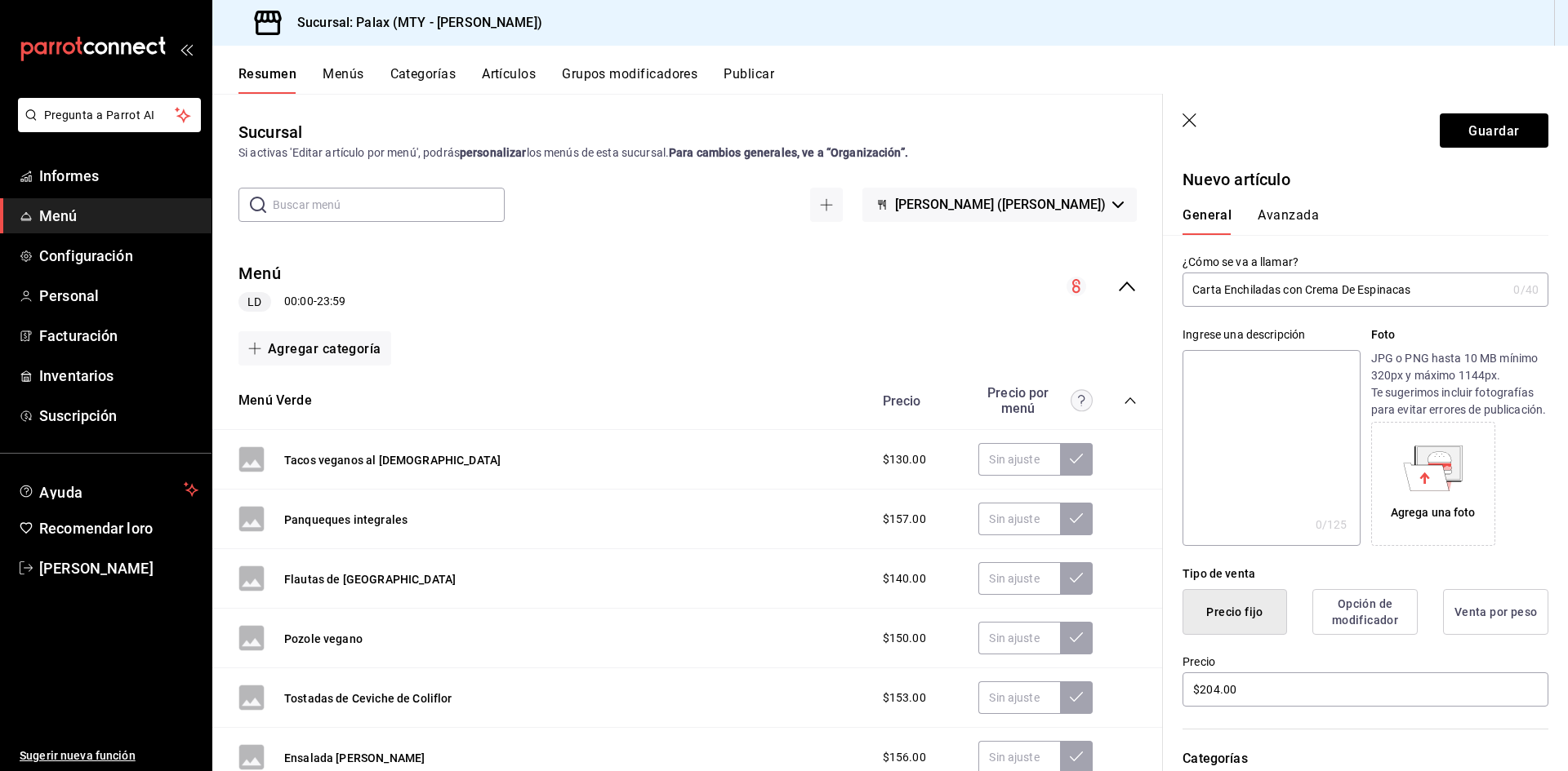
click at [1298, 222] on font "Avanzada" at bounding box center [1289, 214] width 62 height 15
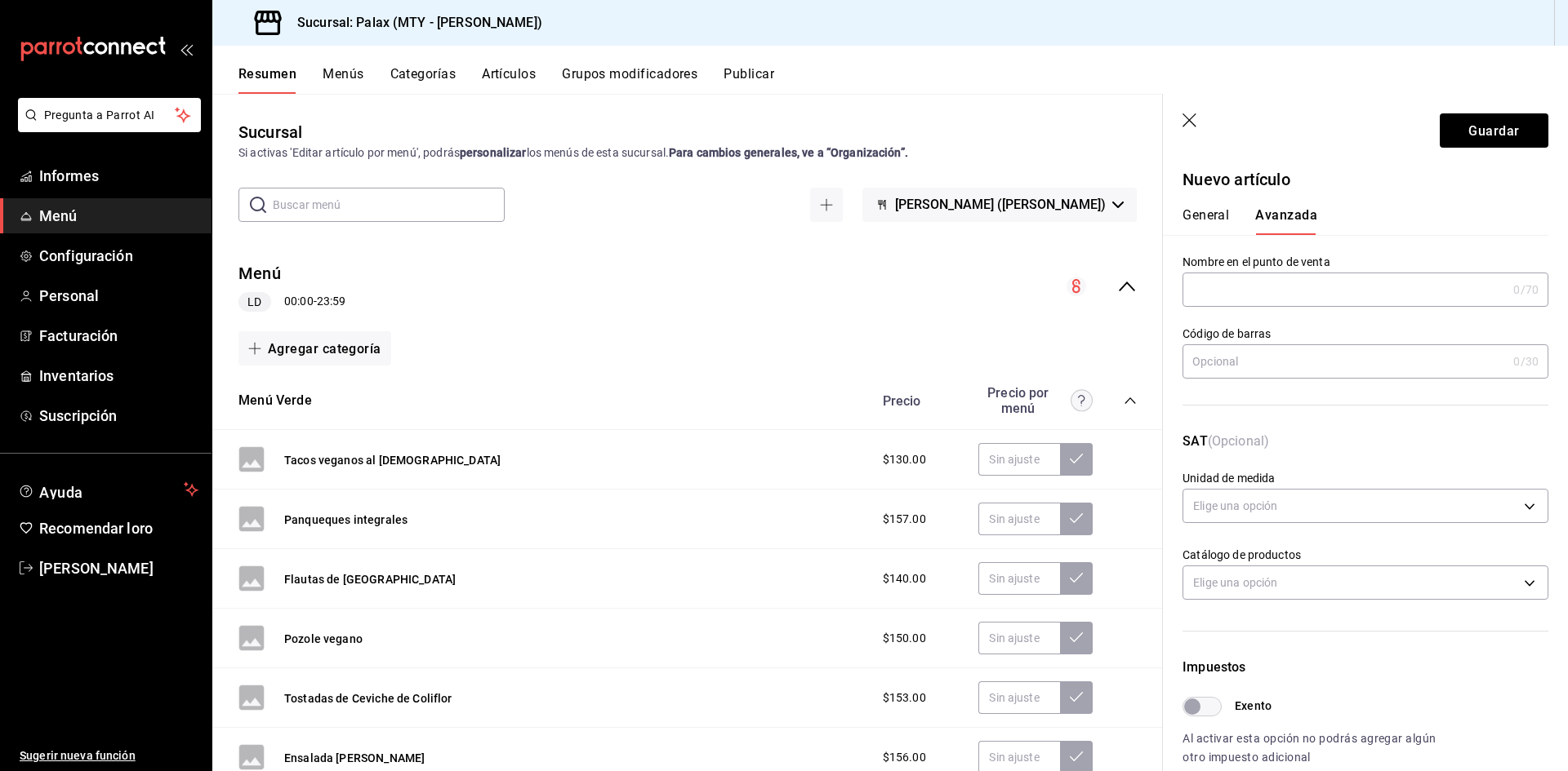
click at [1304, 276] on input "text" at bounding box center [1344, 289] width 324 height 33
paste input "Carta Enchiladas con Crema De Espinacas"
type input "Carta Enchiladas con Crema De Espinacas"
click at [1478, 135] on font "Guardar" at bounding box center [1494, 129] width 51 height 15
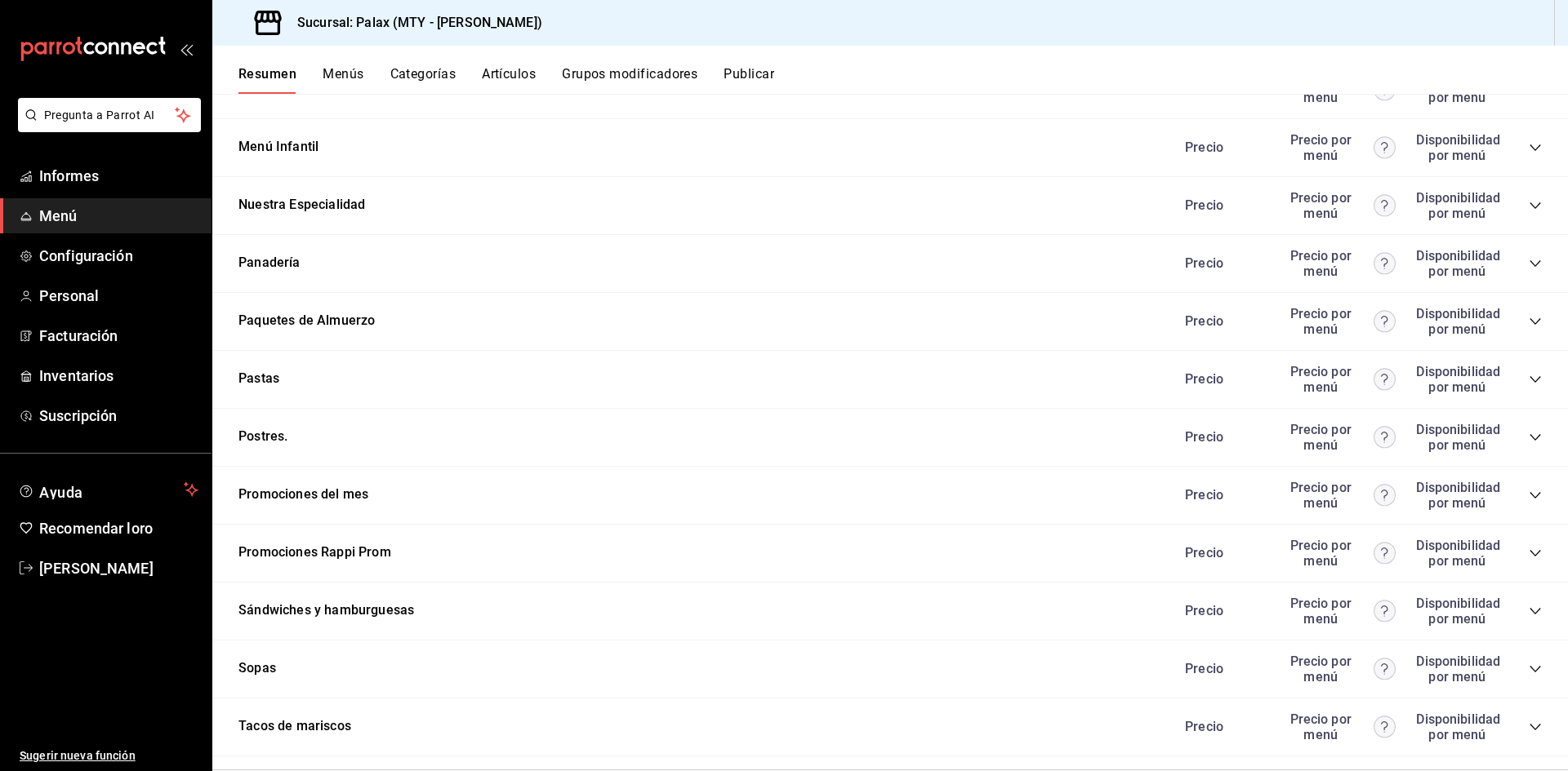
scroll to position [2449, 0]
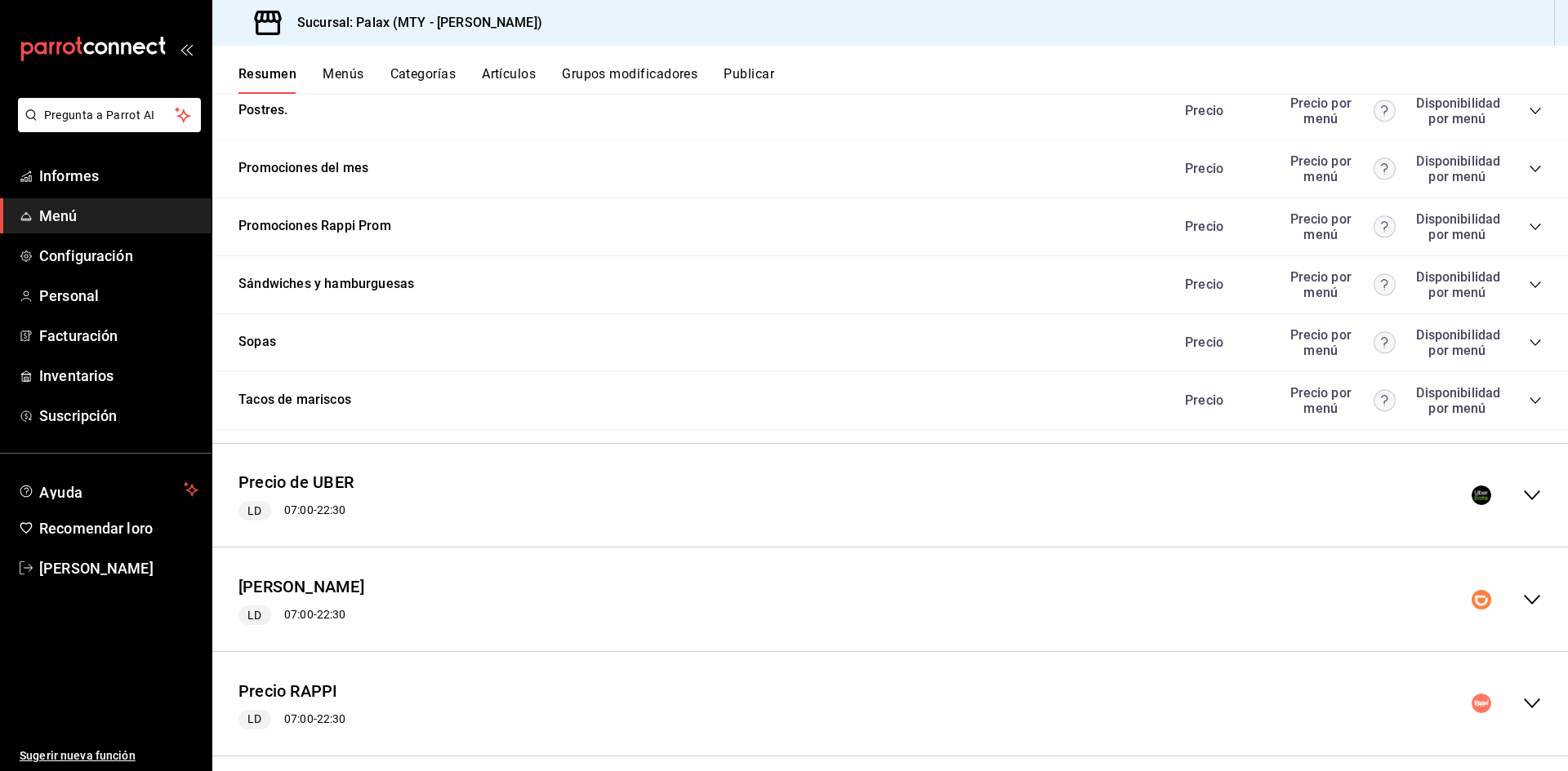
click at [1530, 163] on div "Promociones del mes Precio Precio por menú Disponibilidad por menú" at bounding box center [890, 169] width 1355 height 58
click at [1529, 163] on icon "colapsar-categoría-fila" at bounding box center [1535, 169] width 13 height 13
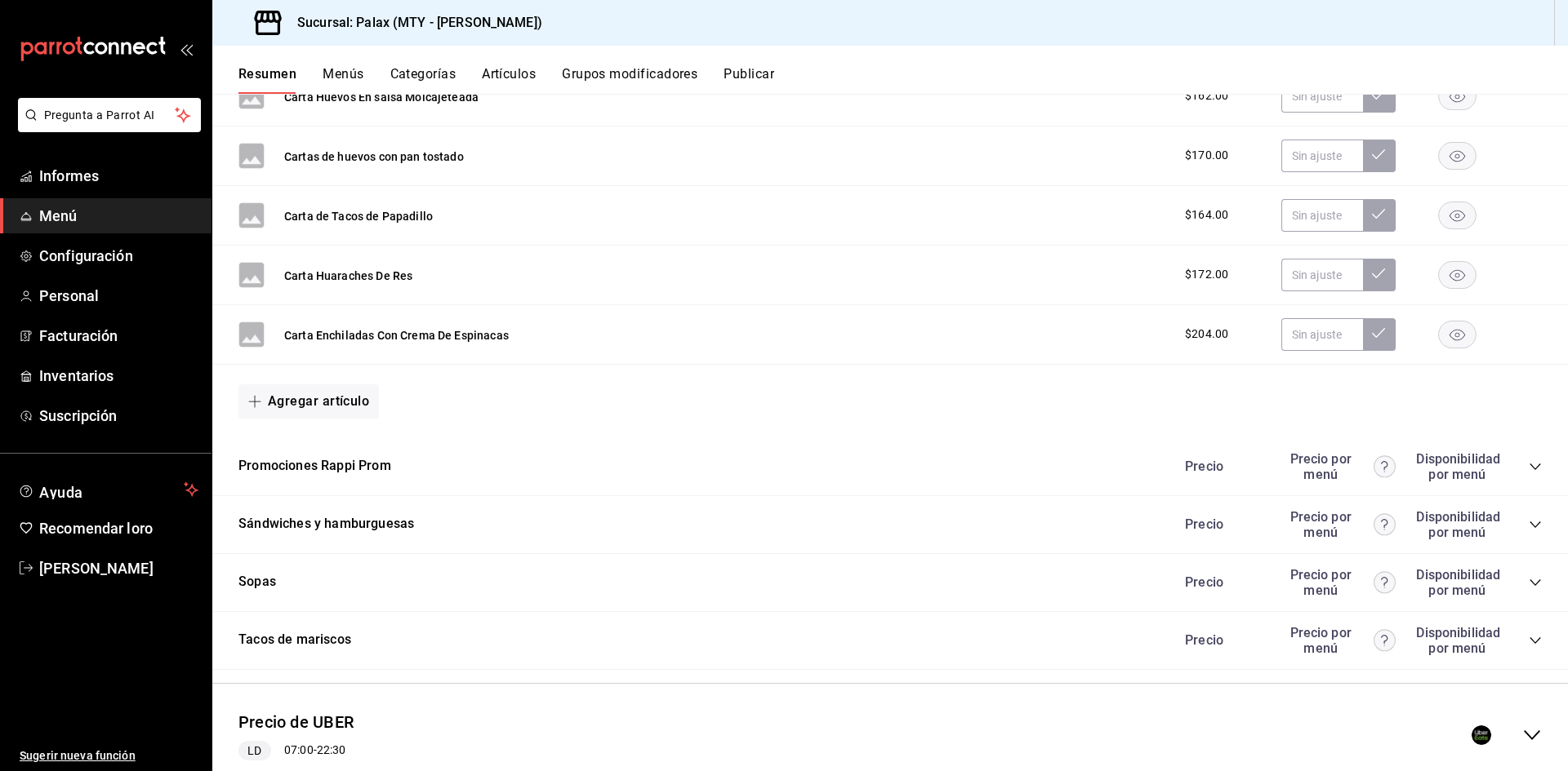
scroll to position [8325, 0]
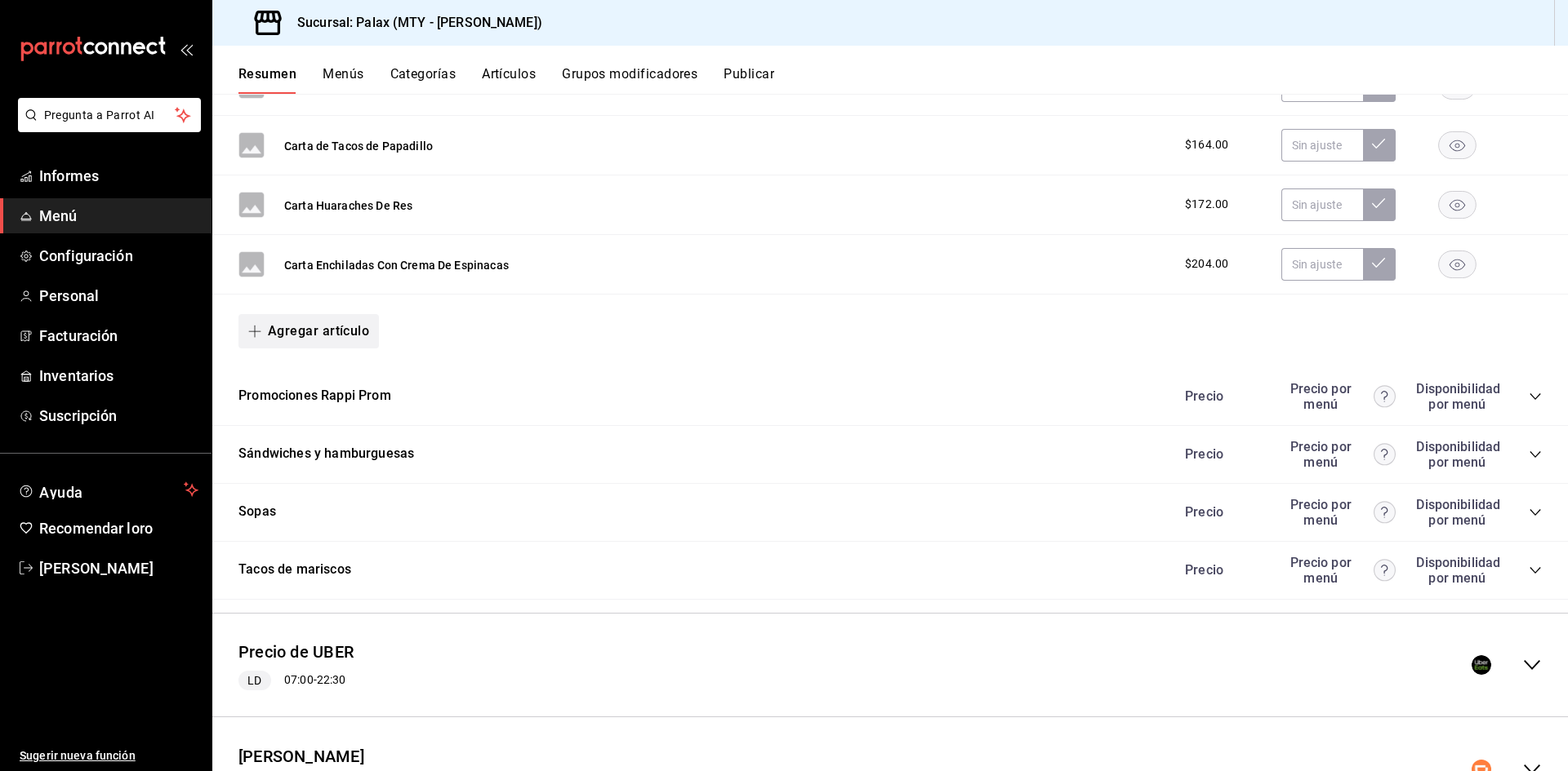
click at [346, 335] on button "Agregar artículo" at bounding box center [308, 331] width 140 height 34
click at [329, 413] on font "Artículo nuevo" at bounding box center [295, 406] width 74 height 13
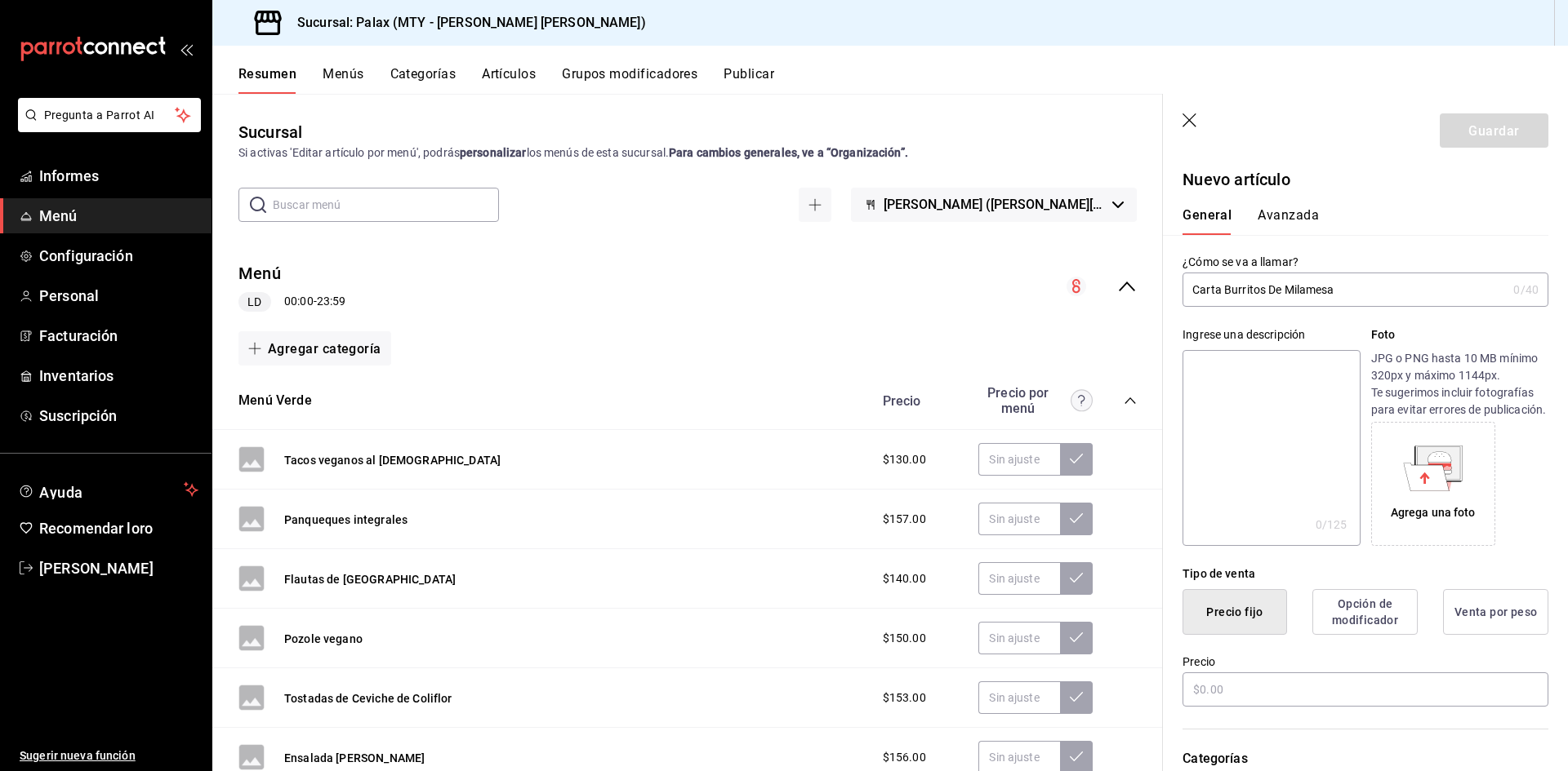
click at [1316, 289] on input "Carta Burritos De Milamesa" at bounding box center [1344, 289] width 324 height 33
type input "Carta Burritos De Milanesa"
click at [1287, 705] on input "text" at bounding box center [1365, 690] width 366 height 34
type input "$210.00"
drag, startPoint x: 1206, startPoint y: 282, endPoint x: 1147, endPoint y: 288, distance: 59.3
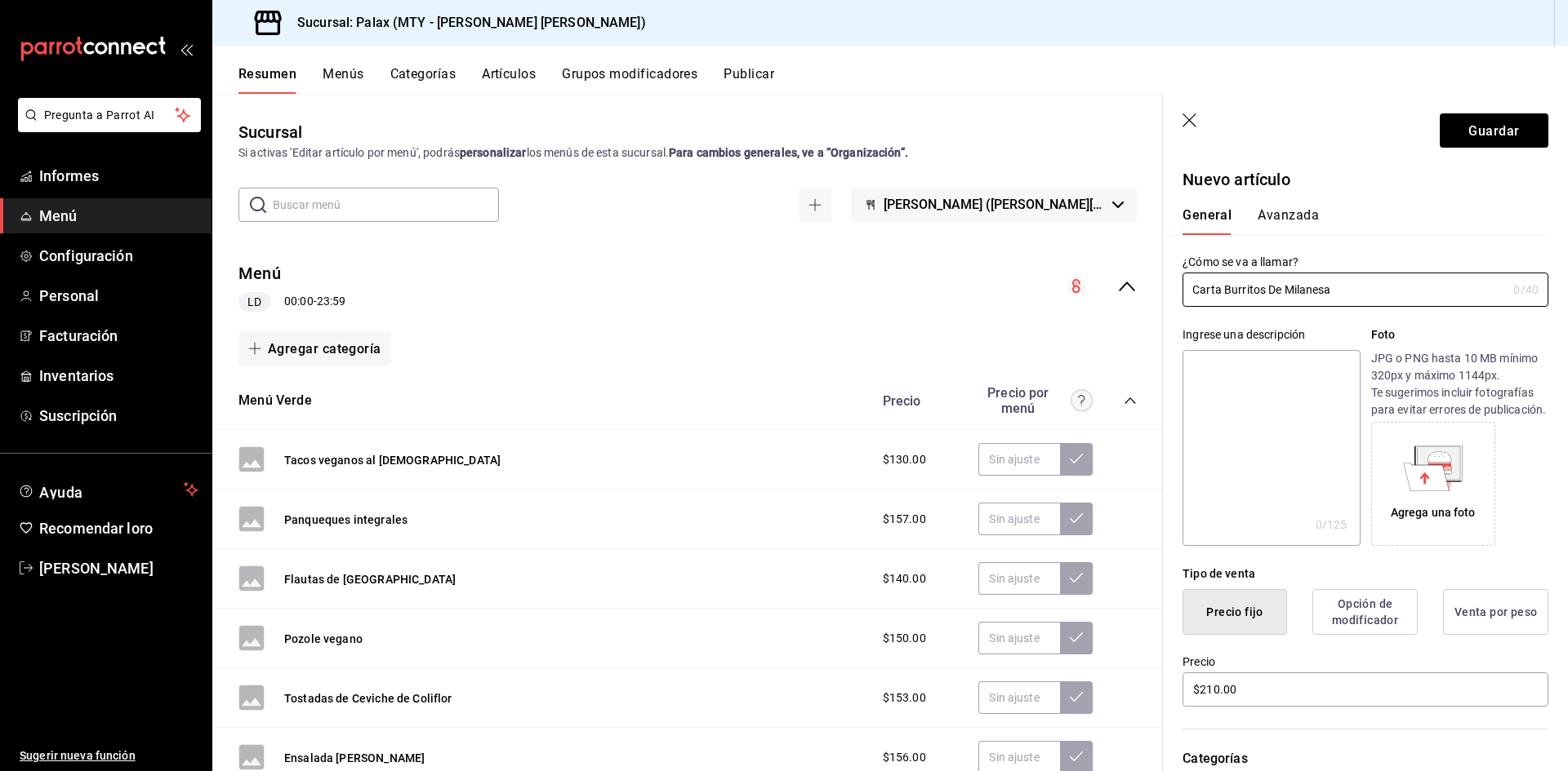
click at [1147, 288] on main "Sucursal Si activas 'Editar artículo por menú', podrás personalizar los menús d…" at bounding box center [890, 432] width 1355 height 677
click at [1284, 202] on div "General Avanzada" at bounding box center [1355, 213] width 386 height 43
click at [1289, 214] on font "Avanzada" at bounding box center [1289, 214] width 62 height 15
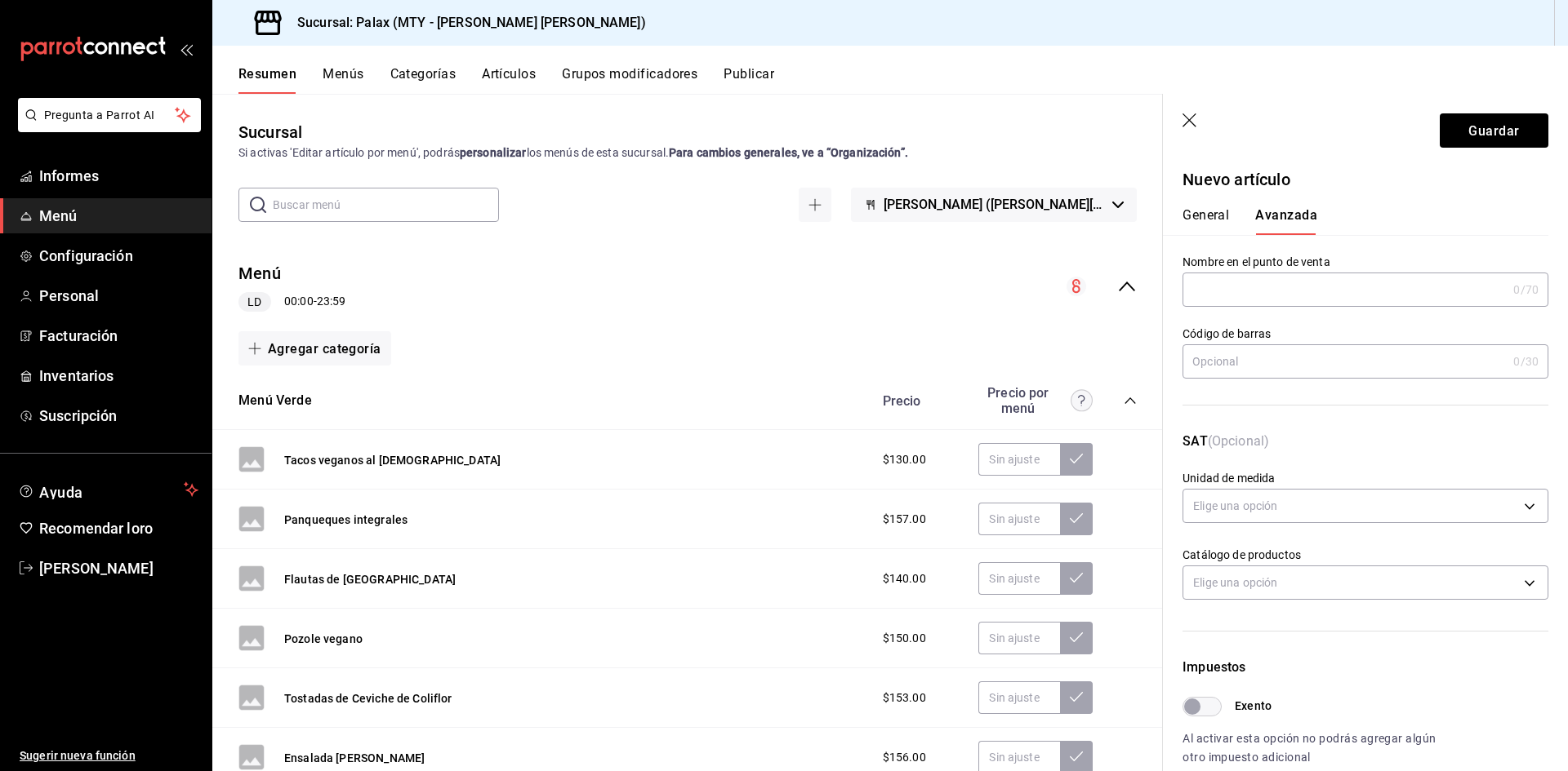
click at [1242, 296] on input "text" at bounding box center [1344, 289] width 324 height 33
paste input "Carta Burritos De Milanesa"
type input "Carta Burritos De Milanesa"
click at [1496, 132] on font "Guardar" at bounding box center [1494, 129] width 51 height 15
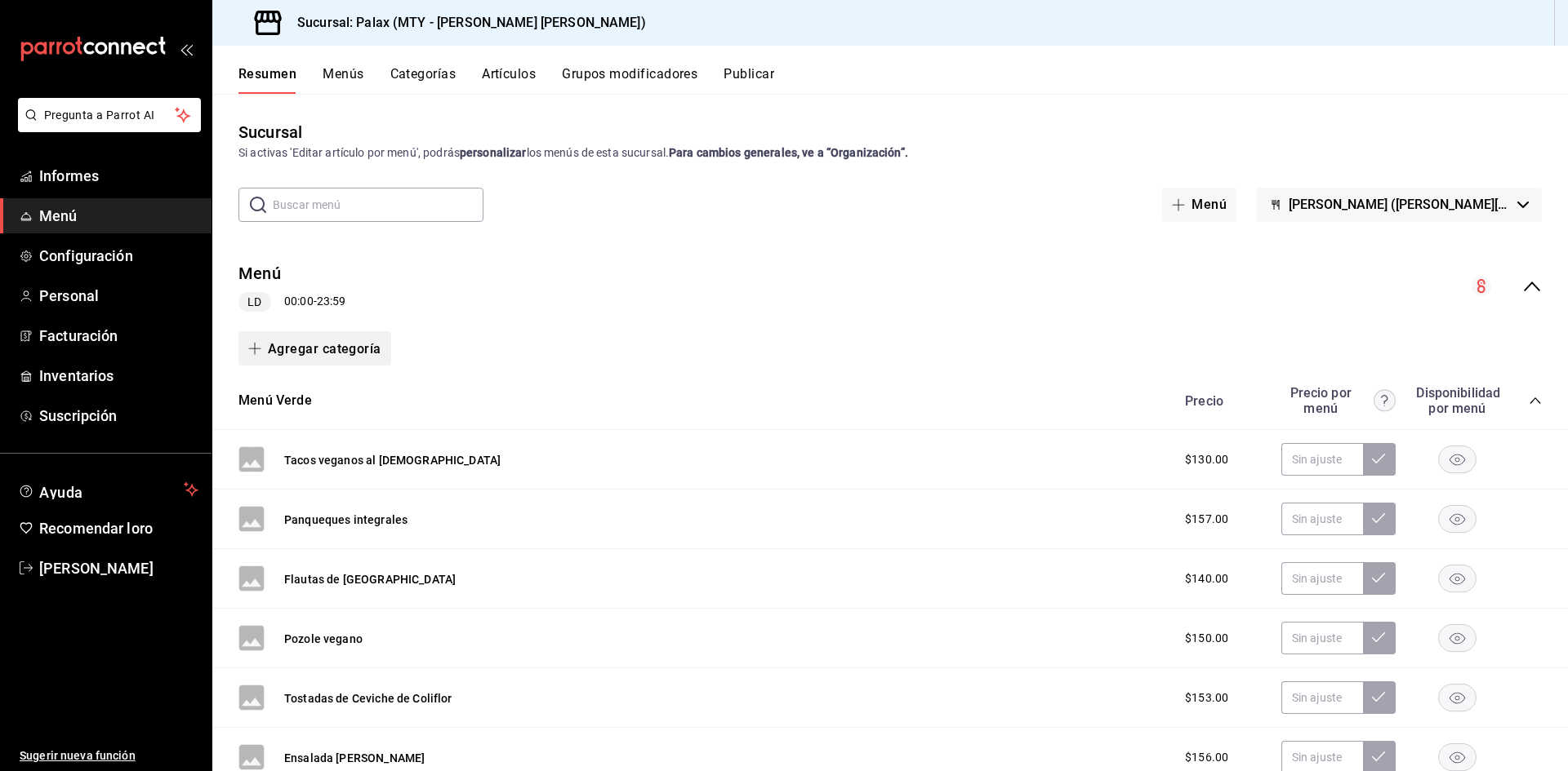
click at [364, 361] on button "Agregar categoría" at bounding box center [314, 348] width 153 height 34
click at [331, 439] on font "Categoría nueva" at bounding box center [300, 433] width 85 height 13
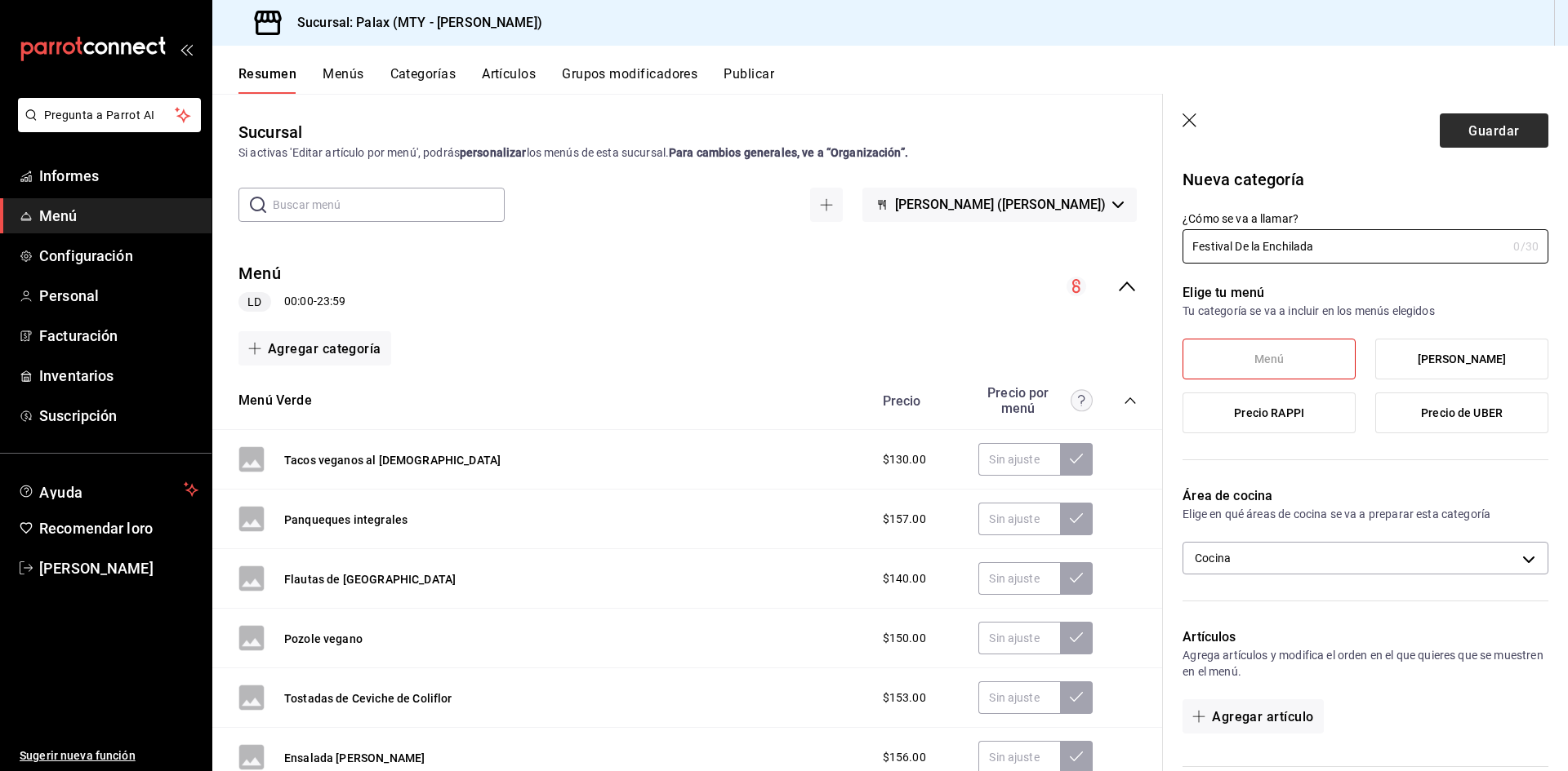
type input "Festival De la Enchilada"
click at [1477, 133] on font "Guardar" at bounding box center [1494, 129] width 51 height 15
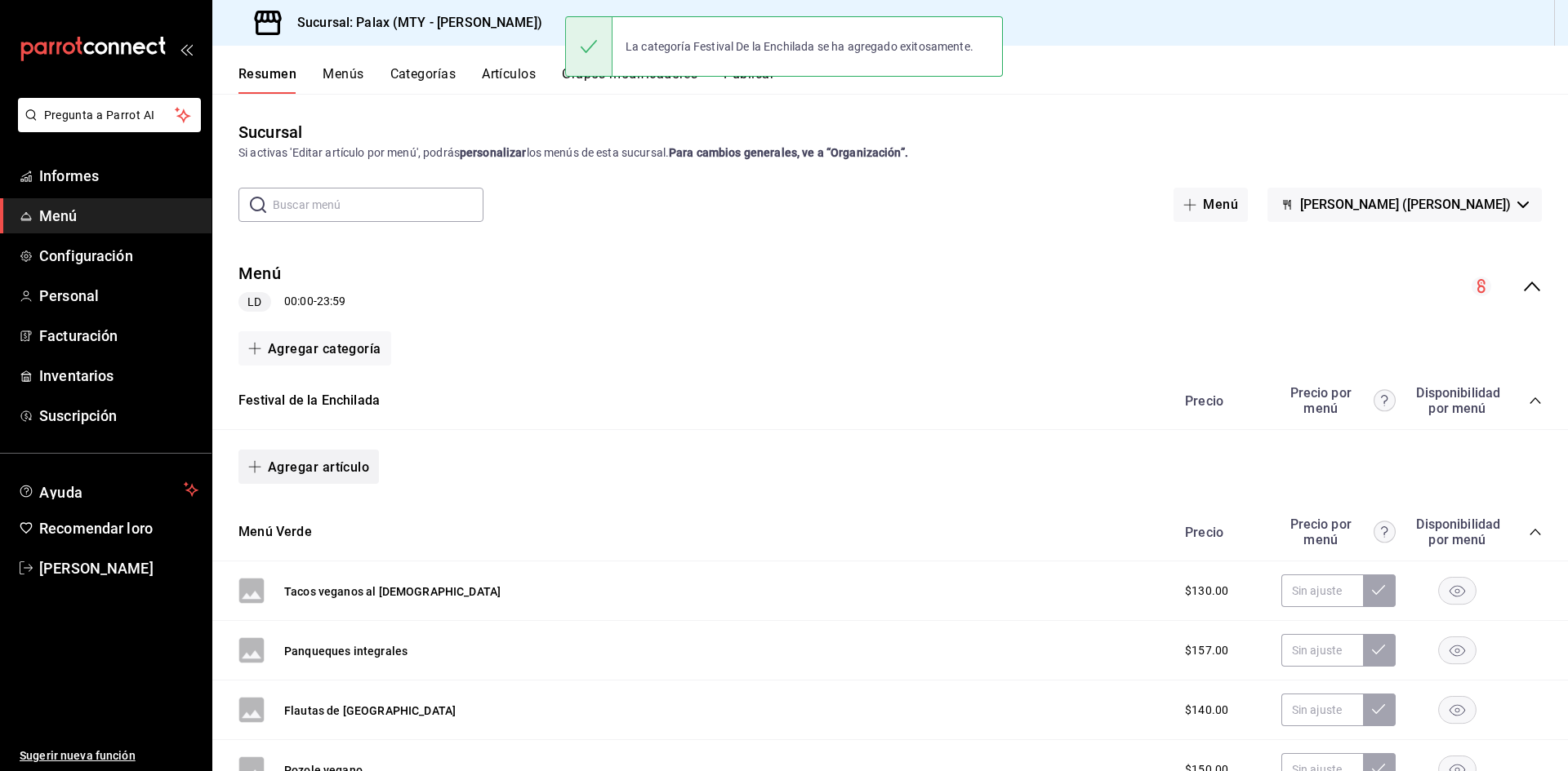
click at [336, 468] on font "Agregar artículo" at bounding box center [318, 467] width 101 height 15
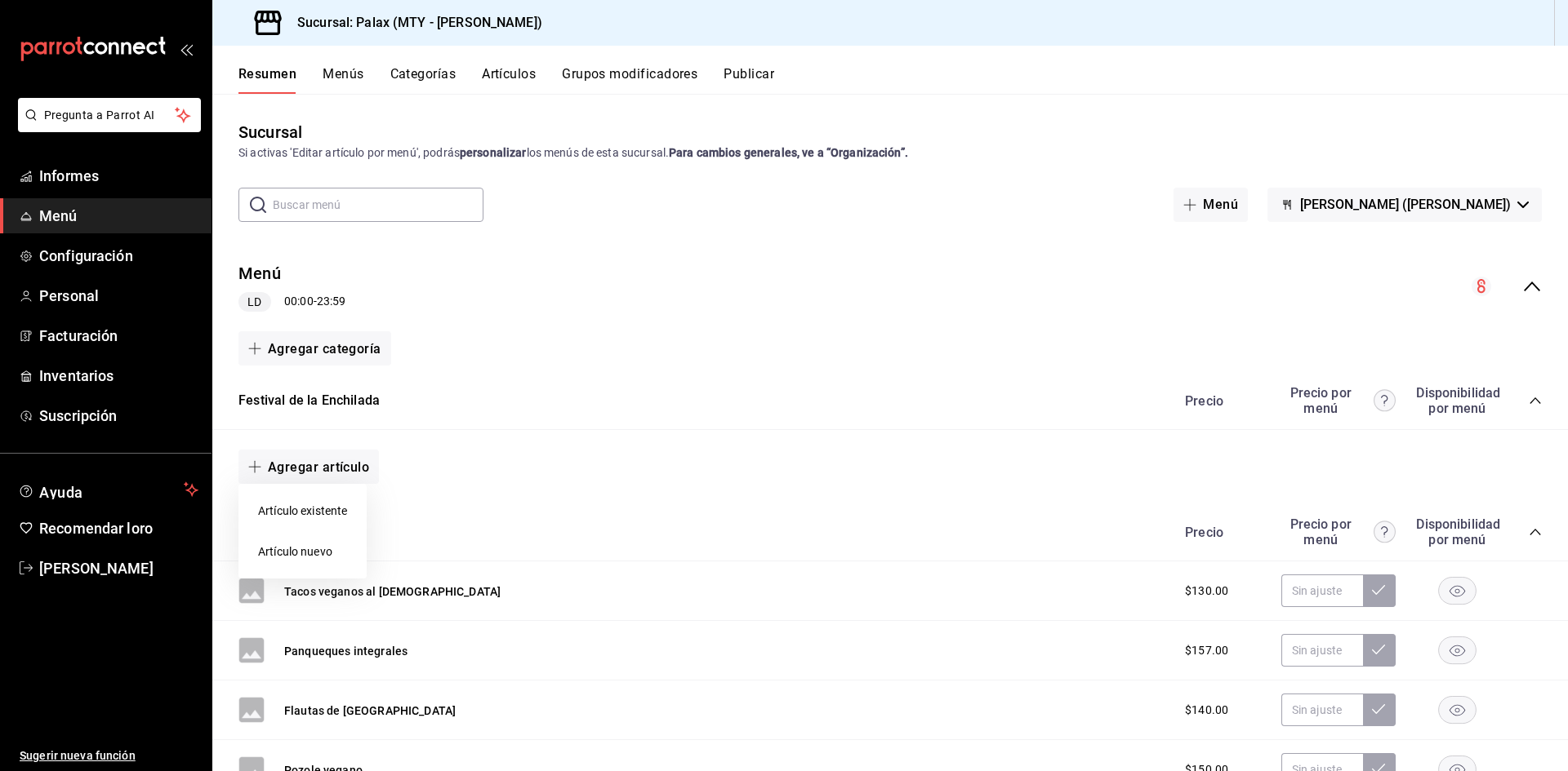
click at [311, 547] on font "Artículo nuevo" at bounding box center [295, 551] width 74 height 13
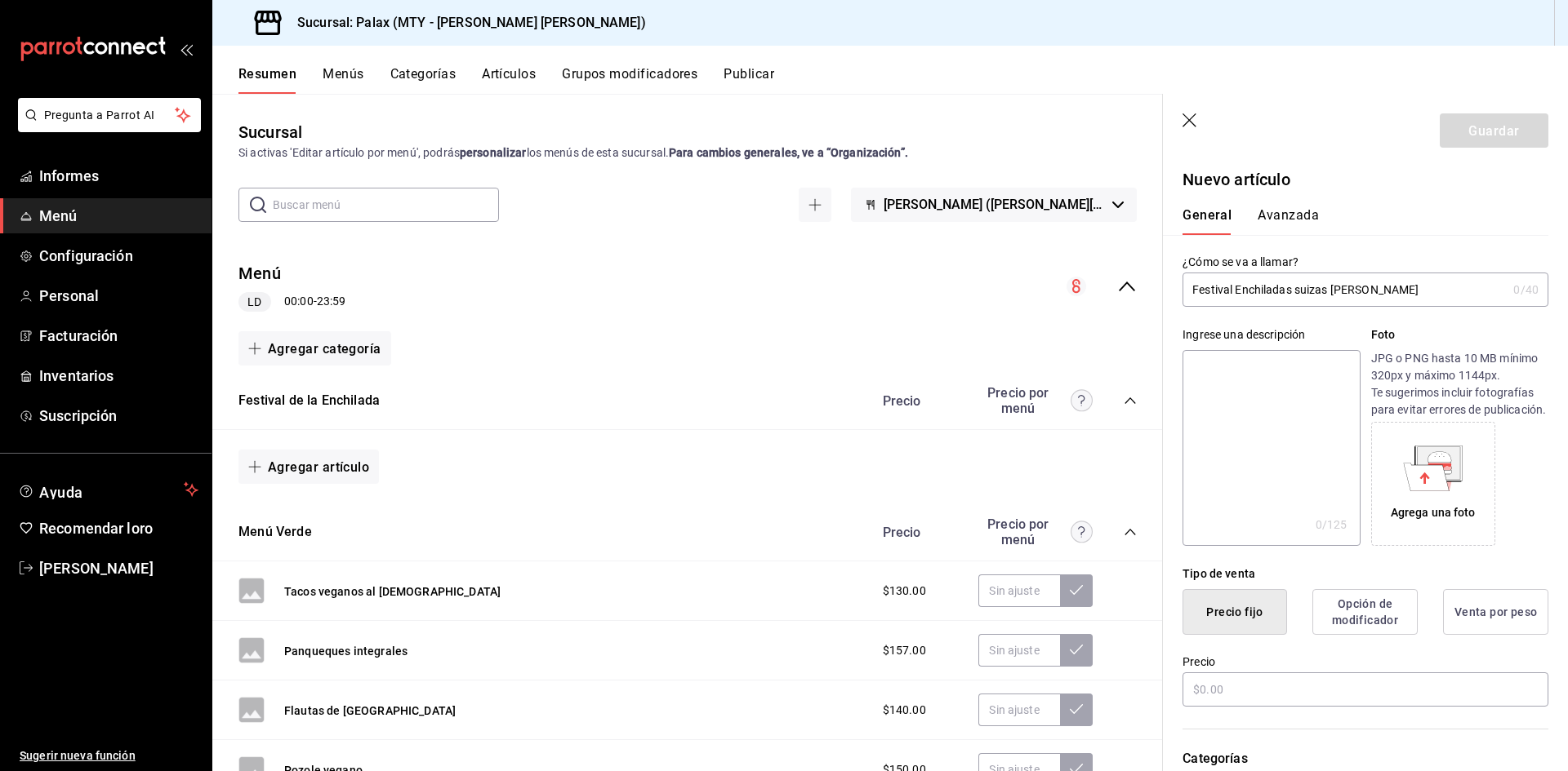
click at [1236, 289] on input "Festival Enchiladas suizas [PERSON_NAME]" at bounding box center [1344, 289] width 324 height 33
drag, startPoint x: 1364, startPoint y: 299, endPoint x: 1186, endPoint y: 292, distance: 178.1
click at [1186, 292] on input "Festival Enchiladas suizas [PERSON_NAME]" at bounding box center [1344, 289] width 324 height 33
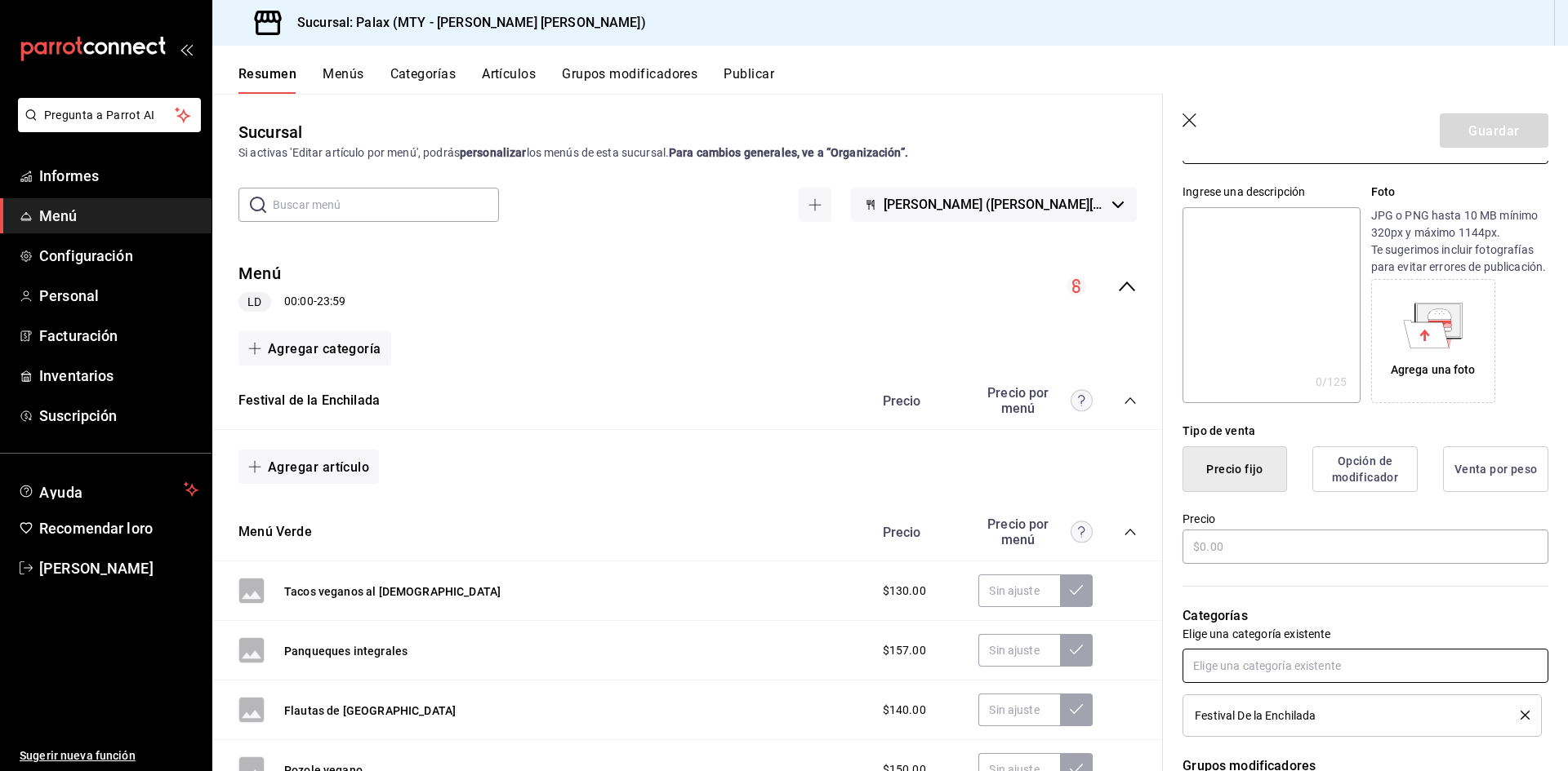
scroll to position [163, 0]
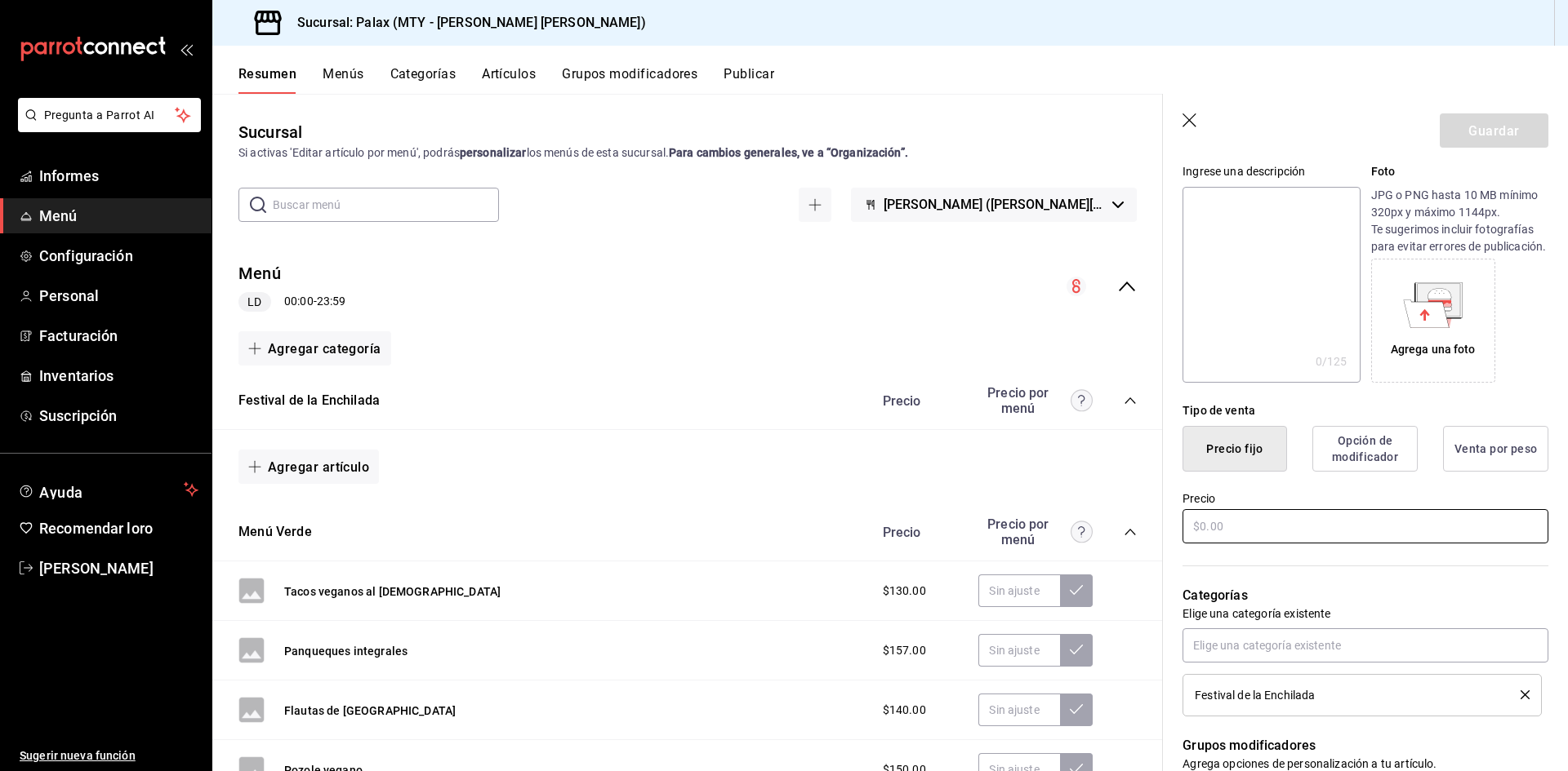
type input "Festival Enchiladas suizas [PERSON_NAME]"
click at [1279, 543] on input "text" at bounding box center [1365, 526] width 366 height 34
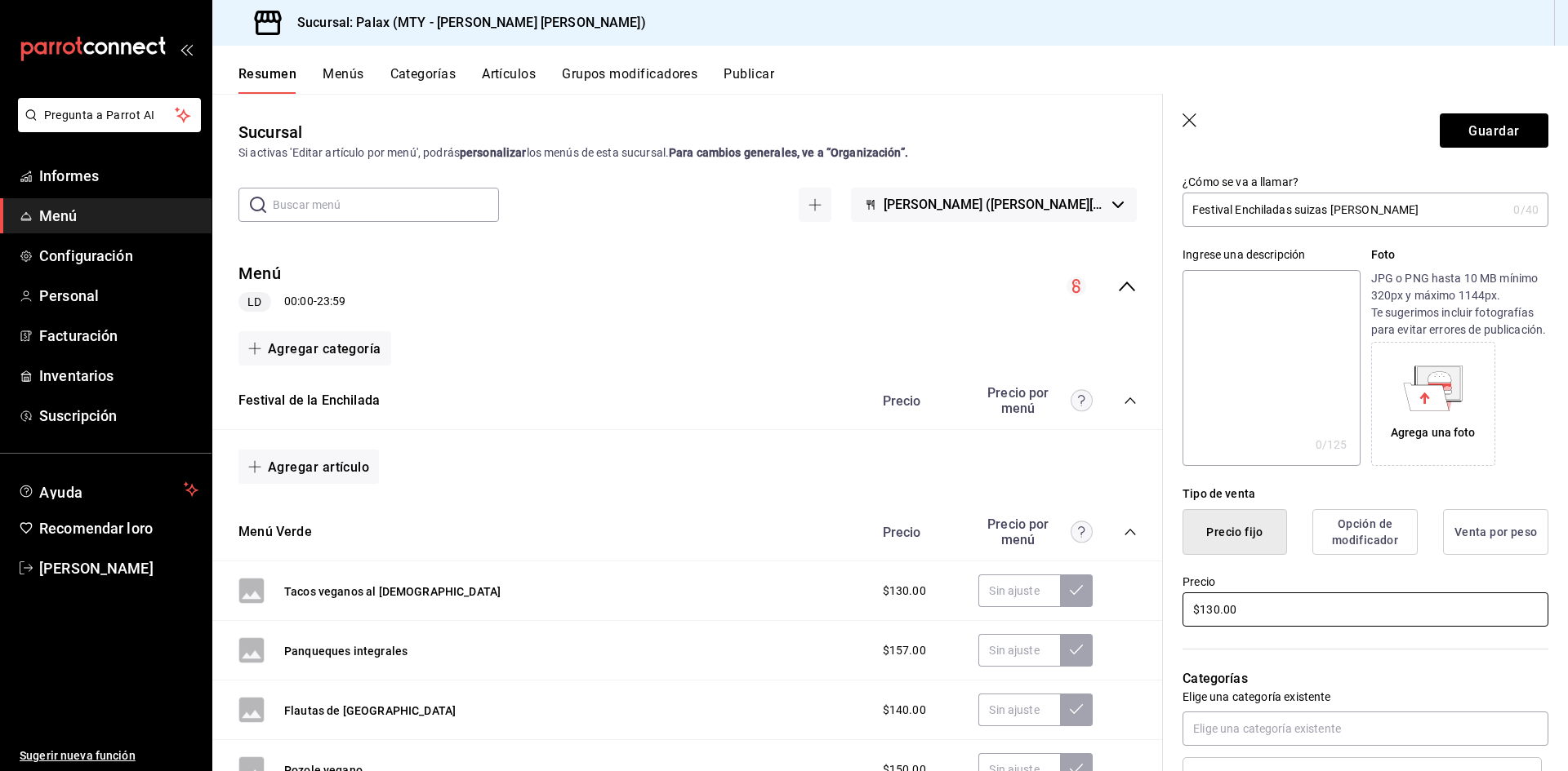
scroll to position [0, 0]
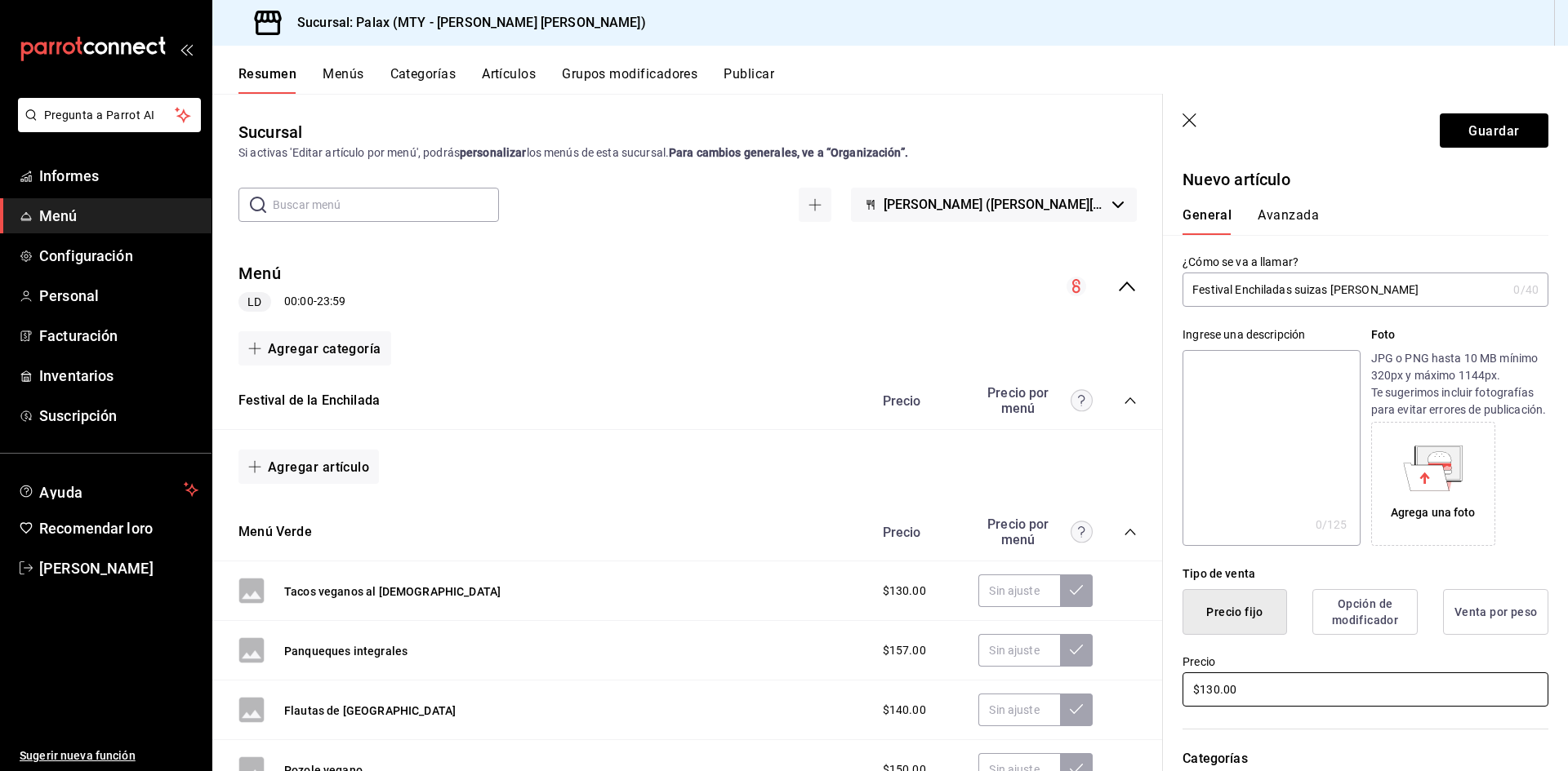
type input "$130.00"
click at [1304, 213] on font "Avanzada" at bounding box center [1289, 214] width 62 height 15
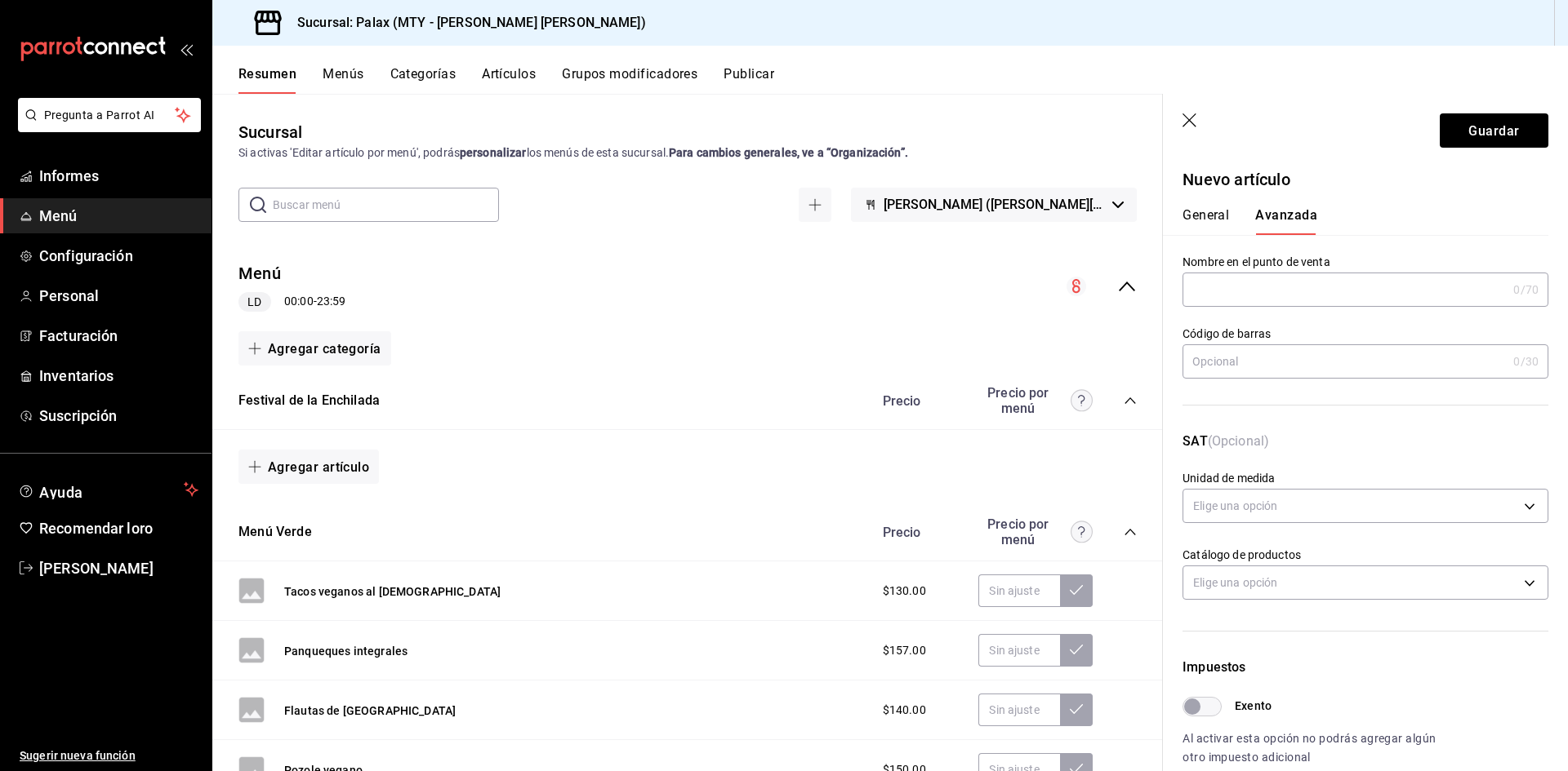
click at [1295, 302] on input "text" at bounding box center [1344, 289] width 324 height 33
paste input "Festival Enchiladas suizas [PERSON_NAME]"
type input "Festival Enchiladas suizas [PERSON_NAME]"
click at [1455, 130] on button "Guardar" at bounding box center [1495, 130] width 109 height 34
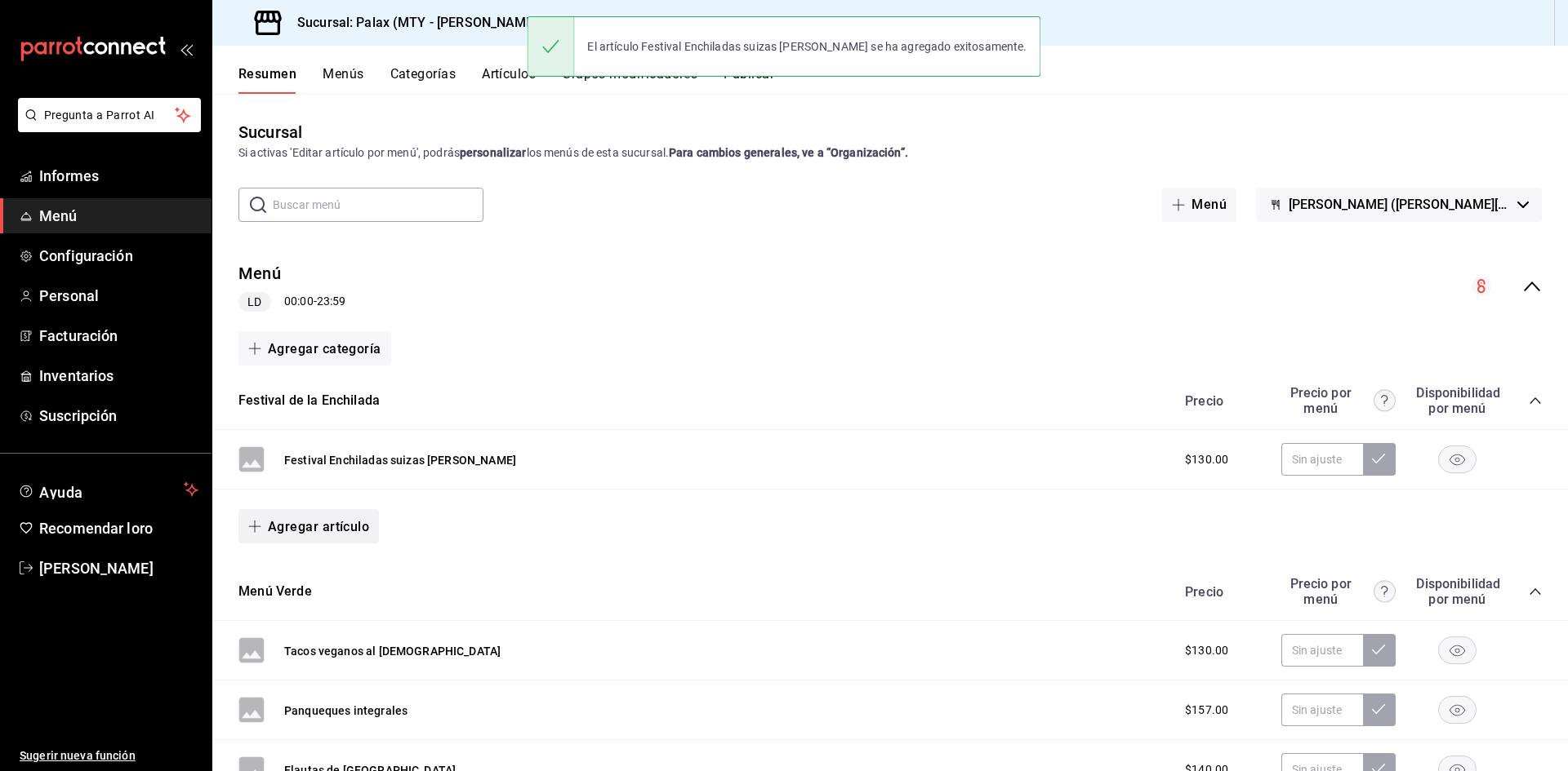
click at [311, 516] on button "Agregar artículo" at bounding box center [308, 526] width 140 height 34
click at [327, 617] on font "Artículo nuevo" at bounding box center [295, 611] width 74 height 13
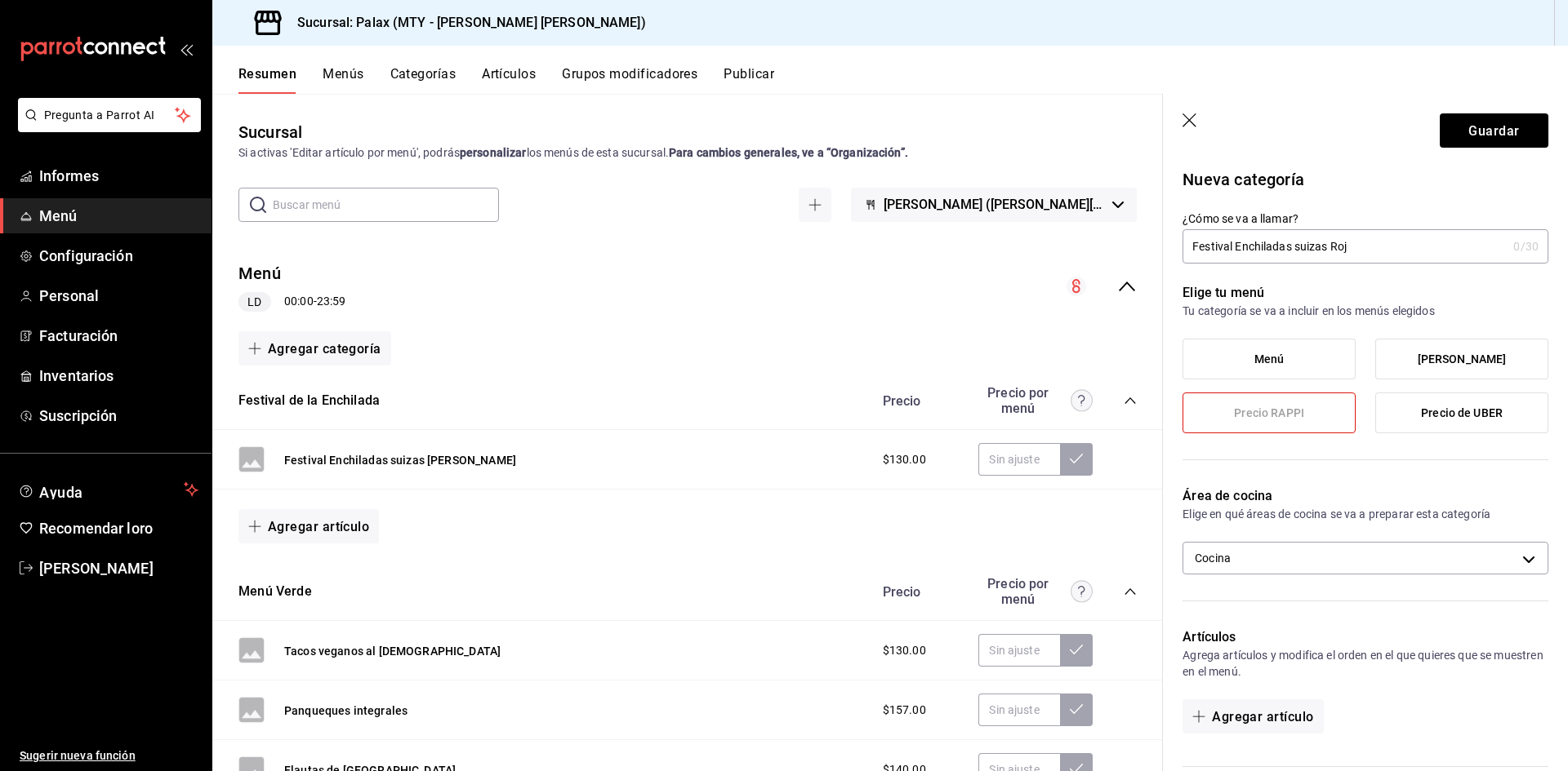
drag, startPoint x: 1383, startPoint y: 250, endPoint x: 1235, endPoint y: 261, distance: 148.4
click at [1235, 261] on input "Festival Enchiladas suizas Roj" at bounding box center [1344, 246] width 324 height 33
drag, startPoint x: 1302, startPoint y: 245, endPoint x: 1193, endPoint y: 244, distance: 109.0
click at [1174, 250] on div "¿Cómo se va a llamar? Festival Morelianas 0 /30 ¿Cómo se va a llamar?" at bounding box center [1355, 228] width 386 height 71
type input "Festival Morelianas"
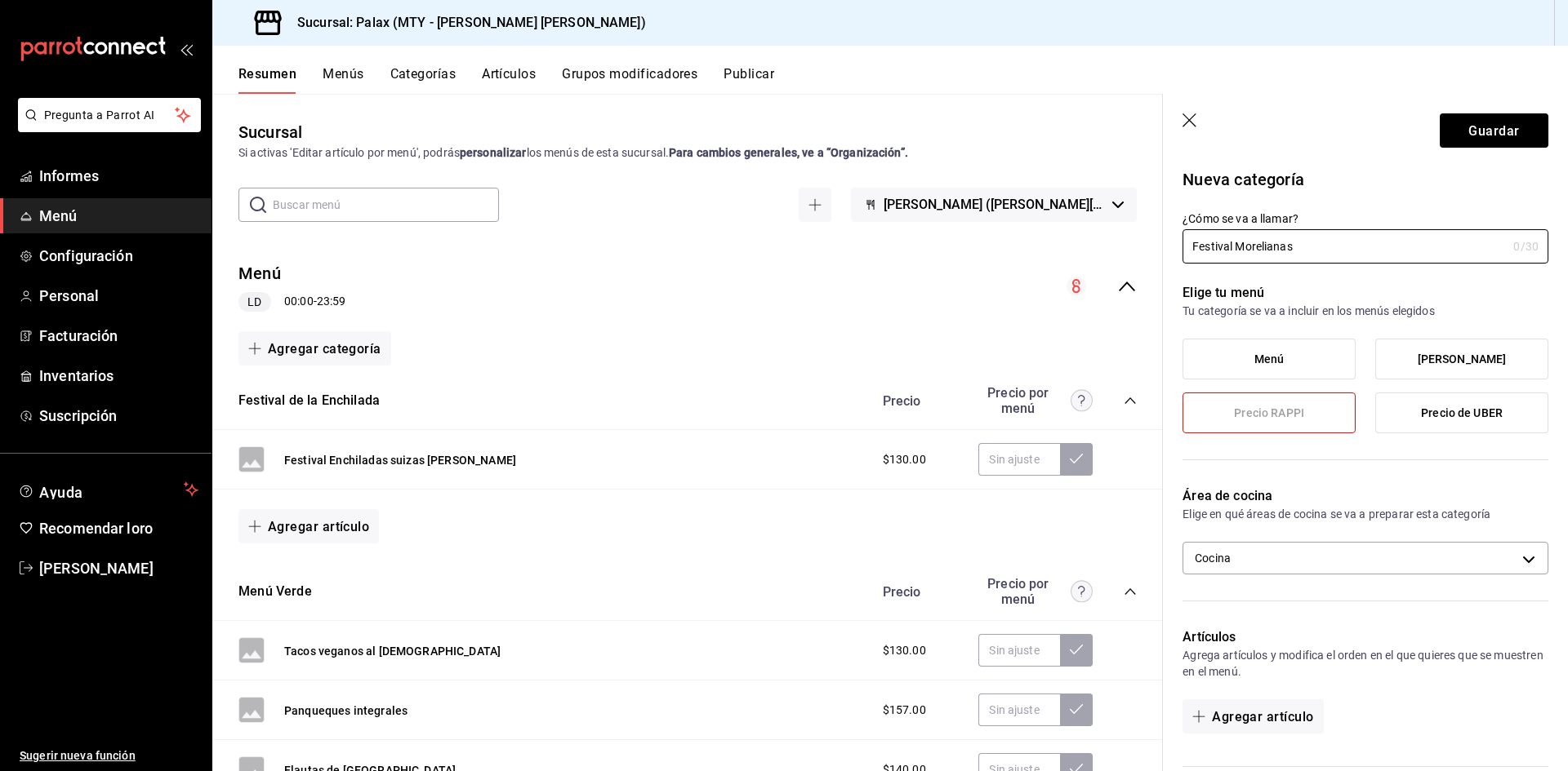
click at [1188, 121] on icon "button" at bounding box center [1190, 121] width 16 height 16
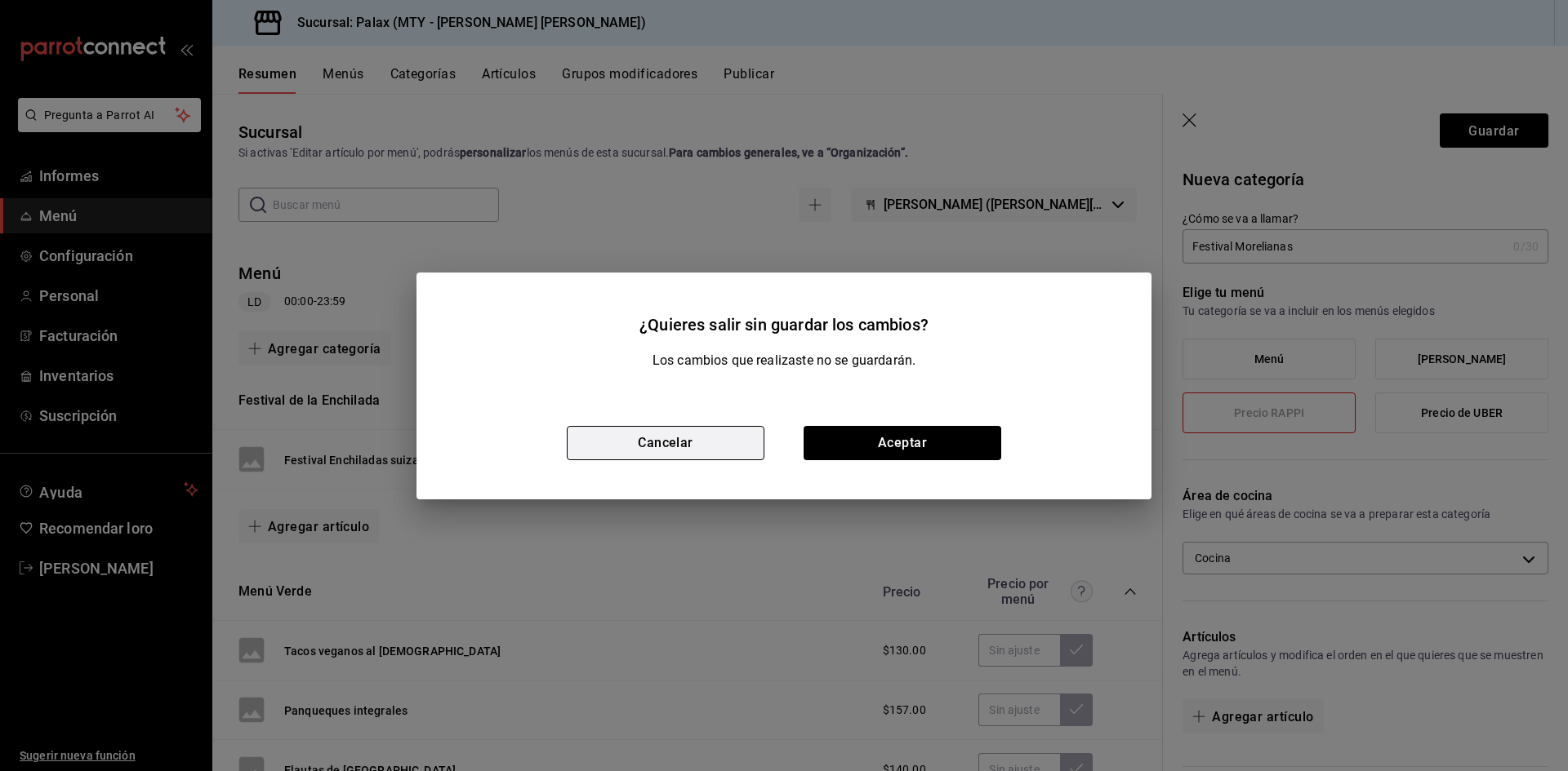
click at [724, 442] on button "Cancelar" at bounding box center [665, 443] width 197 height 34
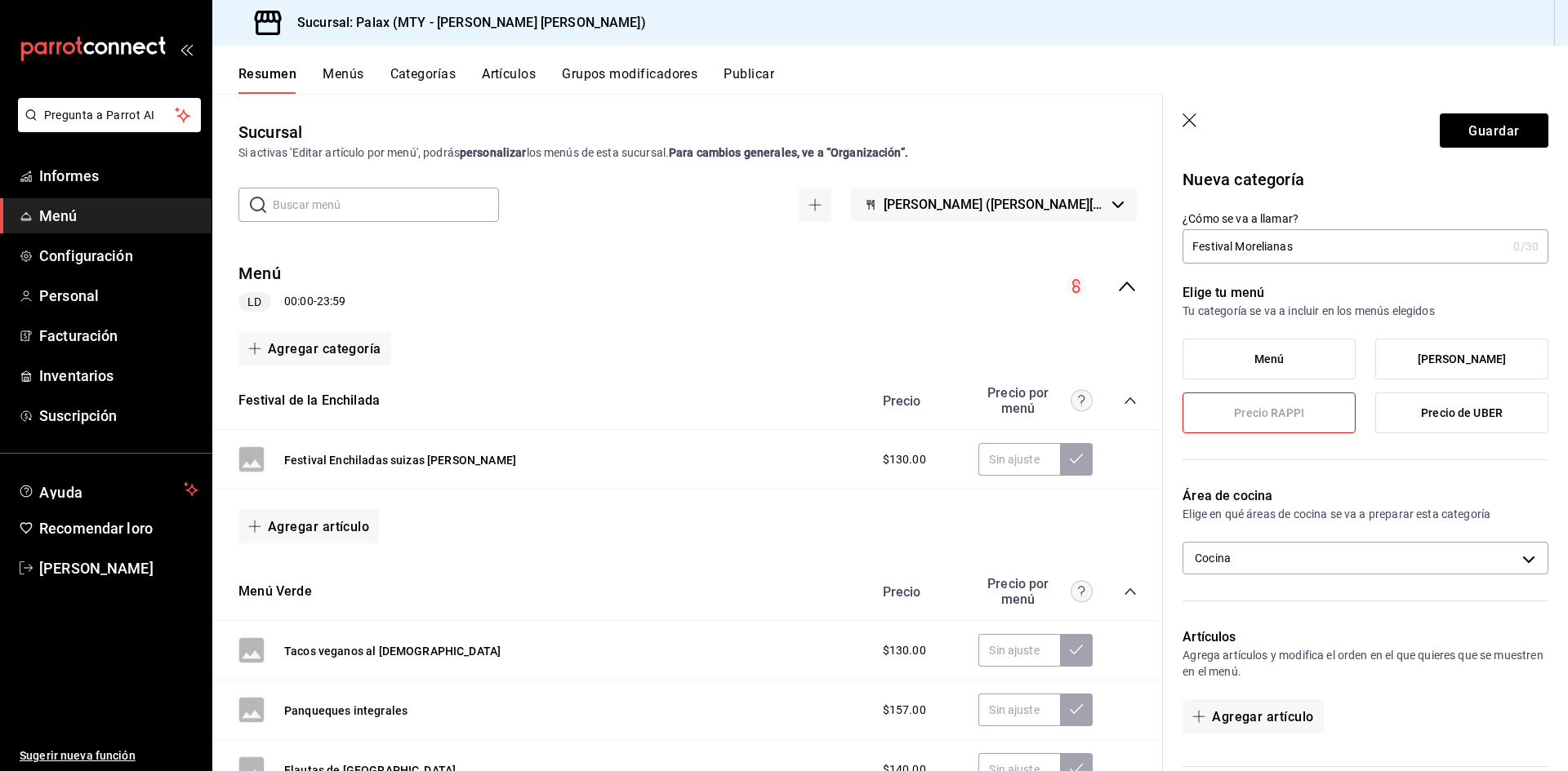
click at [344, 524] on font "Agregar artículo" at bounding box center [318, 526] width 101 height 15
click at [311, 610] on font "Artículo nuevo" at bounding box center [295, 611] width 74 height 13
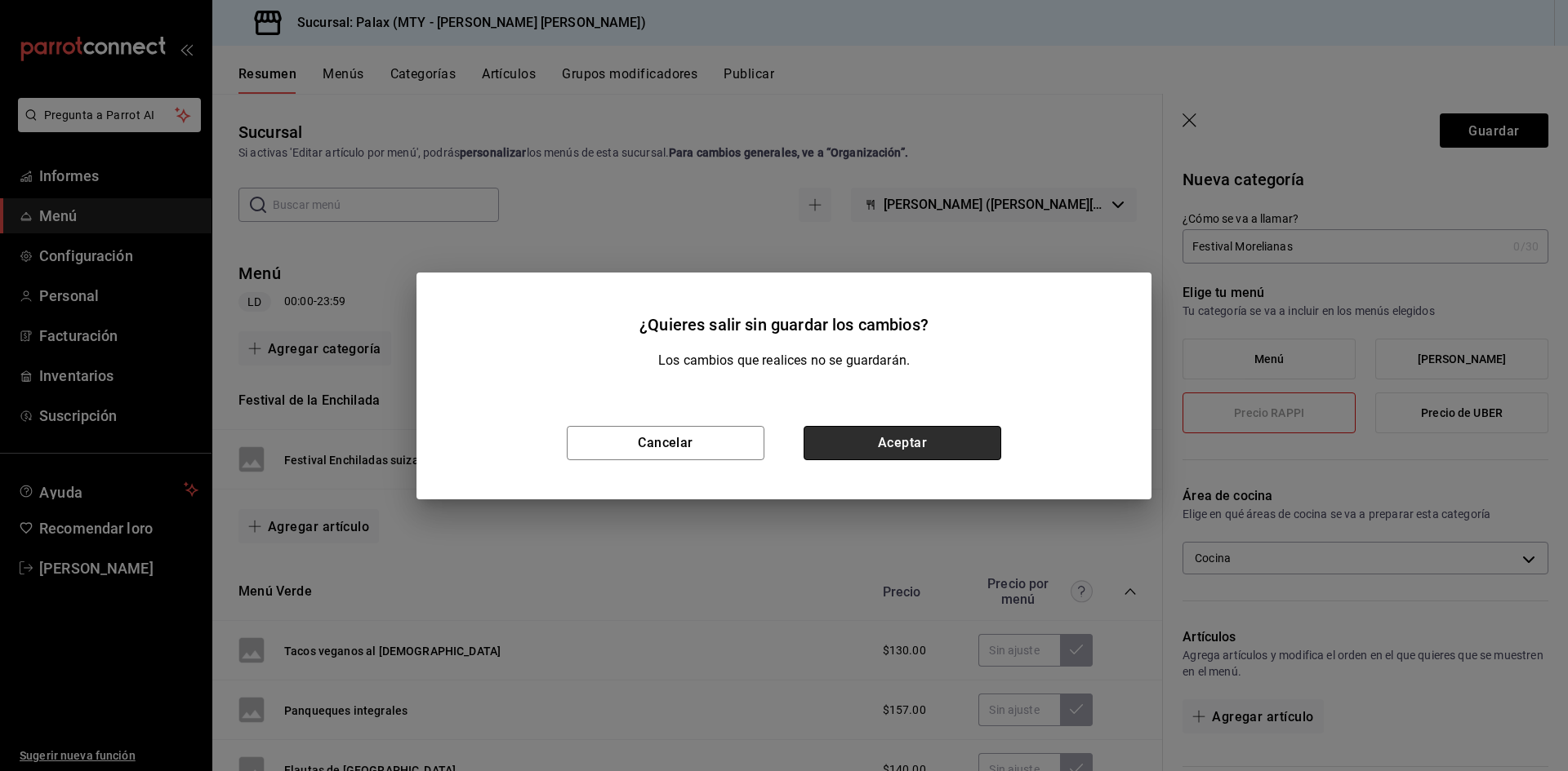
click at [858, 453] on button "Aceptar" at bounding box center [902, 443] width 197 height 34
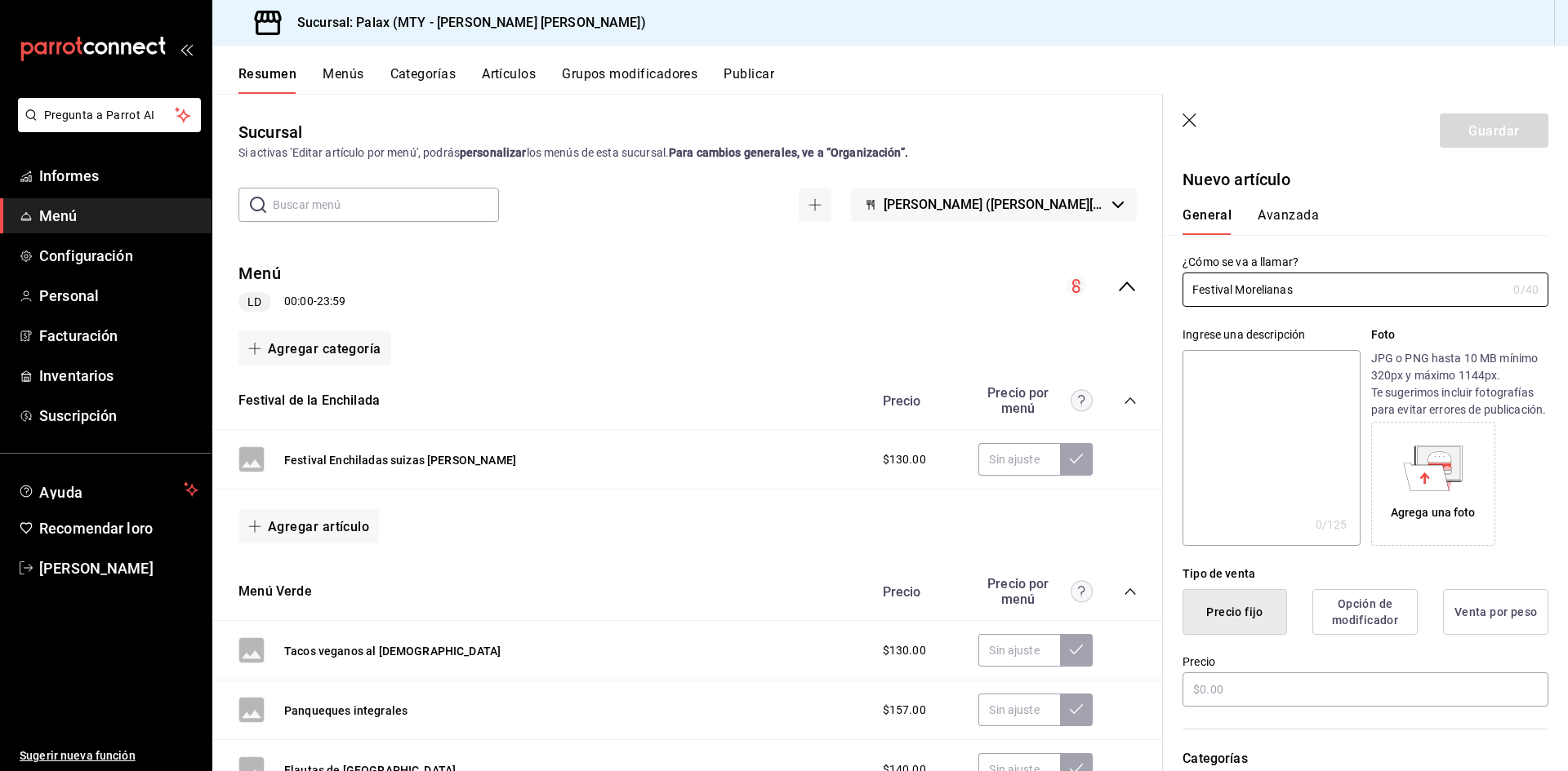
type input "Festival Morelianas"
click at [1271, 204] on div "General Avanzada" at bounding box center [1355, 213] width 386 height 43
click at [1272, 211] on font "Avanzada" at bounding box center [1289, 214] width 62 height 15
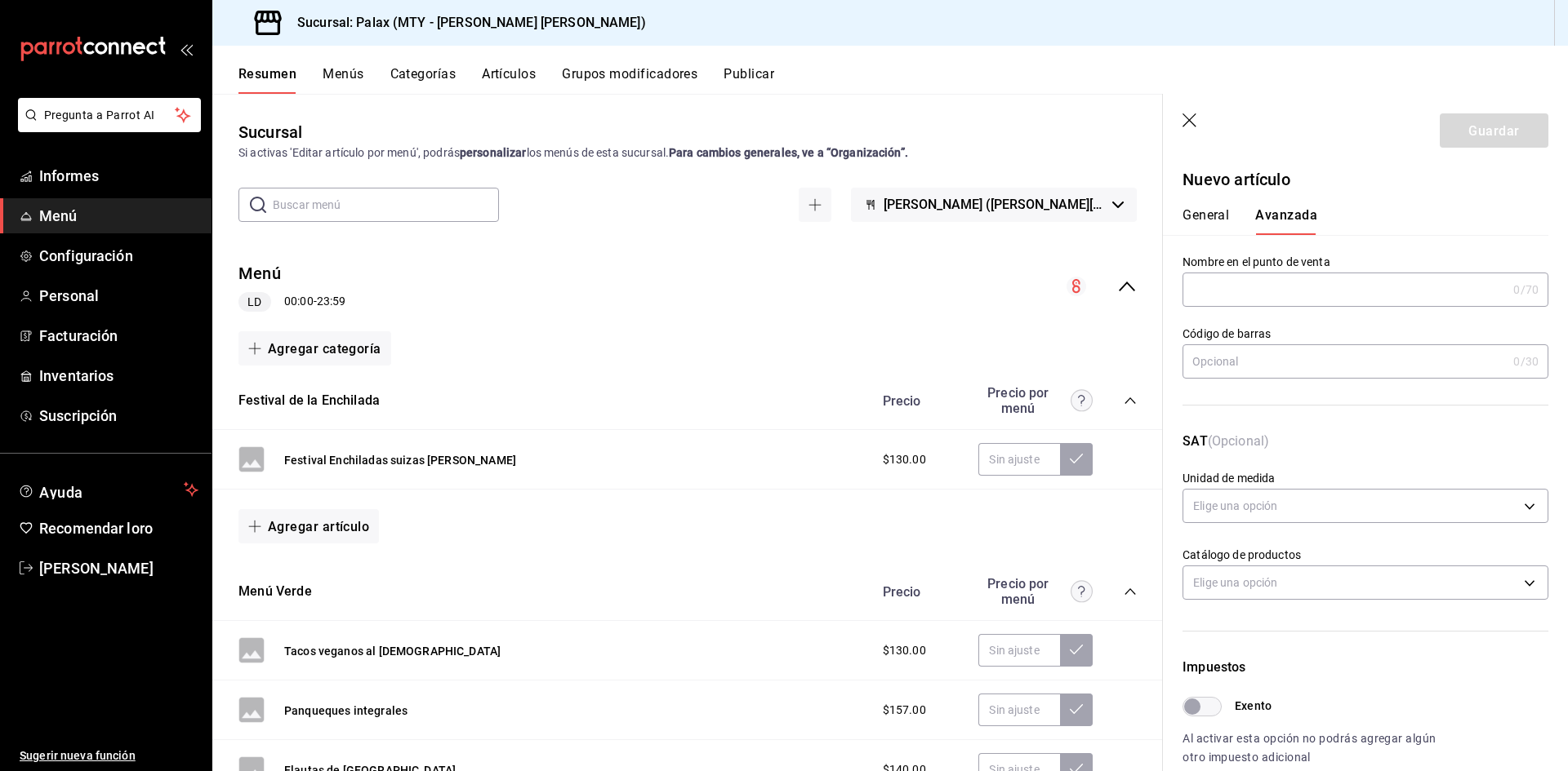
click at [1260, 275] on input "text" at bounding box center [1344, 289] width 324 height 33
paste input "Festival Morelianas"
type input "Festival Morelianas"
click at [1192, 215] on font "General" at bounding box center [1205, 214] width 46 height 15
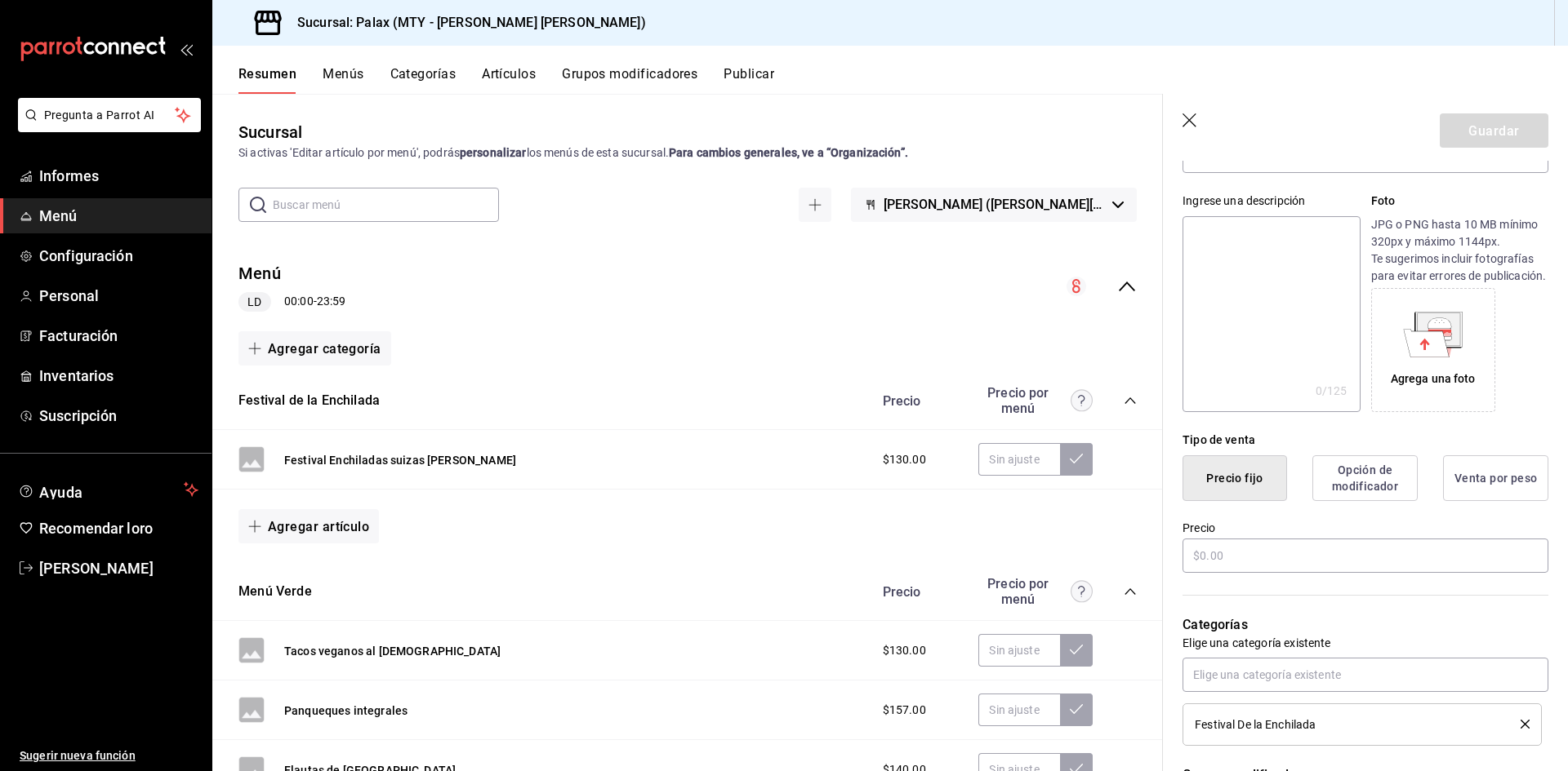
scroll to position [163, 0]
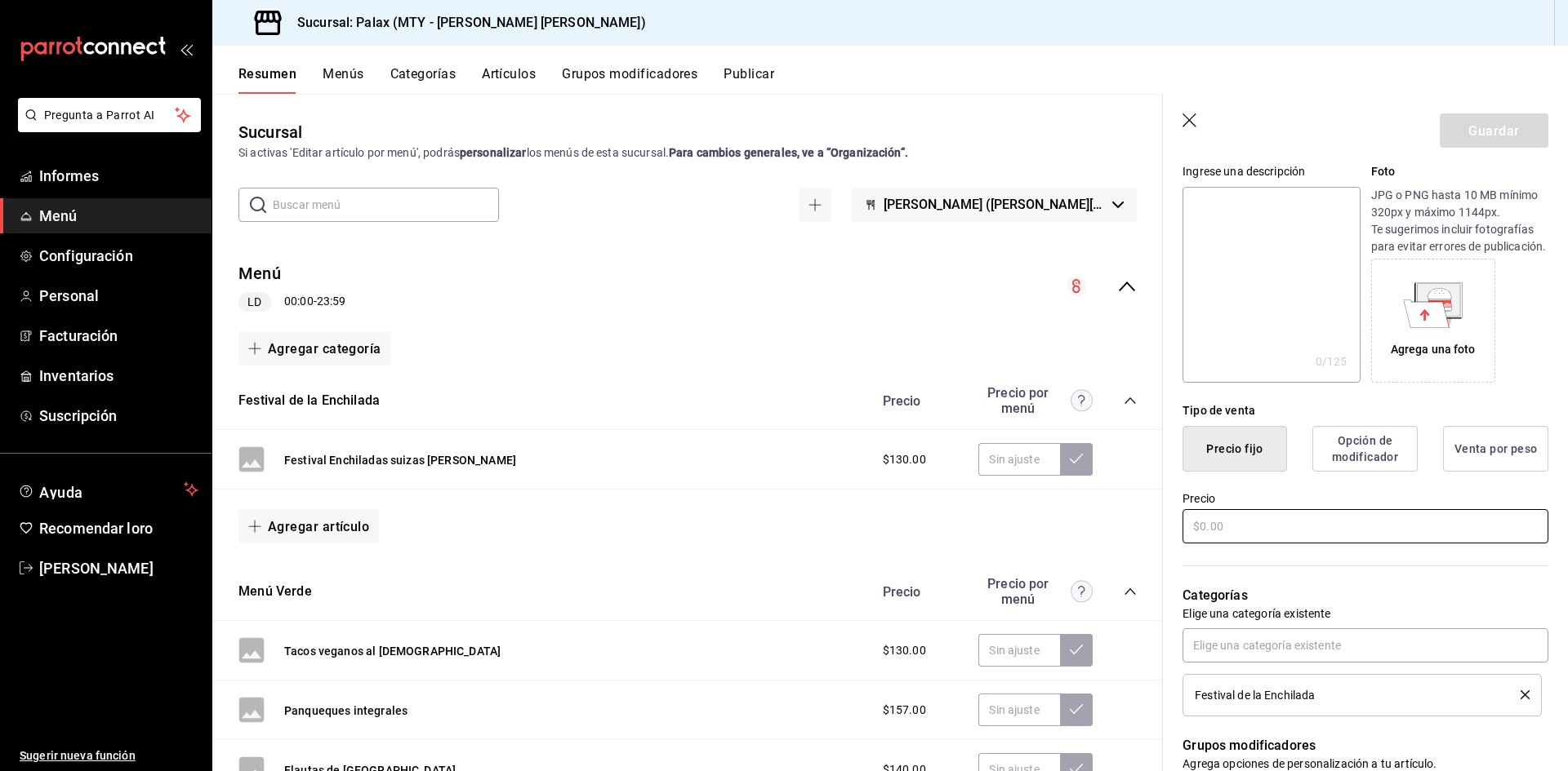
click at [1322, 533] on input "text" at bounding box center [1365, 526] width 366 height 34
type input "$4.00"
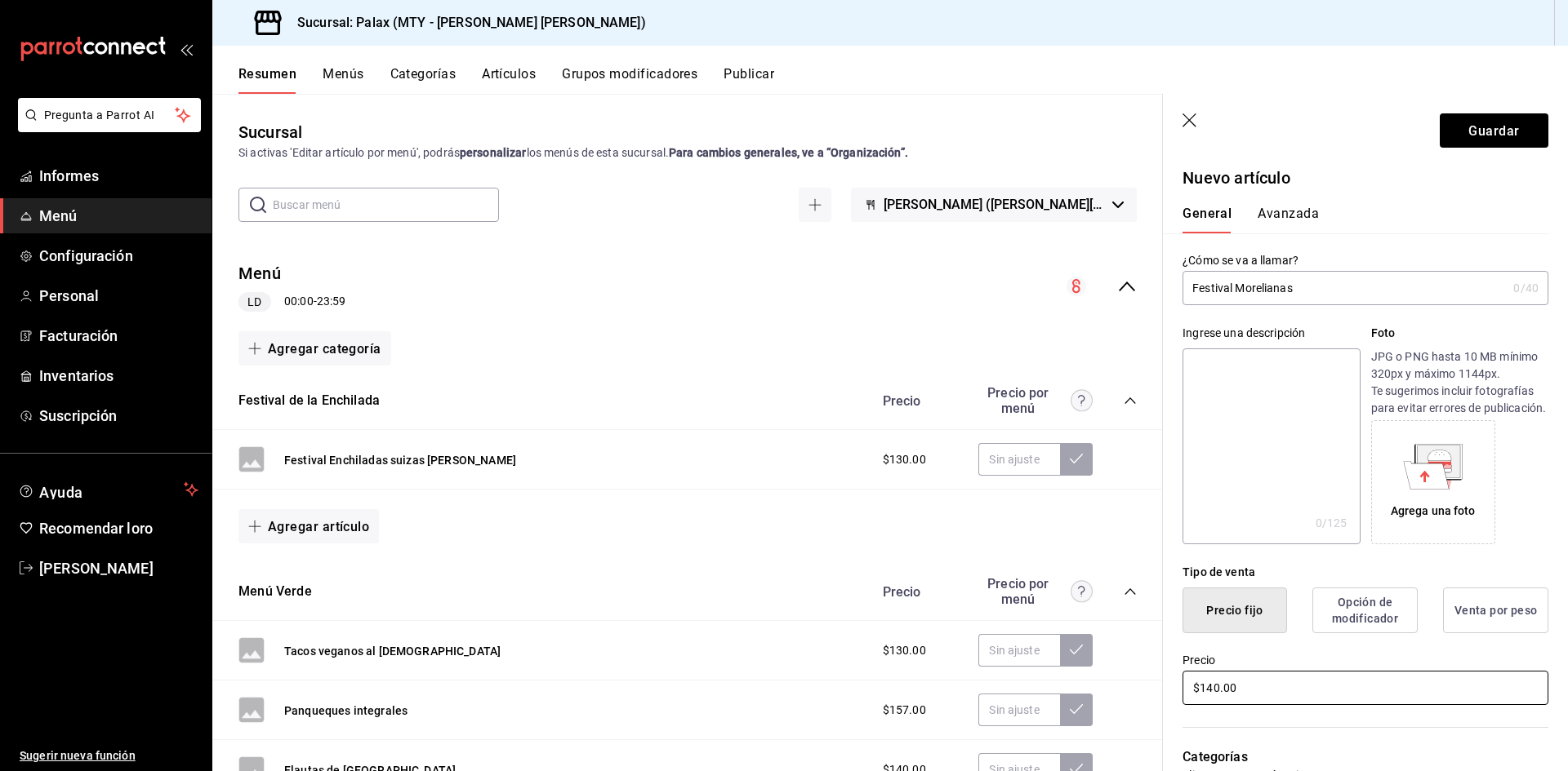
scroll to position [0, 0]
type input "$140.00"
click at [1307, 209] on font "Avanzada" at bounding box center [1289, 214] width 62 height 15
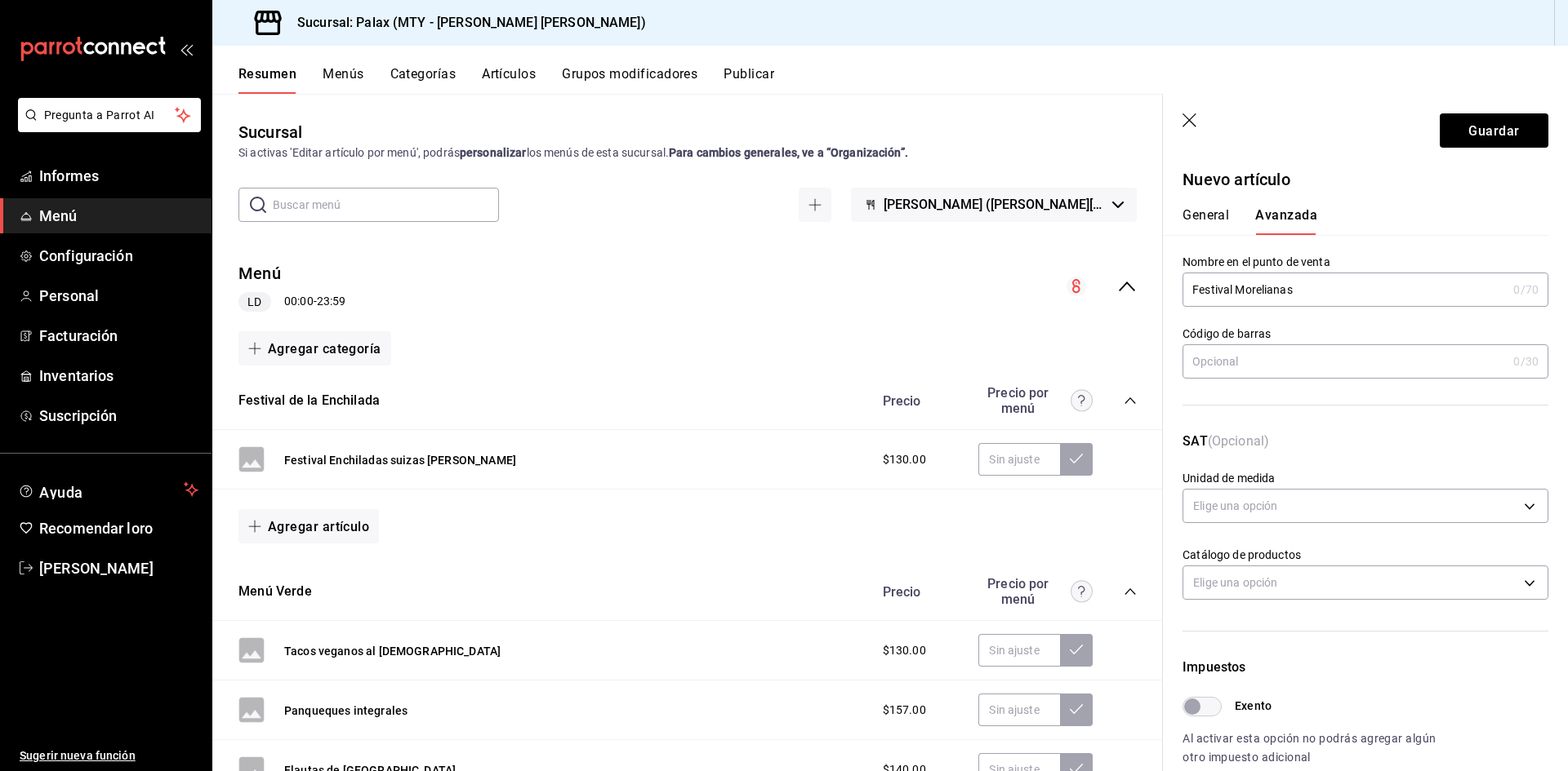
click at [1239, 286] on input "Festival Morelianas" at bounding box center [1344, 289] width 324 height 33
paste input "Festival Morelianas"
drag, startPoint x: 1362, startPoint y: 287, endPoint x: 1133, endPoint y: 294, distance: 229.1
click at [1130, 294] on main "Sucursal Si activas 'Editar artículo por menú', podrás personalizar los menús d…" at bounding box center [890, 432] width 1355 height 677
type input "Festival Enchiladas Morelianas"
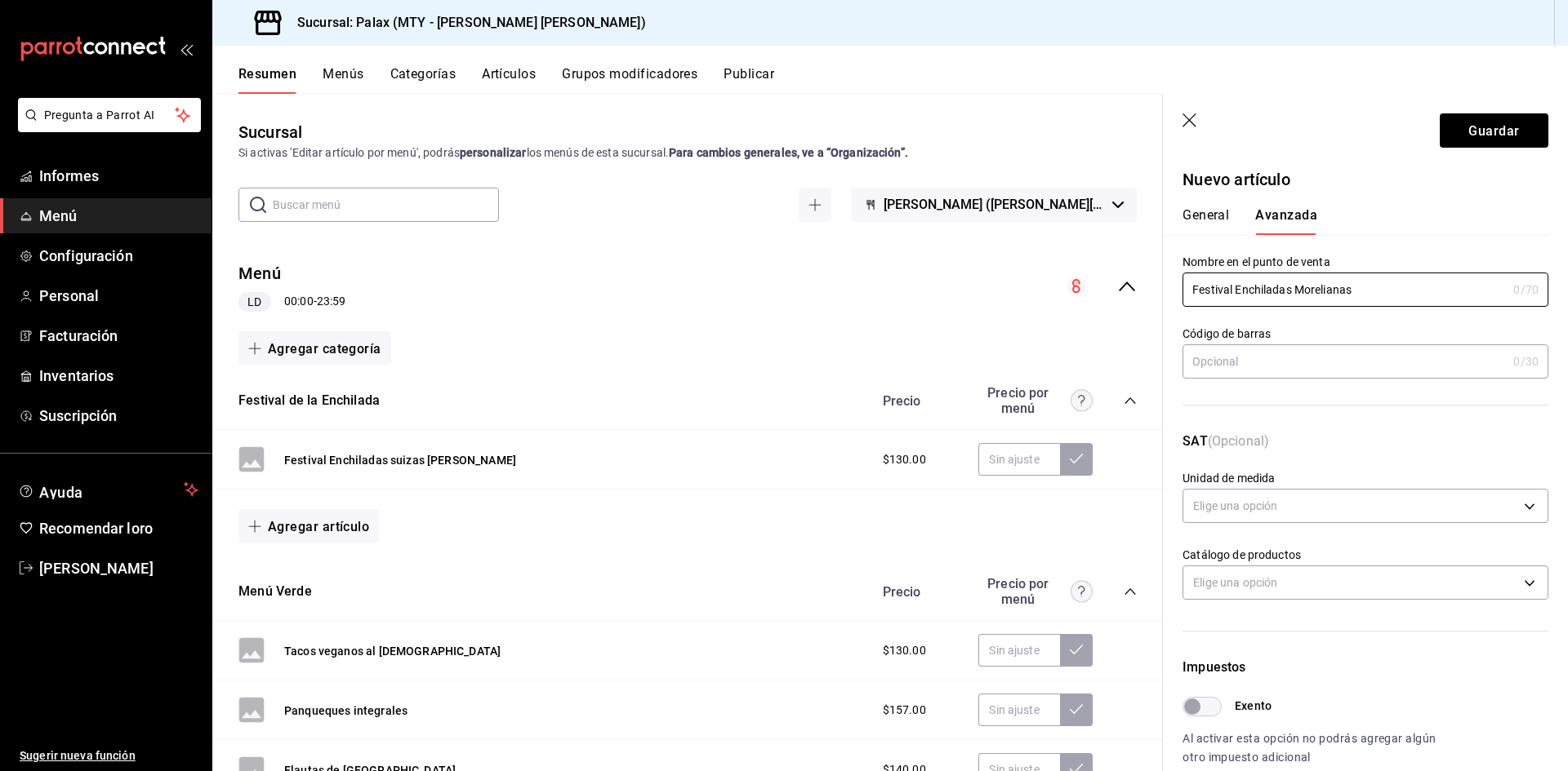
click at [1220, 209] on font "General" at bounding box center [1205, 214] width 46 height 15
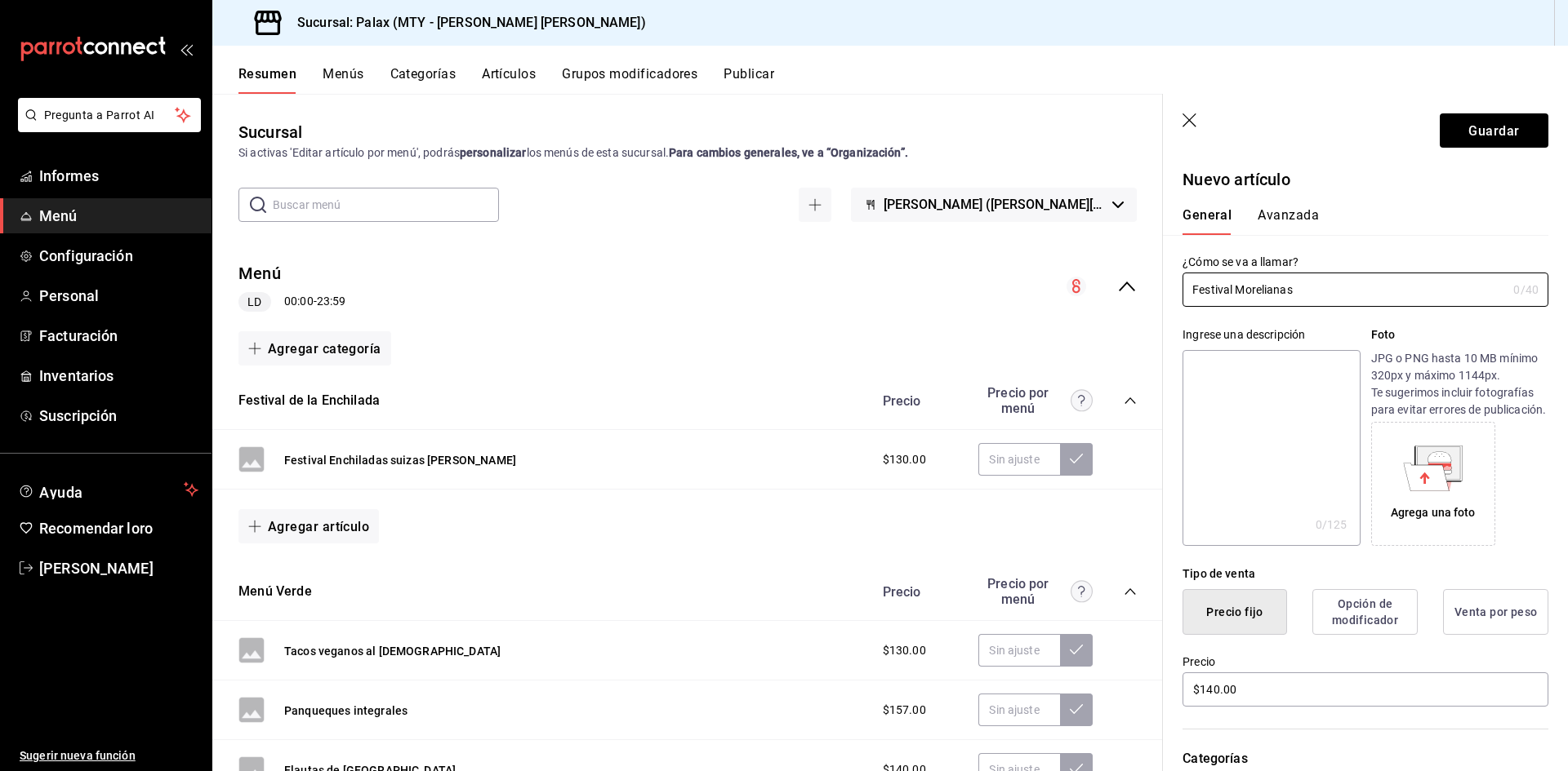
drag, startPoint x: 1338, startPoint y: 292, endPoint x: 1019, endPoint y: 291, distance: 319.0
click at [1019, 291] on main "Sucursal Si activas 'Editar artículo por menú', podrás personalizar los menús d…" at bounding box center [890, 432] width 1355 height 677
paste input "Enchiladas"
type input "Festival Enchiladas Morelianas"
click at [1494, 129] on font "Guardar" at bounding box center [1494, 129] width 51 height 15
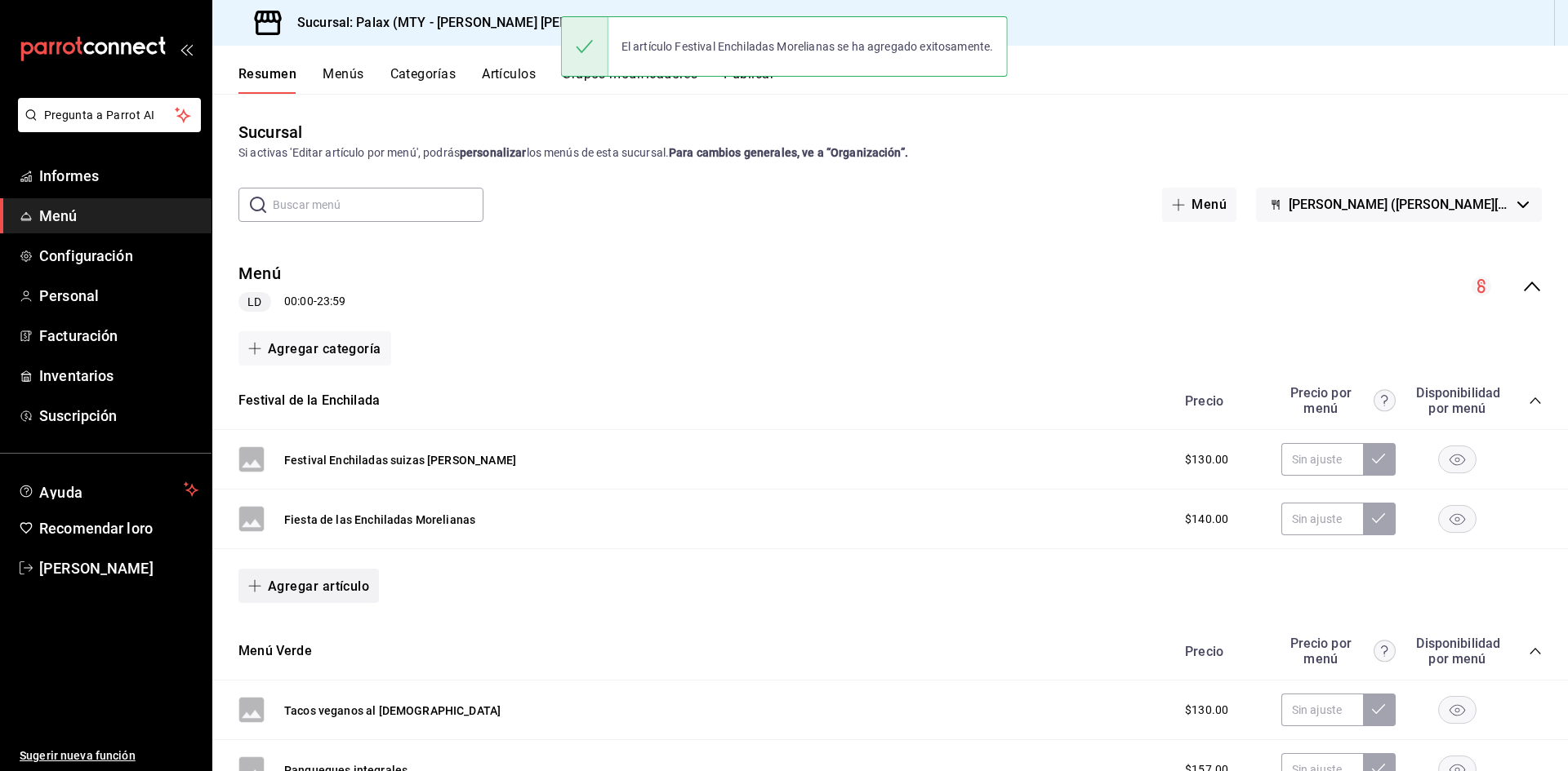
click at [311, 586] on font "Agregar artículo" at bounding box center [318, 585] width 101 height 15
click at [328, 675] on font "Artículo nuevo" at bounding box center [295, 671] width 74 height 13
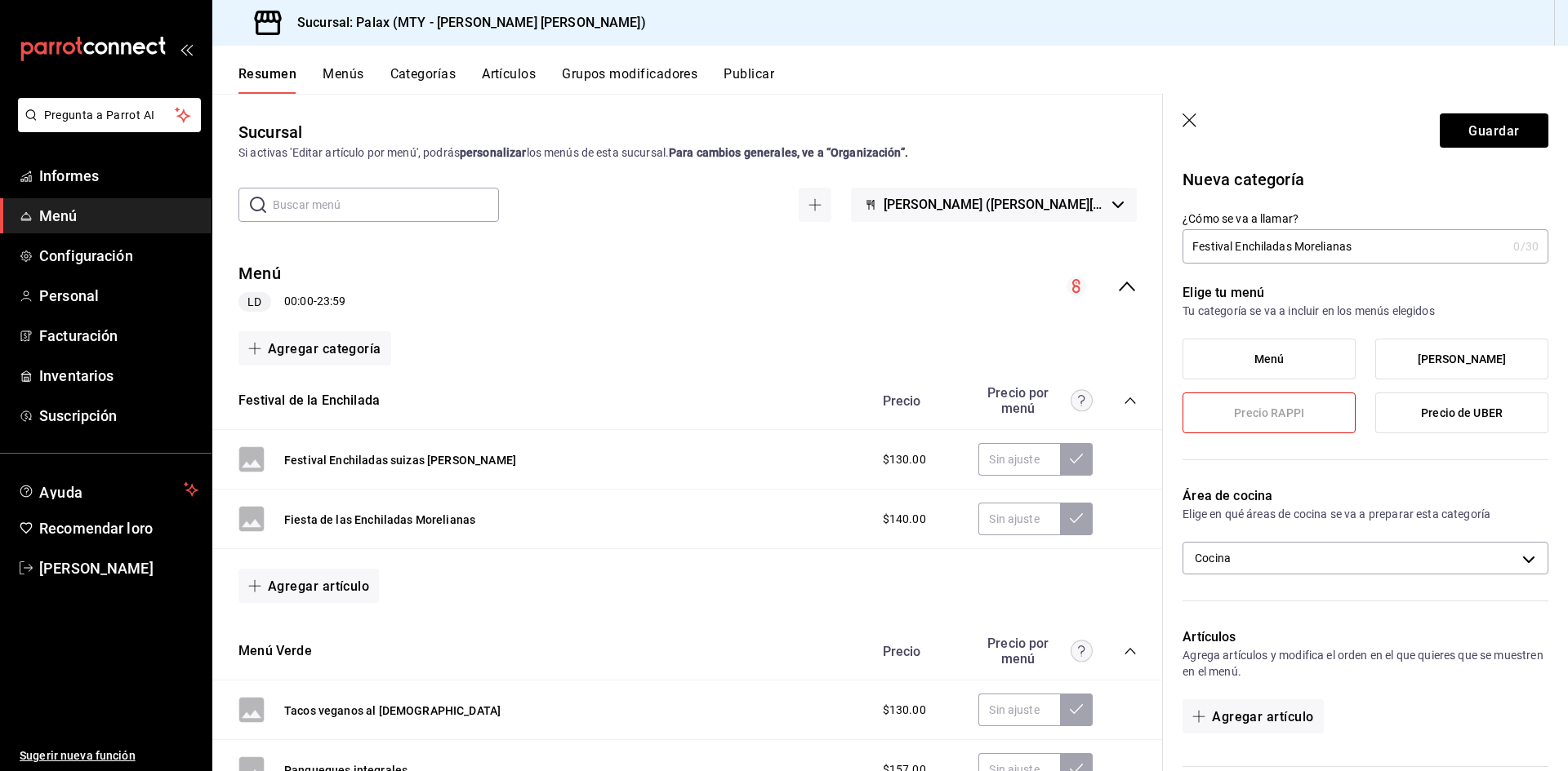
drag, startPoint x: 1348, startPoint y: 245, endPoint x: 1297, endPoint y: 244, distance: 51.0
click at [1297, 244] on input "Festival Enchiladas Morelianas" at bounding box center [1344, 246] width 324 height 33
drag, startPoint x: 1353, startPoint y: 249, endPoint x: 1189, endPoint y: 243, distance: 164.1
click at [1189, 243] on input "Festival Enchiladas Banderas" at bounding box center [1344, 246] width 324 height 33
type input "Festival Enchiladas Banderas"
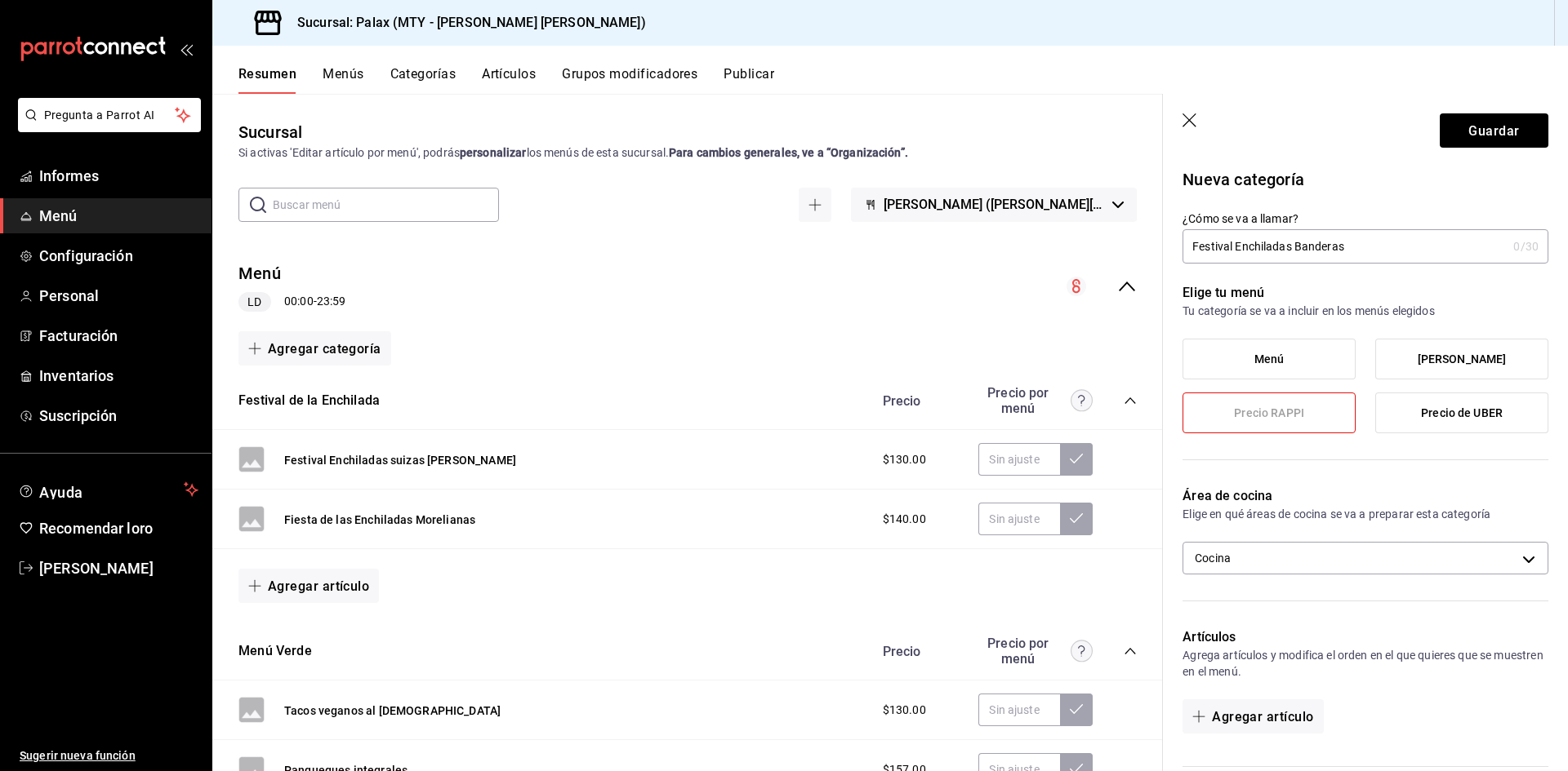
click at [1188, 113] on header "Guardar" at bounding box center [1365, 127] width 405 height 67
click at [1189, 124] on icon "button" at bounding box center [1190, 121] width 16 height 16
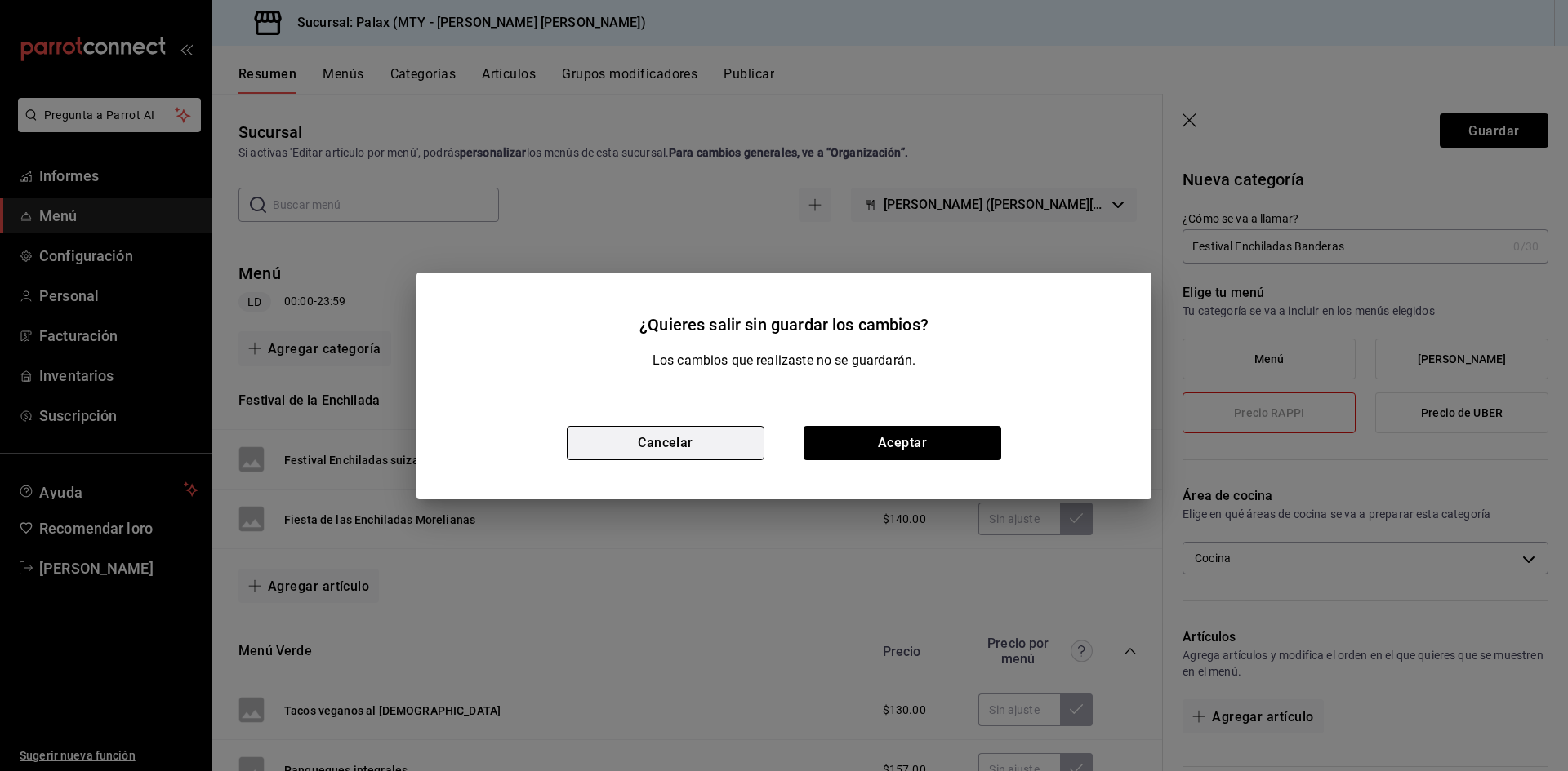
click at [645, 441] on button "Cancelar" at bounding box center [665, 443] width 197 height 34
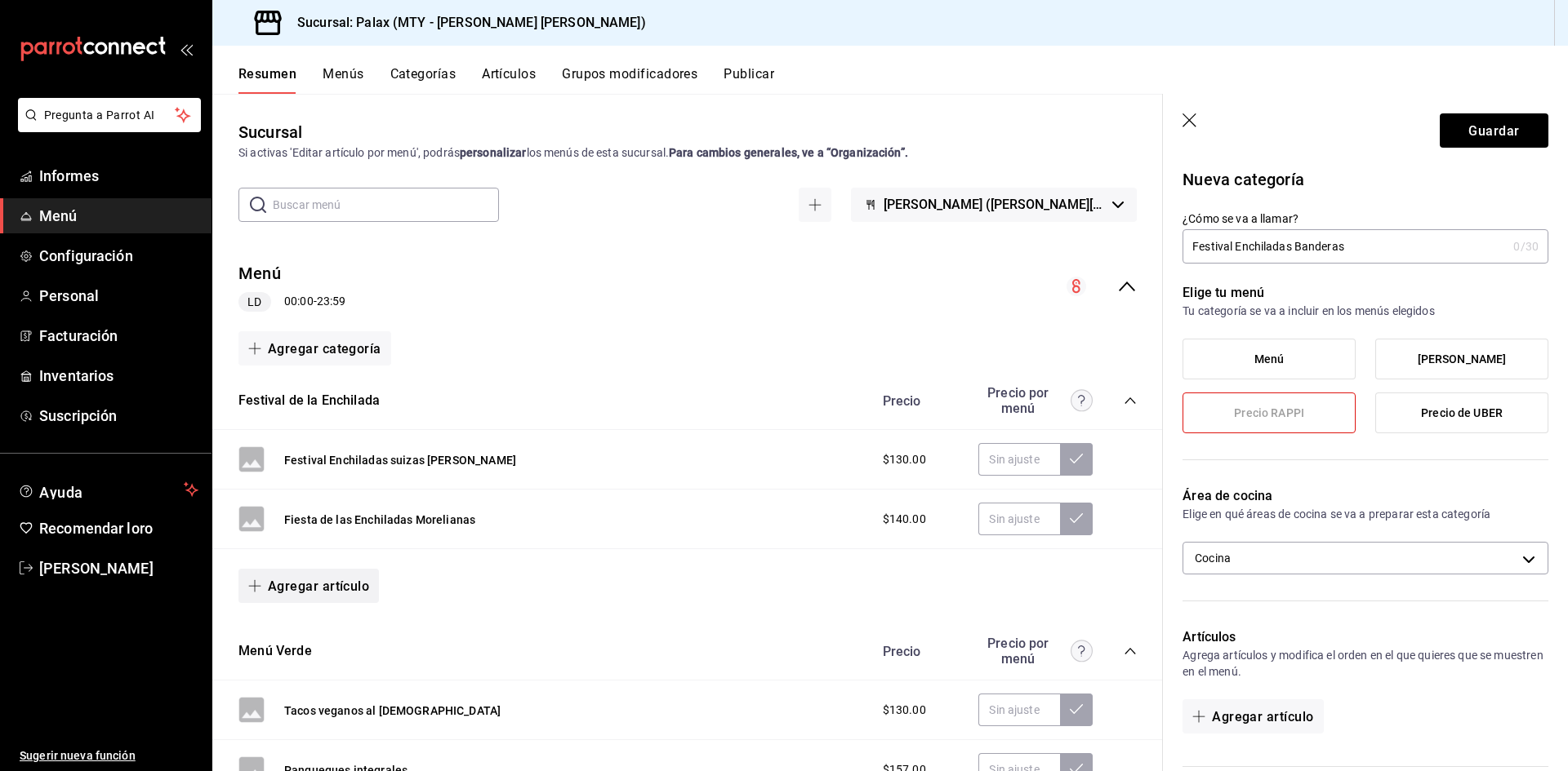
click at [294, 584] on font "Agregar artículo" at bounding box center [318, 585] width 101 height 15
click at [310, 674] on font "Artículo nuevo" at bounding box center [295, 671] width 74 height 13
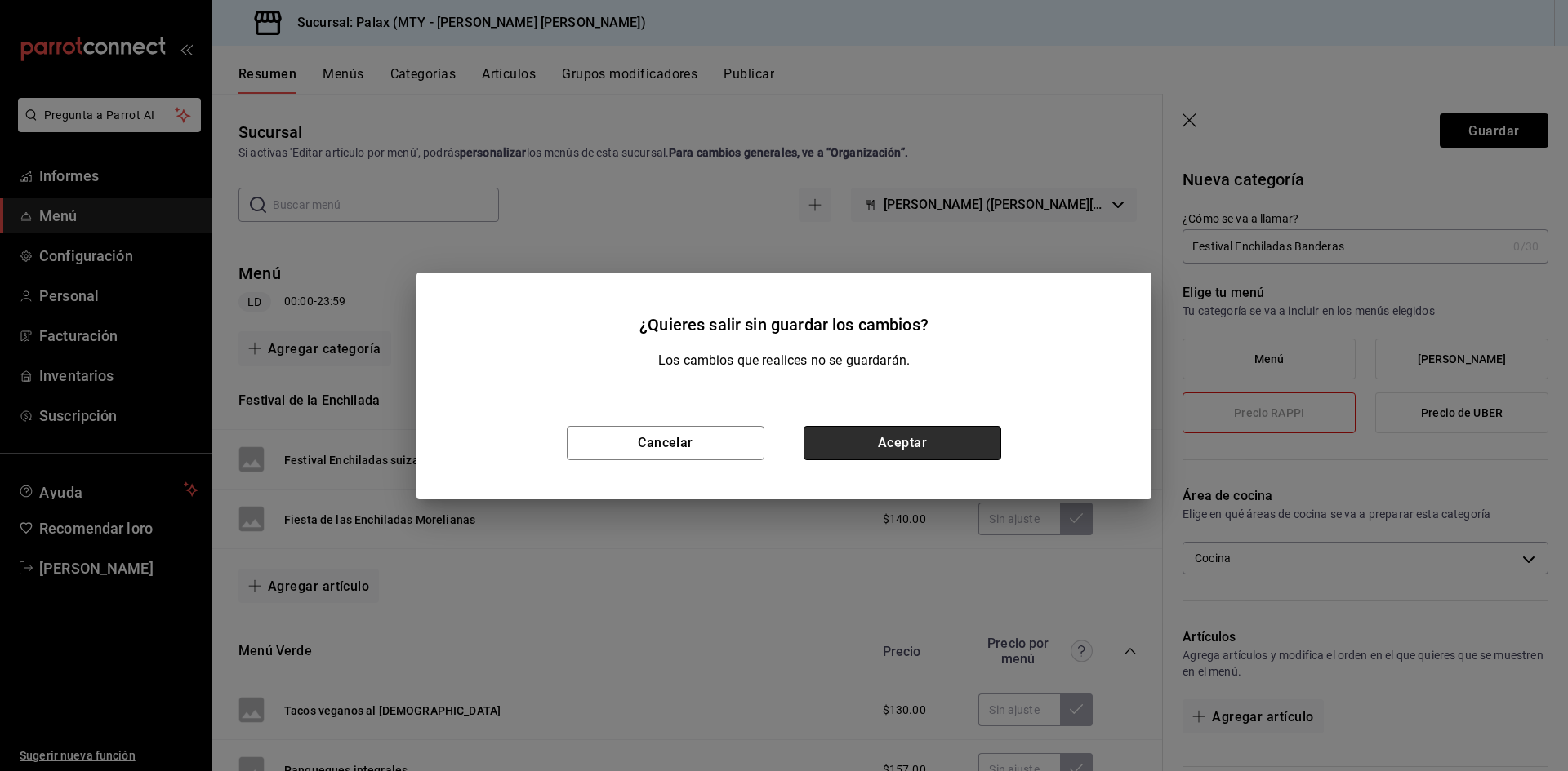
click at [929, 448] on button "Aceptar" at bounding box center [902, 443] width 197 height 34
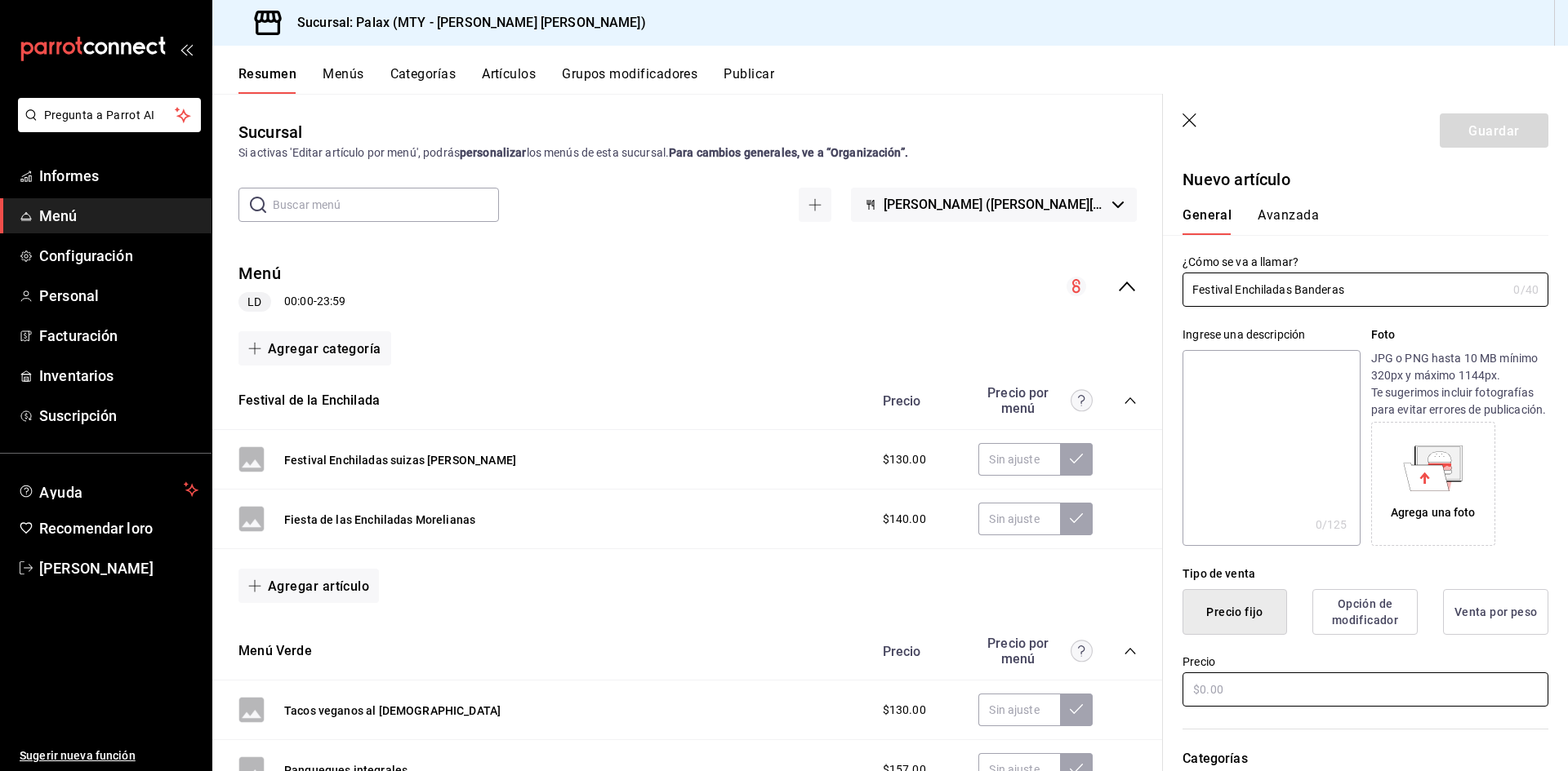
type input "Festival Enchiladas Banderas"
click at [1246, 707] on input "text" at bounding box center [1365, 690] width 366 height 34
type input "$166.00"
drag, startPoint x: 1306, startPoint y: 288, endPoint x: 1163, endPoint y: 288, distance: 143.0
click at [1163, 288] on div "¿Cómo se va a llamar? Festival Enchiladas Banderas 0 /40 ¿Cómo se va a llamar?" at bounding box center [1355, 270] width 386 height 71
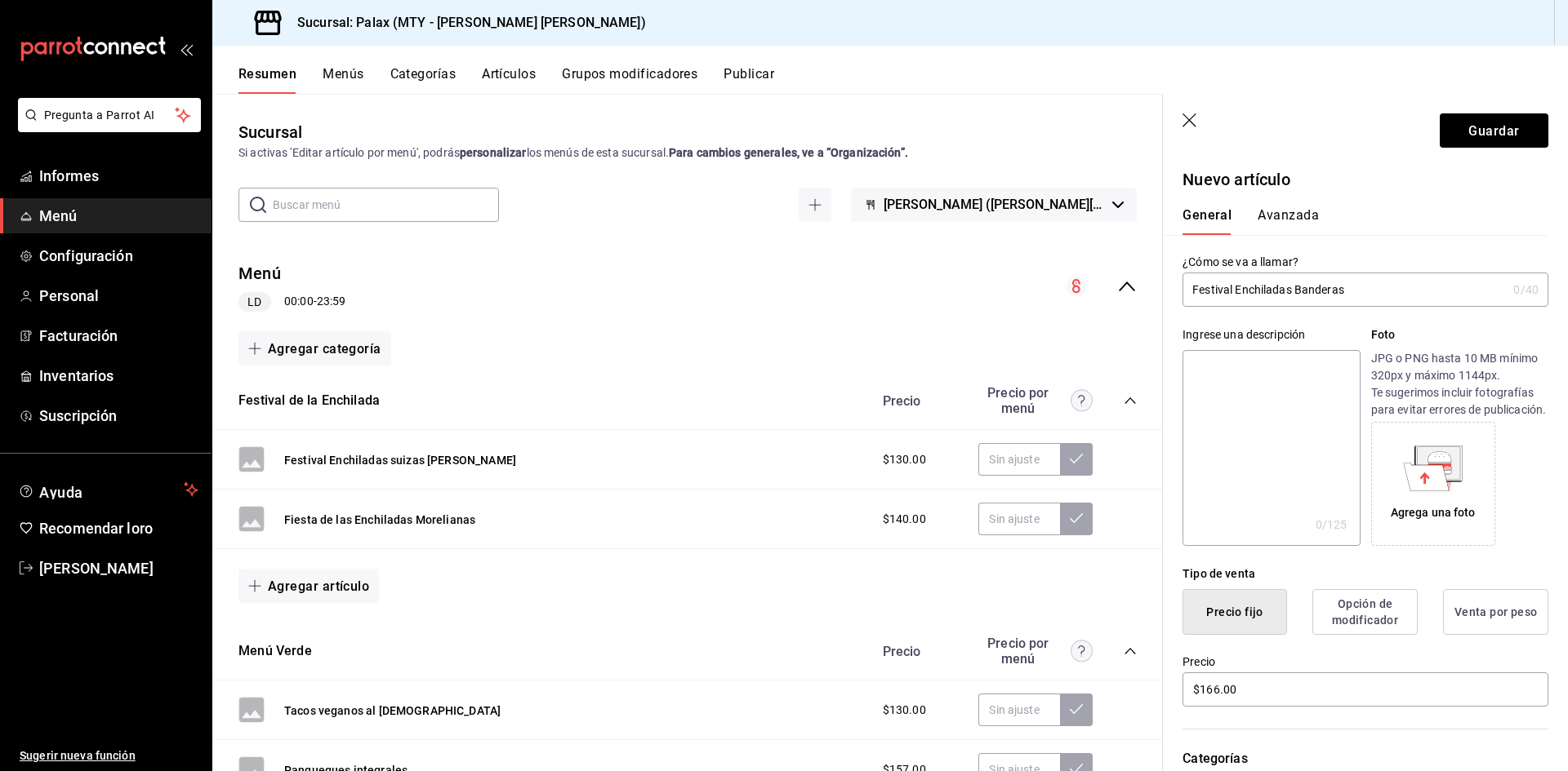
click at [1306, 208] on font "Avanzada" at bounding box center [1289, 214] width 62 height 15
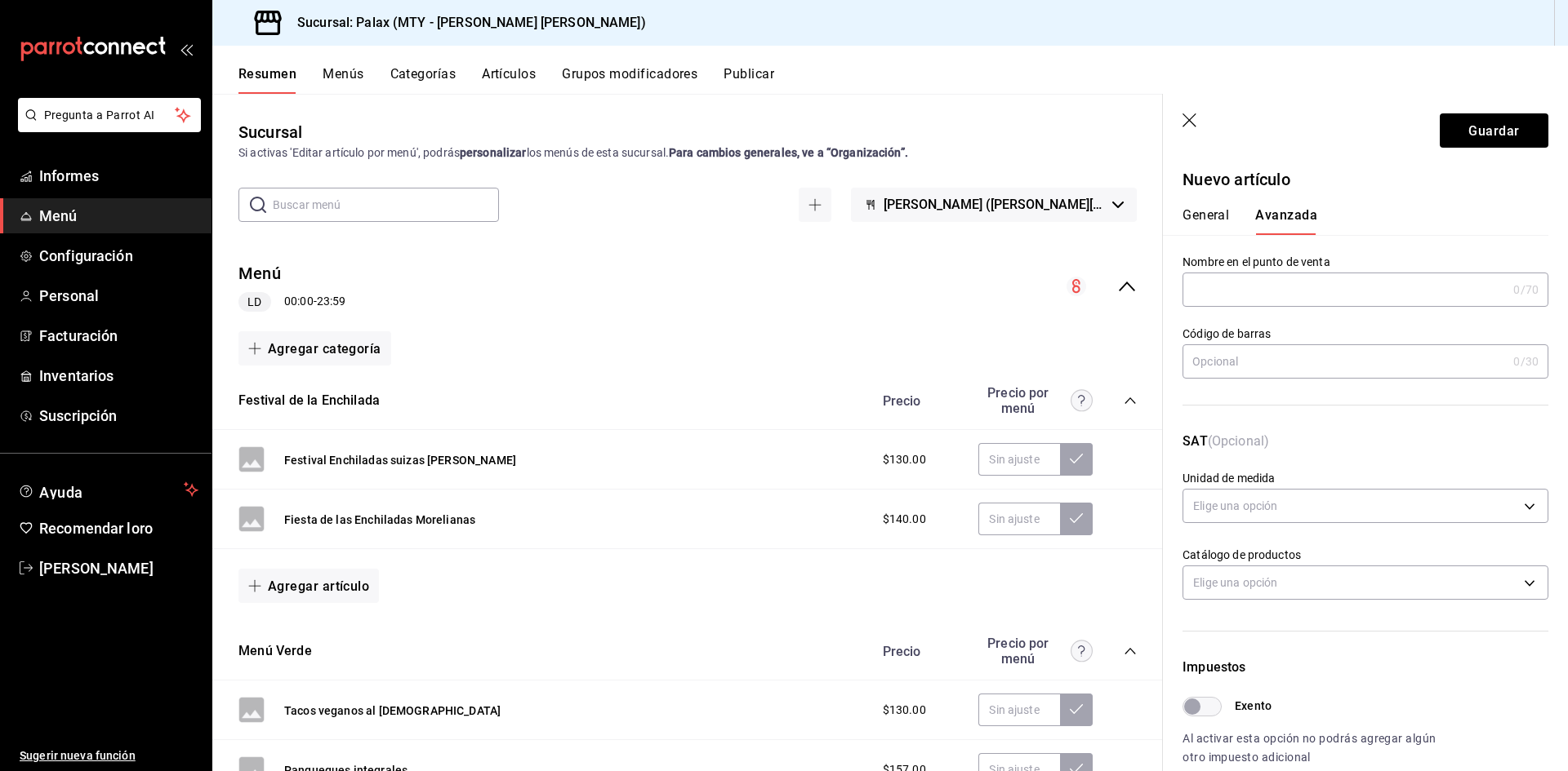
click at [1275, 289] on input "text" at bounding box center [1344, 289] width 324 height 33
paste input "Festival Enchiladas Banderas"
type input "Festival Enchiladas Banderas"
click at [1472, 120] on button "Guardar" at bounding box center [1495, 130] width 109 height 34
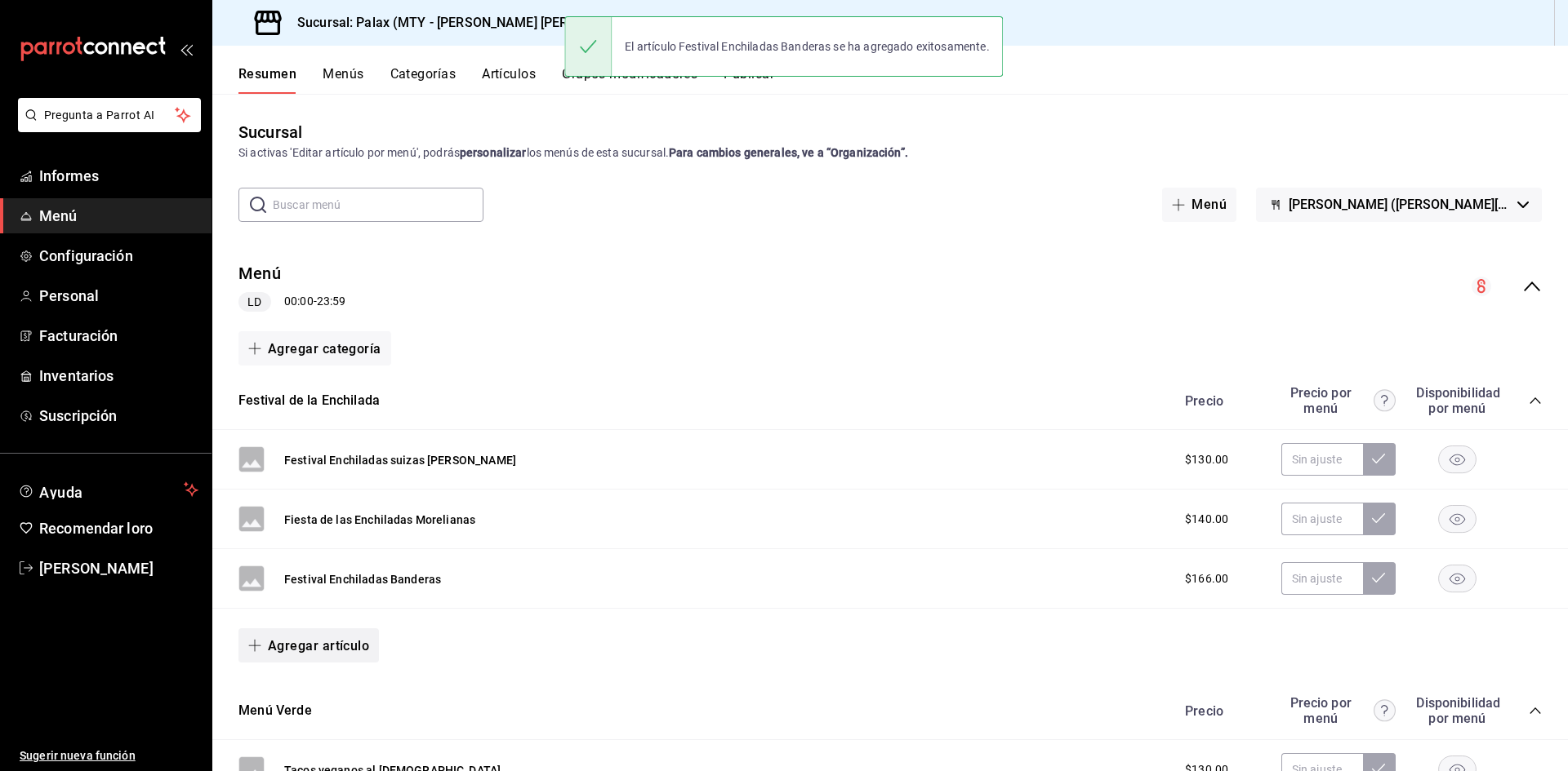
click at [336, 651] on font "Agregar artículo" at bounding box center [318, 645] width 101 height 15
click at [329, 724] on font "Artículo nuevo" at bounding box center [295, 730] width 74 height 13
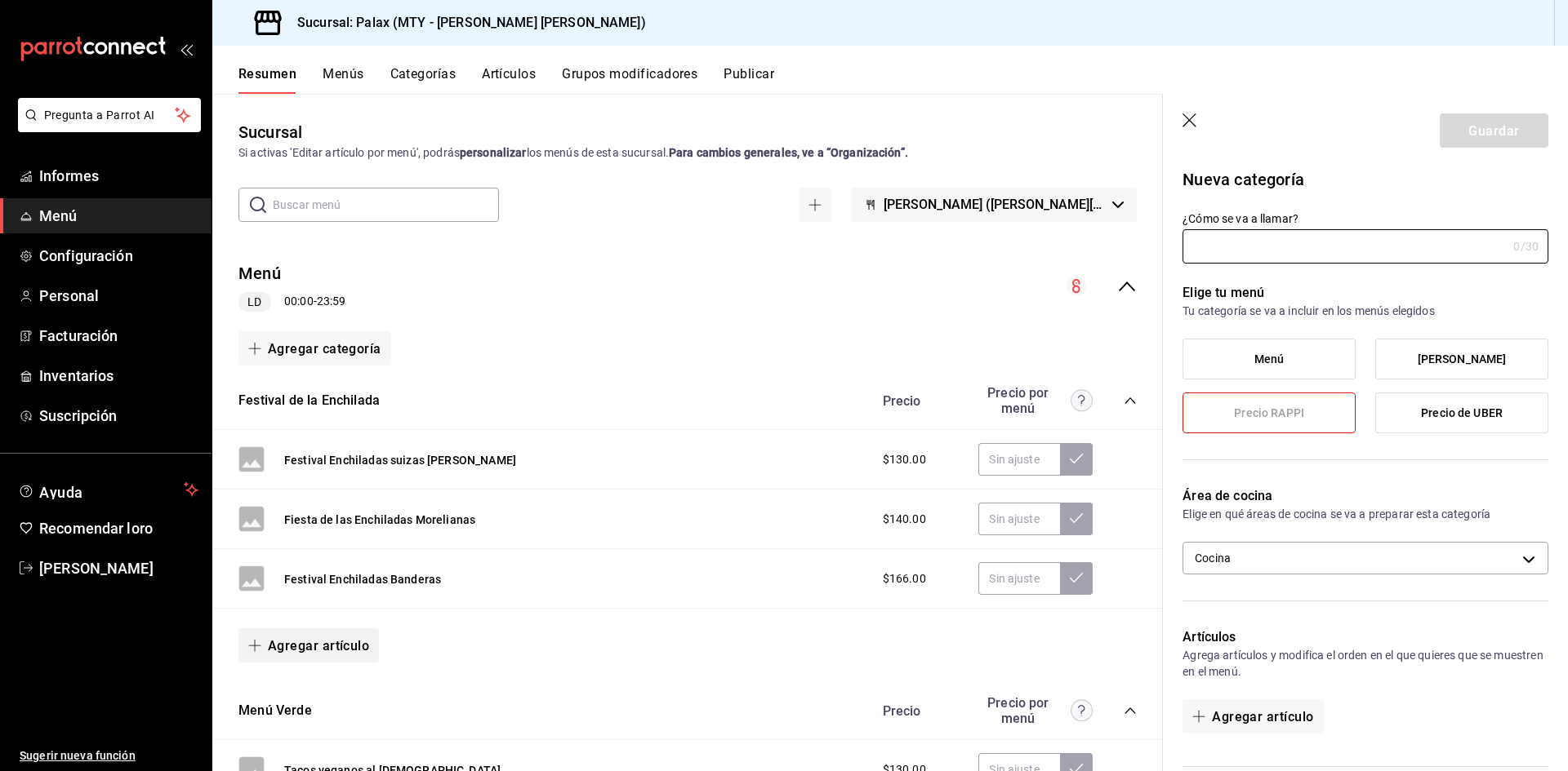
click at [329, 653] on font "Agregar artículo" at bounding box center [318, 645] width 101 height 15
click at [300, 737] on font "Artículo nuevo" at bounding box center [295, 730] width 74 height 13
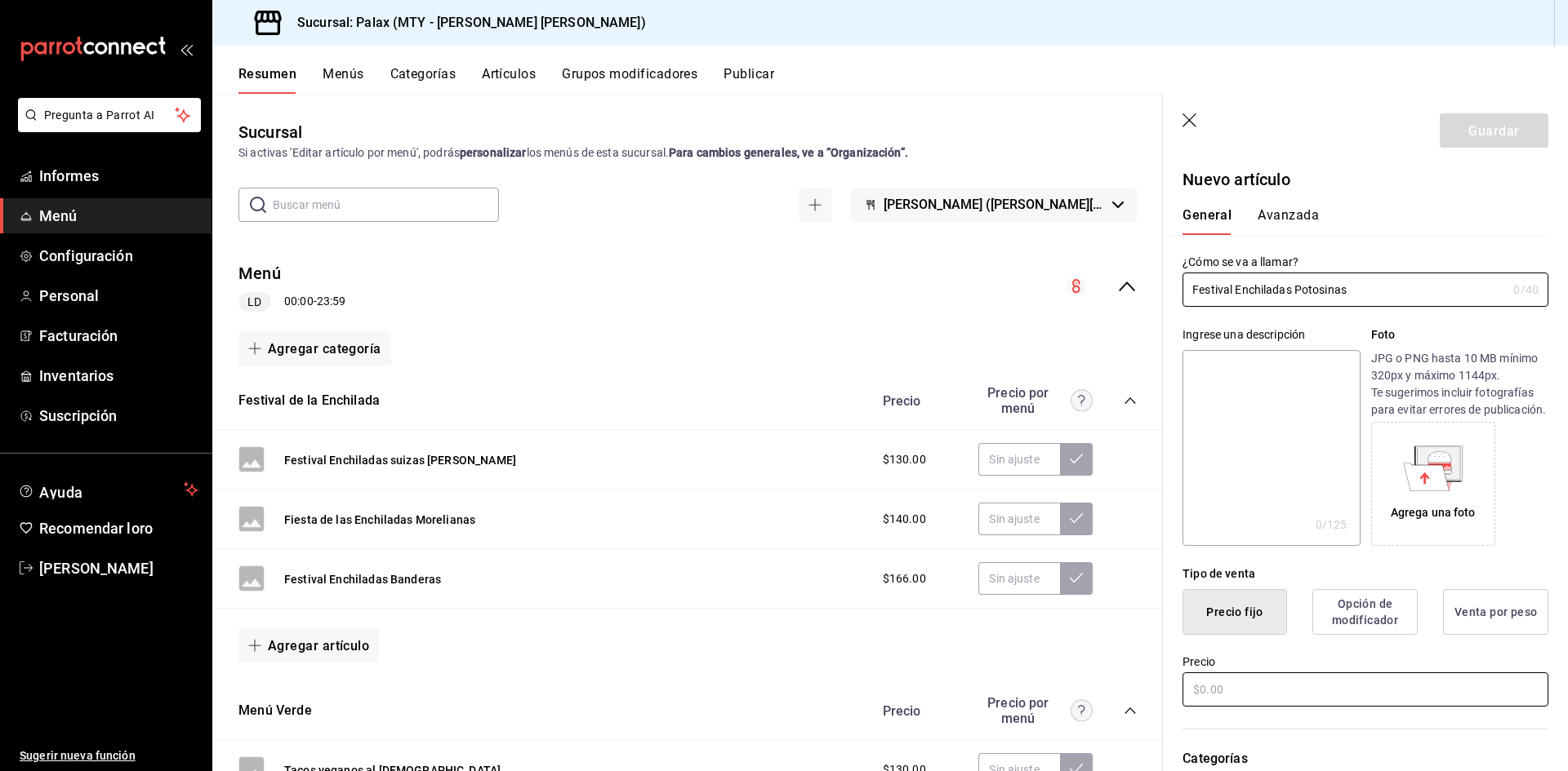
type input "Festival Enchiladas Potosinas"
click at [1285, 707] on input "text" at bounding box center [1365, 690] width 366 height 34
type input "$166.00"
drag, startPoint x: 1259, startPoint y: 292, endPoint x: 1136, endPoint y: 298, distance: 123.1
click at [1126, 298] on main "Sucursal Si activas 'Editar artículo por menú', podrás personalizar los menús d…" at bounding box center [890, 432] width 1355 height 677
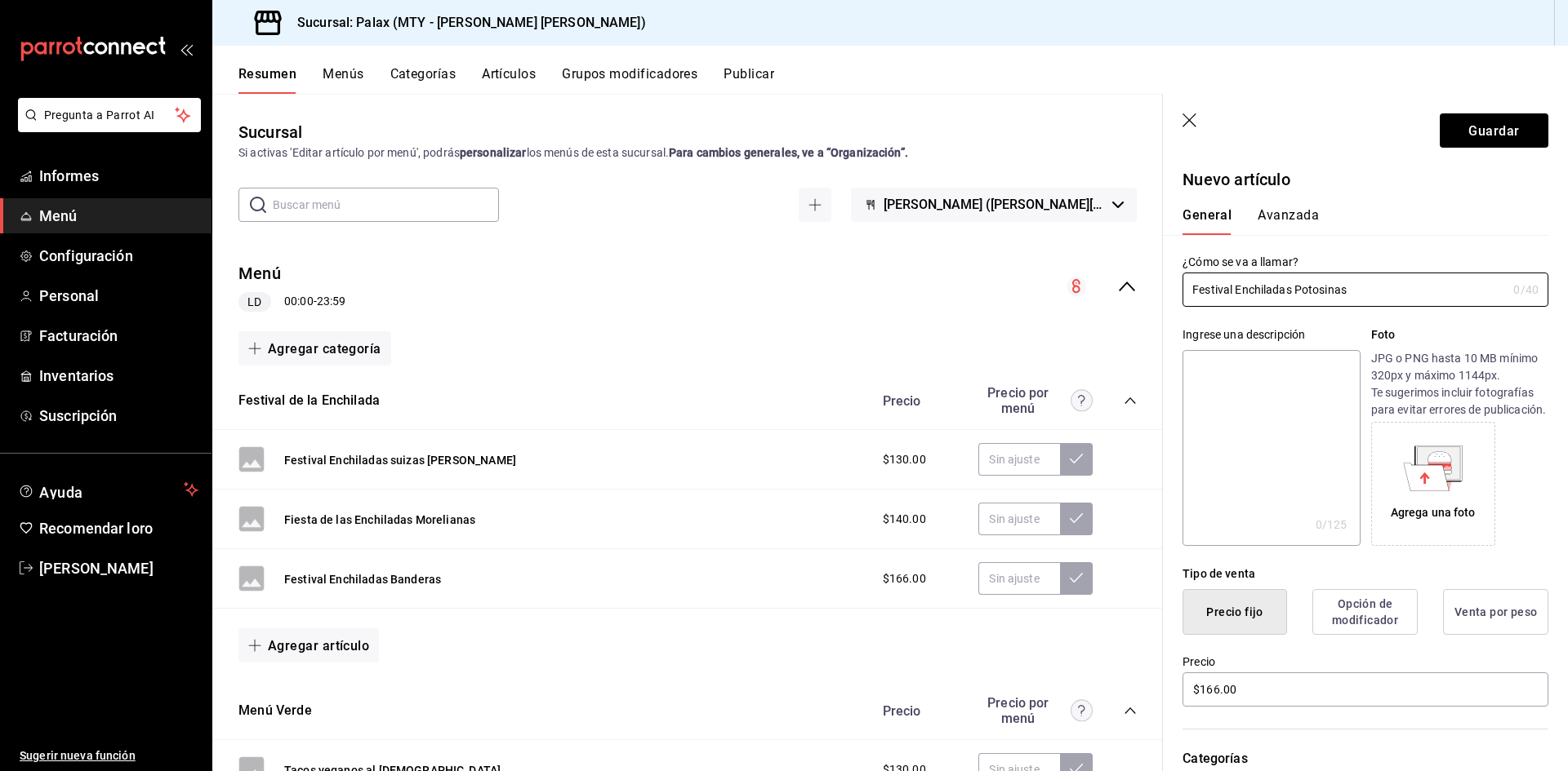
click at [1287, 208] on font "Avanzada" at bounding box center [1289, 214] width 62 height 15
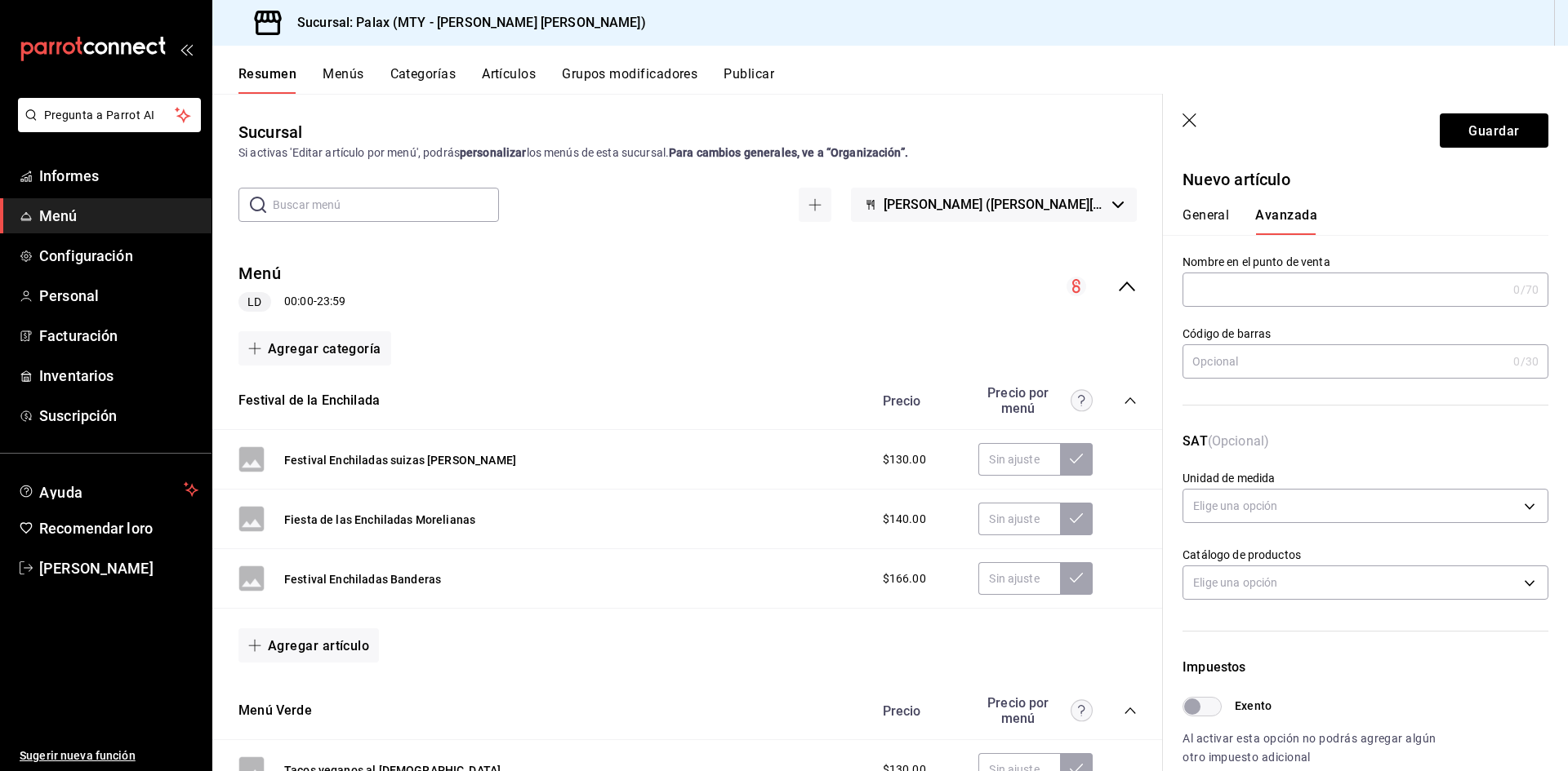
click at [1290, 279] on input "text" at bounding box center [1344, 289] width 324 height 33
paste input "Festival Enchiladas Potosinas"
type input "Festival Enchiladas Potosinas"
click at [1490, 133] on font "Guardar" at bounding box center [1494, 129] width 51 height 15
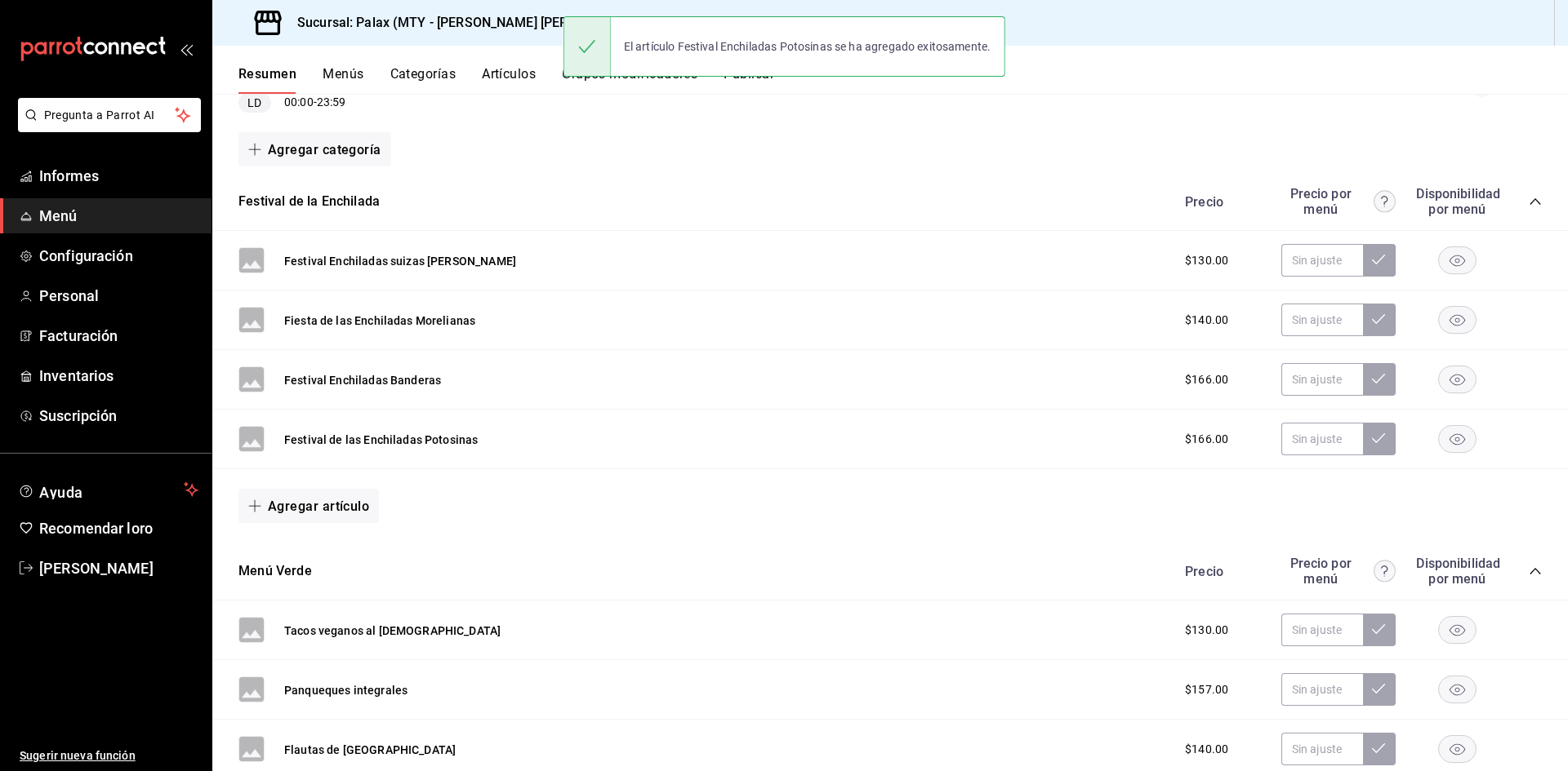
scroll to position [245, 0]
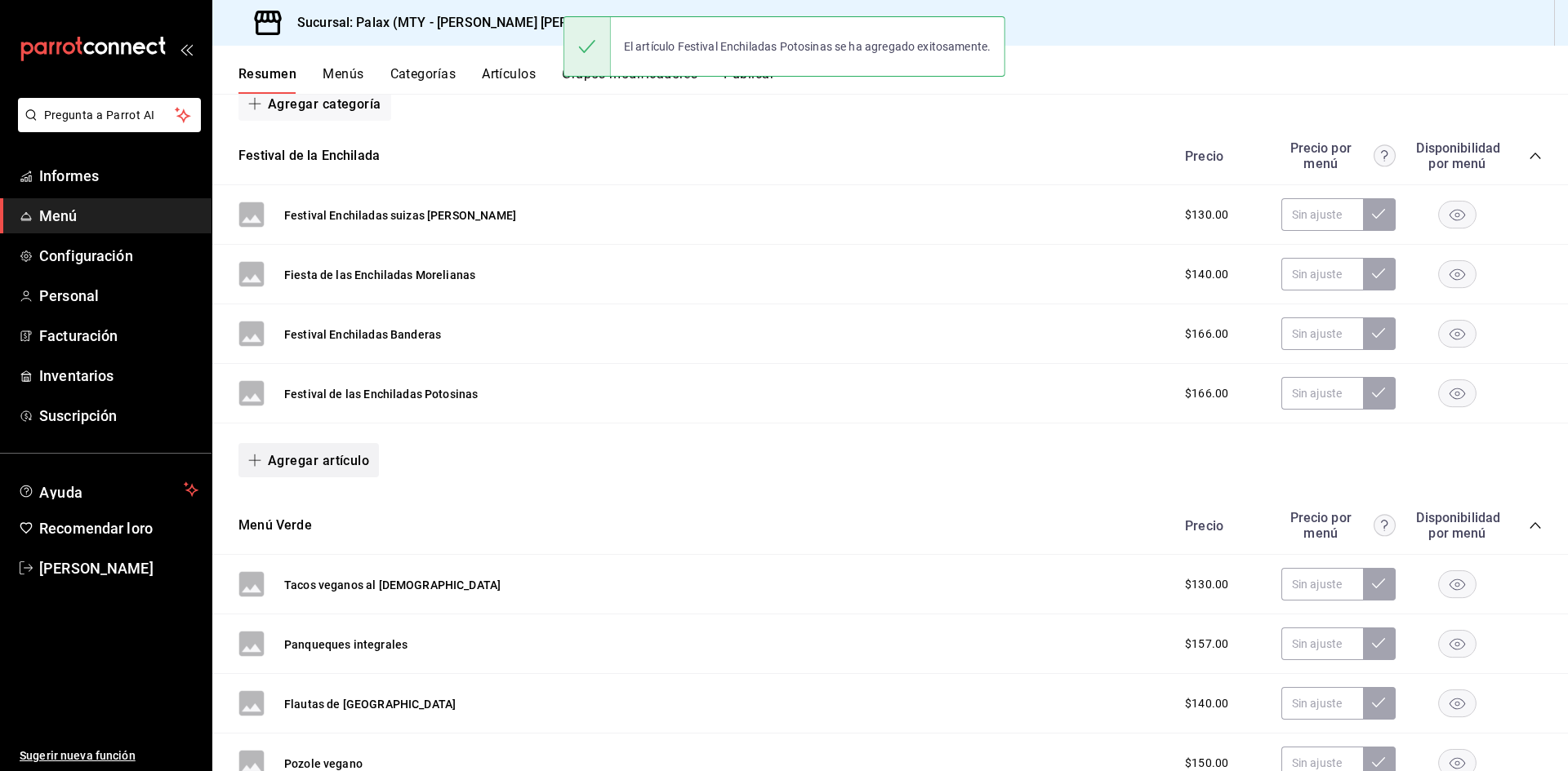
click at [340, 460] on font "Agregar artículo" at bounding box center [318, 460] width 101 height 15
click at [333, 551] on li "Artículo nuevo" at bounding box center [303, 545] width 129 height 41
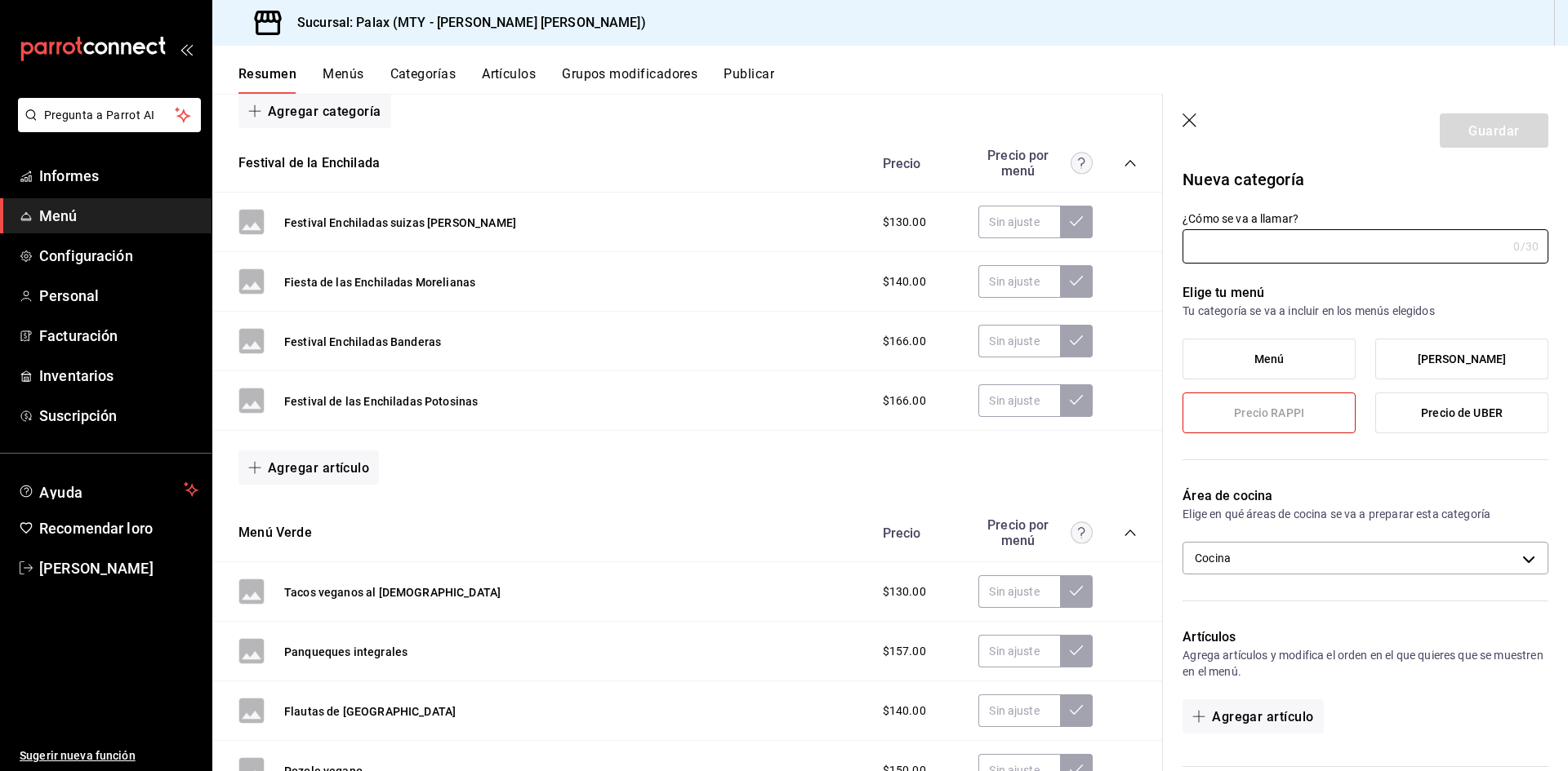
scroll to position [245, 0]
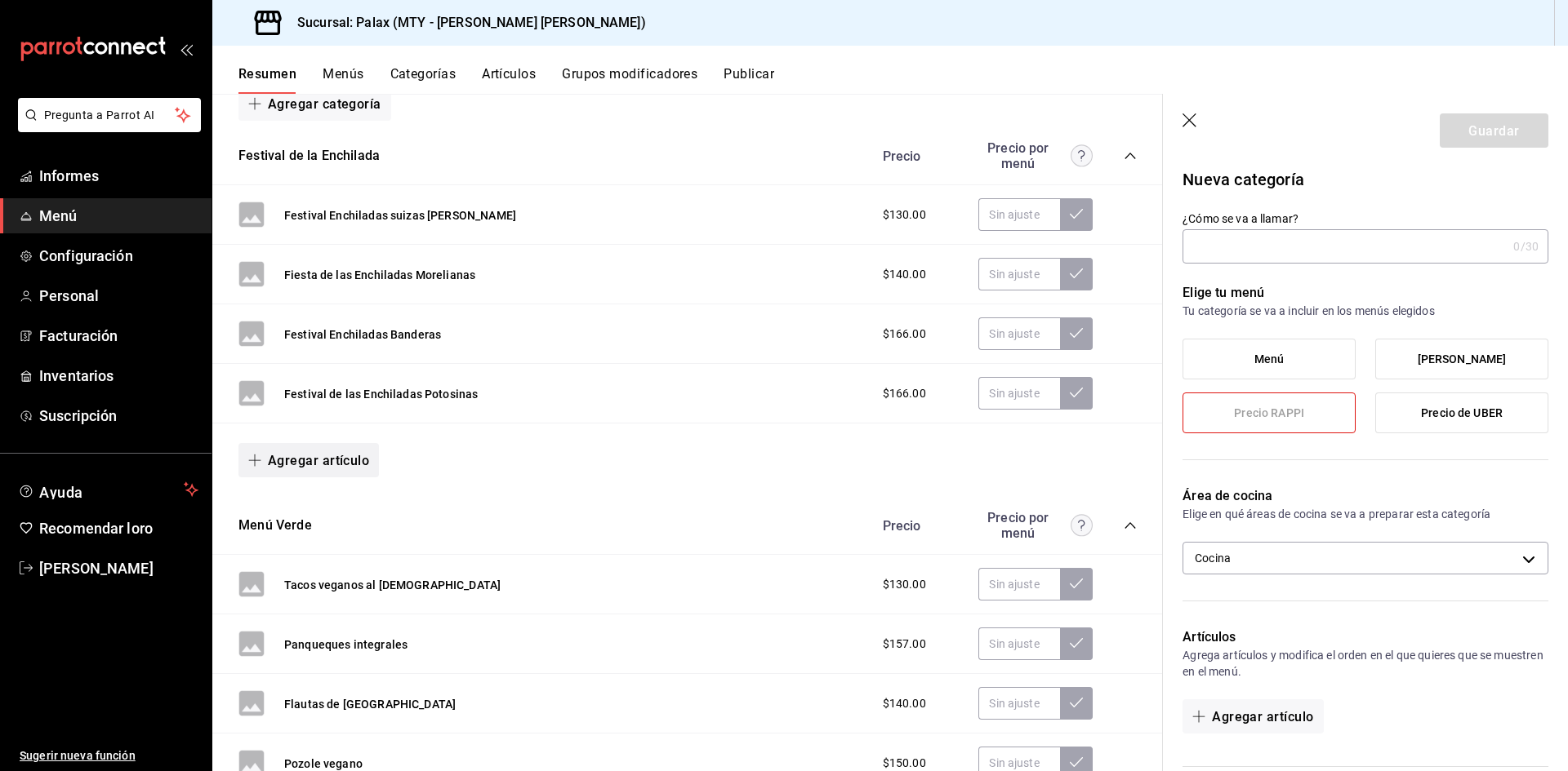
click at [305, 459] on font "Agregar artículo" at bounding box center [318, 460] width 101 height 15
click at [323, 548] on font "Artículo nuevo" at bounding box center [295, 545] width 74 height 13
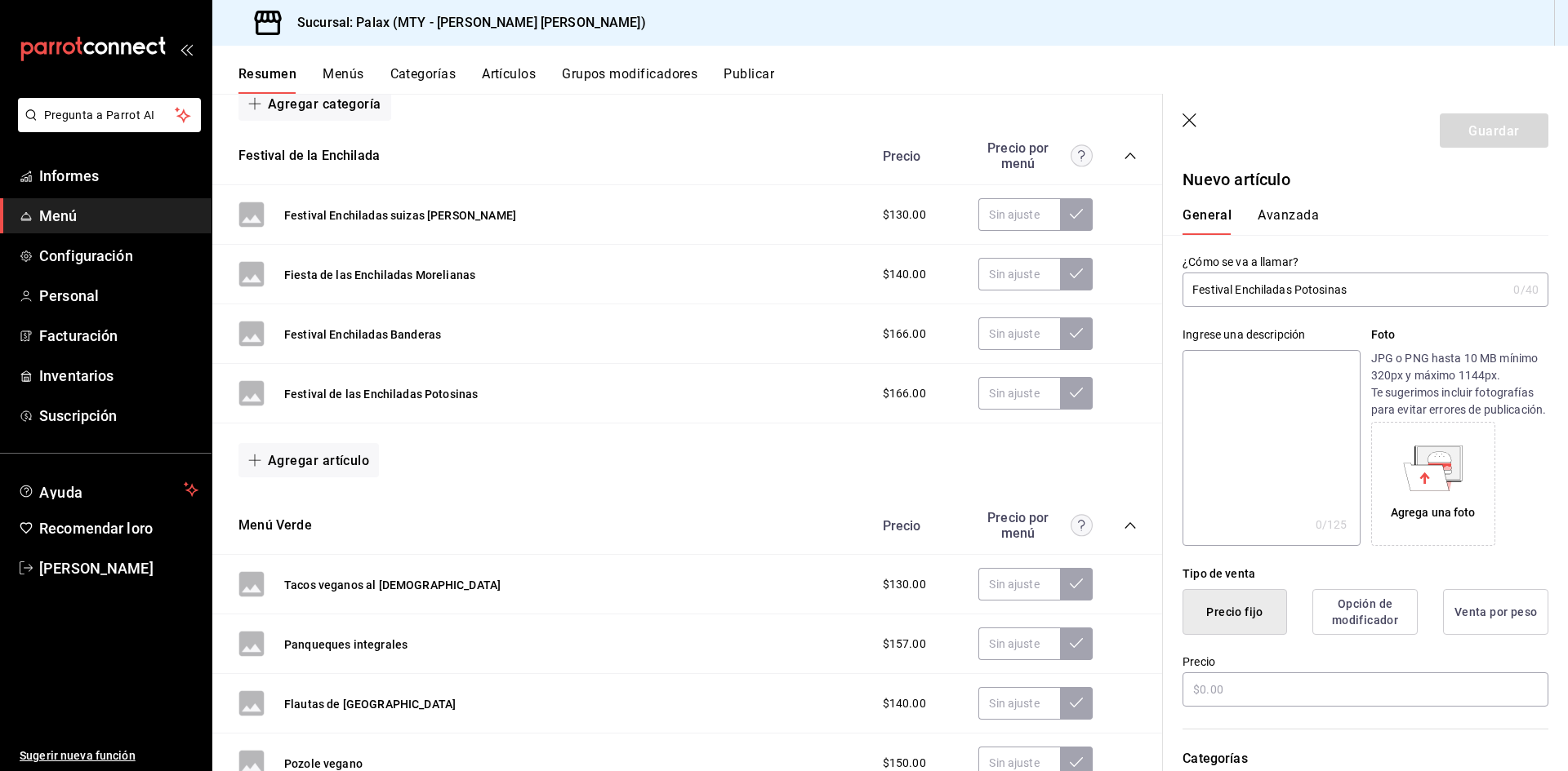
drag, startPoint x: 1347, startPoint y: 292, endPoint x: 1297, endPoint y: 294, distance: 50.0
click at [1297, 294] on input "Festival Enchiladas Potosinas" at bounding box center [1344, 289] width 324 height 33
drag, startPoint x: 1348, startPoint y: 295, endPoint x: 1189, endPoint y: 300, distance: 159.1
click at [1189, 300] on input "Festival Enchiladas Mineras" at bounding box center [1344, 289] width 324 height 33
type input "Festival Enchiladas Mineras"
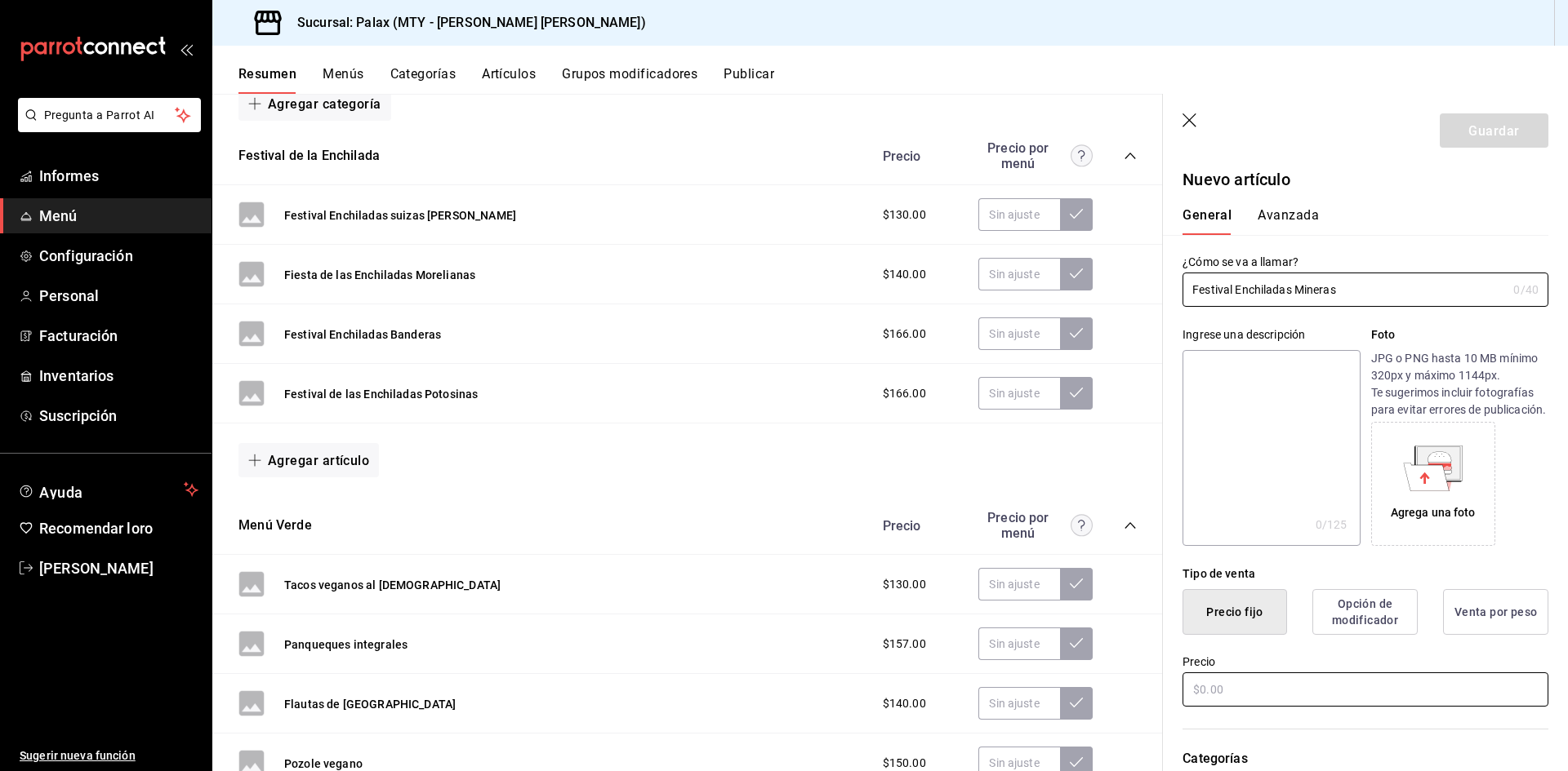
drag, startPoint x: 1287, startPoint y: 698, endPoint x: 1283, endPoint y: 708, distance: 10.8
click at [1285, 704] on input "text" at bounding box center [1365, 690] width 366 height 34
type input "$198.00"
drag, startPoint x: 1347, startPoint y: 292, endPoint x: 1137, endPoint y: 289, distance: 210.0
click at [1137, 289] on main "Sucursal Si activas 'Editar artículo por menú', podrás personalizar los menús d…" at bounding box center [890, 432] width 1355 height 677
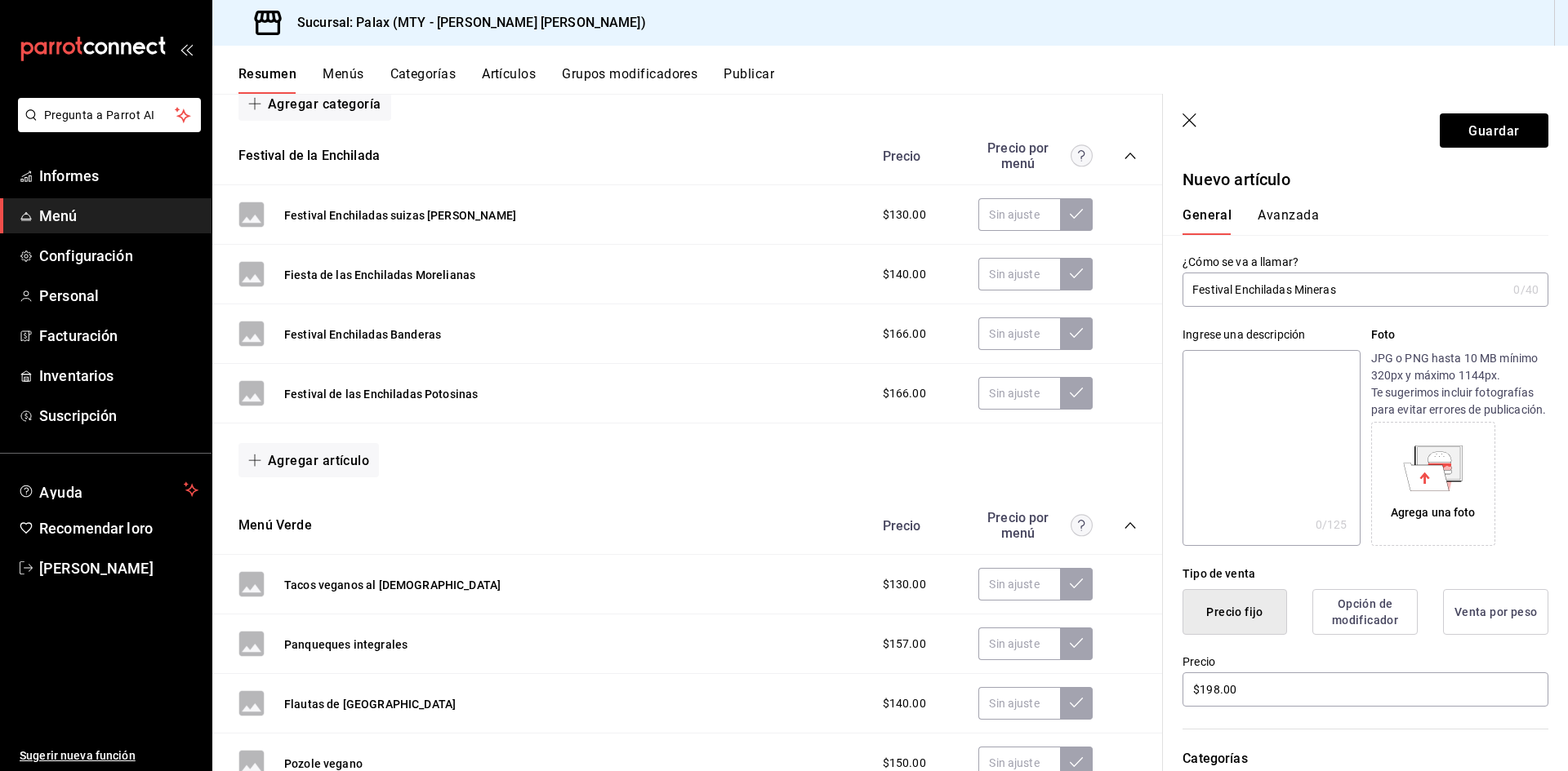
click at [1279, 213] on font "Avanzada" at bounding box center [1289, 214] width 62 height 15
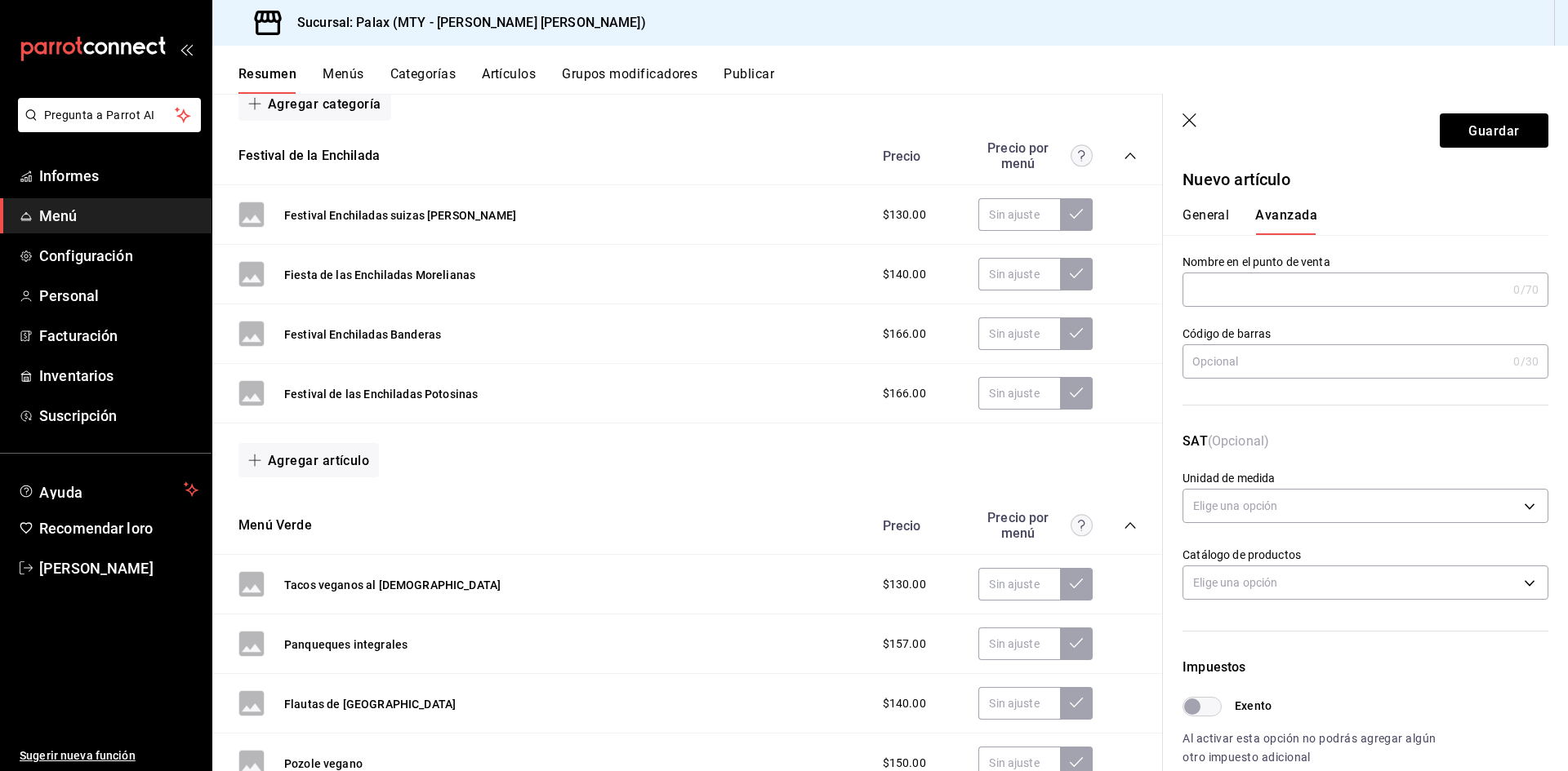
click at [1225, 292] on input "text" at bounding box center [1344, 289] width 324 height 33
paste input "Festival Enchiladas Mineras"
type input "Festival Enchiladas Mineras"
click at [1508, 137] on button "Guardar" at bounding box center [1495, 130] width 109 height 34
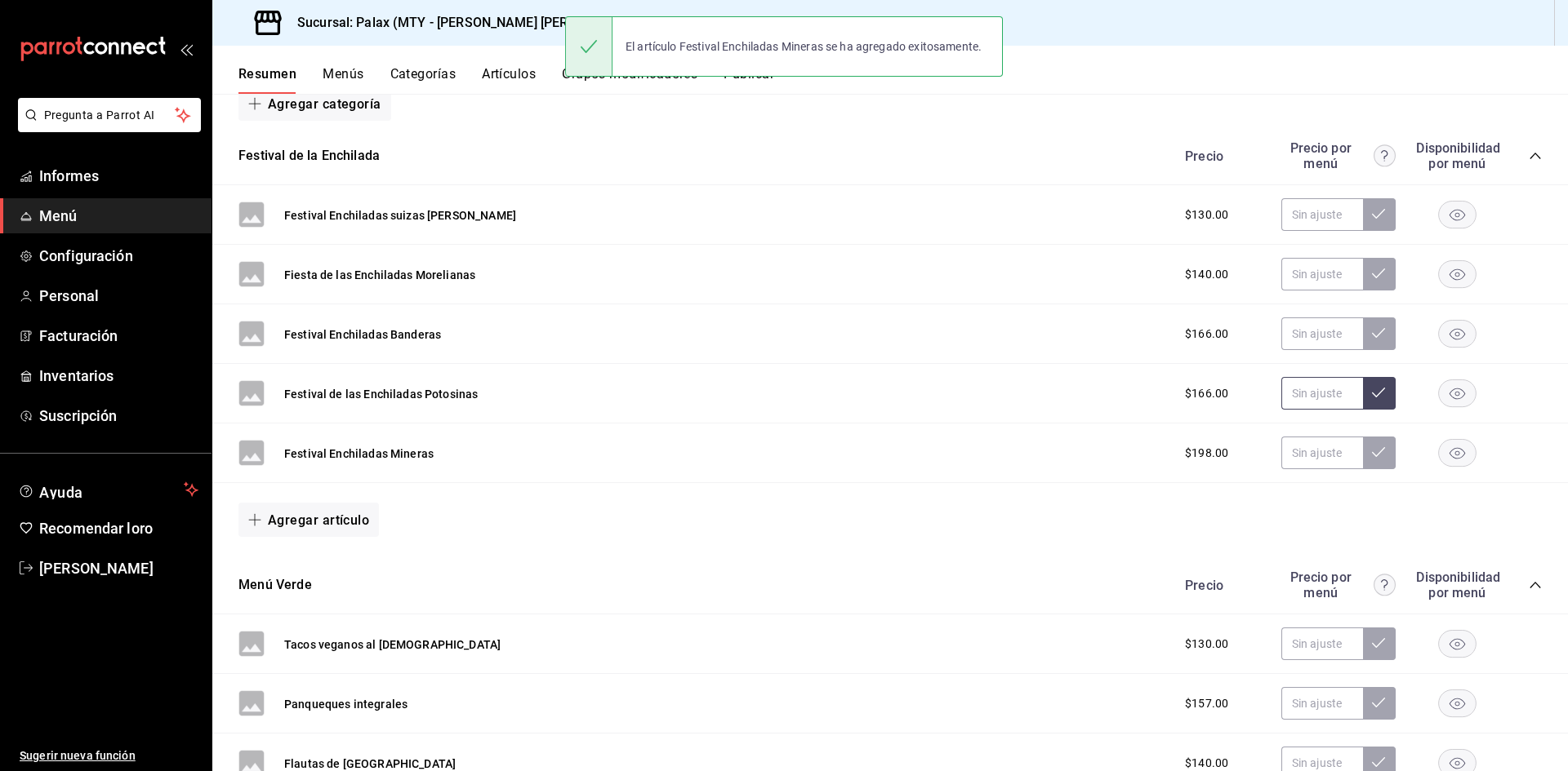
click at [1323, 392] on input "text" at bounding box center [1322, 394] width 81 height 33
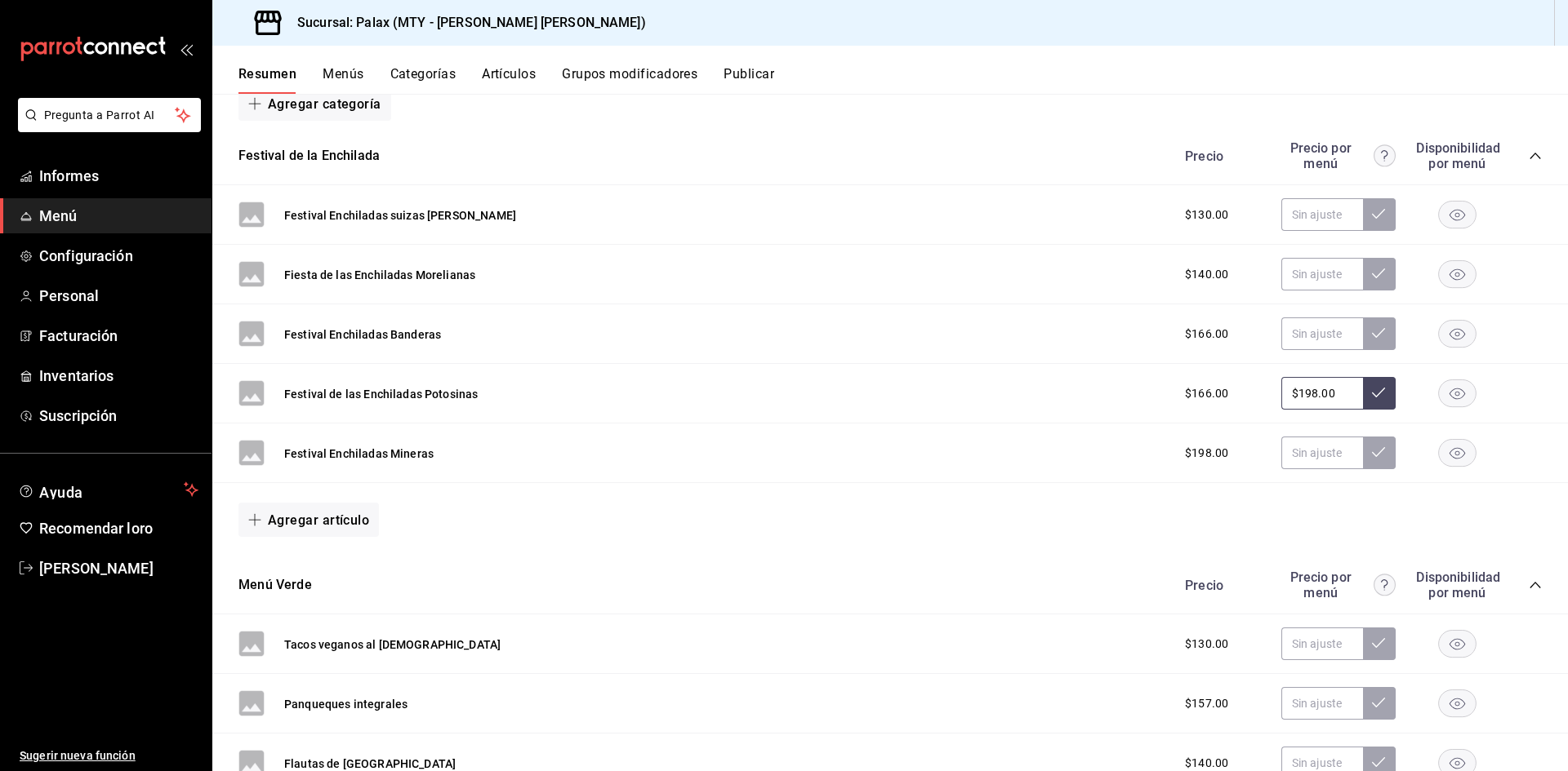
type input "$198.00"
click at [1497, 406] on div "$166.00 $198.00" at bounding box center [1355, 394] width 373 height 33
click at [1317, 405] on input "text" at bounding box center [1322, 394] width 81 height 33
type input "$198.00"
click at [1372, 396] on icon at bounding box center [1379, 393] width 13 height 13
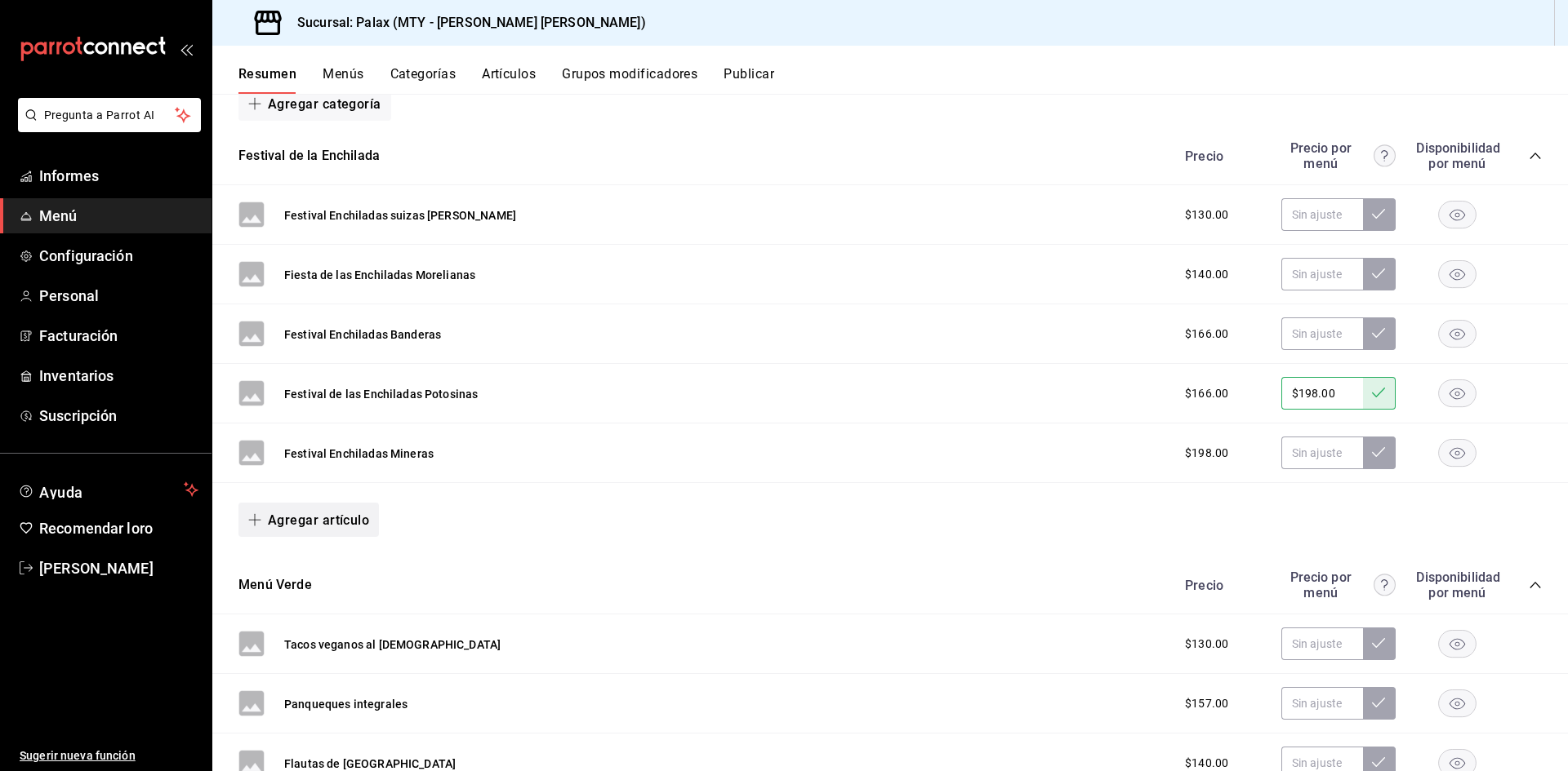
click at [311, 523] on font "Agregar artículo" at bounding box center [318, 519] width 101 height 15
click at [321, 604] on font "Artículo nuevo" at bounding box center [295, 604] width 74 height 13
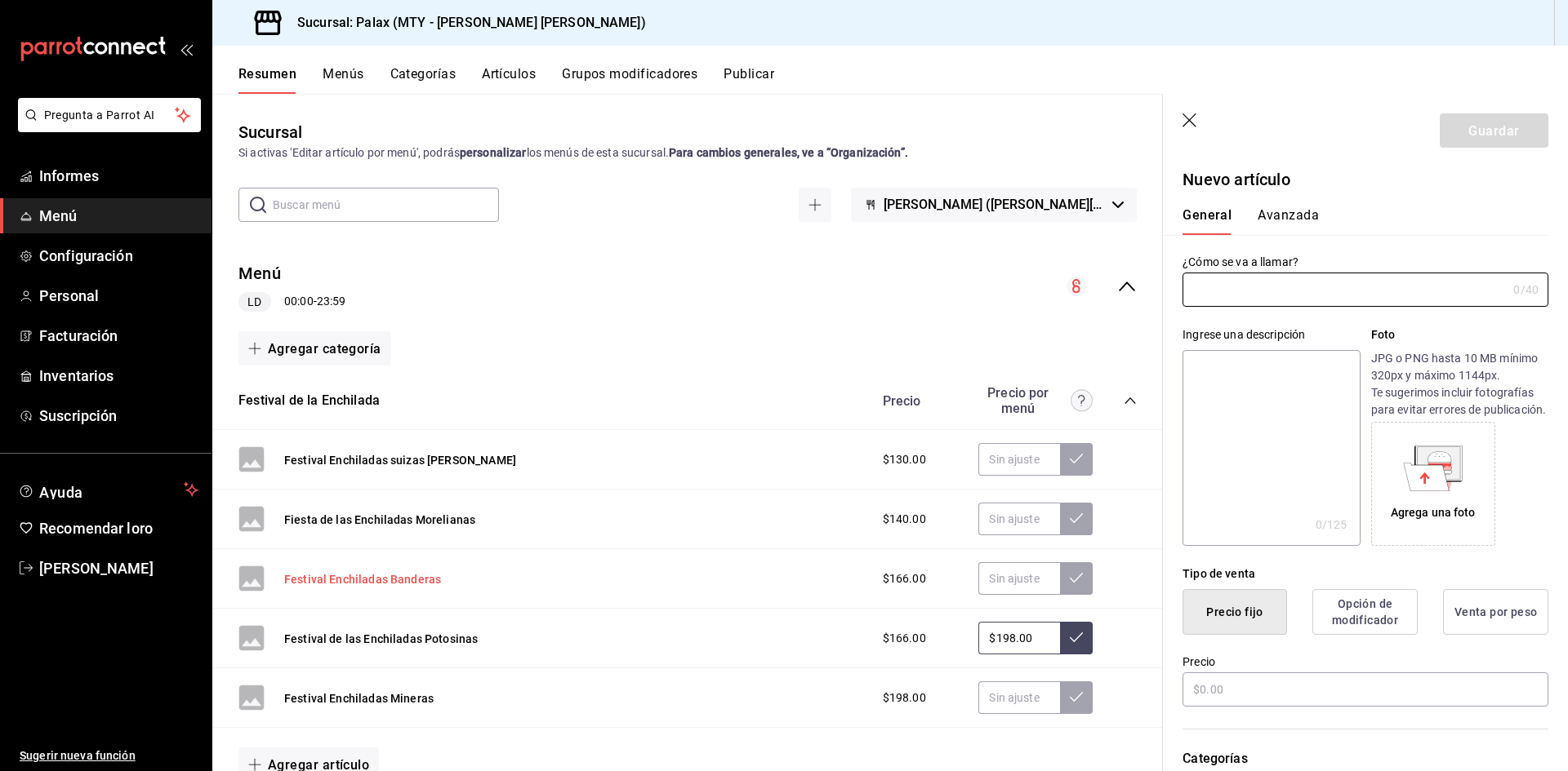
scroll to position [245, 0]
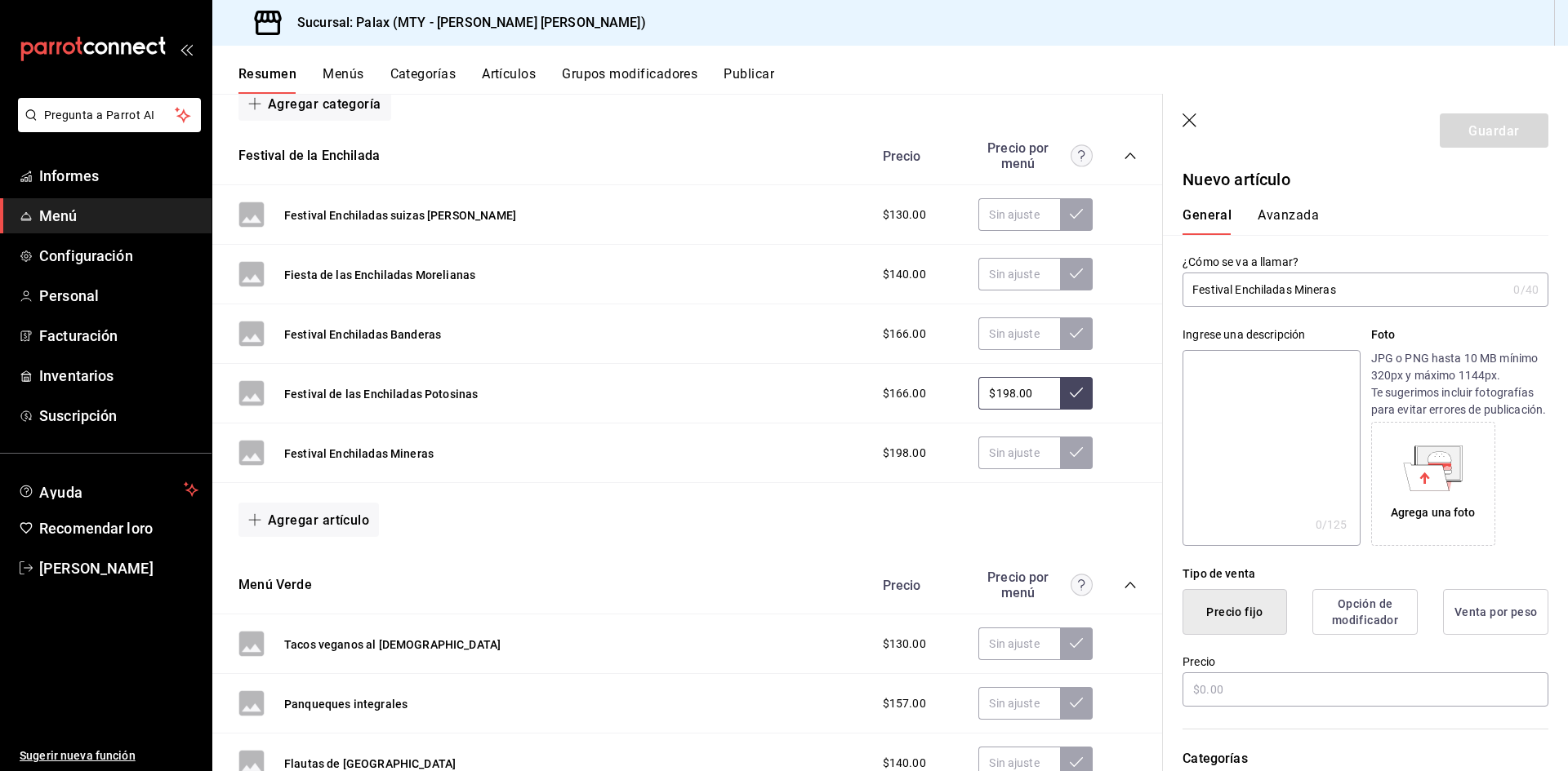
drag, startPoint x: 1347, startPoint y: 288, endPoint x: 1294, endPoint y: 292, distance: 53.2
click at [1294, 292] on input "Festival Enchiladas Mineras" at bounding box center [1344, 289] width 324 height 33
drag, startPoint x: 1396, startPoint y: 283, endPoint x: 1211, endPoint y: 281, distance: 185.0
click at [1167, 288] on div "¿Cómo se va a llamar? Festival Enchiladas Especial Palax 0 /40 ¿Cómo se va a ll…" at bounding box center [1355, 270] width 386 height 71
type input "Festival Enchiladas Especial Palax"
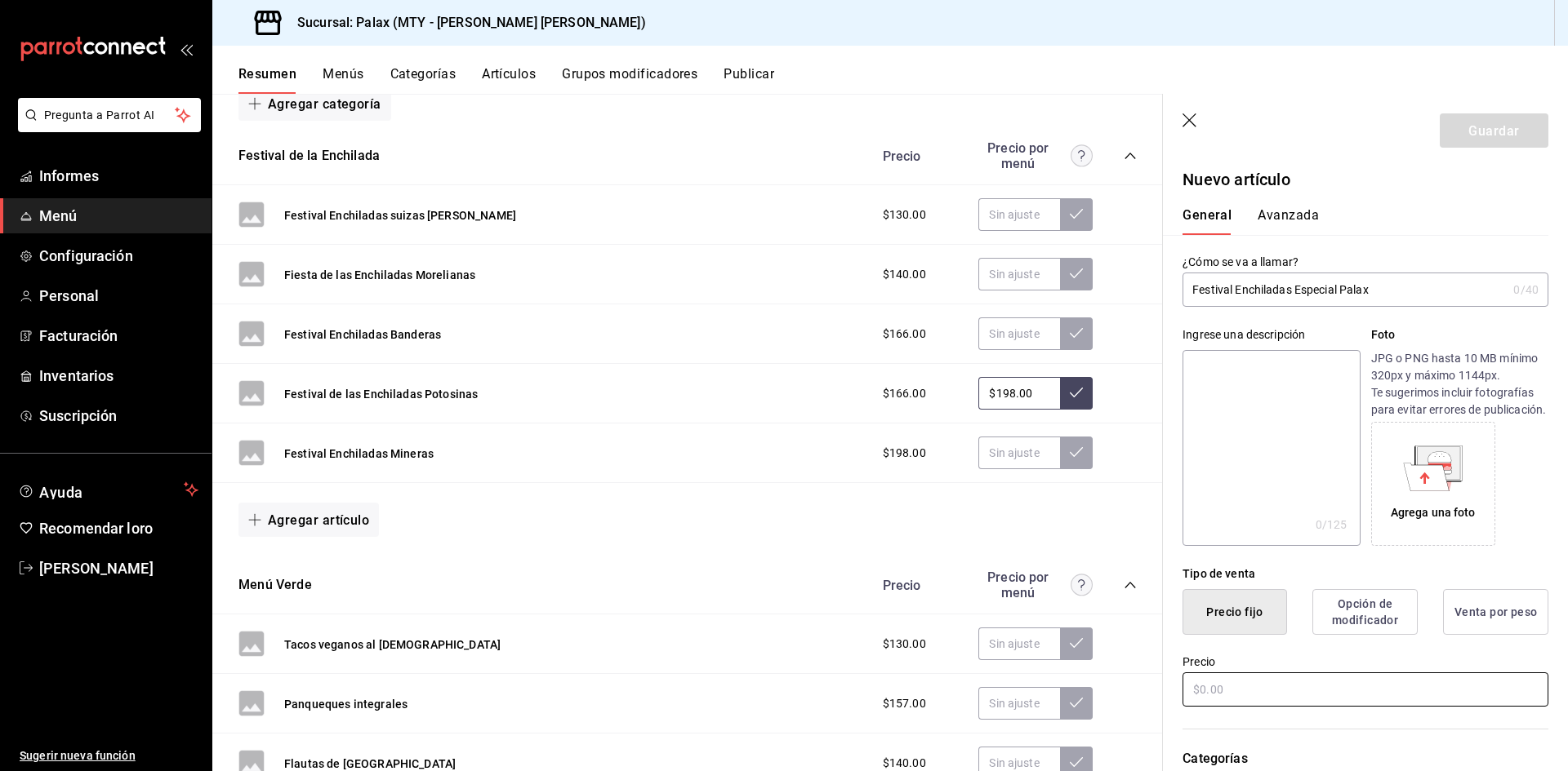
click at [1247, 700] on input "text" at bounding box center [1365, 690] width 366 height 34
type input "$215.00"
drag, startPoint x: 1289, startPoint y: 209, endPoint x: 1299, endPoint y: 282, distance: 73.7
click at [1289, 211] on font "Avanzada" at bounding box center [1289, 214] width 62 height 15
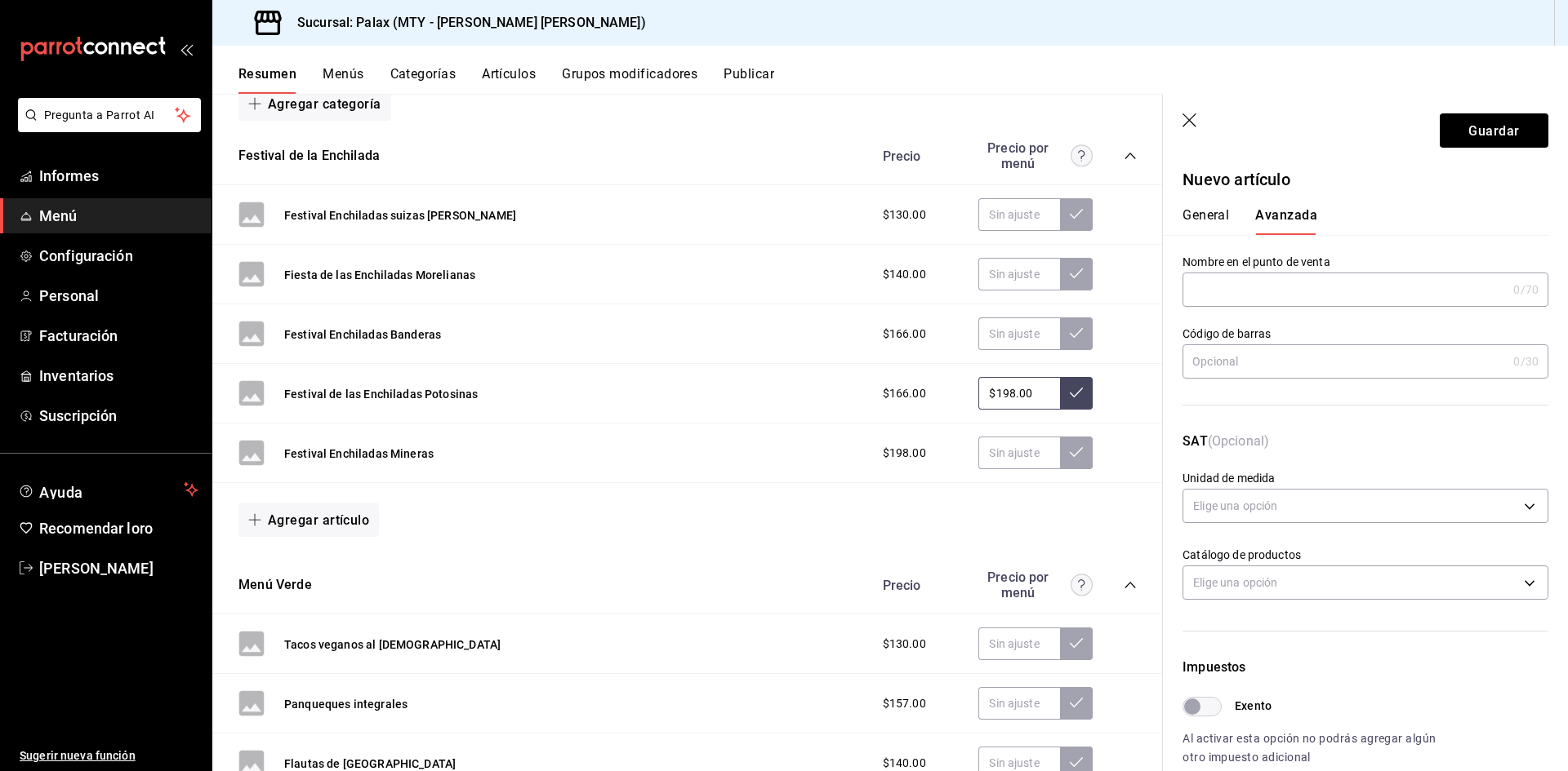
click at [1292, 292] on input "text" at bounding box center [1344, 289] width 324 height 33
paste input "Festival Enchiladas Especial Palax"
type input "Festival Enchiladas Especial Palax"
click at [1469, 133] on font "Guardar" at bounding box center [1494, 129] width 51 height 15
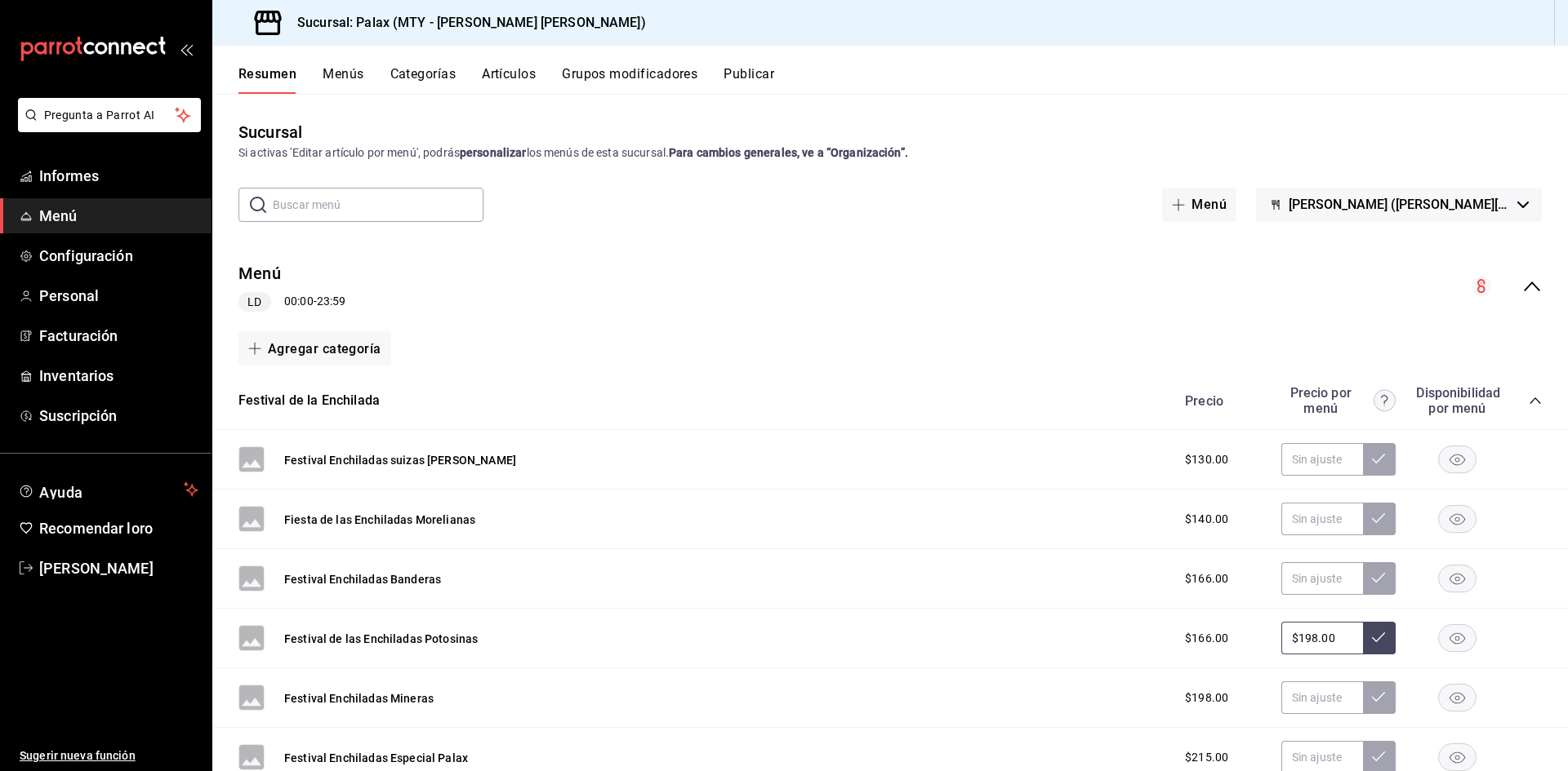
click at [1496, 210] on font "[PERSON_NAME] ([PERSON_NAME][GEOGRAPHIC_DATA][PERSON_NAME])" at bounding box center [1506, 203] width 436 height 15
click at [1494, 209] on div at bounding box center [784, 386] width 1568 height 771
click at [749, 70] on font "Publicar" at bounding box center [748, 73] width 51 height 15
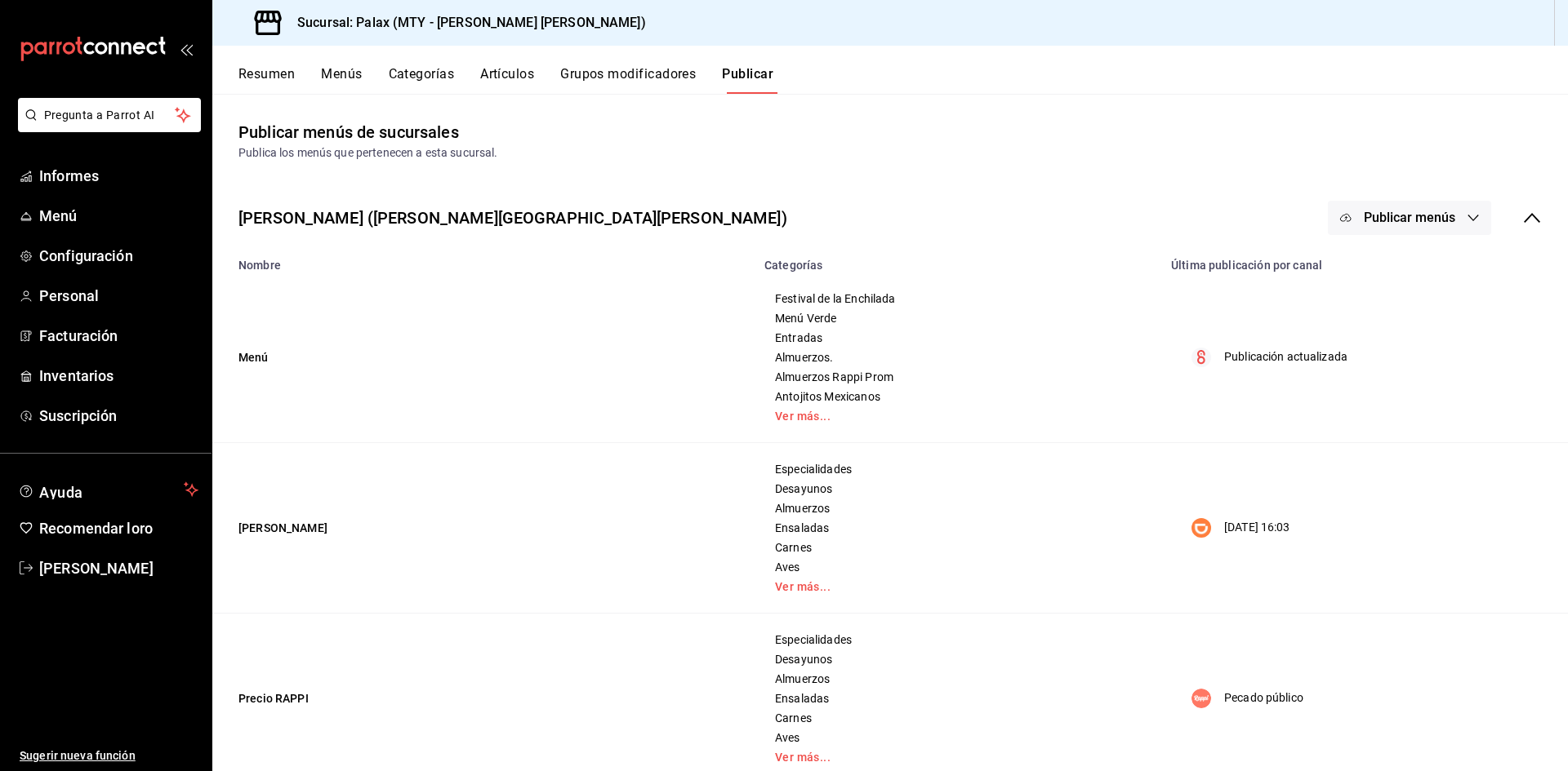
click at [1399, 225] on font "Publicar menús" at bounding box center [1409, 217] width 91 height 15
click at [1404, 269] on font "Punto de venta" at bounding box center [1422, 270] width 79 height 13
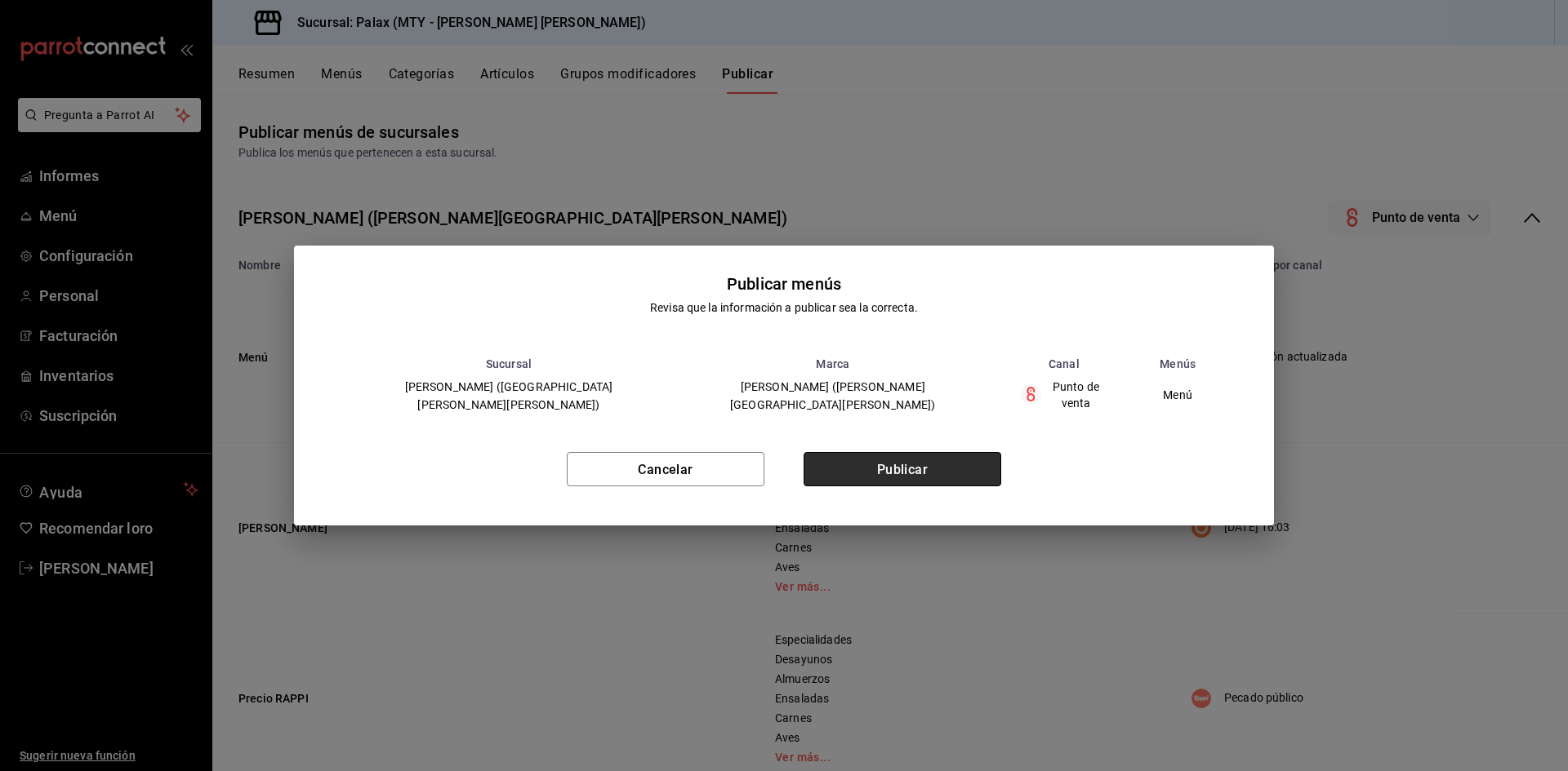
click at [906, 465] on font "Publicar" at bounding box center [903, 468] width 52 height 15
